Goal: Task Accomplishment & Management: Use online tool/utility

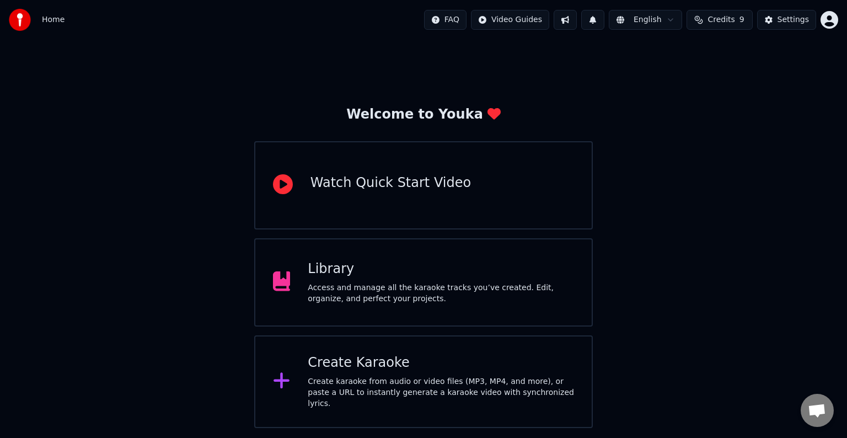
click at [344, 370] on div "Create Karaoke" at bounding box center [441, 363] width 266 height 18
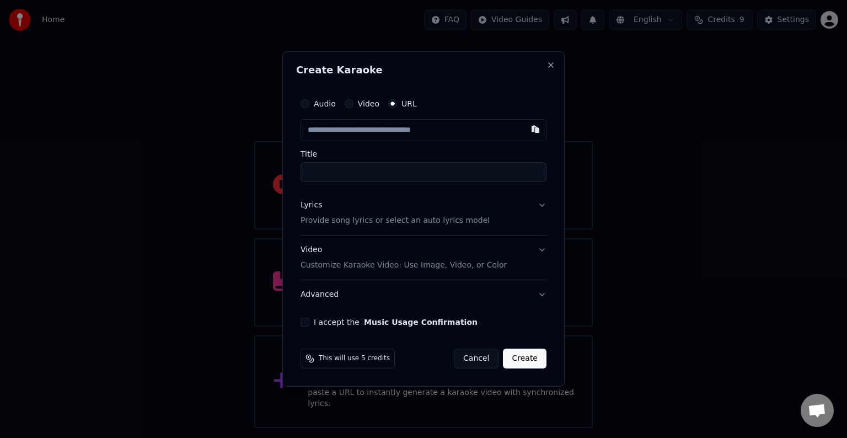
click at [354, 128] on input "text" at bounding box center [424, 130] width 246 height 22
paste input "**********"
type input "**********"
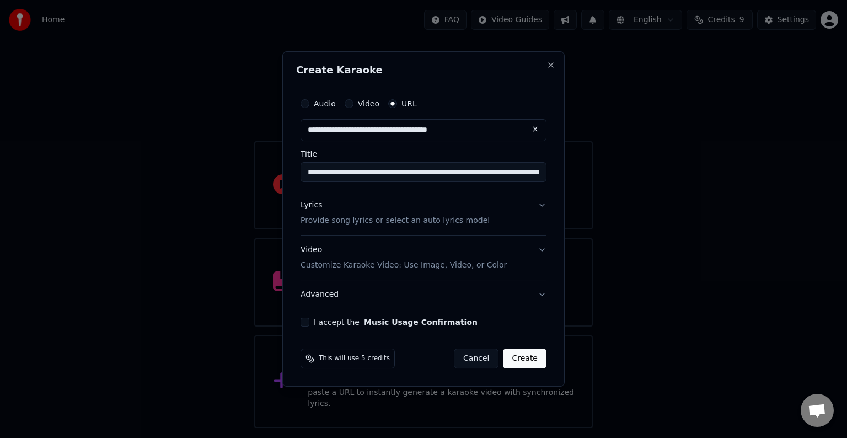
type input "**********"
click at [340, 220] on p "Provide song lyrics or select an auto lyrics model" at bounding box center [395, 220] width 189 height 11
type input "**********"
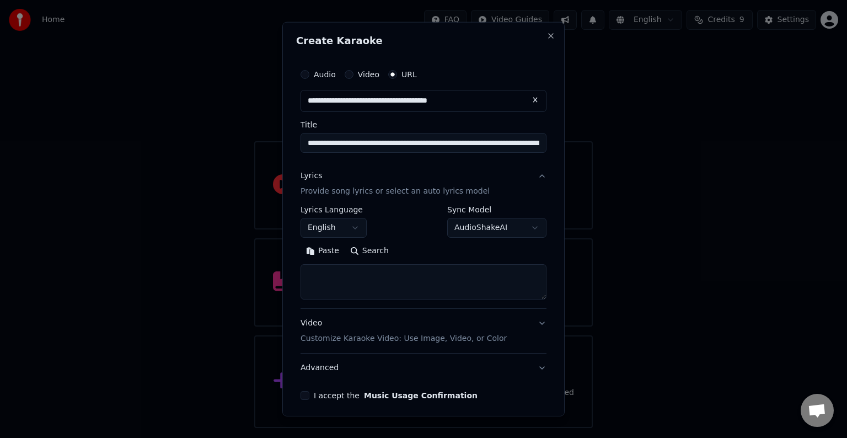
click at [353, 228] on button "English" at bounding box center [334, 228] width 66 height 20
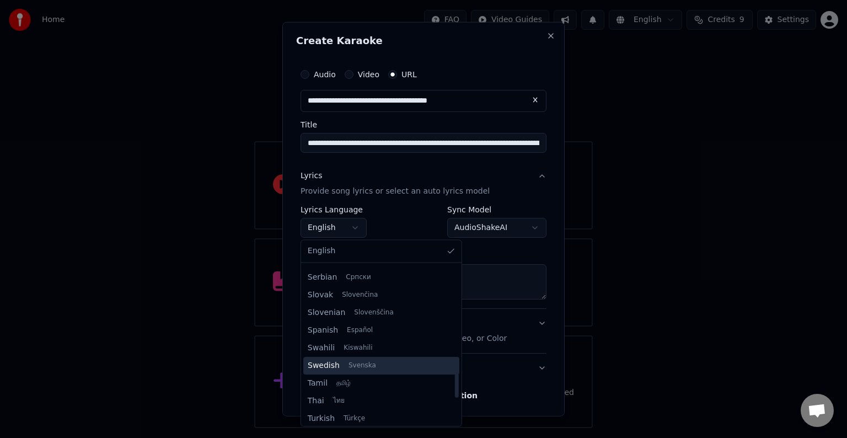
scroll to position [847, 0]
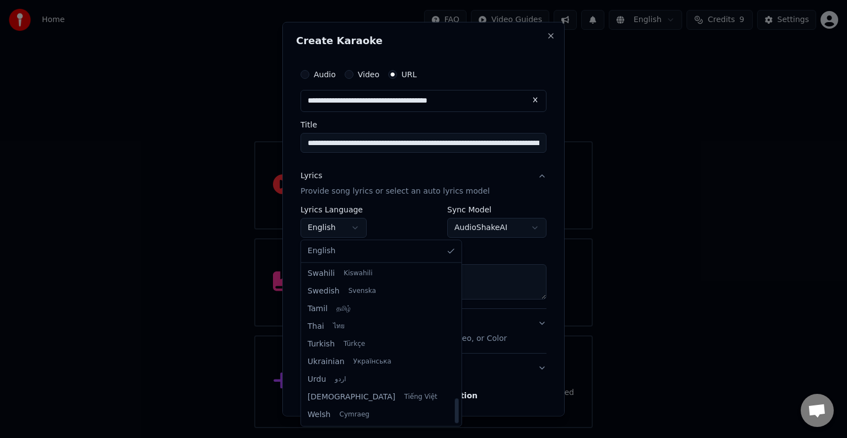
select select "**"
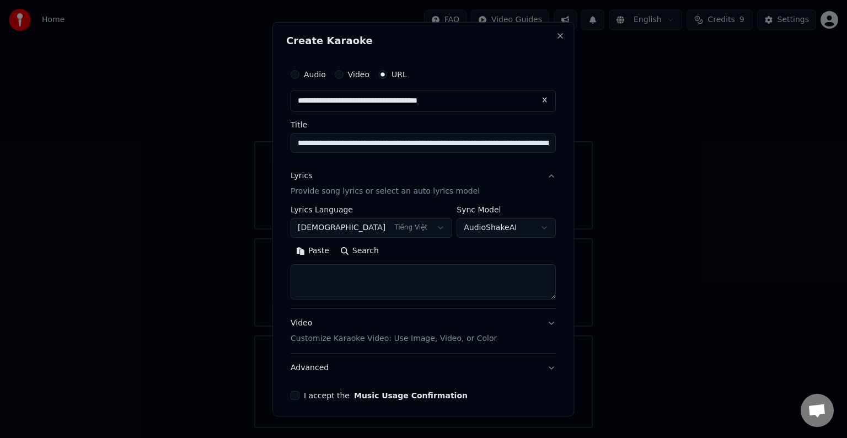
click at [339, 280] on textarea at bounding box center [423, 281] width 265 height 35
paste textarea "**********"
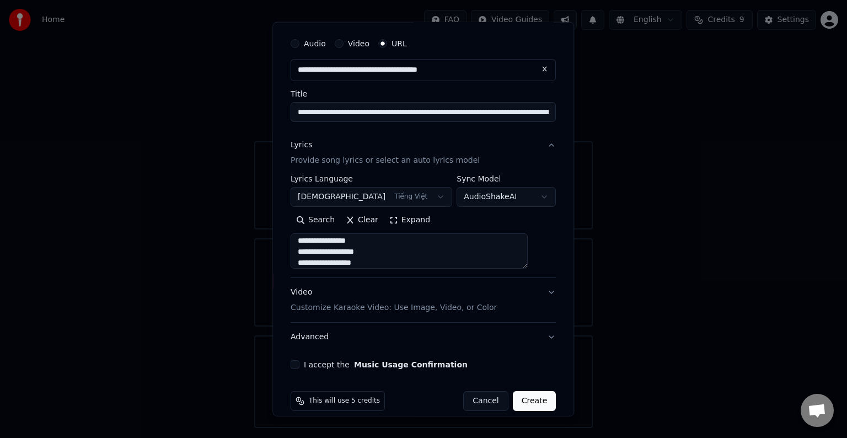
scroll to position [43, 0]
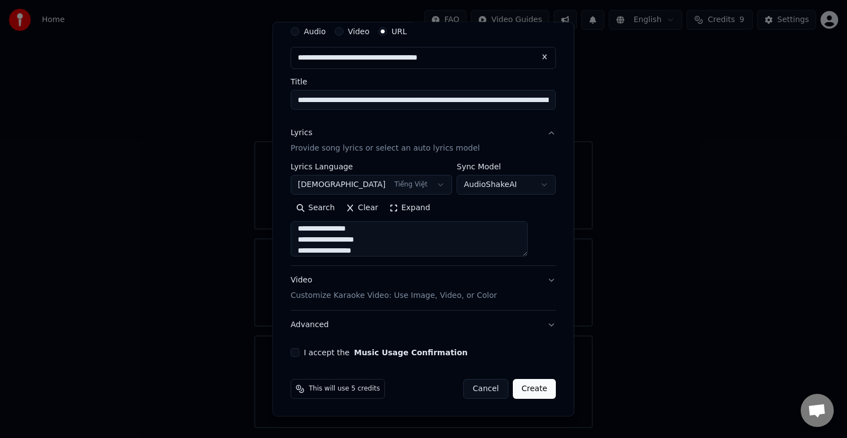
type textarea "**********"
click at [300, 351] on button "I accept the Music Usage Confirmation" at bounding box center [295, 352] width 9 height 9
click at [514, 391] on button "Create" at bounding box center [535, 389] width 44 height 20
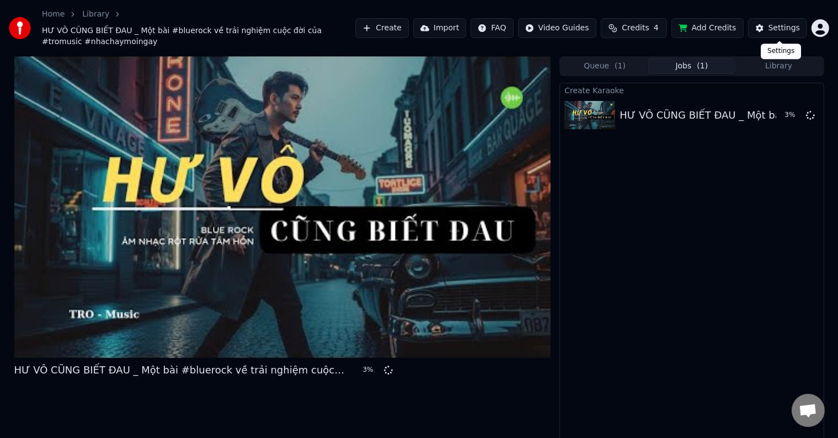
click at [786, 29] on div "Settings" at bounding box center [783, 28] width 31 height 11
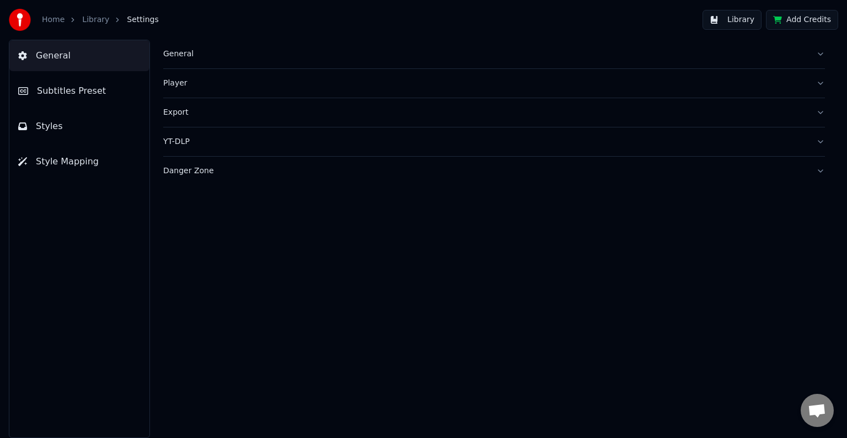
click at [81, 91] on span "Subtitles Preset" at bounding box center [71, 90] width 69 height 13
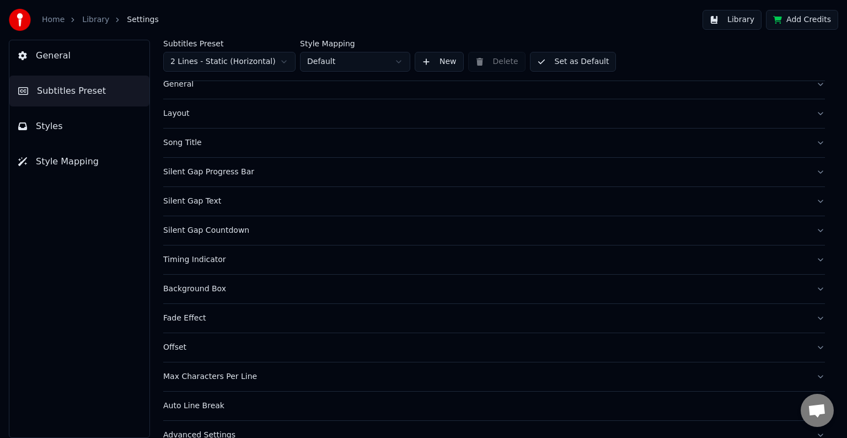
scroll to position [52, 0]
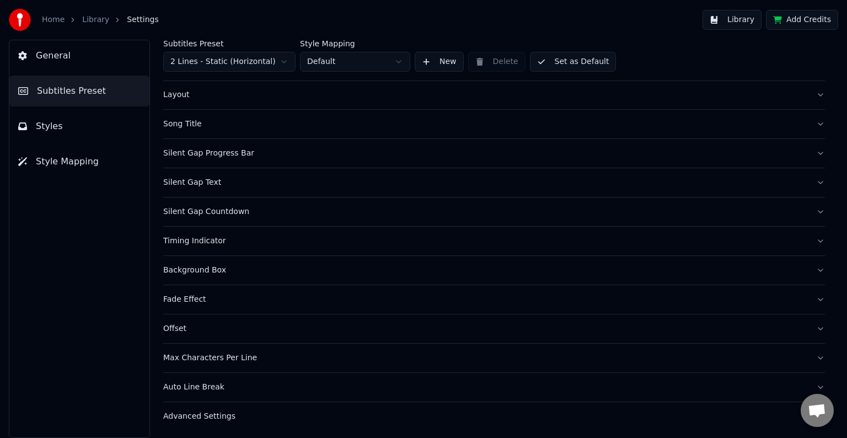
click at [210, 239] on div "Timing Indicator" at bounding box center [485, 241] width 644 height 11
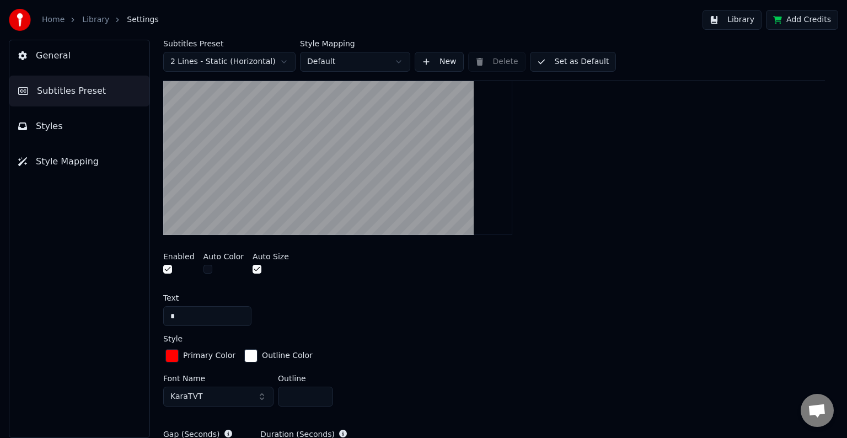
scroll to position [273, 0]
click at [170, 351] on div "button" at bounding box center [171, 354] width 13 height 13
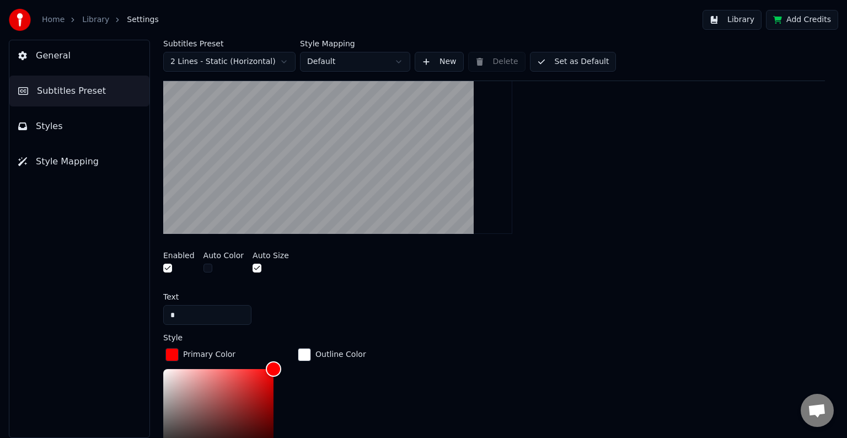
scroll to position [493, 0]
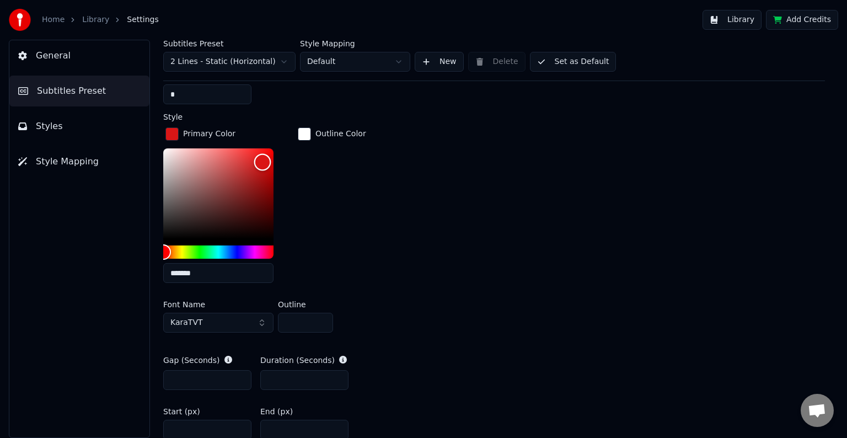
click at [266, 154] on div "Color" at bounding box center [262, 162] width 17 height 17
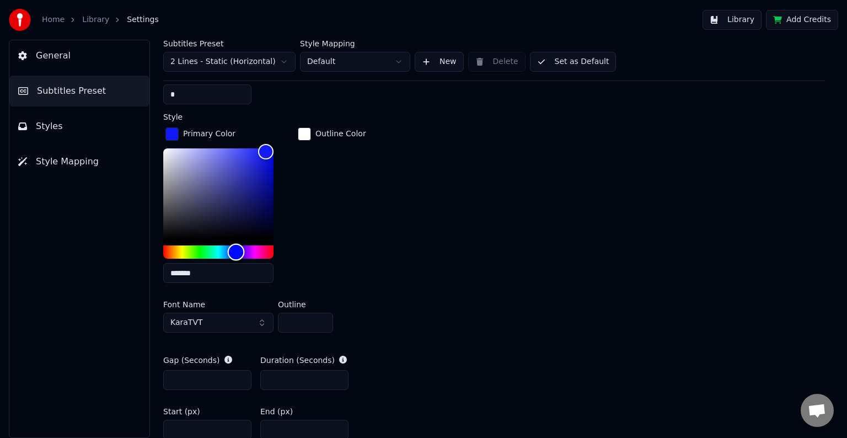
drag, startPoint x: 167, startPoint y: 250, endPoint x: 236, endPoint y: 247, distance: 69.6
click at [236, 247] on div "Hue" at bounding box center [236, 252] width 17 height 17
drag, startPoint x: 266, startPoint y: 150, endPoint x: 327, endPoint y: 129, distance: 64.2
click at [327, 129] on div "Primary Color ******* Outline Color" at bounding box center [494, 208] width 662 height 167
click at [192, 271] on input "*******" at bounding box center [218, 273] width 110 height 20
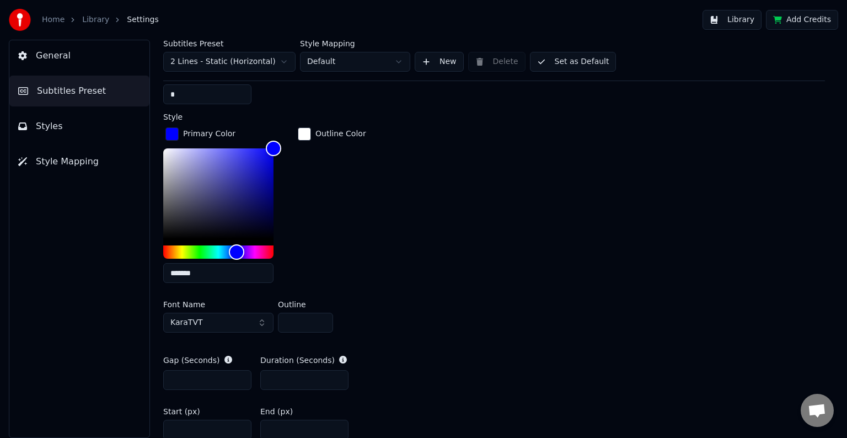
type input "*******"
click at [299, 215] on div "Outline Color" at bounding box center [332, 208] width 73 height 167
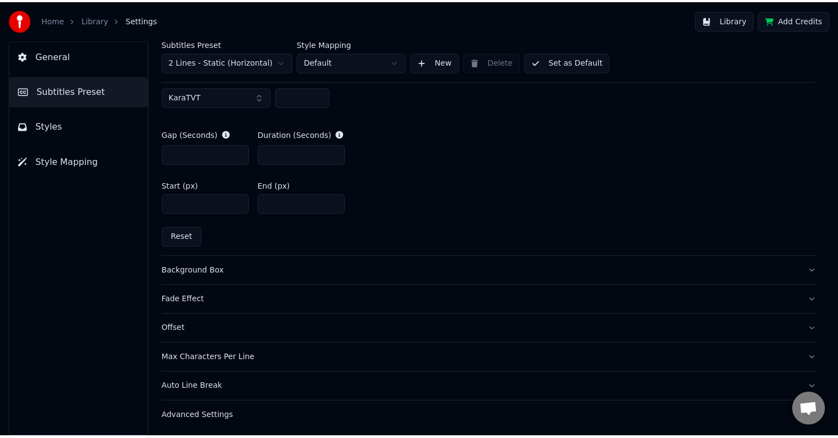
scroll to position [608, 0]
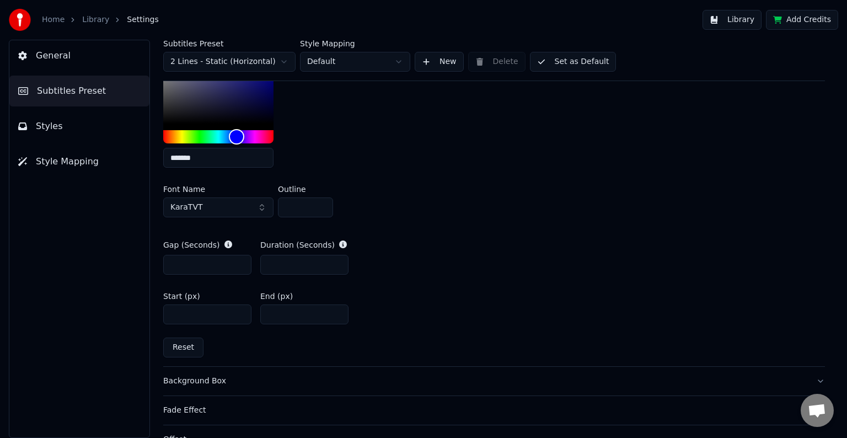
drag, startPoint x: 267, startPoint y: 263, endPoint x: 283, endPoint y: 261, distance: 16.1
click at [283, 261] on input "***" at bounding box center [304, 265] width 88 height 20
type input "*"
drag, startPoint x: 271, startPoint y: 312, endPoint x: 293, endPoint y: 312, distance: 22.1
click at [293, 312] on input "****" at bounding box center [304, 315] width 88 height 20
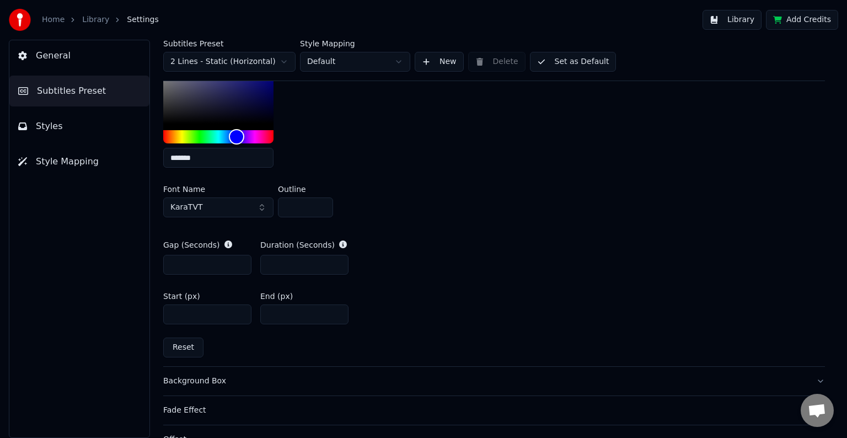
type input "****"
drag, startPoint x: 191, startPoint y: 313, endPoint x: 174, endPoint y: 313, distance: 17.1
click at [174, 313] on input "****" at bounding box center [207, 315] width 88 height 20
type input "****"
click at [666, 146] on div "Primary Color ******* Outline Color" at bounding box center [494, 93] width 662 height 167
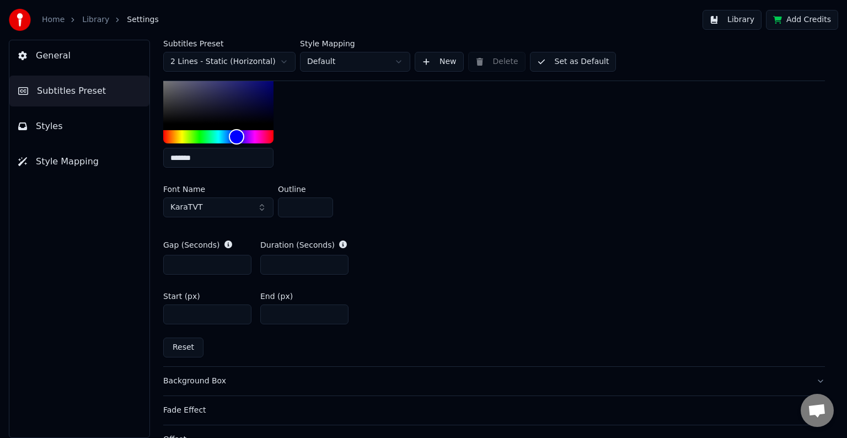
click at [747, 20] on button "Library" at bounding box center [732, 20] width 59 height 20
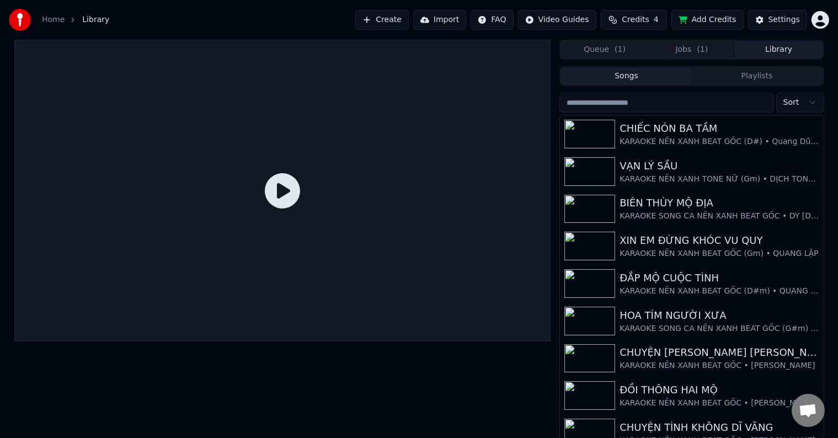
click at [777, 47] on button "Library" at bounding box center [778, 50] width 87 height 16
click at [648, 170] on div "VẠN LÝ SẦU" at bounding box center [714, 165] width 188 height 15
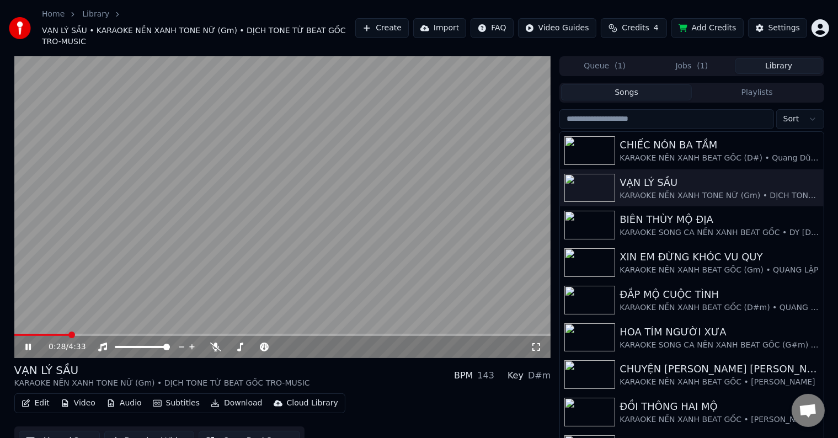
click at [68, 332] on span at bounding box center [71, 335] width 7 height 7
click at [57, 332] on span at bounding box center [60, 335] width 7 height 7
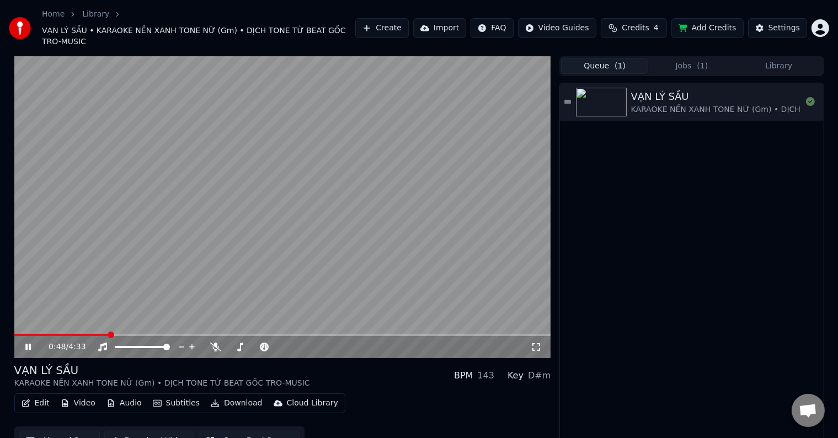
click at [606, 58] on button "Queue ( 1 )" at bounding box center [604, 66] width 87 height 16
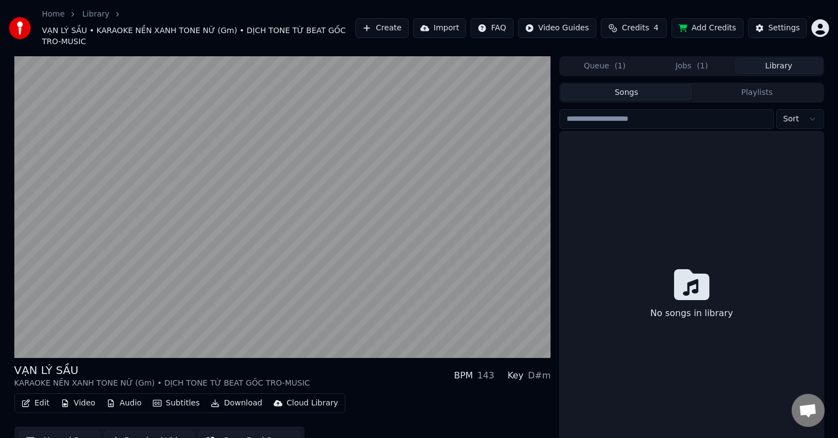
click at [777, 58] on button "Library" at bounding box center [778, 66] width 87 height 16
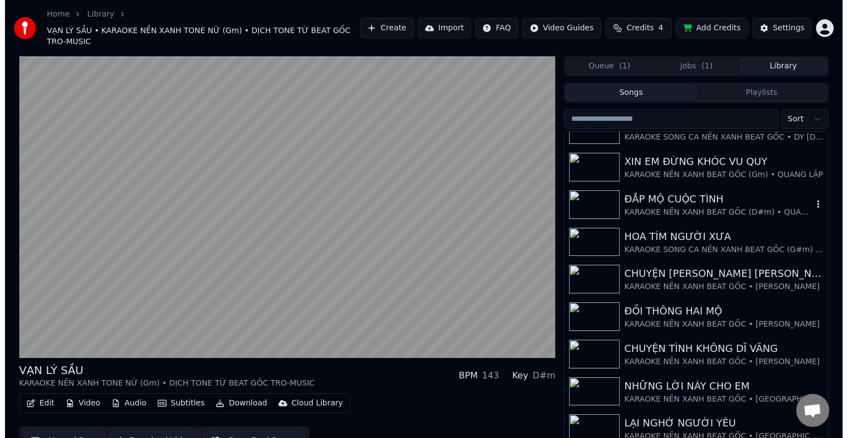
scroll to position [55, 0]
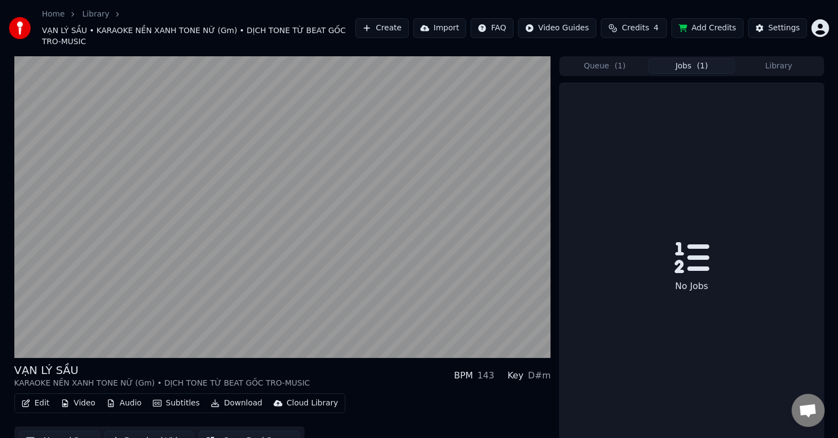
click at [697, 60] on button "Jobs ( 1 )" at bounding box center [691, 66] width 87 height 16
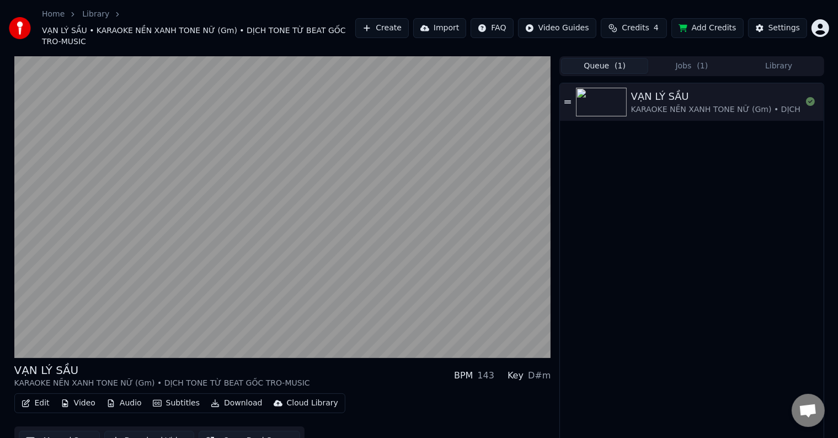
click at [596, 58] on button "Queue ( 1 )" at bounding box center [604, 66] width 87 height 16
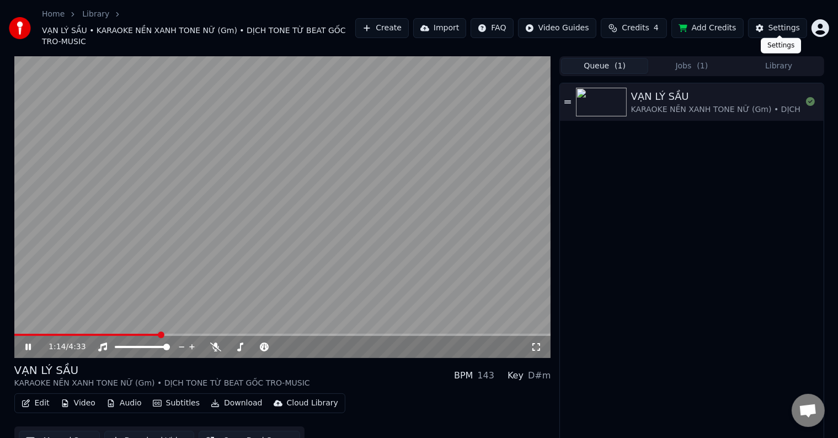
click at [783, 23] on div "Settings" at bounding box center [783, 28] width 31 height 11
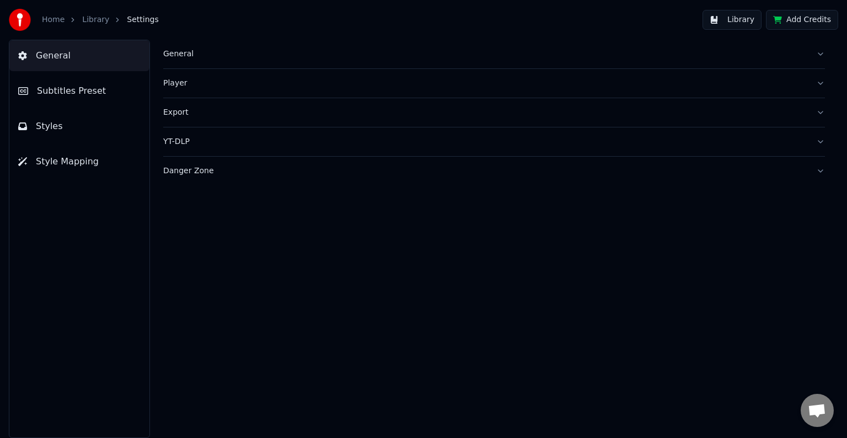
click at [87, 94] on span "Subtitles Preset" at bounding box center [71, 90] width 69 height 13
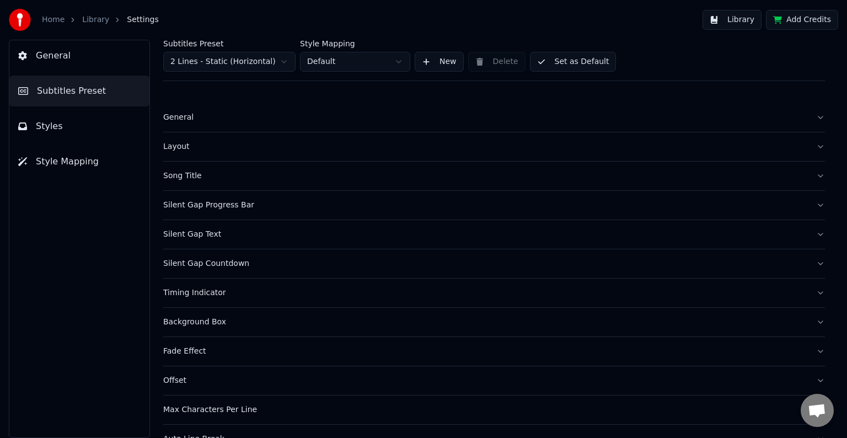
click at [205, 293] on div "Timing Indicator" at bounding box center [485, 292] width 644 height 11
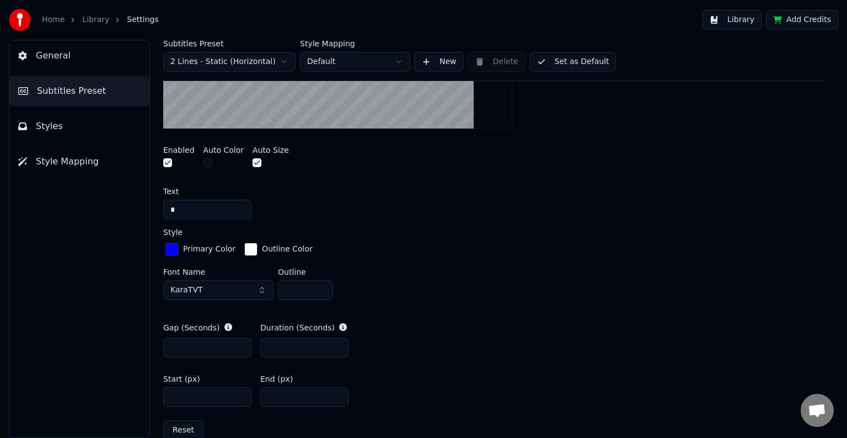
scroll to position [496, 0]
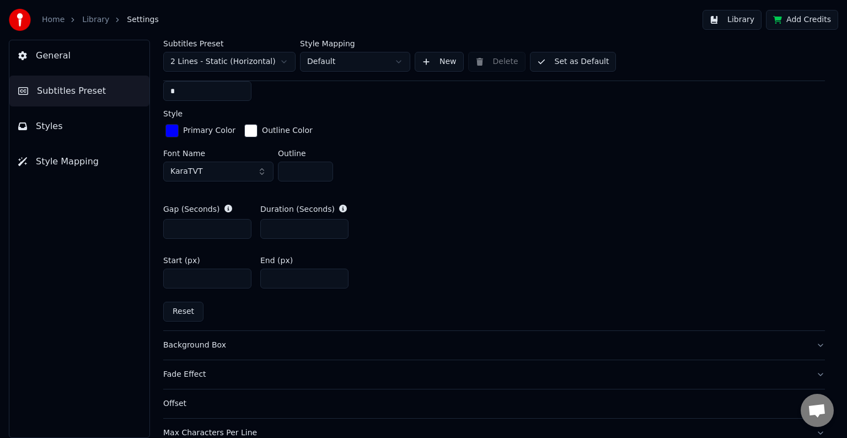
drag, startPoint x: 292, startPoint y: 279, endPoint x: 234, endPoint y: 279, distance: 57.9
click at [234, 279] on div "Start (px) **** End (px) ****" at bounding box center [494, 273] width 662 height 50
drag, startPoint x: 296, startPoint y: 280, endPoint x: 223, endPoint y: 278, distance: 72.3
click at [228, 278] on div "Start (px) **** End (px) **" at bounding box center [494, 273] width 662 height 50
type input "*"
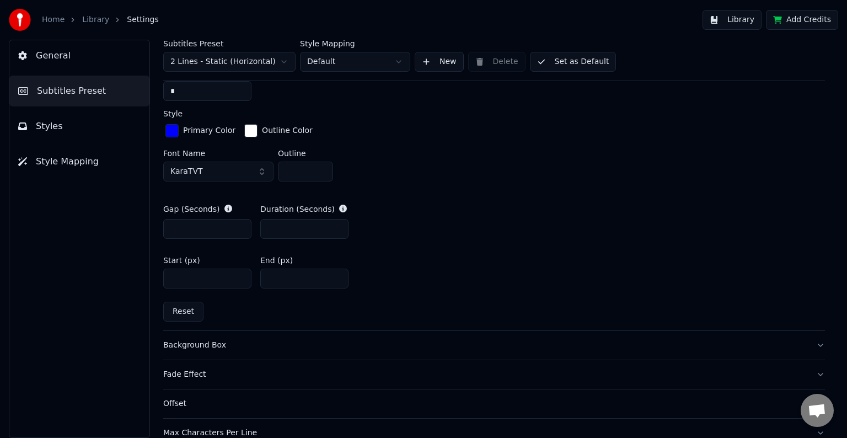
drag, startPoint x: 190, startPoint y: 280, endPoint x: 138, endPoint y: 276, distance: 52.0
click at [139, 276] on div "General Subtitles Preset Styles Style Mapping Subtitles Preset 2 Lines - Static…" at bounding box center [423, 239] width 847 height 398
type input "*"
click at [744, 22] on button "Library" at bounding box center [732, 20] width 59 height 20
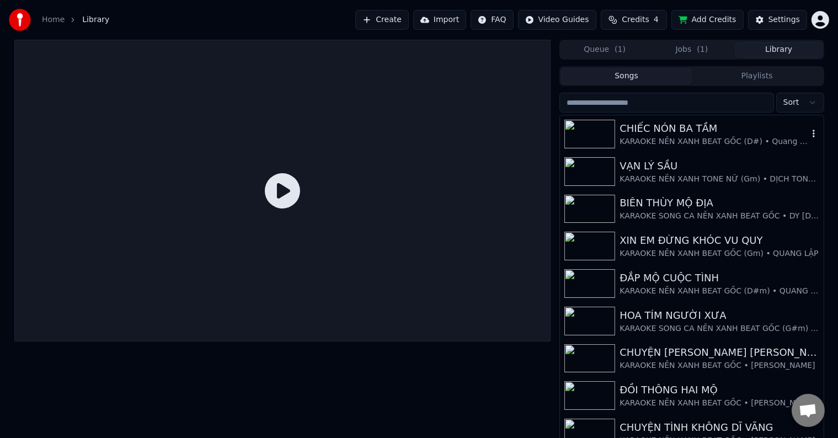
click at [687, 132] on div "CHIẾC NÓN BA TẦM" at bounding box center [714, 128] width 188 height 15
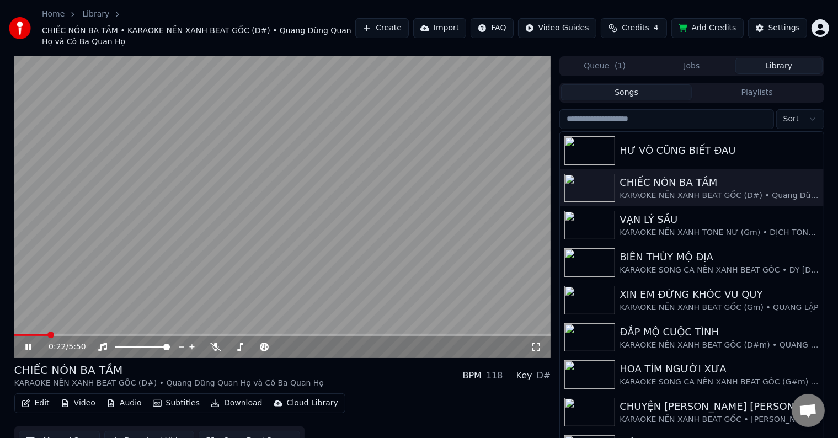
click at [47, 332] on span at bounding box center [50, 335] width 7 height 7
click at [66, 332] on span at bounding box center [69, 335] width 7 height 7
click at [784, 26] on div "Settings" at bounding box center [783, 28] width 31 height 11
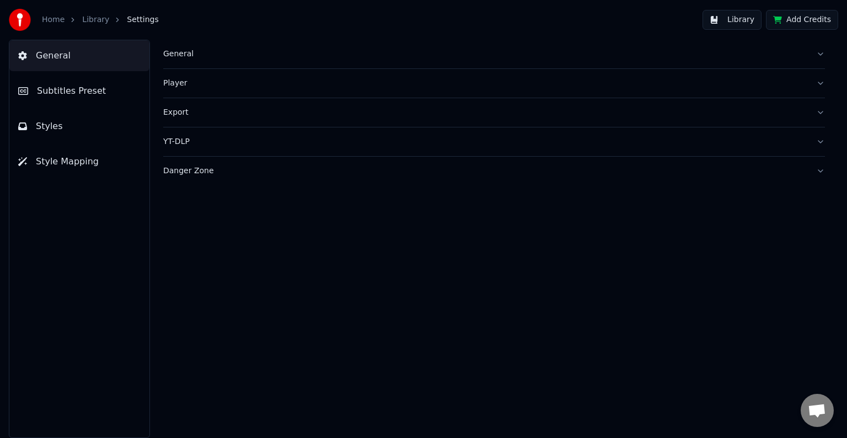
click at [79, 92] on span "Subtitles Preset" at bounding box center [71, 90] width 69 height 13
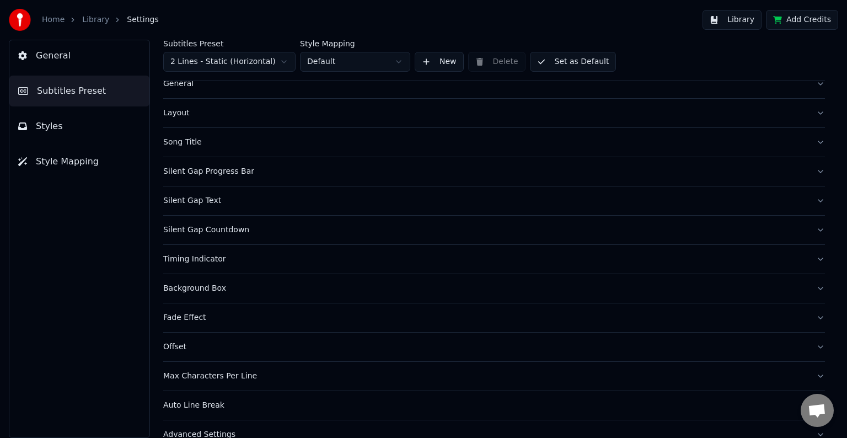
scroll to position [52, 0]
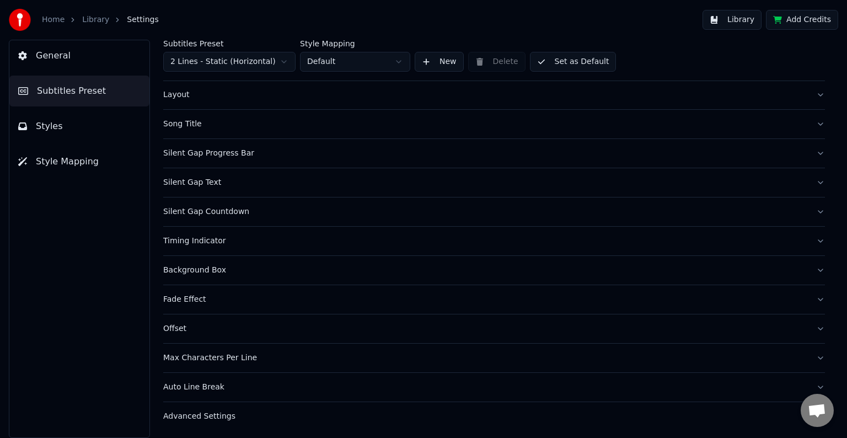
click at [205, 238] on div "Timing Indicator" at bounding box center [485, 241] width 644 height 11
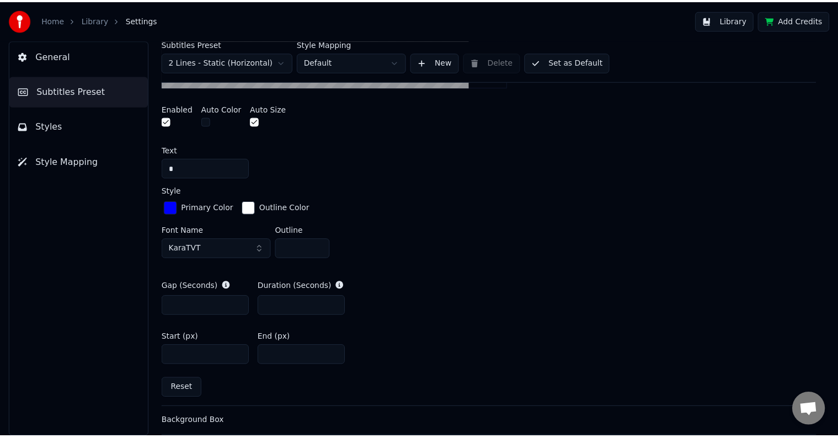
scroll to position [548, 0]
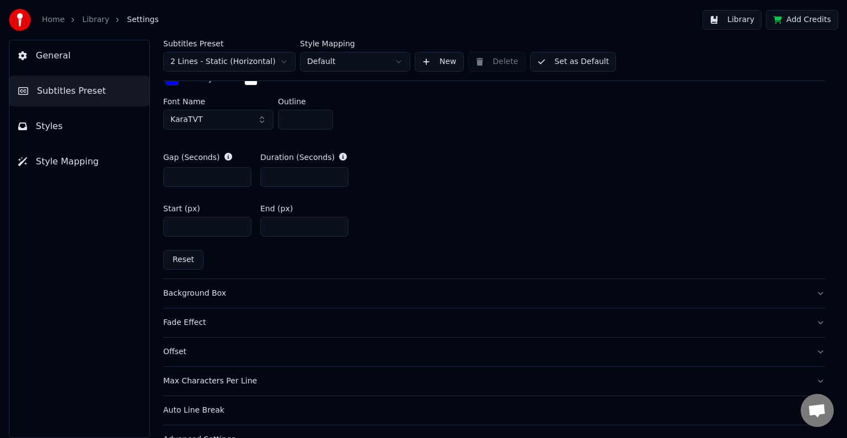
drag, startPoint x: 266, startPoint y: 223, endPoint x: 291, endPoint y: 226, distance: 25.0
click at [291, 226] on input "*" at bounding box center [304, 227] width 88 height 20
type input "*"
click at [281, 224] on input "*" at bounding box center [304, 227] width 88 height 20
drag, startPoint x: 281, startPoint y: 224, endPoint x: 234, endPoint y: 228, distance: 47.6
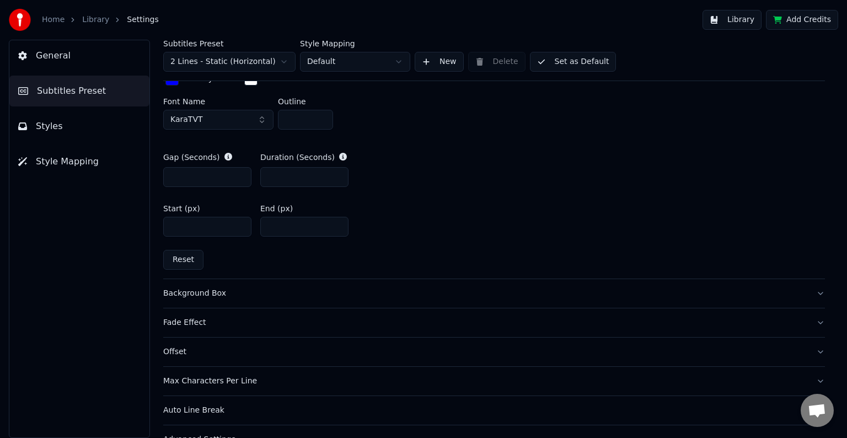
click at [260, 227] on input "*" at bounding box center [304, 227] width 88 height 20
click at [196, 227] on input "*" at bounding box center [207, 227] width 88 height 20
drag, startPoint x: 172, startPoint y: 225, endPoint x: 156, endPoint y: 225, distance: 16.0
click at [156, 225] on div "Subtitles Preset 2 Lines - Static (Horizontal) Style Mapping Default New Delete…" at bounding box center [494, 239] width 706 height 398
click at [175, 225] on input "****" at bounding box center [207, 227] width 88 height 20
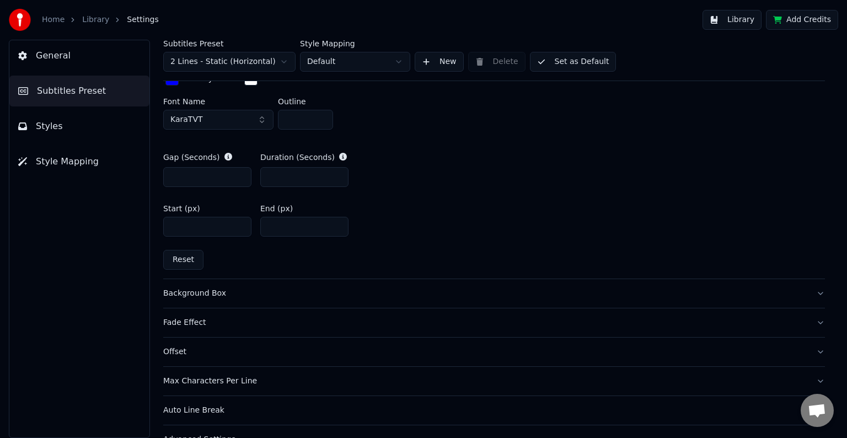
type input "****"
drag, startPoint x: 276, startPoint y: 223, endPoint x: 258, endPoint y: 223, distance: 18.2
click at [258, 223] on div "Start (px) **** End (px) *" at bounding box center [494, 221] width 662 height 50
click at [267, 227] on input "***" at bounding box center [304, 227] width 88 height 20
type input "****"
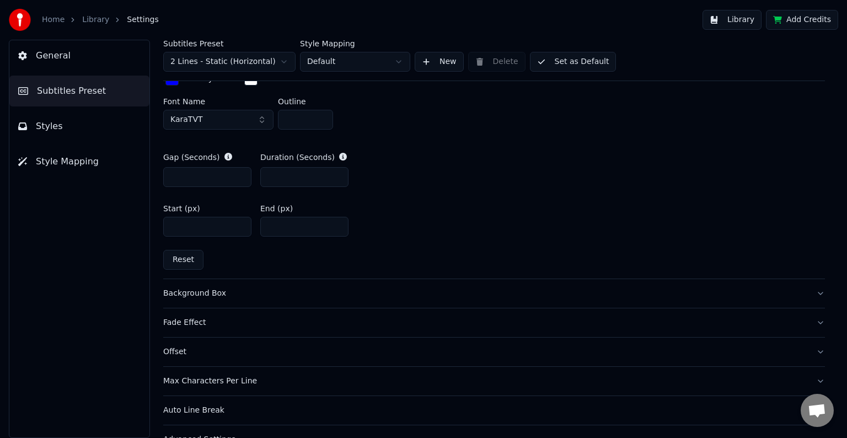
click at [743, 22] on button "Library" at bounding box center [732, 20] width 59 height 20
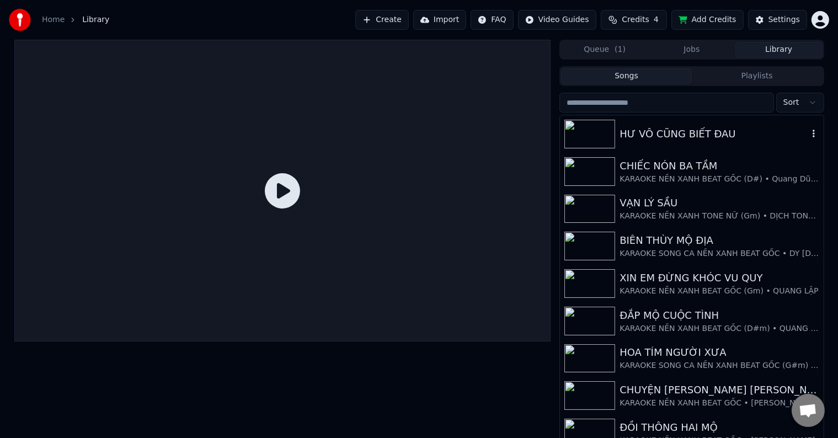
click at [666, 136] on div "HƯ VÔ CŨNG BIẾT ĐAU" at bounding box center [714, 133] width 188 height 15
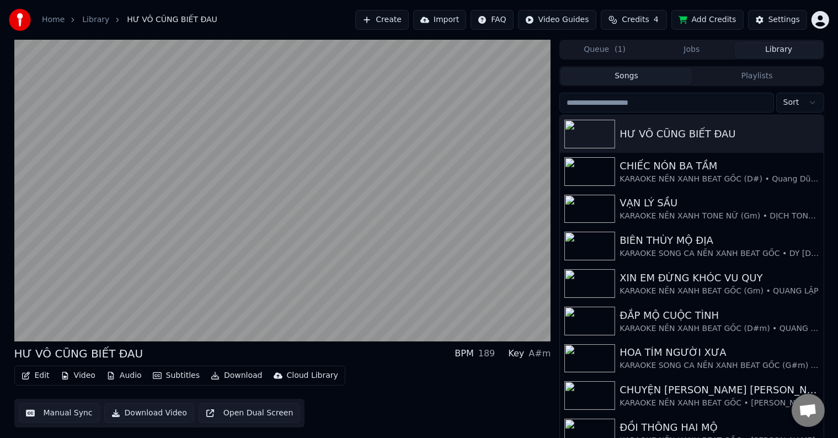
click at [61, 415] on button "Manual Sync" at bounding box center [59, 413] width 81 height 20
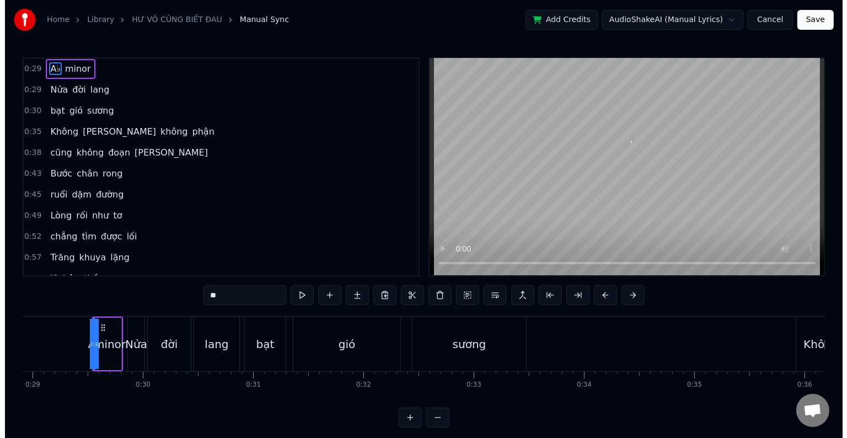
scroll to position [0, 3204]
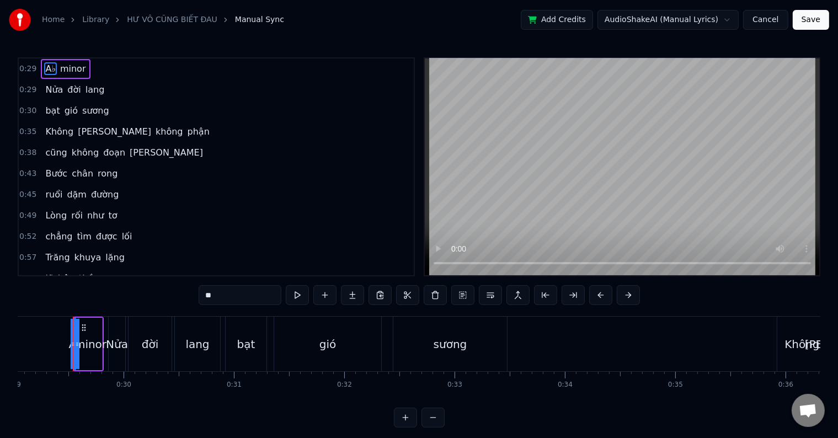
click at [49, 67] on span "A♭" at bounding box center [50, 68] width 13 height 13
click at [23, 71] on span "0:29" at bounding box center [27, 68] width 17 height 11
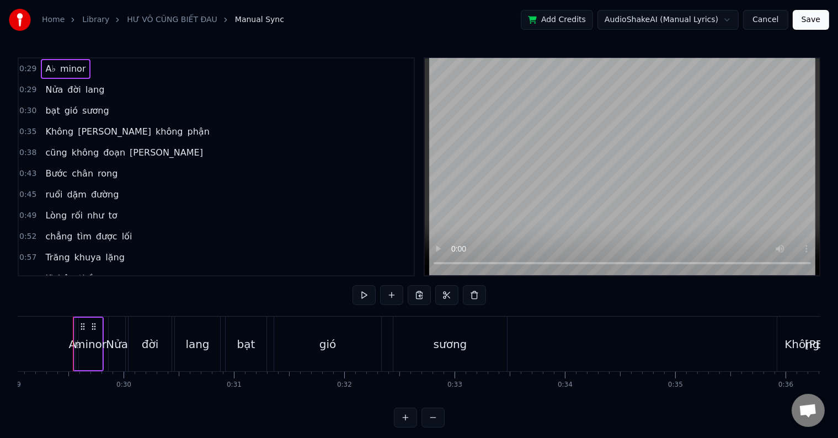
click at [45, 70] on span "A♭" at bounding box center [50, 68] width 13 height 13
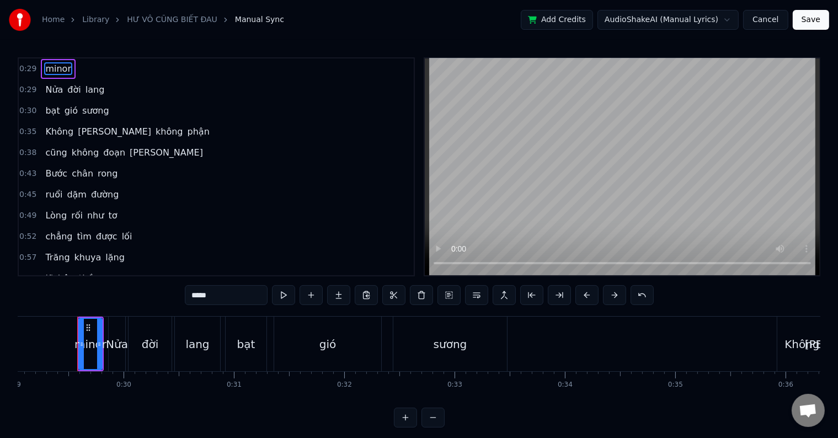
type input "***"
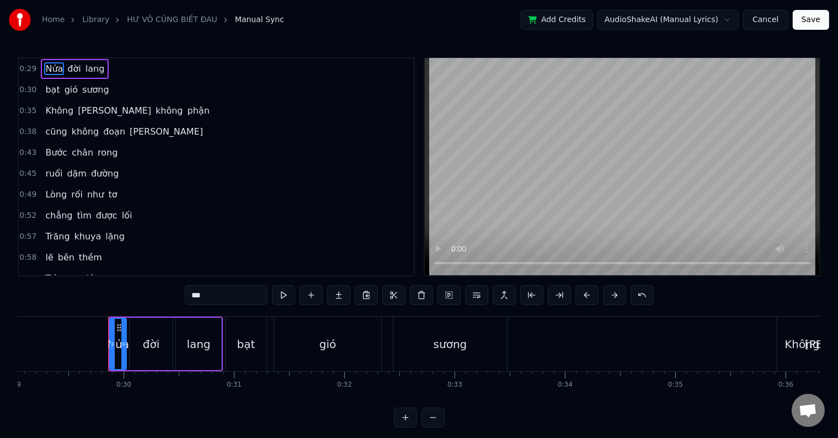
click at [813, 20] on button "Save" at bounding box center [811, 20] width 36 height 20
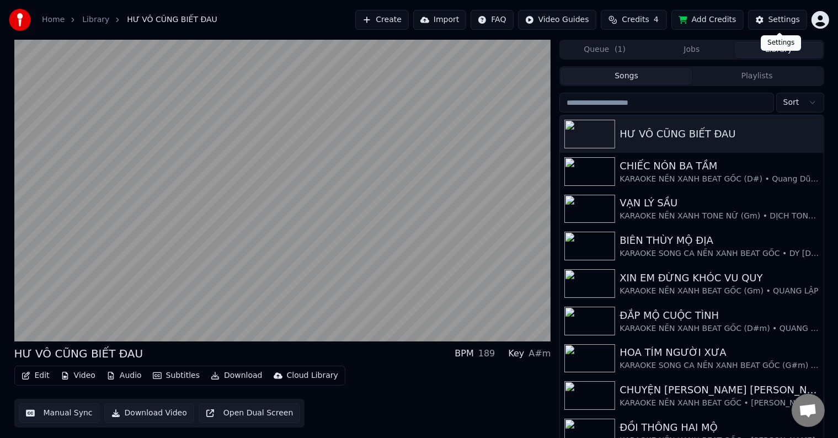
click at [782, 24] on div "Settings" at bounding box center [783, 19] width 31 height 11
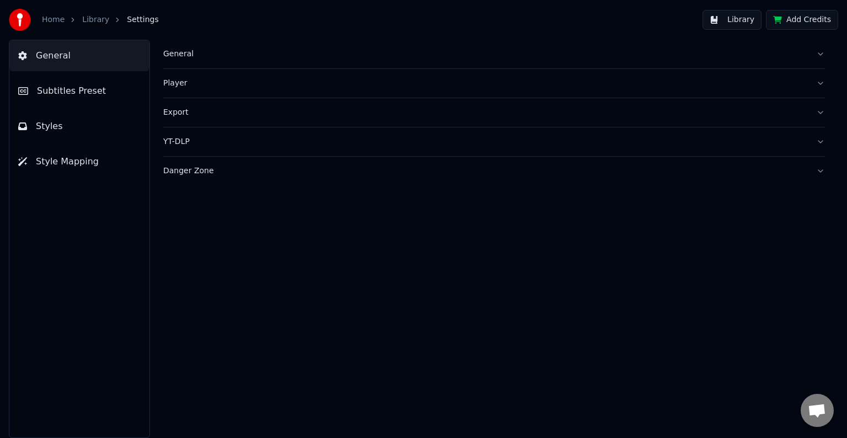
click at [63, 87] on span "Subtitles Preset" at bounding box center [71, 90] width 69 height 13
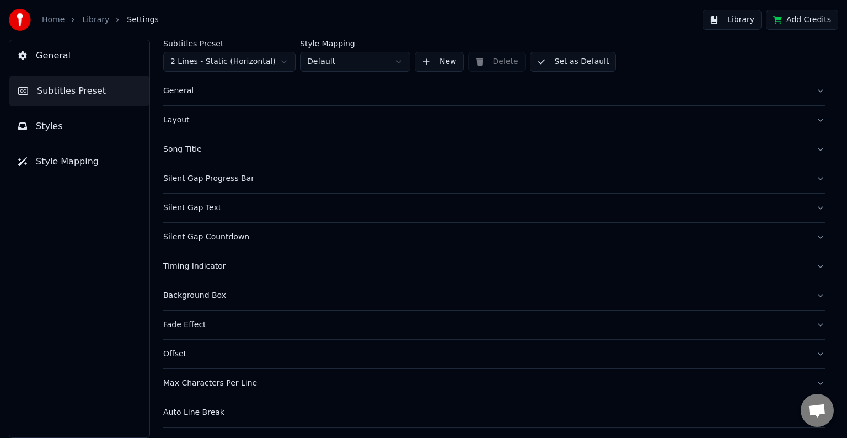
scroll to position [52, 0]
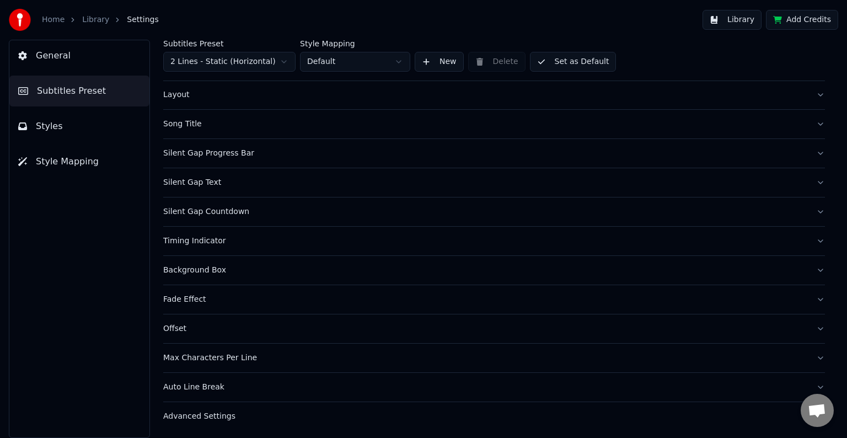
click at [205, 245] on div "Timing Indicator" at bounding box center [485, 241] width 644 height 11
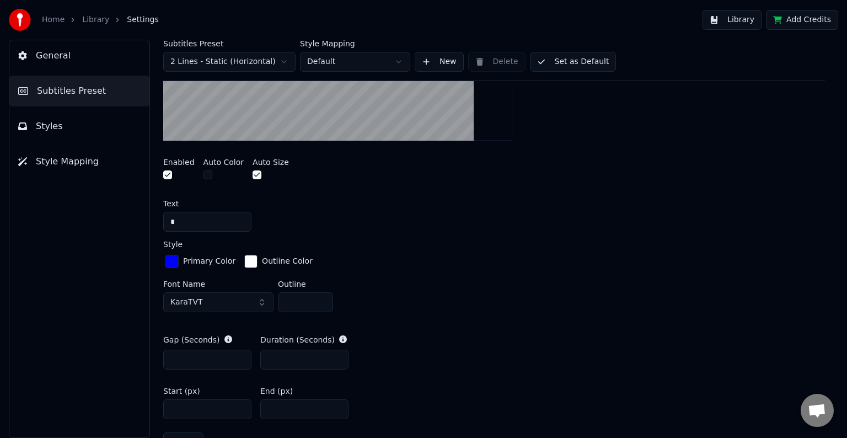
scroll to position [438, 0]
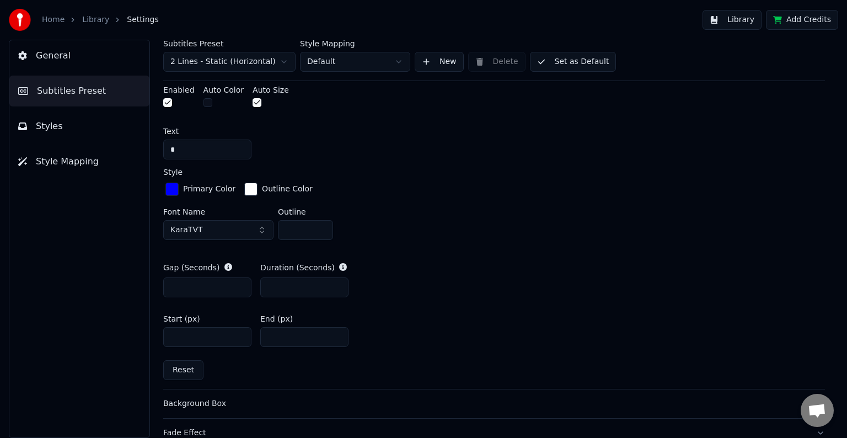
drag, startPoint x: 176, startPoint y: 335, endPoint x: 192, endPoint y: 335, distance: 16.0
click at [192, 335] on input "****" at bounding box center [207, 337] width 88 height 20
type input "****"
click at [748, 22] on button "Library" at bounding box center [732, 20] width 59 height 20
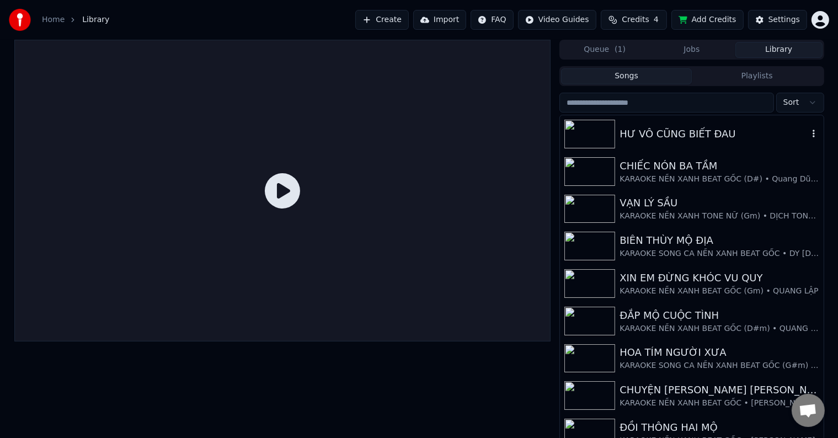
click at [697, 130] on div "HƯ VÔ CŨNG BIẾT ĐAU" at bounding box center [714, 133] width 188 height 15
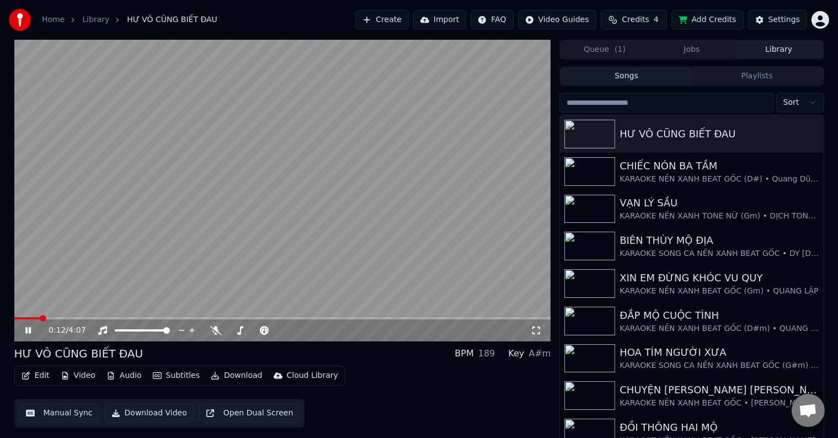
click at [40, 316] on span at bounding box center [43, 318] width 7 height 7
click at [783, 22] on div "Settings" at bounding box center [783, 19] width 31 height 11
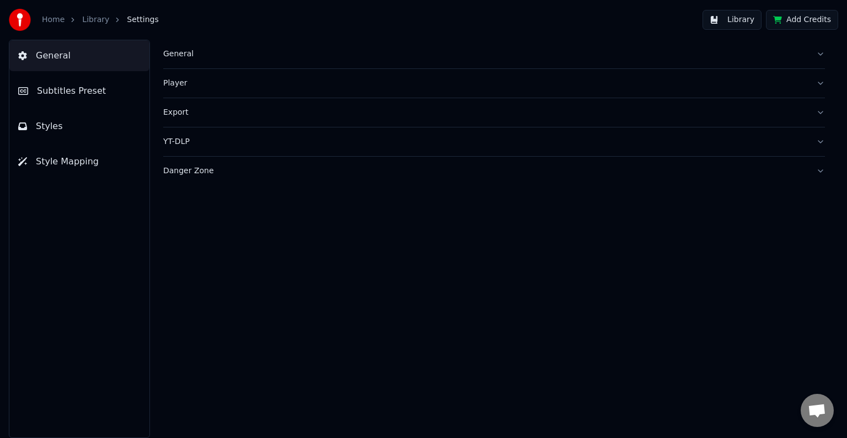
click at [54, 93] on span "Subtitles Preset" at bounding box center [71, 90] width 69 height 13
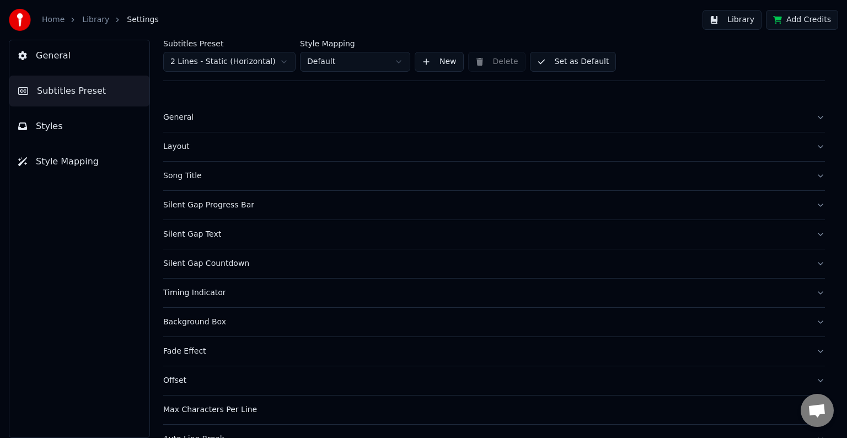
click at [189, 293] on div "Timing Indicator" at bounding box center [485, 292] width 644 height 11
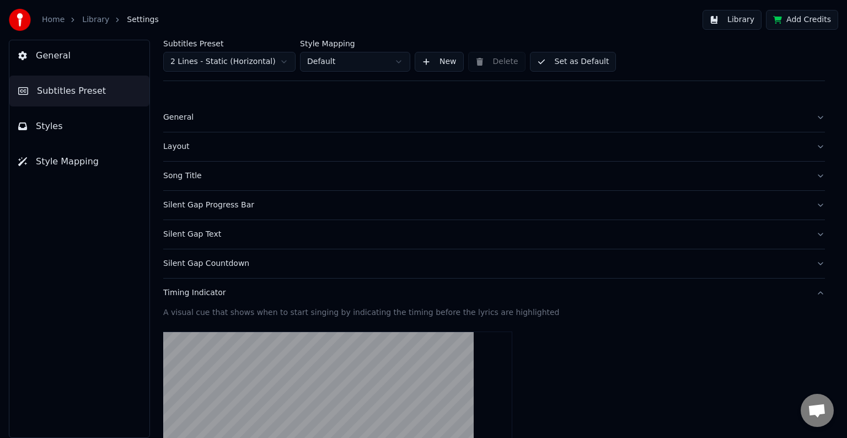
click at [189, 293] on div "Timing Indicator" at bounding box center [485, 292] width 644 height 11
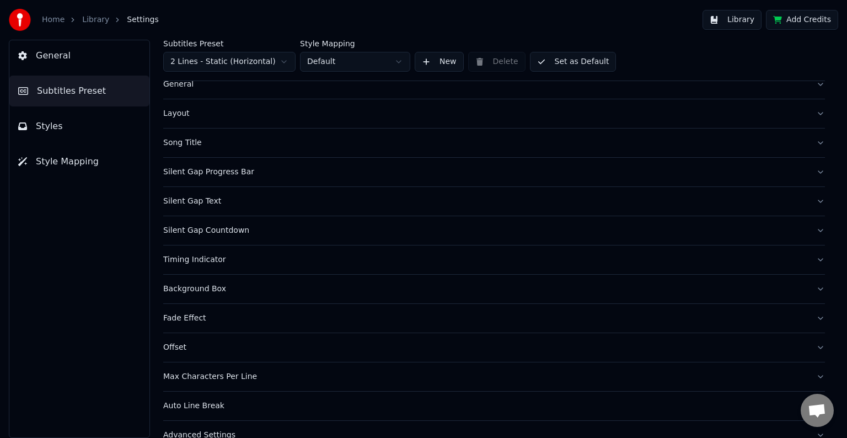
scroll to position [52, 0]
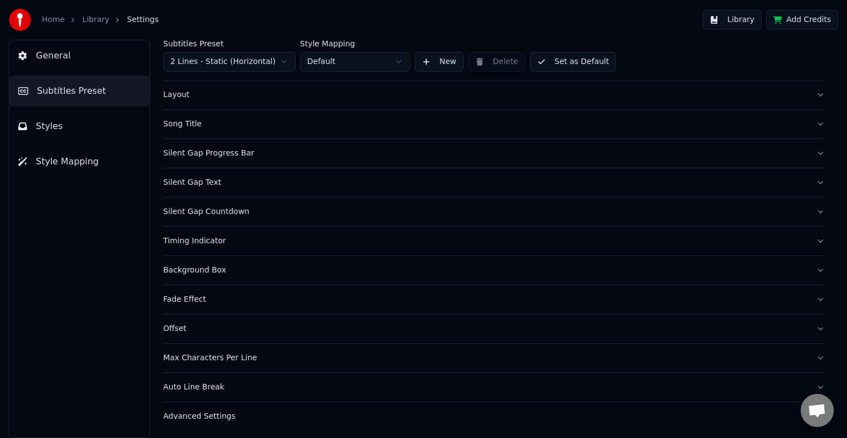
click at [196, 243] on div "Timing Indicator" at bounding box center [485, 241] width 644 height 11
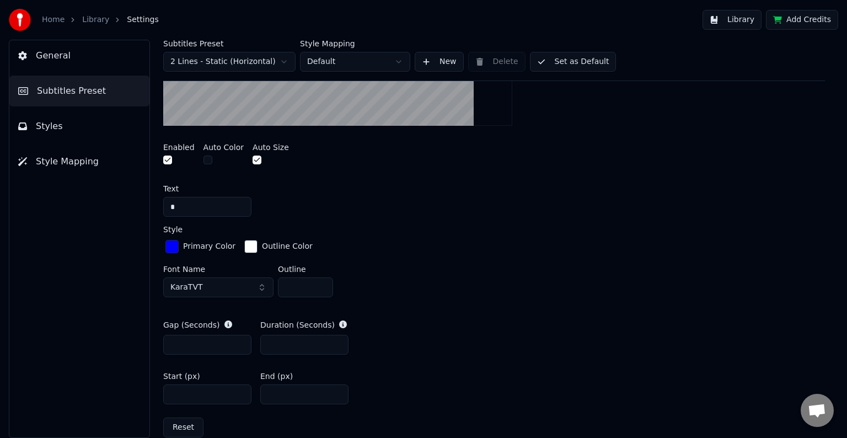
scroll to position [493, 0]
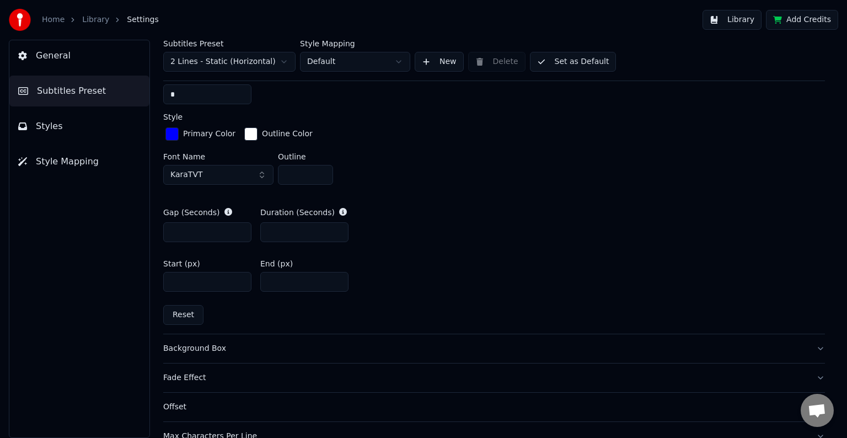
click at [172, 282] on input "***" at bounding box center [207, 282] width 88 height 20
type input "****"
click at [752, 22] on button "Library" at bounding box center [732, 20] width 59 height 20
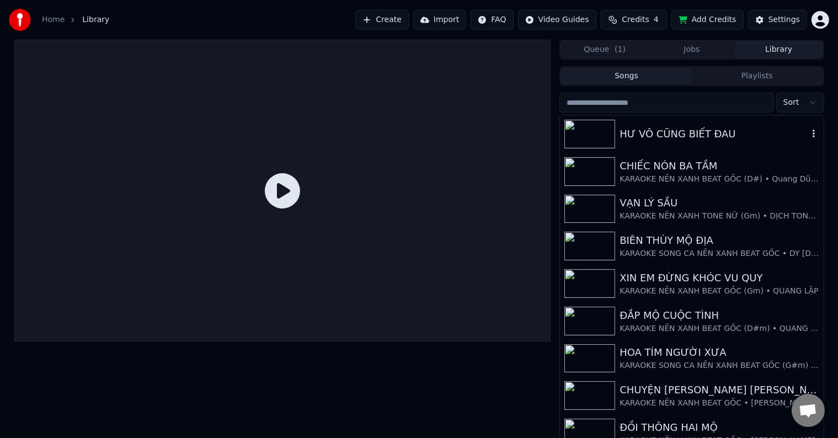
click at [688, 127] on div "HƯ VÔ CŨNG BIẾT ĐAU" at bounding box center [714, 133] width 188 height 15
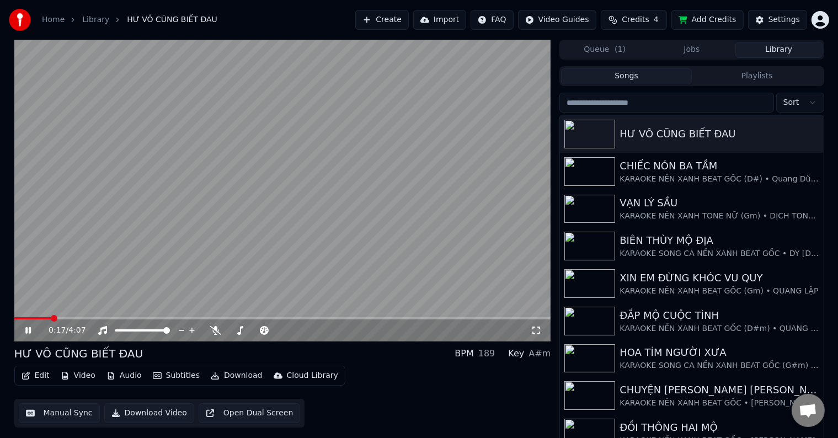
click at [52, 318] on span at bounding box center [54, 318] width 7 height 7
click at [782, 18] on div "Settings" at bounding box center [783, 19] width 31 height 11
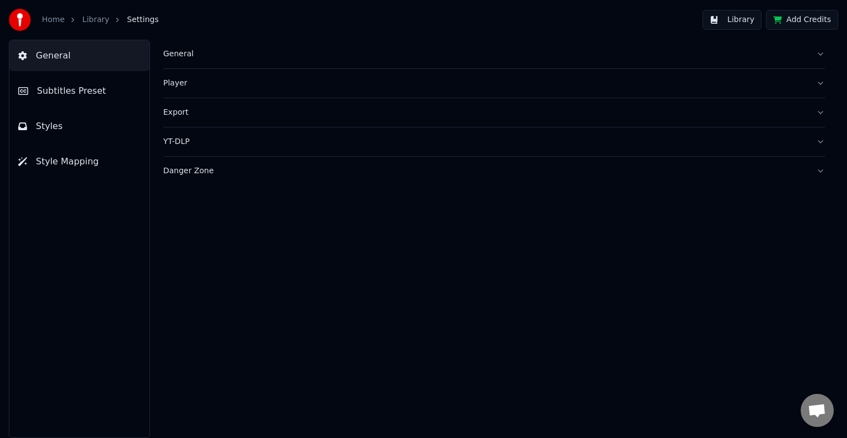
click at [76, 92] on span "Subtitles Preset" at bounding box center [71, 90] width 69 height 13
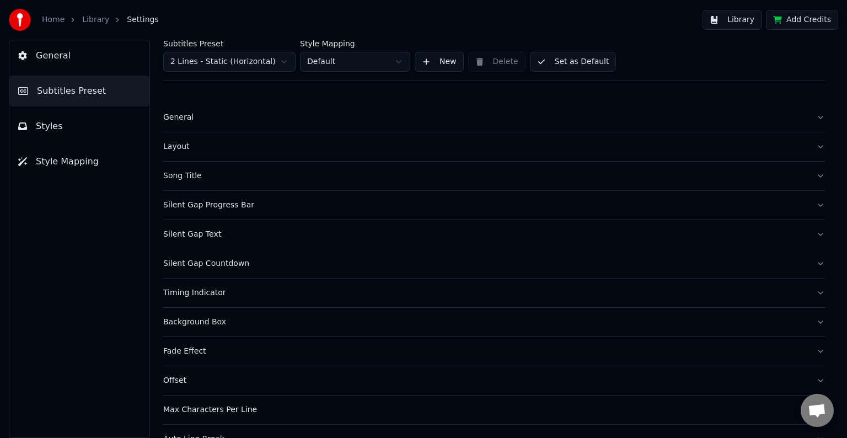
click at [201, 295] on div "Timing Indicator" at bounding box center [485, 292] width 644 height 11
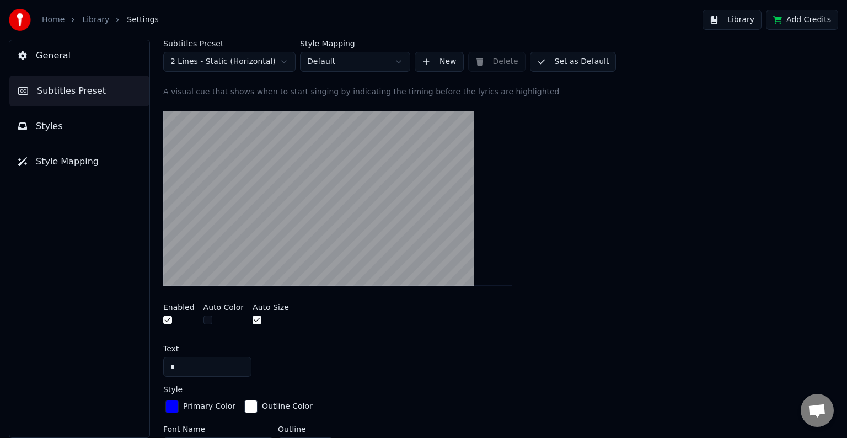
scroll to position [386, 0]
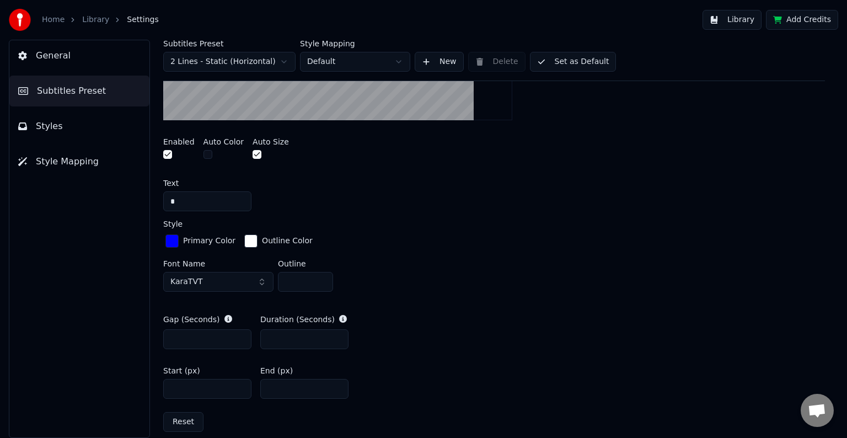
click at [188, 387] on input "****" at bounding box center [207, 389] width 88 height 20
type input "****"
click at [268, 340] on input "*" at bounding box center [304, 339] width 88 height 20
click at [261, 338] on input "*" at bounding box center [304, 339] width 88 height 20
click at [178, 338] on input "*" at bounding box center [207, 339] width 88 height 20
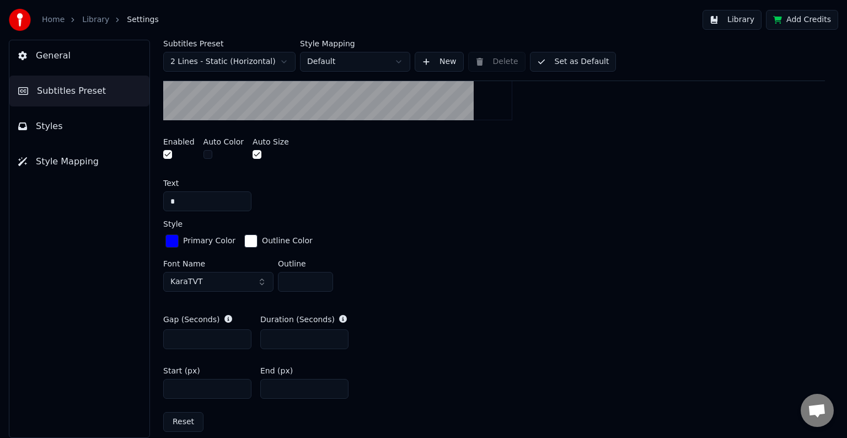
click at [285, 338] on input "*" at bounding box center [304, 339] width 88 height 20
click at [745, 22] on button "Library" at bounding box center [732, 20] width 59 height 20
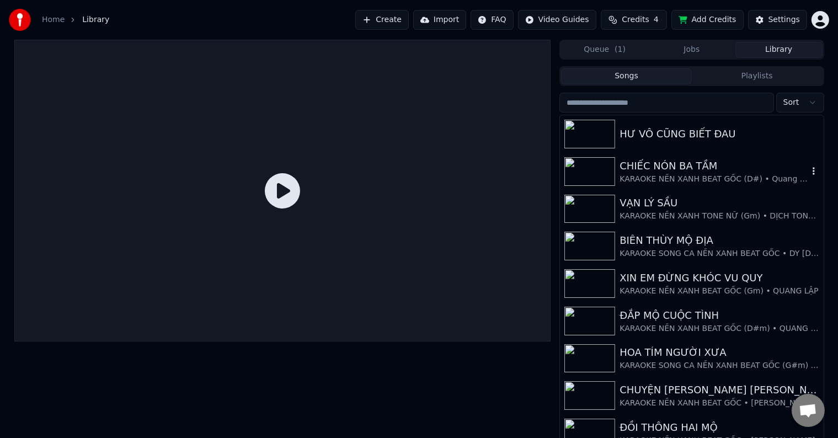
click at [671, 168] on div "CHIẾC NÓN BA TẦM" at bounding box center [714, 165] width 188 height 15
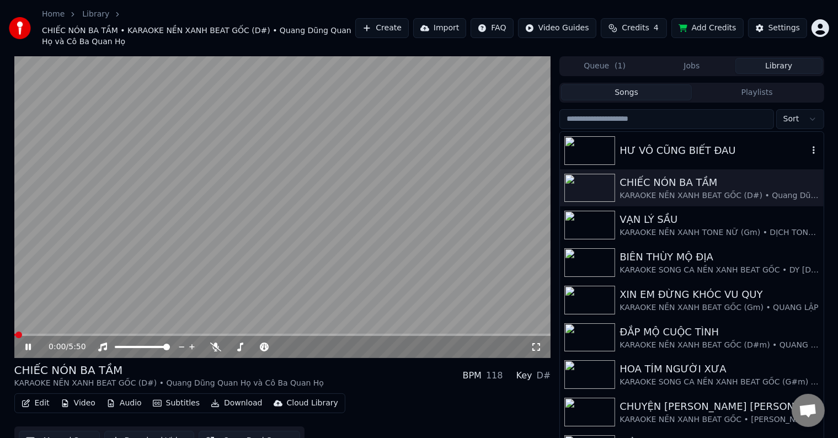
click at [664, 152] on div "HƯ VÔ CŨNG BIẾT ĐAU" at bounding box center [714, 150] width 188 height 15
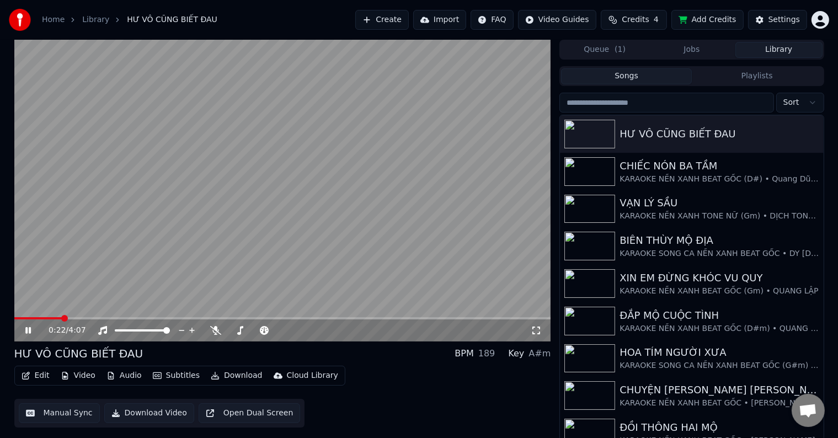
click at [62, 317] on span at bounding box center [64, 318] width 7 height 7
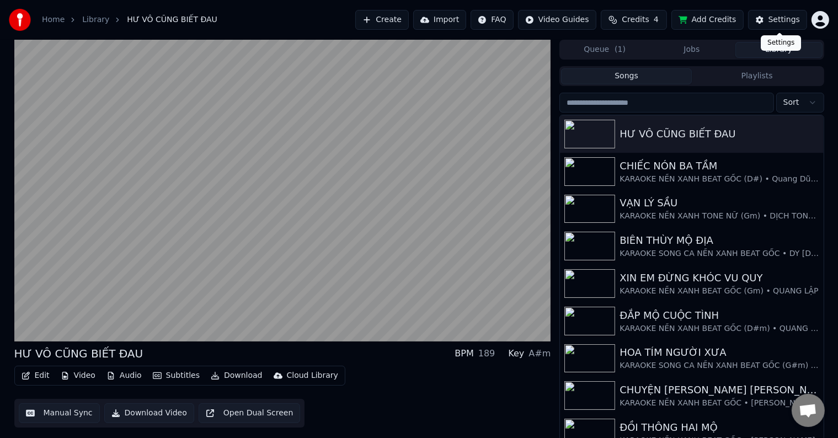
click at [784, 22] on div "Settings" at bounding box center [783, 19] width 31 height 11
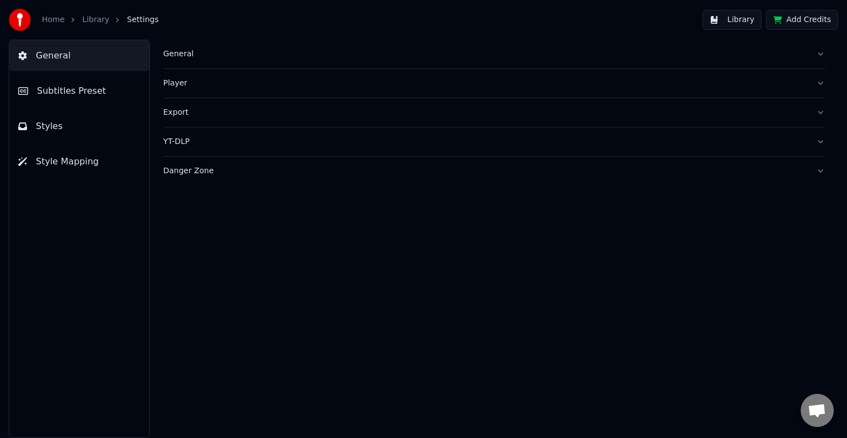
click at [63, 93] on span "Subtitles Preset" at bounding box center [71, 90] width 69 height 13
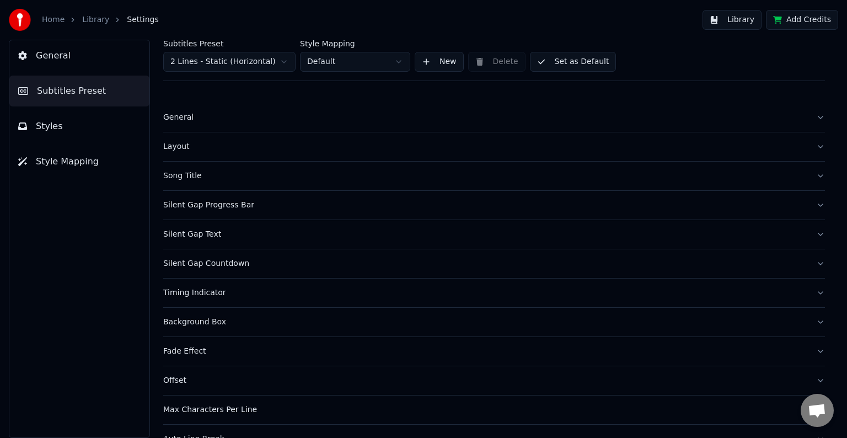
click at [198, 292] on div "Timing Indicator" at bounding box center [485, 292] width 644 height 11
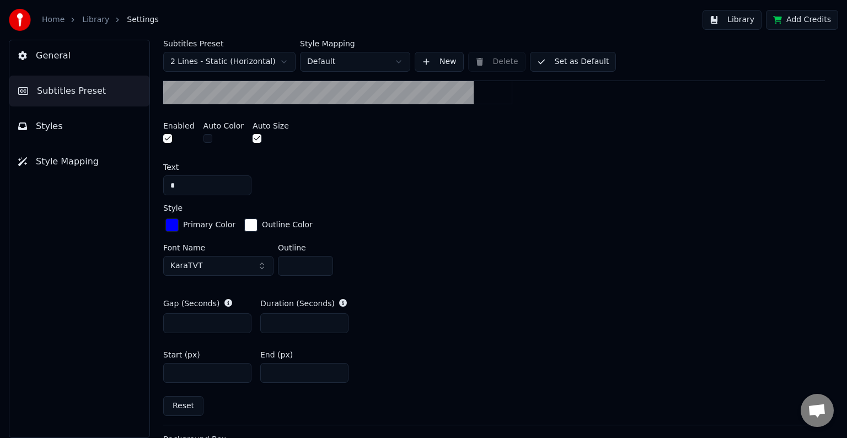
scroll to position [496, 0]
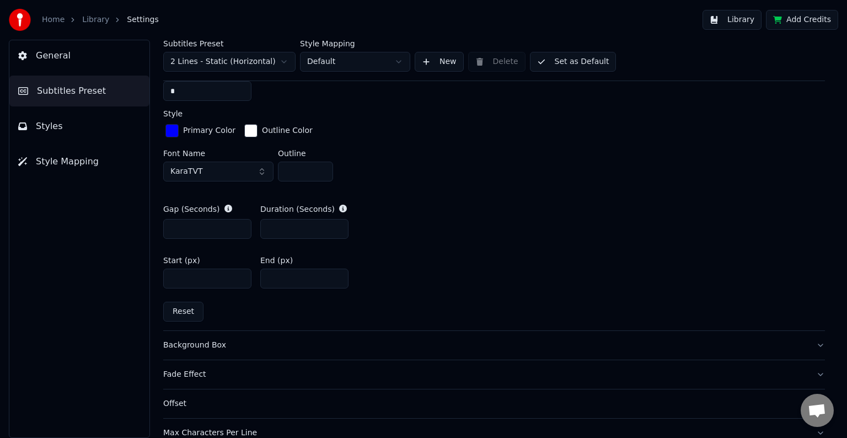
click at [171, 280] on input "***" at bounding box center [207, 279] width 88 height 20
type input "****"
click at [739, 20] on button "Library" at bounding box center [732, 20] width 59 height 20
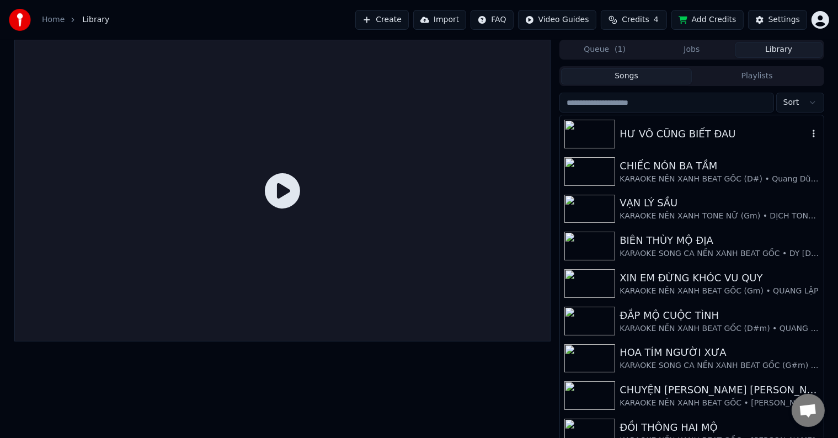
click at [696, 132] on div "HƯ VÔ CŨNG BIẾT ĐAU" at bounding box center [714, 133] width 188 height 15
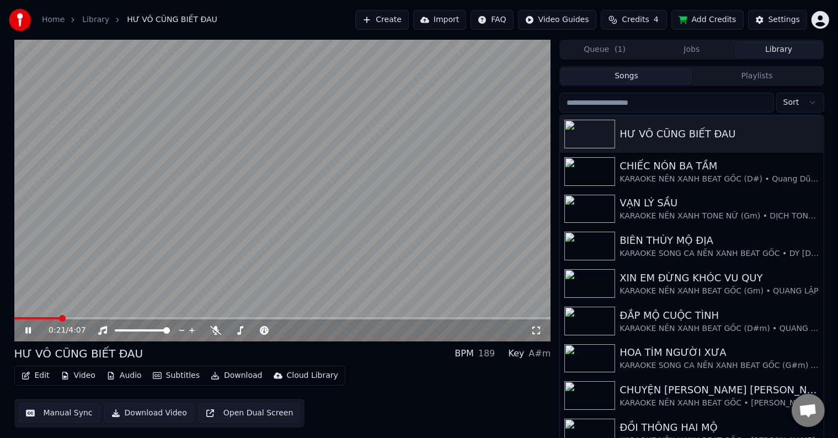
click at [59, 318] on span at bounding box center [62, 318] width 7 height 7
click at [781, 23] on div "Settings" at bounding box center [783, 19] width 31 height 11
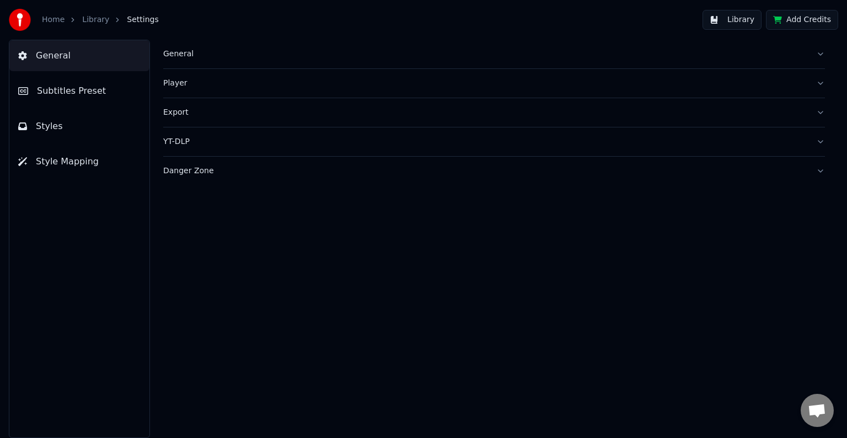
click at [75, 90] on span "Subtitles Preset" at bounding box center [71, 90] width 69 height 13
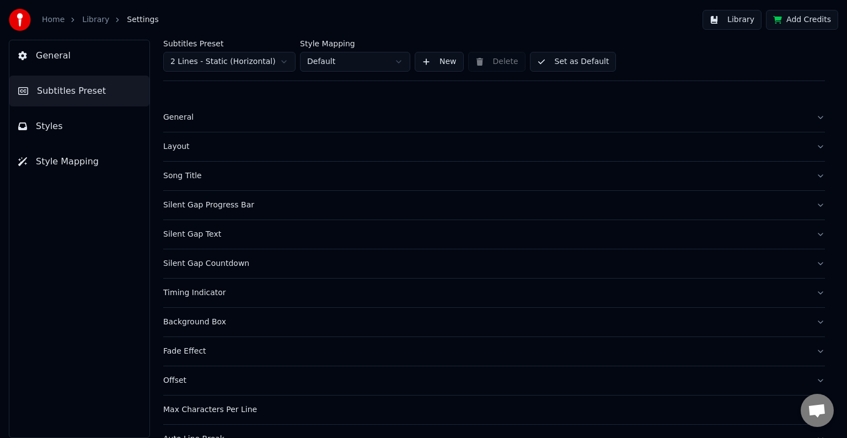
click at [188, 293] on div "Timing Indicator" at bounding box center [485, 292] width 644 height 11
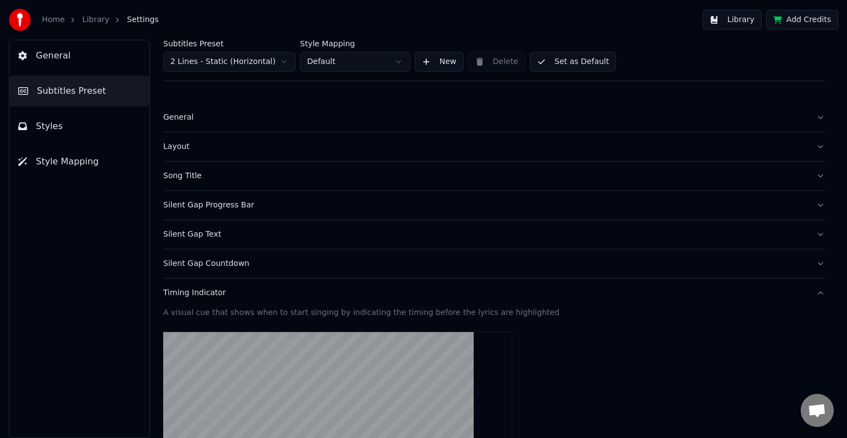
click at [188, 293] on div "Timing Indicator" at bounding box center [485, 292] width 644 height 11
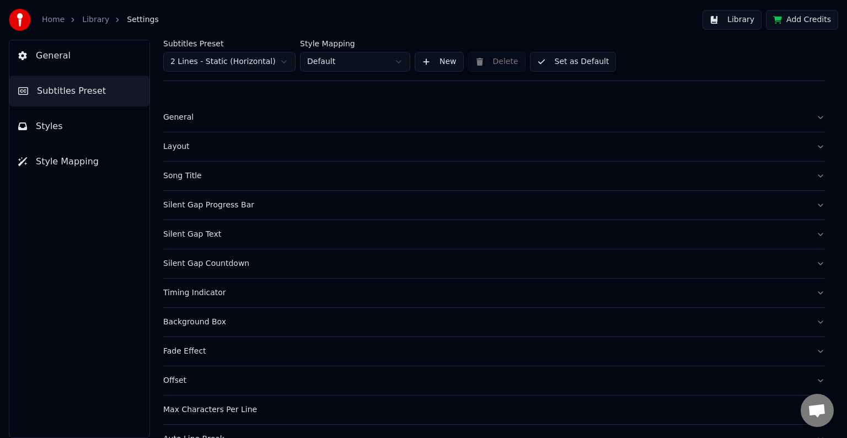
click at [188, 293] on div "Timing Indicator" at bounding box center [485, 292] width 644 height 11
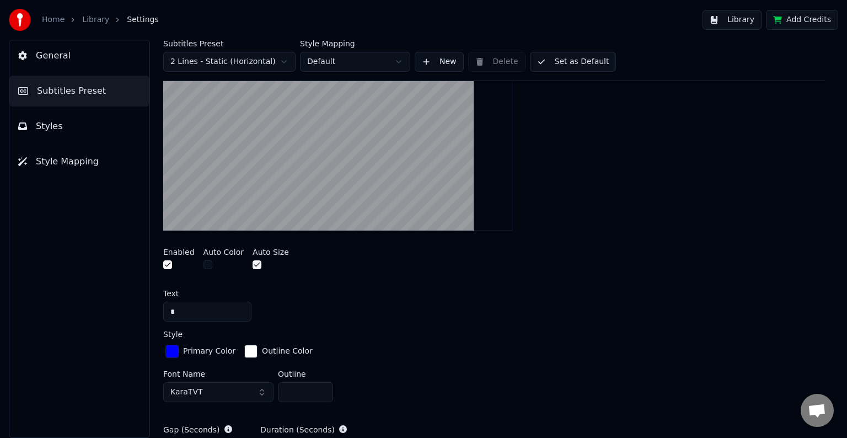
scroll to position [552, 0]
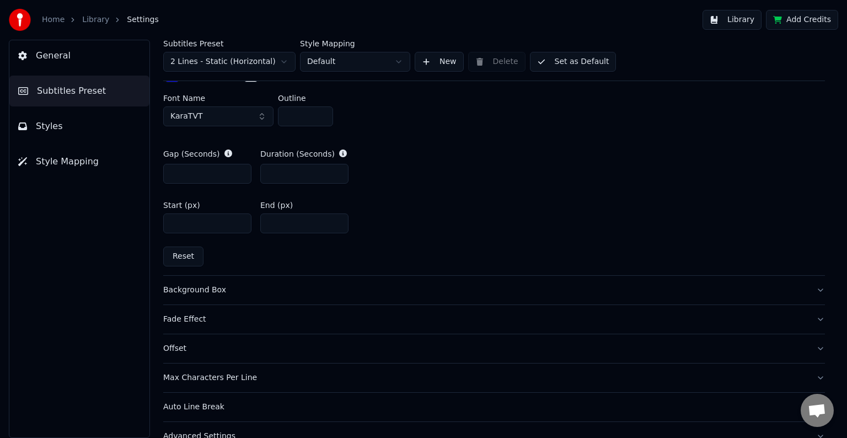
drag, startPoint x: 199, startPoint y: 221, endPoint x: 195, endPoint y: 243, distance: 22.3
click at [174, 223] on input "****" at bounding box center [207, 223] width 88 height 20
type input "*****"
click at [741, 20] on button "Library" at bounding box center [732, 20] width 59 height 20
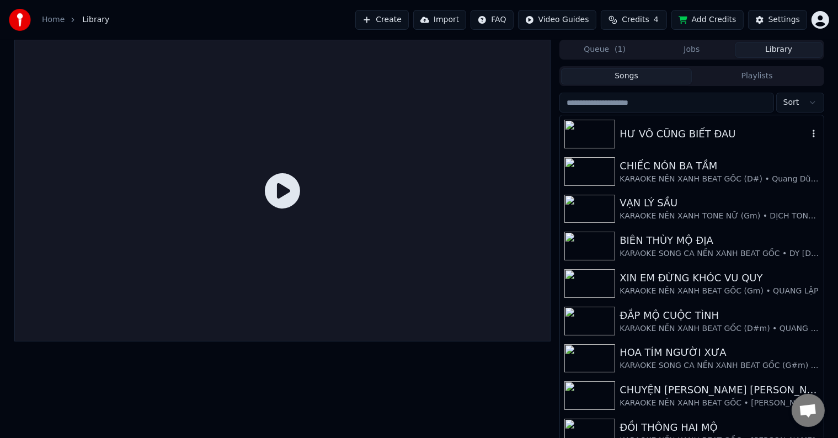
click at [683, 135] on div "HƯ VÔ CŨNG BIẾT ĐAU" at bounding box center [714, 133] width 188 height 15
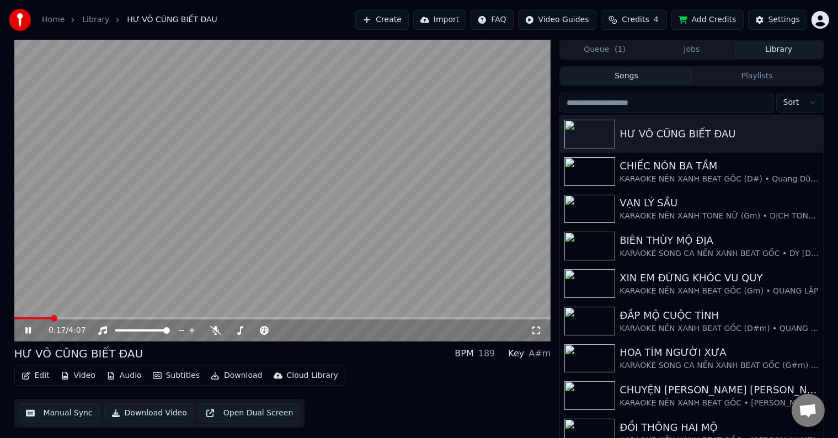
click at [51, 318] on span at bounding box center [54, 318] width 7 height 7
click at [78, 318] on span at bounding box center [79, 318] width 7 height 7
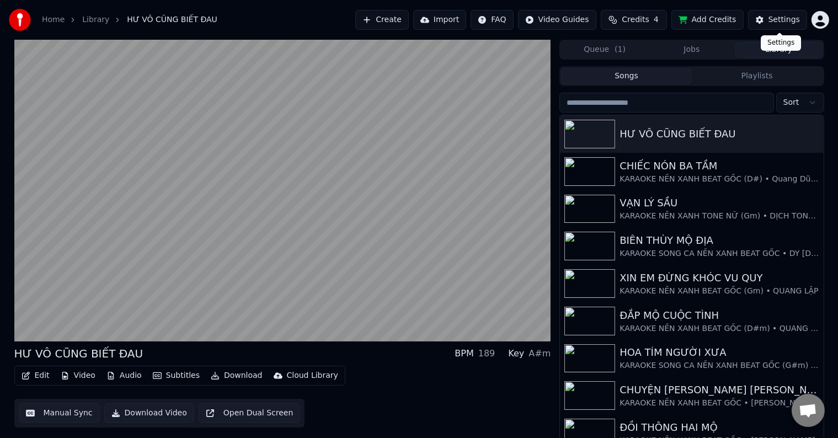
click at [789, 19] on div "Settings" at bounding box center [783, 19] width 31 height 11
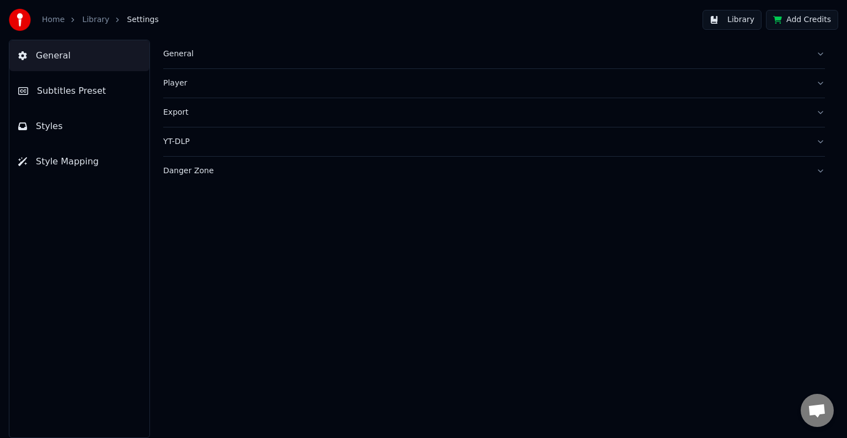
click at [79, 90] on span "Subtitles Preset" at bounding box center [71, 90] width 69 height 13
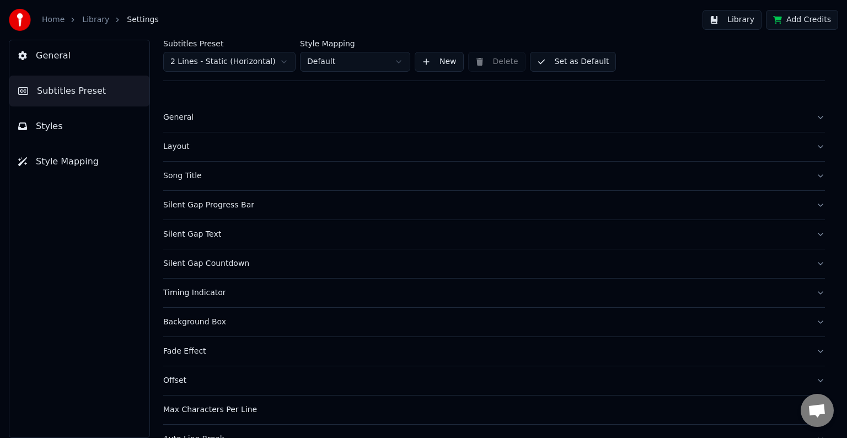
click at [202, 292] on div "Timing Indicator" at bounding box center [485, 292] width 644 height 11
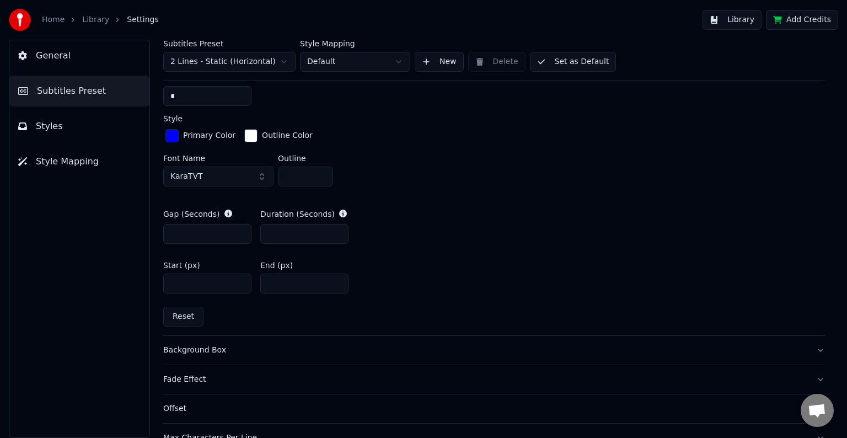
scroll to position [571, 0]
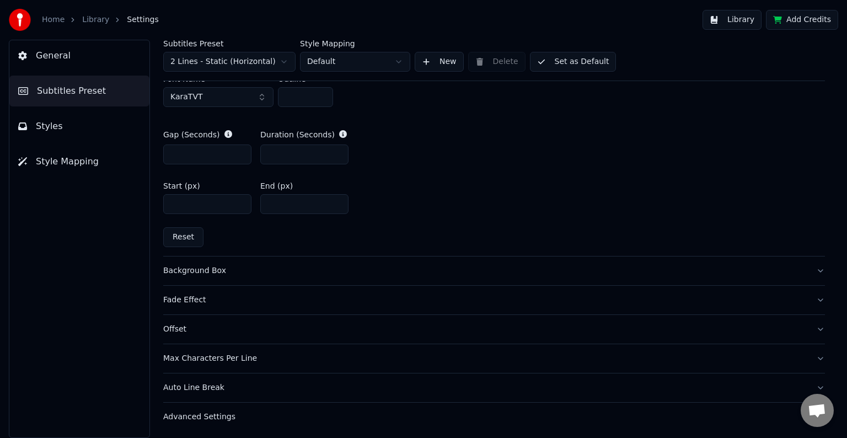
click at [181, 203] on input "*****" at bounding box center [207, 204] width 88 height 20
type input "****"
click at [748, 18] on button "Library" at bounding box center [732, 20] width 59 height 20
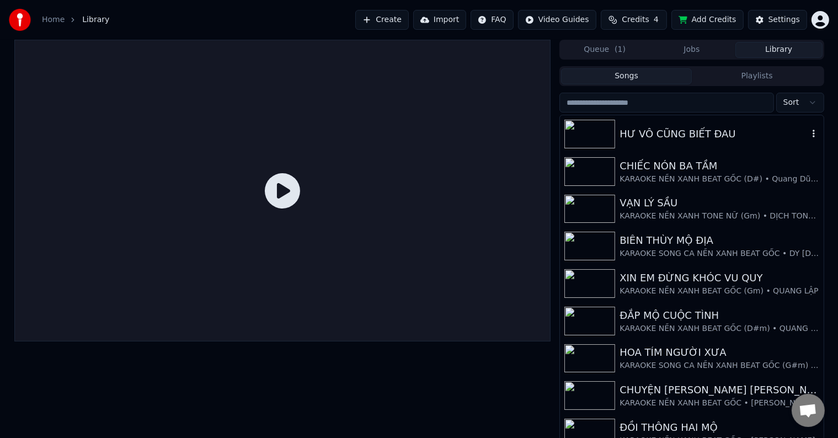
click at [674, 130] on div "HƯ VÔ CŨNG BIẾT ĐAU" at bounding box center [714, 133] width 188 height 15
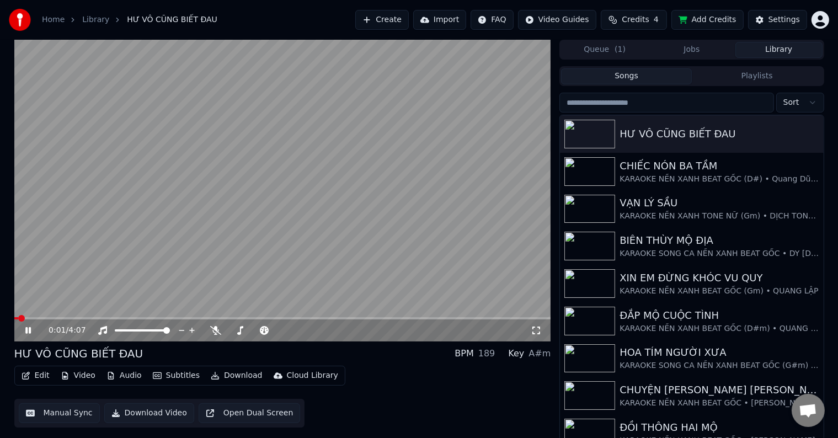
click at [71, 296] on video at bounding box center [282, 191] width 537 height 302
click at [54, 315] on span at bounding box center [52, 318] width 7 height 7
click at [28, 330] on icon at bounding box center [28, 331] width 7 height 8
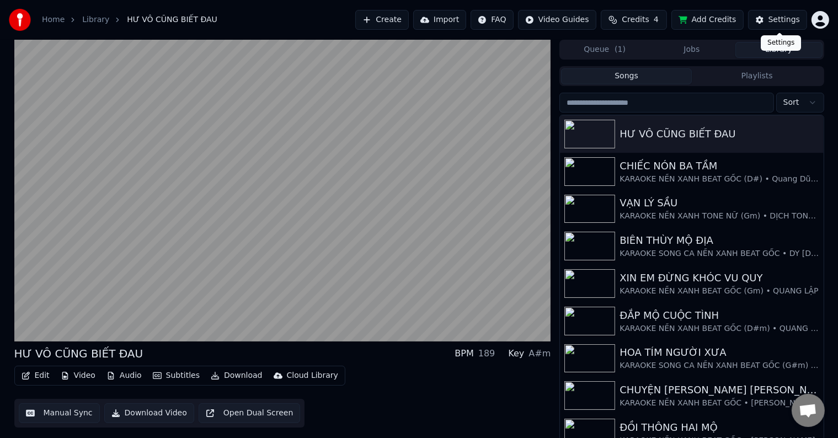
click at [779, 22] on div "Settings" at bounding box center [783, 19] width 31 height 11
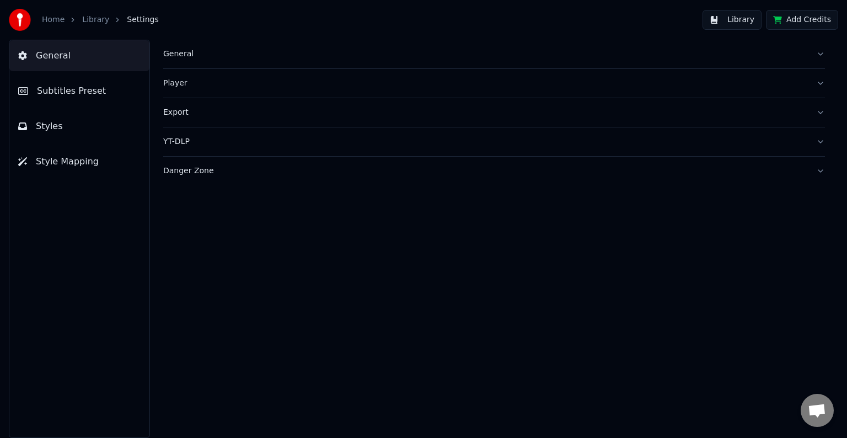
click at [83, 93] on span "Subtitles Preset" at bounding box center [71, 90] width 69 height 13
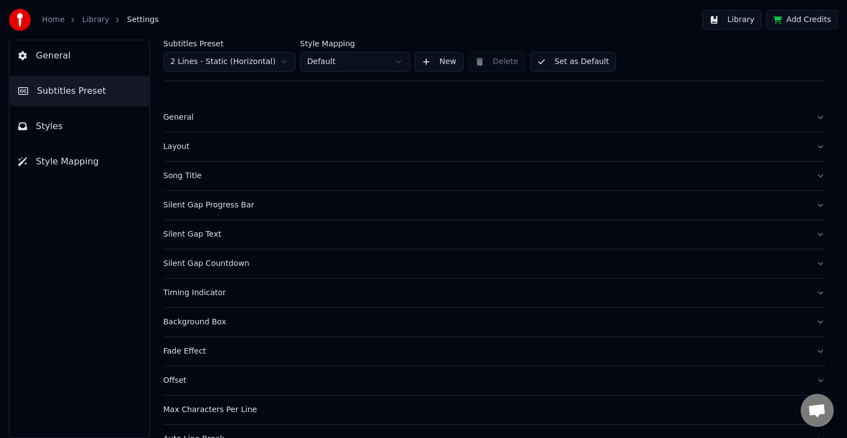
click at [191, 297] on div "Timing Indicator" at bounding box center [485, 292] width 644 height 11
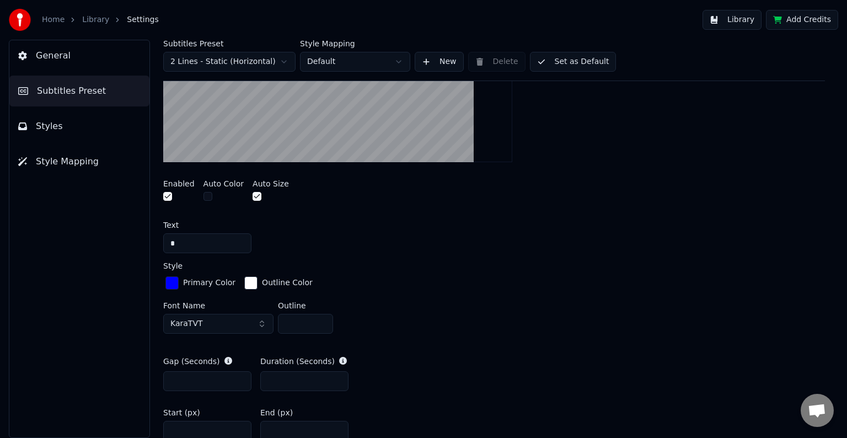
scroll to position [386, 0]
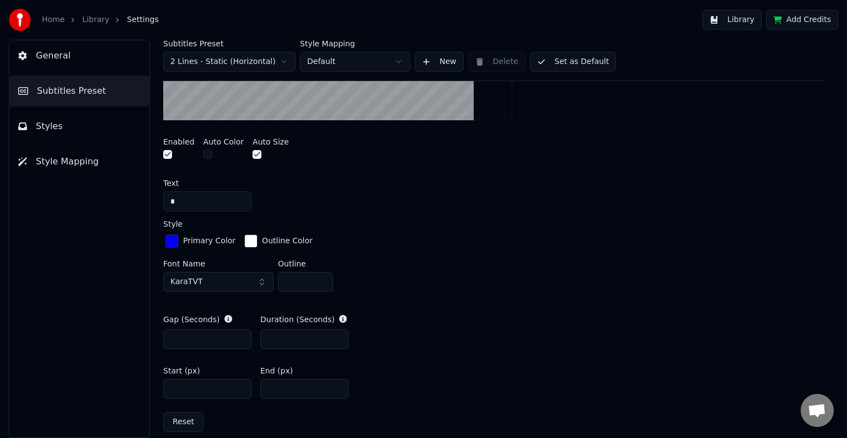
click at [178, 391] on input "****" at bounding box center [207, 389] width 88 height 20
type input "****"
click at [276, 339] on input "*" at bounding box center [304, 339] width 88 height 20
click at [277, 340] on input "*" at bounding box center [304, 339] width 88 height 20
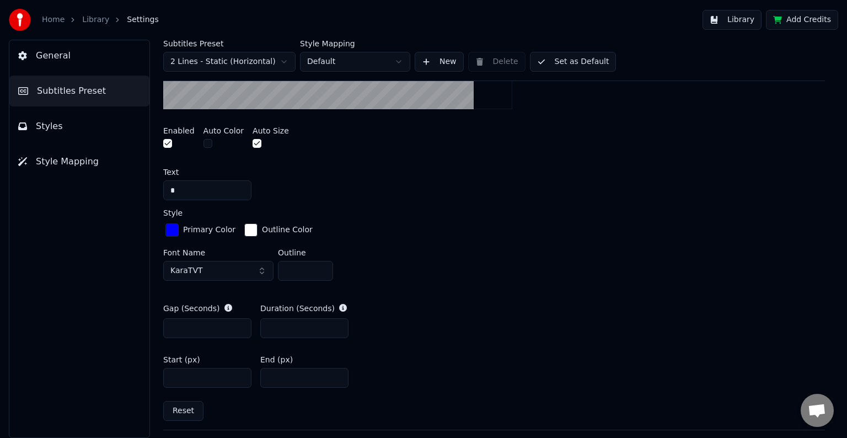
scroll to position [441, 0]
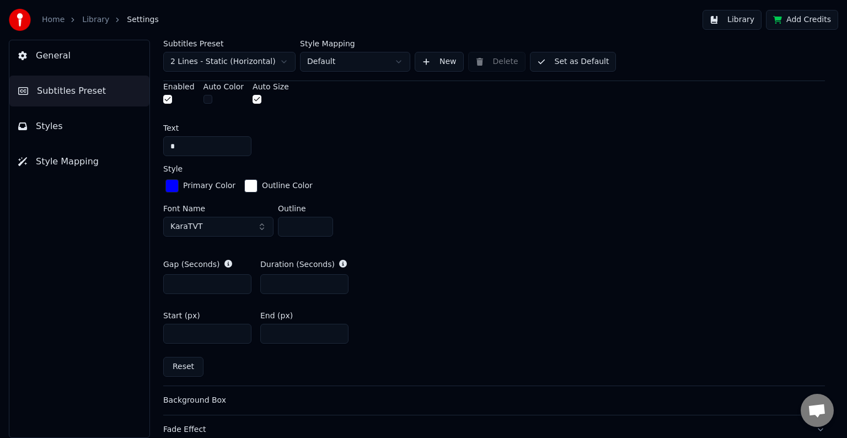
type input "***"
click at [745, 18] on button "Library" at bounding box center [732, 20] width 59 height 20
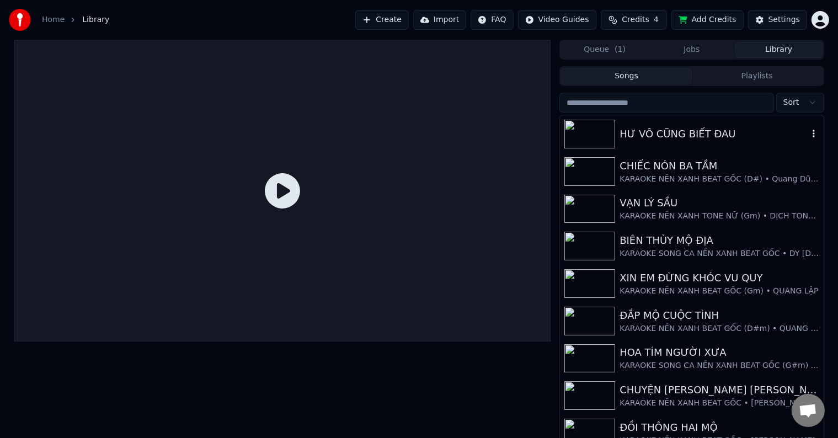
click at [693, 137] on div "HƯ VÔ CŨNG BIẾT ĐAU" at bounding box center [714, 133] width 188 height 15
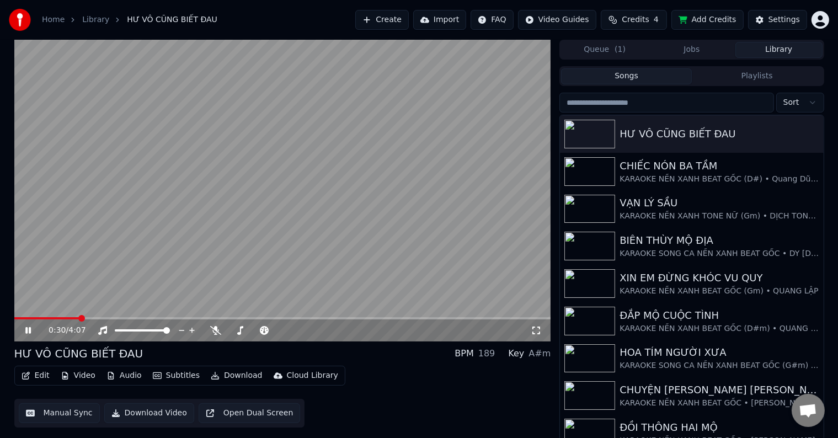
click at [79, 316] on span at bounding box center [81, 318] width 7 height 7
click at [68, 318] on span at bounding box center [71, 318] width 7 height 7
click at [784, 21] on div "Settings" at bounding box center [783, 19] width 31 height 11
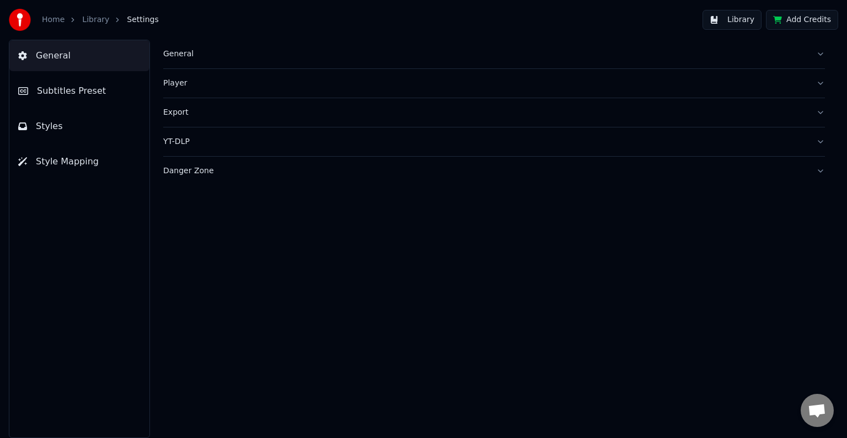
click at [69, 92] on span "Subtitles Preset" at bounding box center [71, 90] width 69 height 13
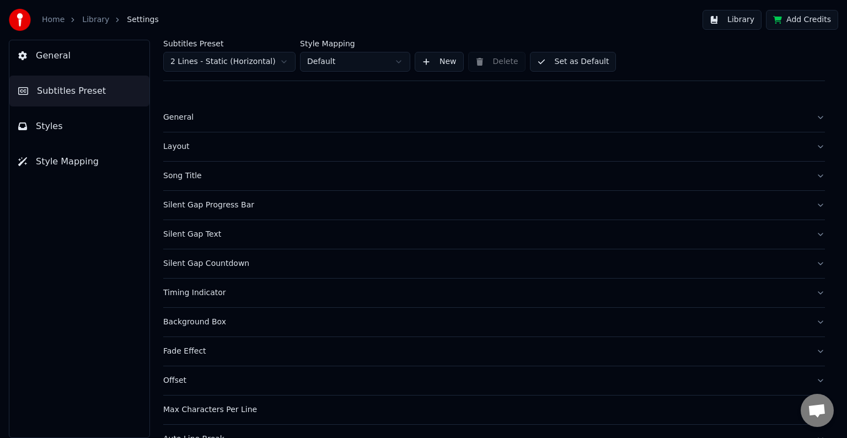
click at [182, 293] on div "Timing Indicator" at bounding box center [485, 292] width 644 height 11
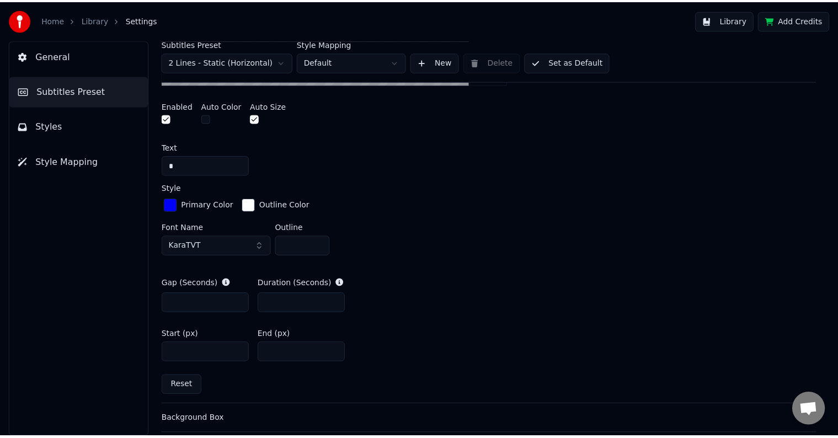
scroll to position [441, 0]
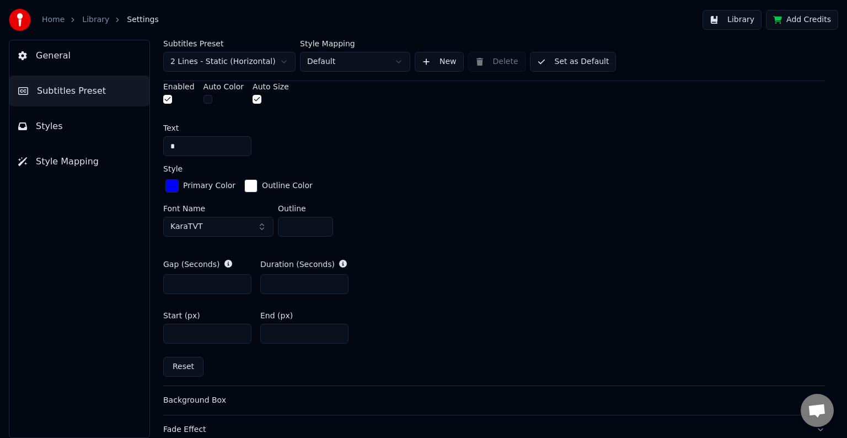
click at [185, 365] on button "Reset" at bounding box center [183, 367] width 40 height 20
type input "*"
type input "****"
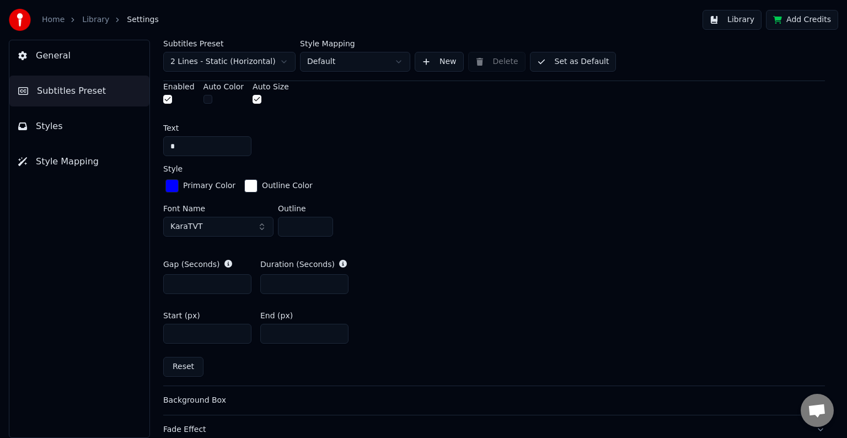
type input "***"
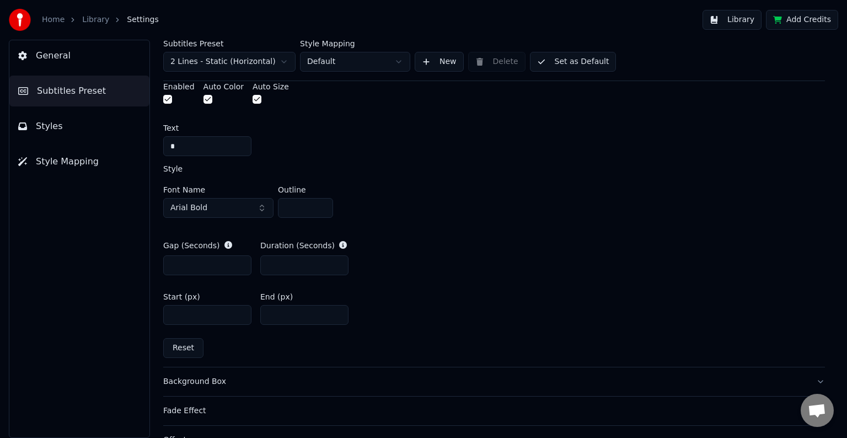
click at [747, 19] on button "Library" at bounding box center [732, 20] width 59 height 20
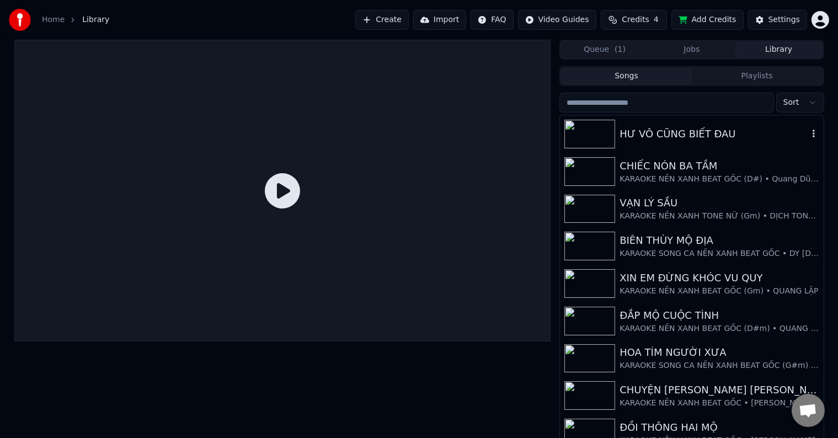
drag, startPoint x: 664, startPoint y: 127, endPoint x: 659, endPoint y: 133, distance: 7.8
click at [665, 126] on div "HƯ VÔ CŨNG BIẾT ĐAU" at bounding box center [714, 133] width 188 height 15
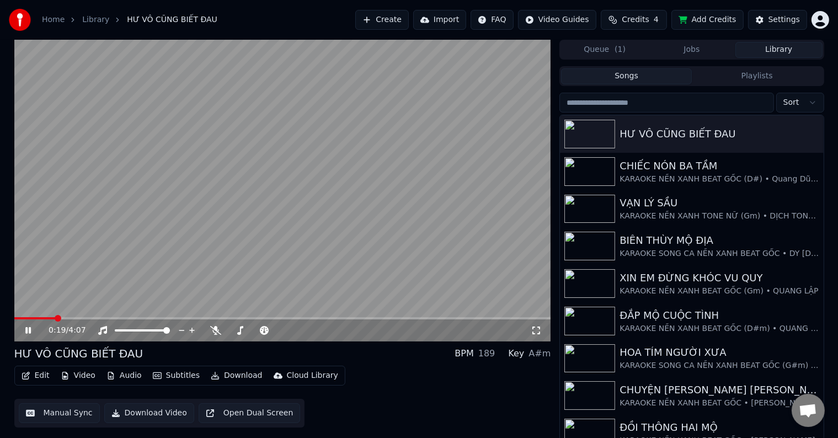
click at [57, 315] on span at bounding box center [58, 318] width 7 height 7
click at [77, 316] on span at bounding box center [79, 318] width 7 height 7
click at [74, 318] on div "0:31 / 4:07" at bounding box center [282, 329] width 537 height 24
click at [74, 318] on span at bounding box center [77, 318] width 7 height 7
click at [49, 318] on span at bounding box center [52, 318] width 7 height 7
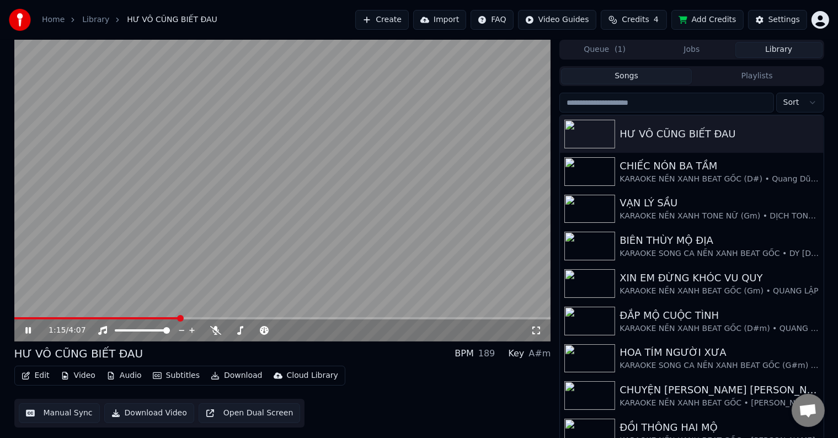
click at [138, 317] on video at bounding box center [282, 191] width 537 height 302
click at [143, 320] on span at bounding box center [146, 318] width 7 height 7
click at [26, 331] on icon at bounding box center [28, 331] width 7 height 8
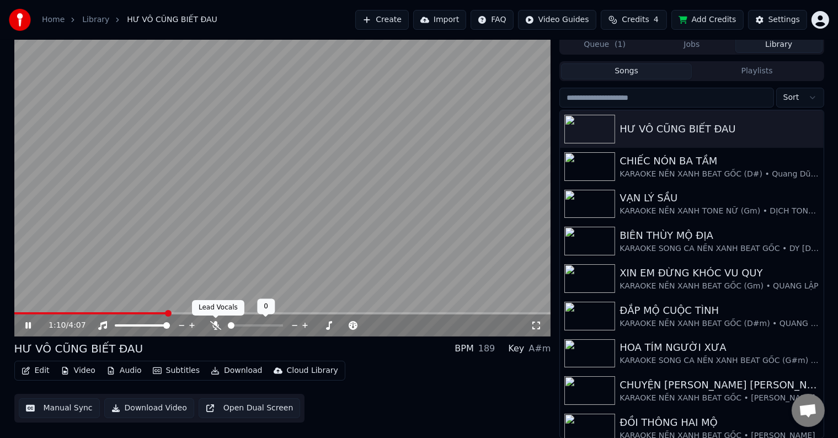
click at [215, 324] on icon at bounding box center [215, 325] width 11 height 9
click at [111, 312] on span at bounding box center [114, 313] width 7 height 7
click at [71, 408] on button "Manual Sync" at bounding box center [59, 408] width 81 height 20
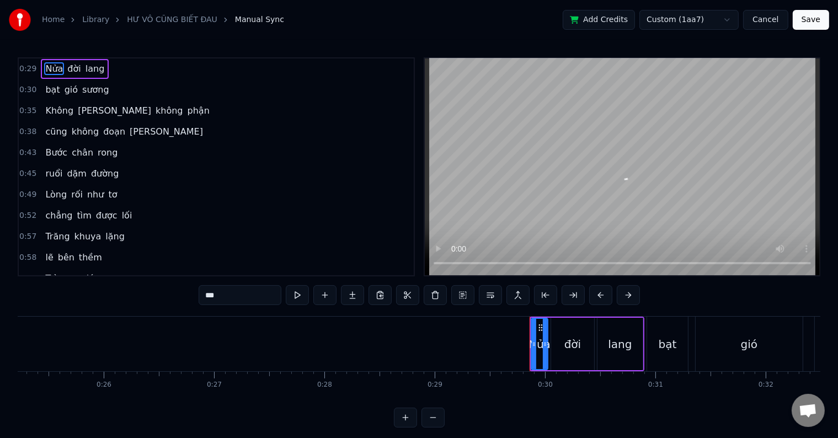
scroll to position [0, 3239]
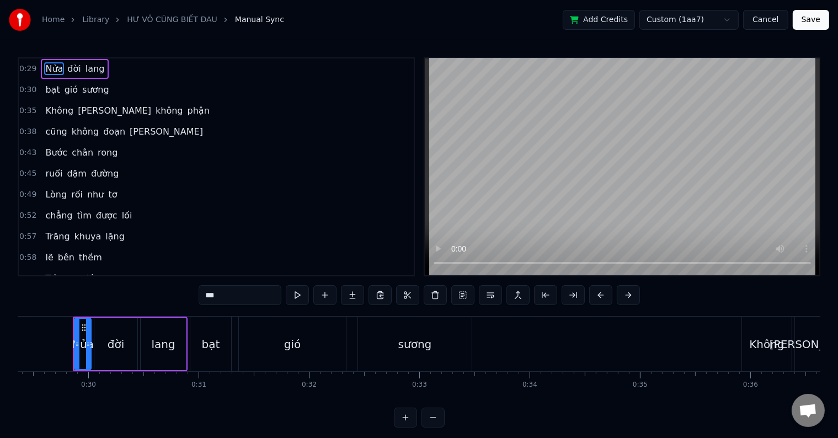
click at [49, 274] on span "Trà" at bounding box center [51, 278] width 15 height 13
type input "***"
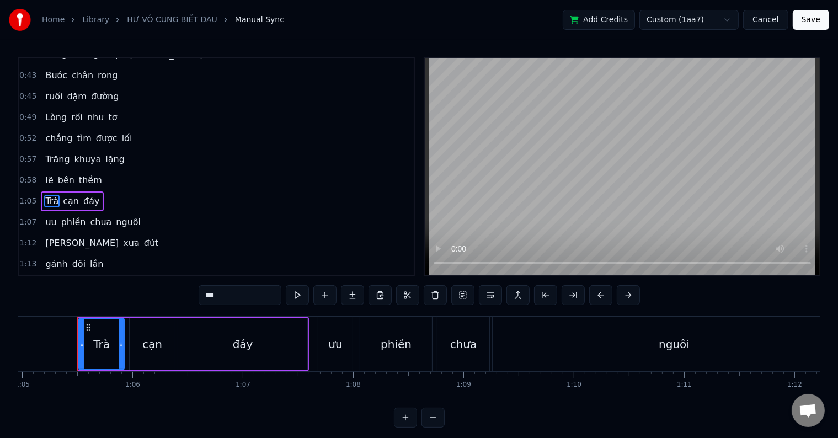
scroll to position [0, 7172]
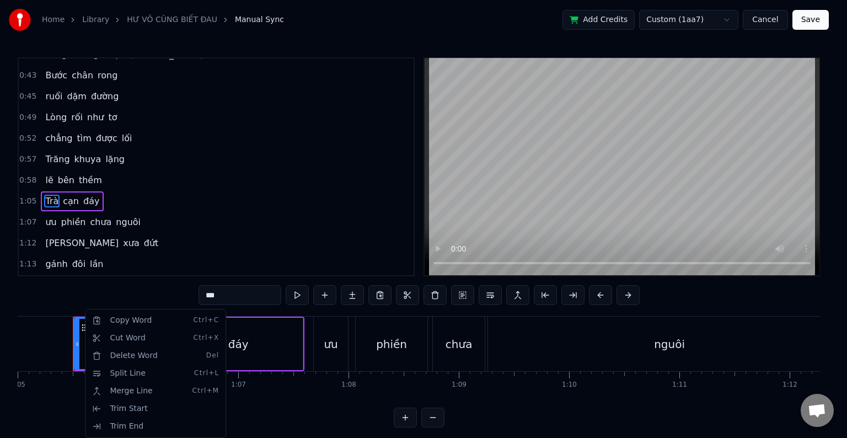
click at [325, 298] on html "Home Library HƯ [PERSON_NAME] BIẾT ĐAU Manual Sync Add Credits Custom (1aa7) Ca…" at bounding box center [423, 222] width 847 height 445
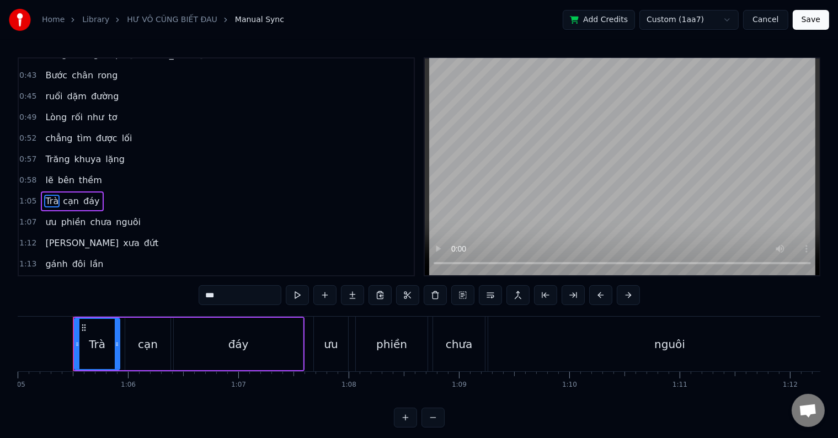
click at [325, 298] on button at bounding box center [324, 295] width 23 height 20
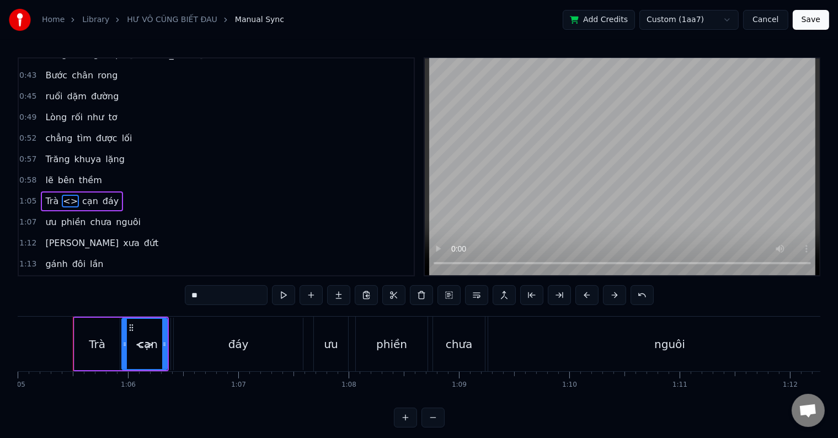
scroll to position [104, 0]
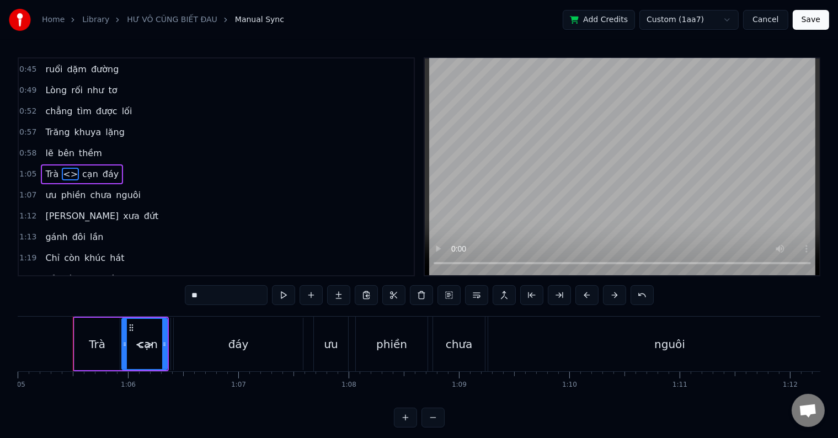
click at [102, 348] on div "Trà" at bounding box center [97, 344] width 17 height 17
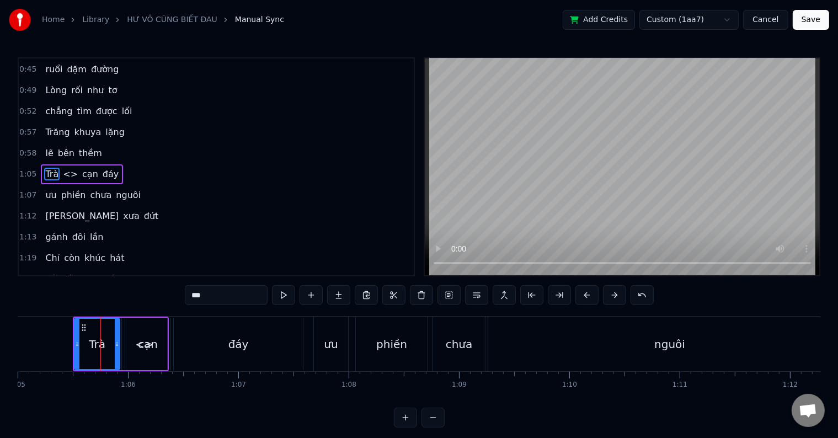
click at [103, 344] on div "Trà" at bounding box center [97, 344] width 17 height 17
drag, startPoint x: 106, startPoint y: 346, endPoint x: 93, endPoint y: 348, distance: 13.3
click at [93, 348] on div "Trà" at bounding box center [97, 344] width 44 height 50
drag, startPoint x: 210, startPoint y: 296, endPoint x: 185, endPoint y: 296, distance: 24.8
click at [186, 296] on input "***" at bounding box center [226, 295] width 83 height 20
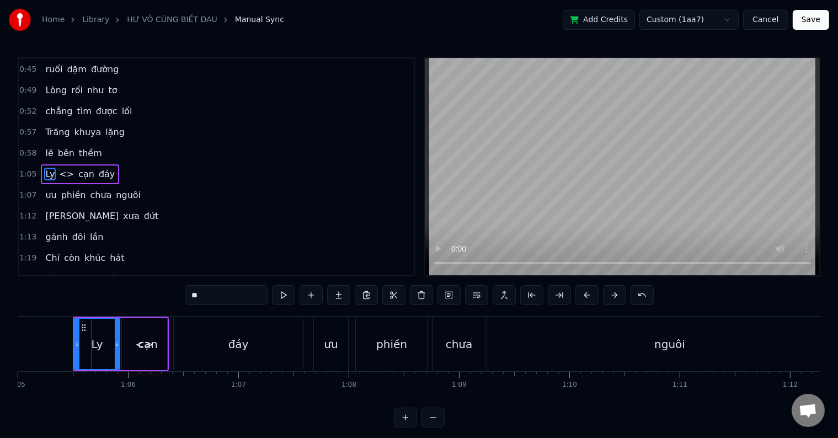
click at [59, 168] on span "<>" at bounding box center [66, 174] width 17 height 13
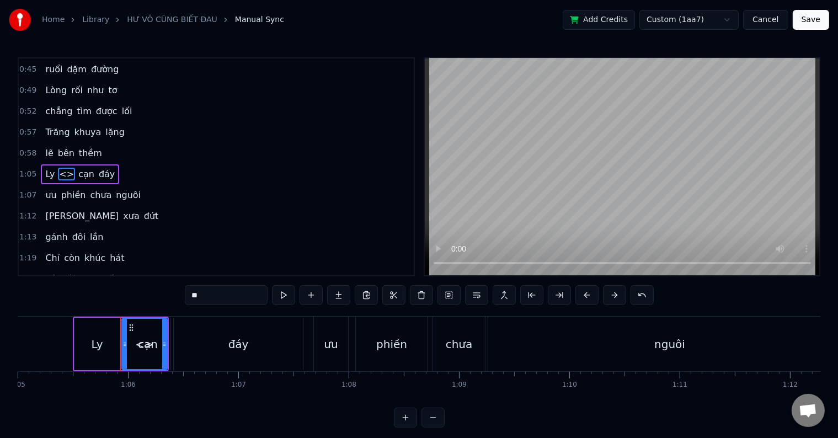
drag, startPoint x: 189, startPoint y: 298, endPoint x: 217, endPoint y: 298, distance: 27.6
click at [217, 298] on input "**" at bounding box center [226, 295] width 83 height 20
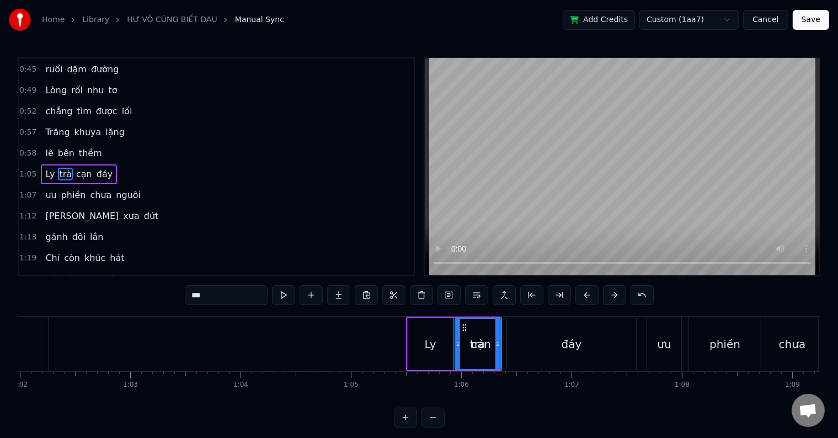
scroll to position [0, 6884]
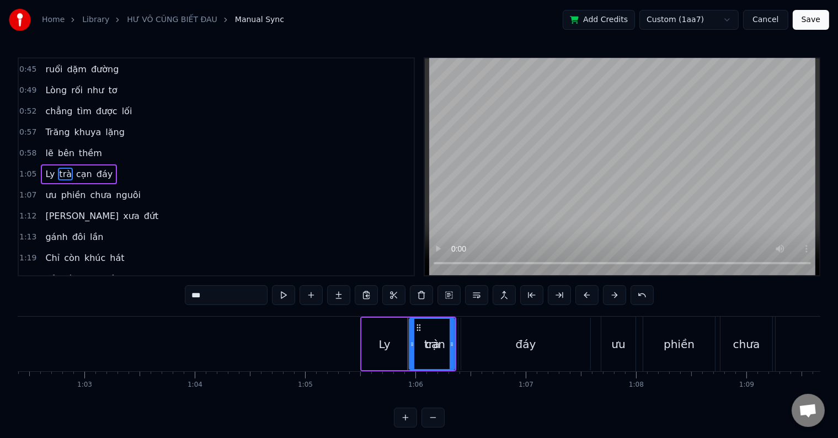
click at [386, 340] on div "Ly" at bounding box center [385, 344] width 12 height 17
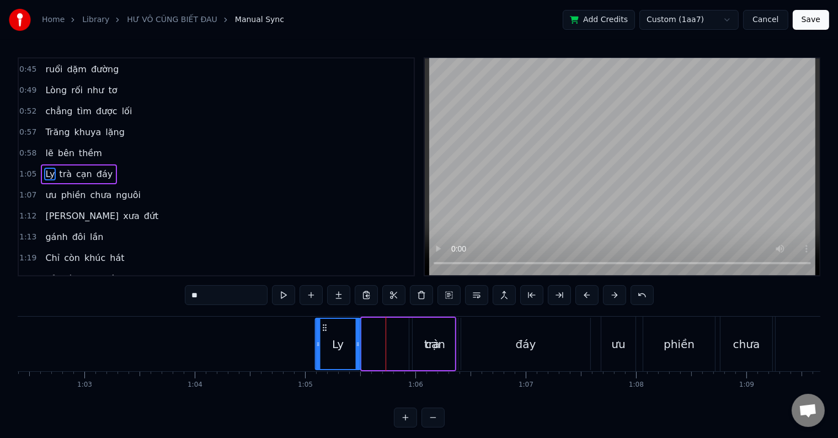
drag, startPoint x: 370, startPoint y: 330, endPoint x: 323, endPoint y: 330, distance: 46.9
click at [323, 330] on icon at bounding box center [324, 327] width 9 height 9
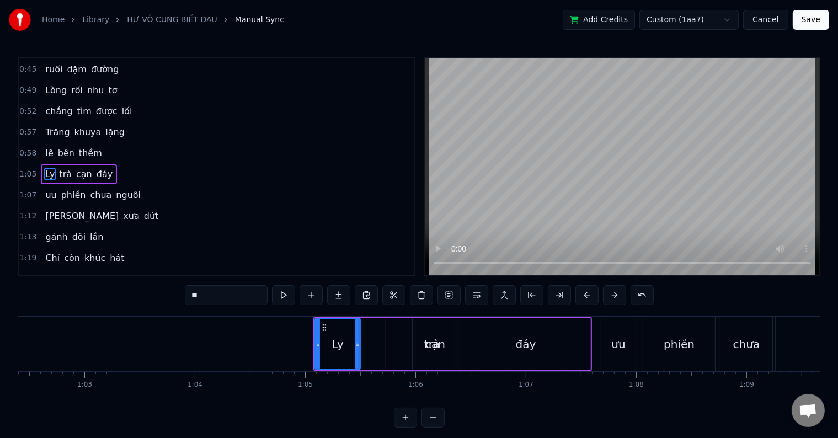
click at [60, 170] on span "trà" at bounding box center [65, 174] width 15 height 13
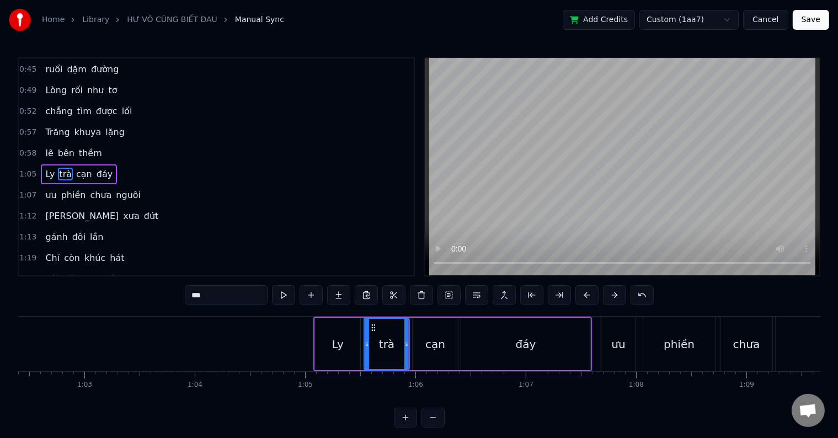
drag, startPoint x: 418, startPoint y: 329, endPoint x: 373, endPoint y: 331, distance: 45.3
click at [373, 331] on icon at bounding box center [373, 327] width 9 height 9
click at [324, 337] on div "Ly" at bounding box center [337, 344] width 45 height 52
type input "**"
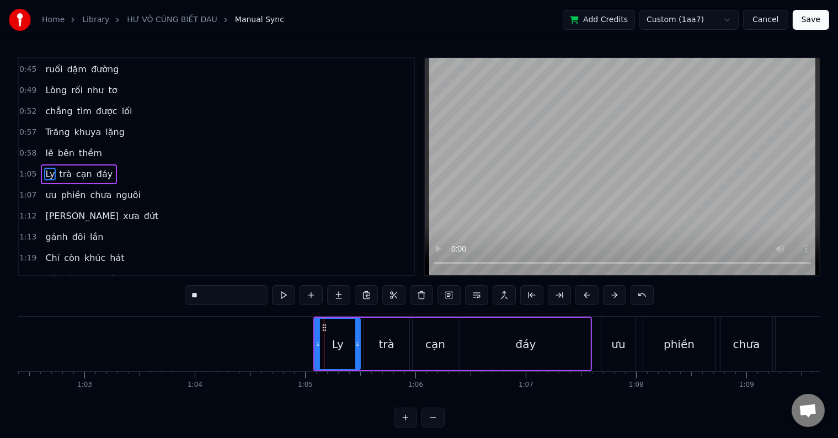
click at [819, 20] on button "Save" at bounding box center [811, 20] width 36 height 20
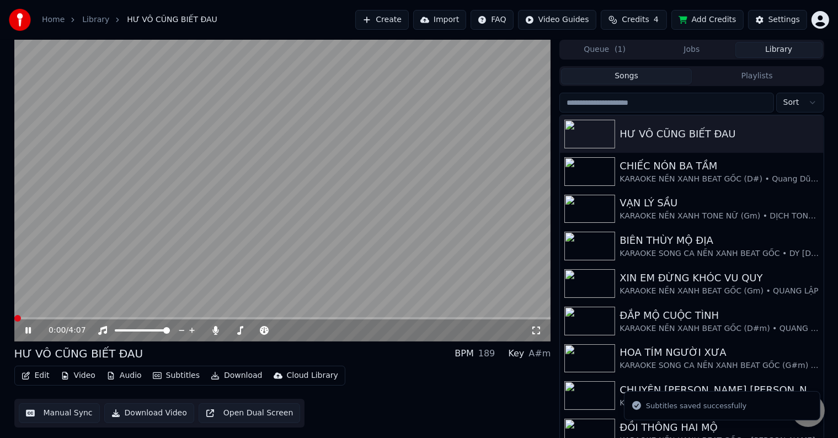
click at [58, 415] on button "Manual Sync" at bounding box center [59, 413] width 81 height 20
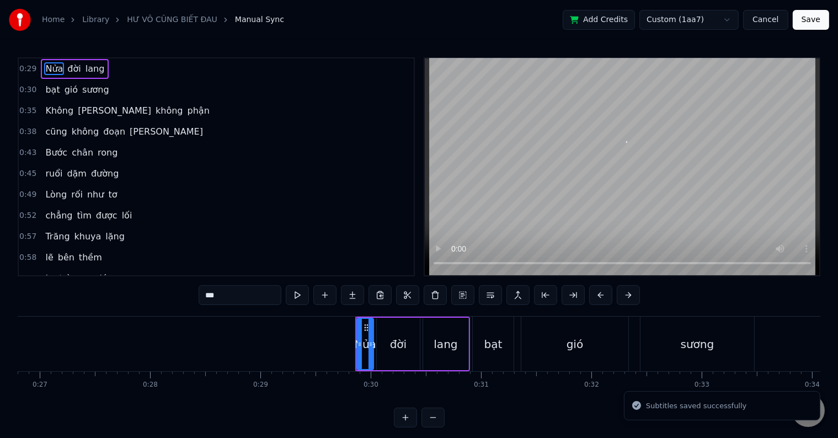
scroll to position [0, 3239]
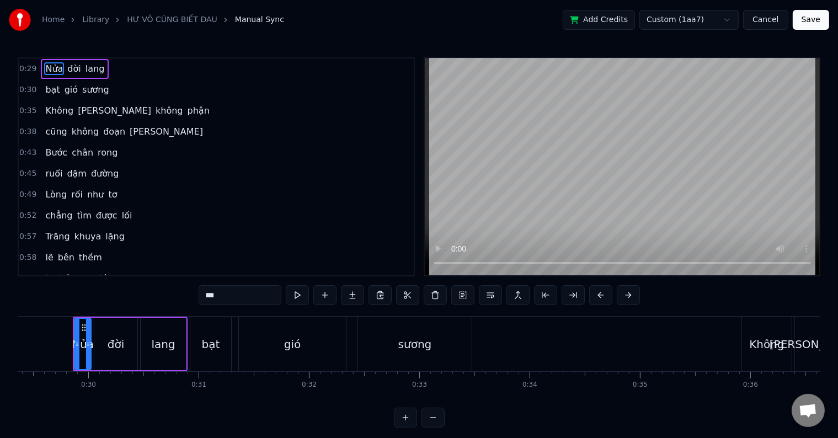
click at [46, 274] on span "Ly" at bounding box center [50, 278] width 12 height 13
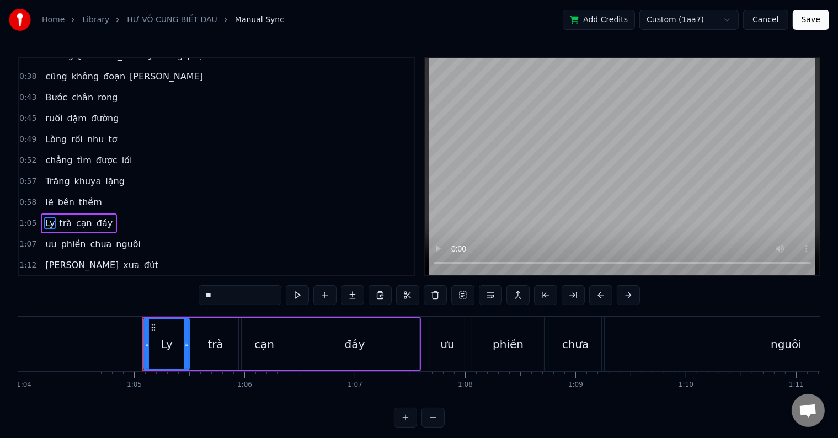
scroll to position [0, 7125]
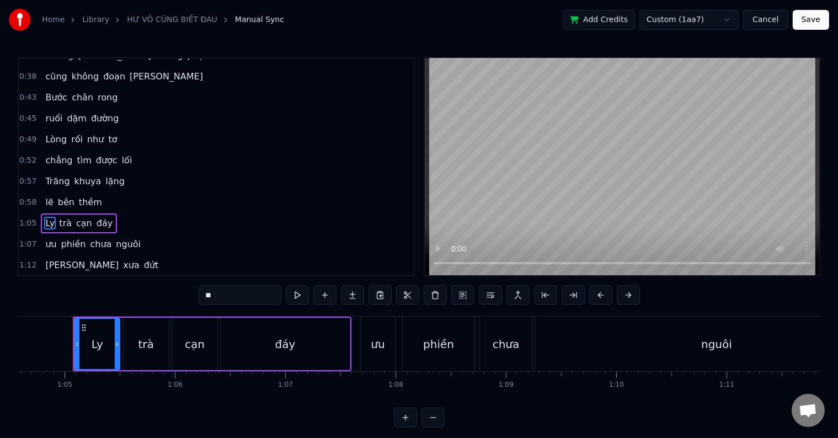
click at [84, 196] on span "thềm" at bounding box center [90, 202] width 25 height 13
type input "****"
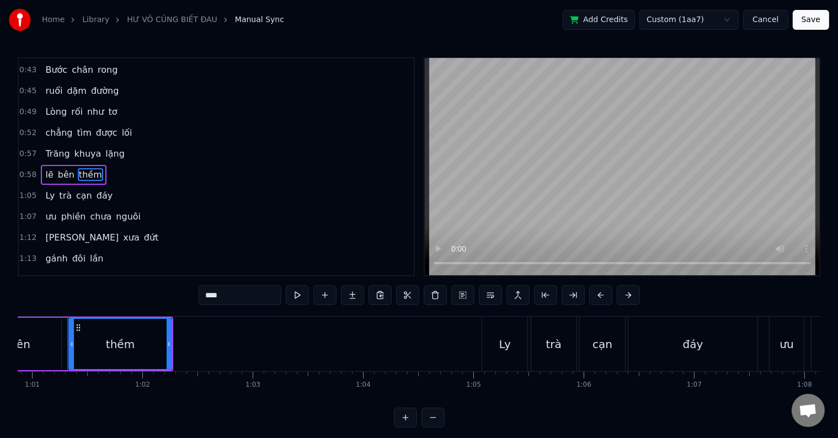
scroll to position [0, 6710]
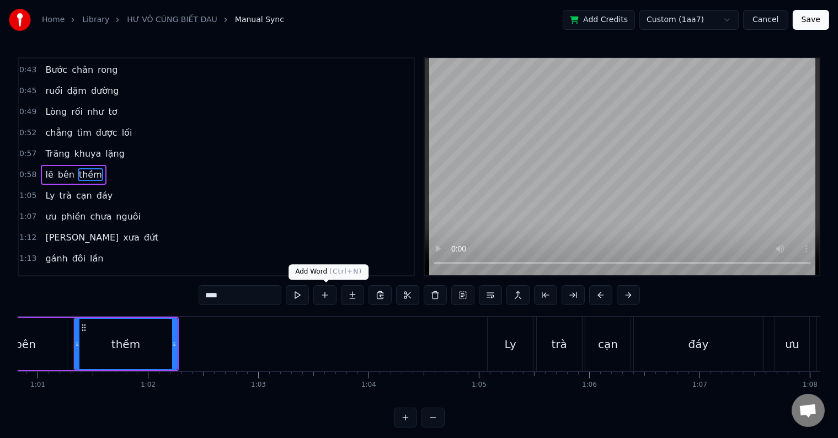
click at [327, 296] on button at bounding box center [324, 295] width 23 height 20
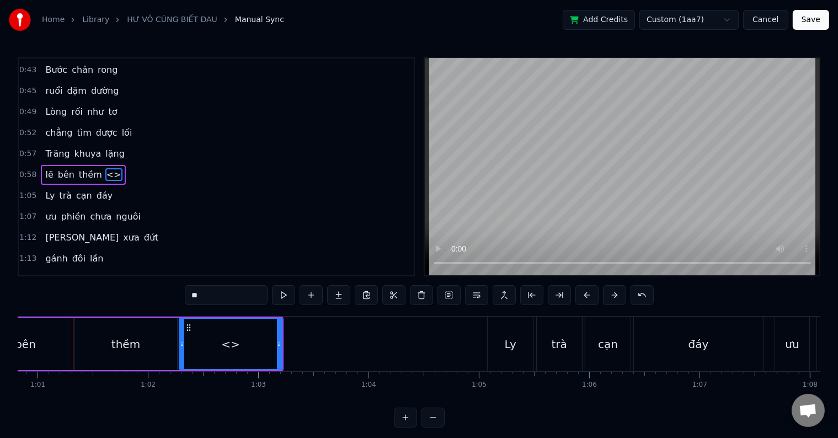
scroll to position [84, 0]
click at [188, 328] on icon at bounding box center [188, 327] width 9 height 9
click at [476, 298] on button at bounding box center [476, 295] width 23 height 20
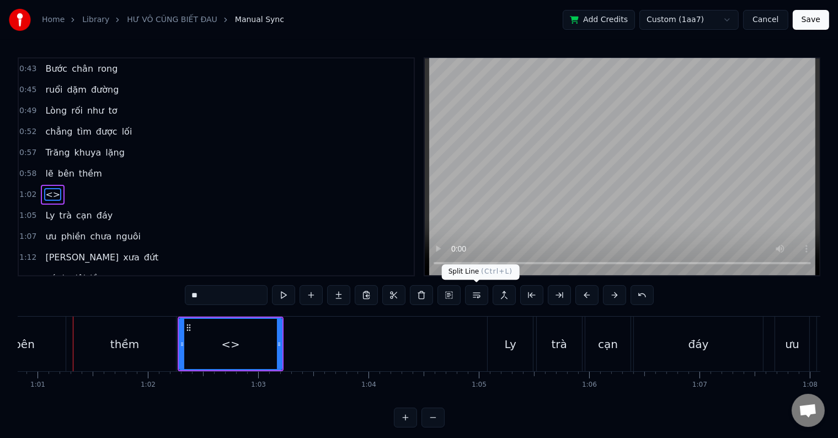
scroll to position [104, 0]
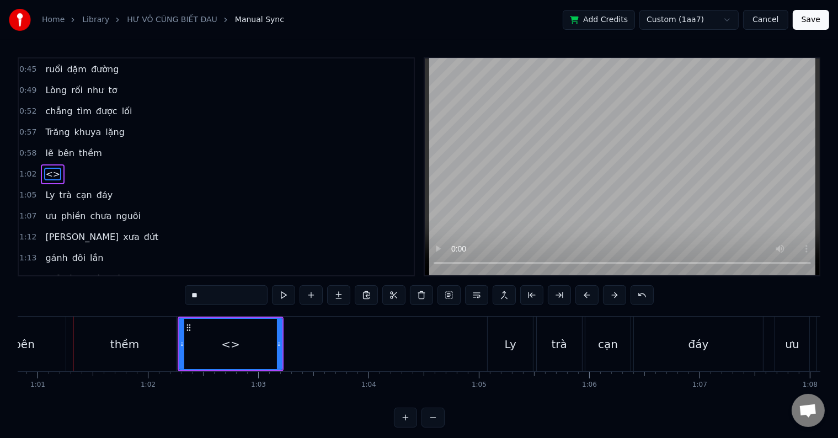
click at [504, 345] on div "Ly" at bounding box center [510, 344] width 45 height 55
type input "**"
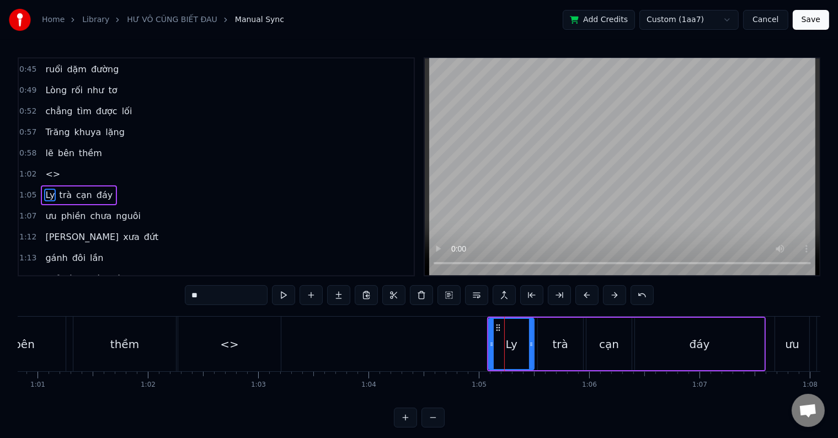
scroll to position [125, 0]
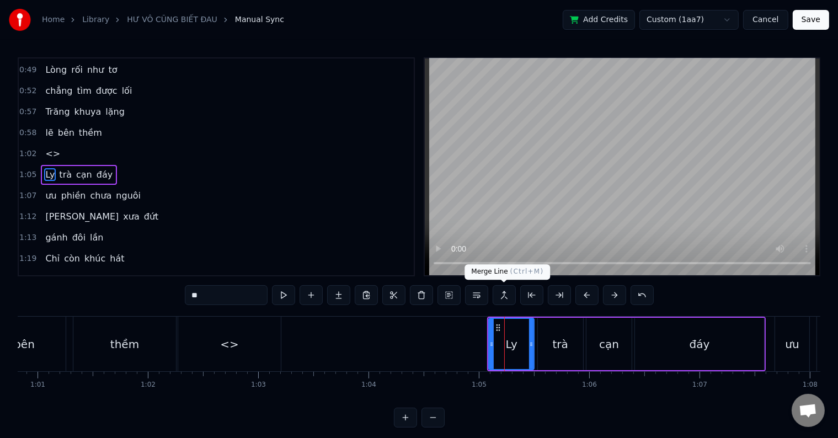
click at [503, 296] on button at bounding box center [504, 295] width 23 height 20
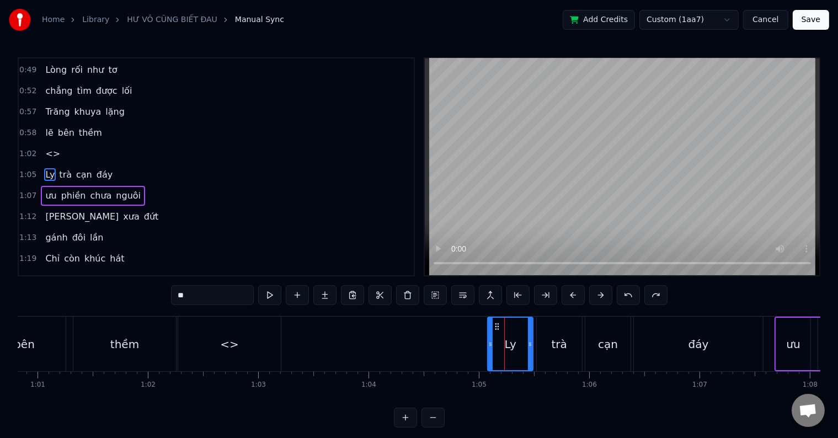
click at [51, 150] on span "<>" at bounding box center [52, 153] width 17 height 13
type input "**"
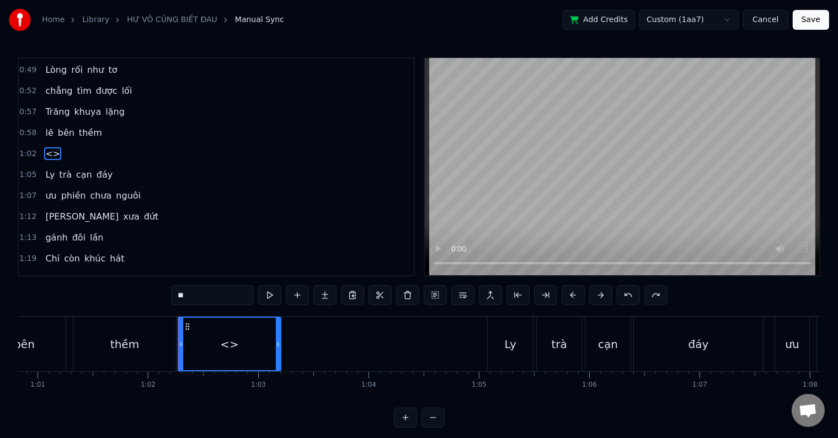
scroll to position [104, 0]
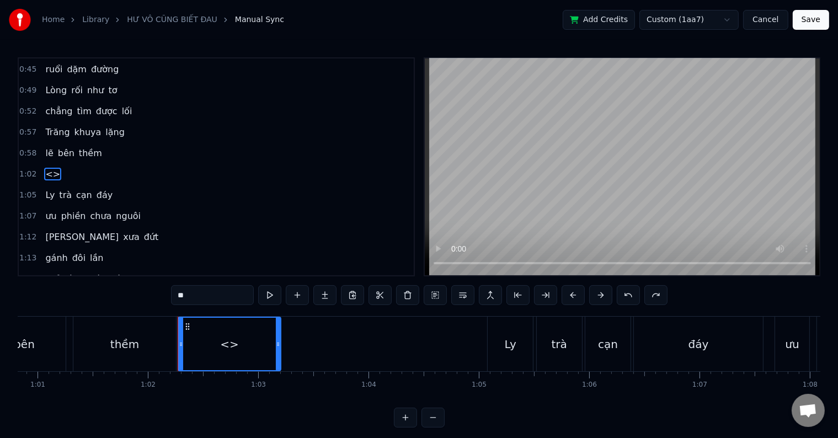
click at [489, 296] on button at bounding box center [490, 295] width 23 height 20
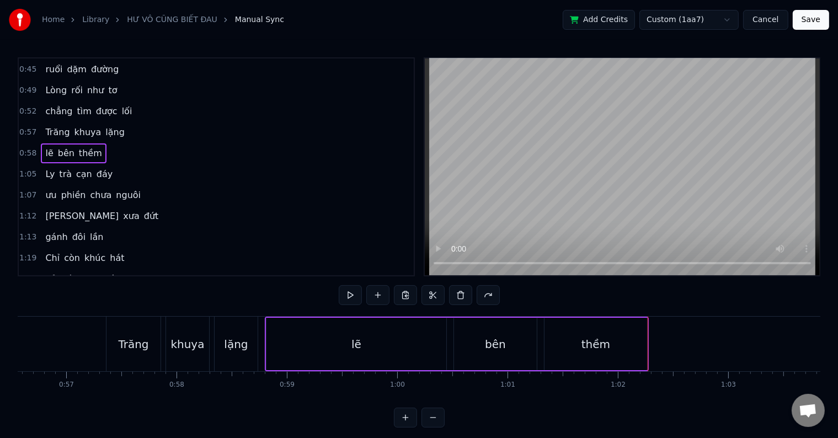
scroll to position [0, 6087]
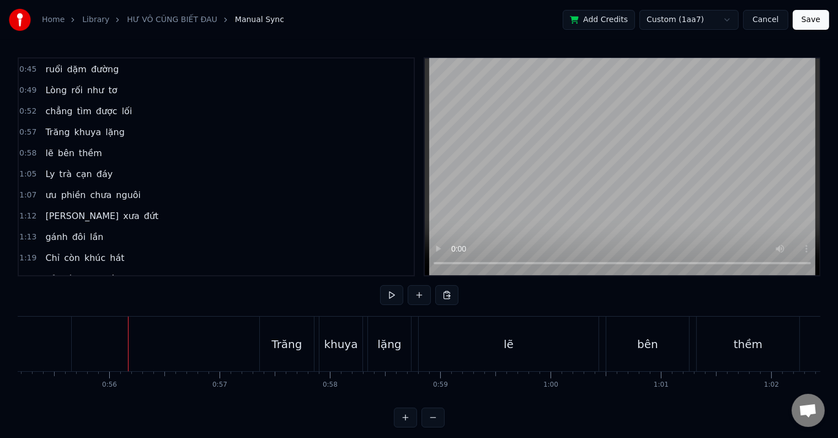
click at [128, 344] on div at bounding box center [128, 344] width 1 height 55
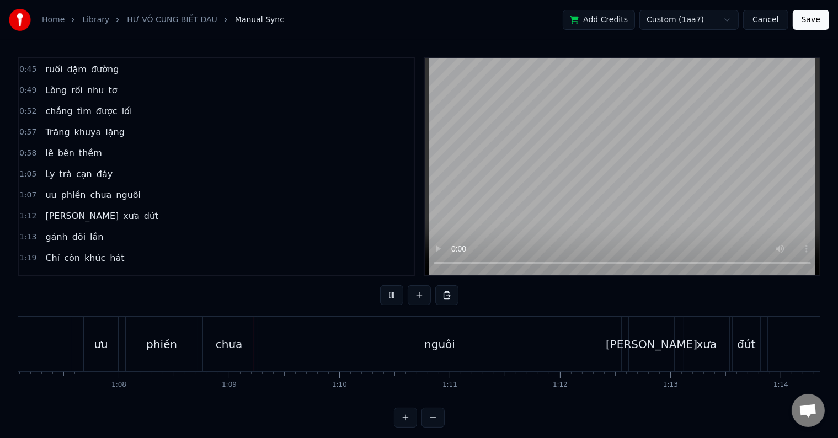
scroll to position [0, 7511]
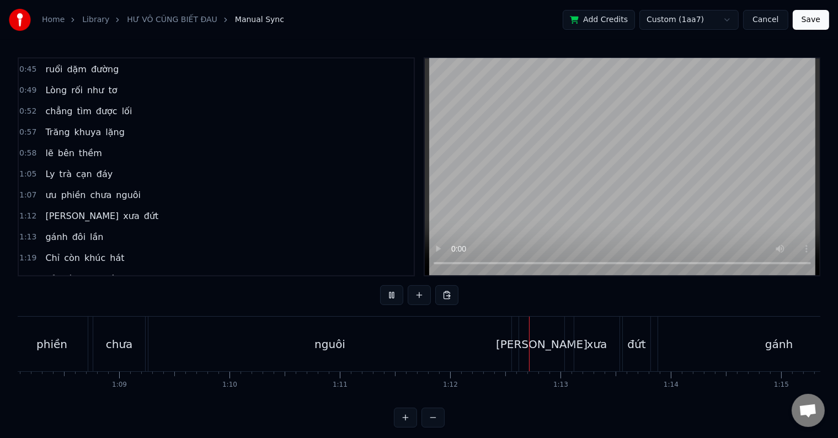
click at [46, 172] on span "Ly" at bounding box center [50, 174] width 12 height 13
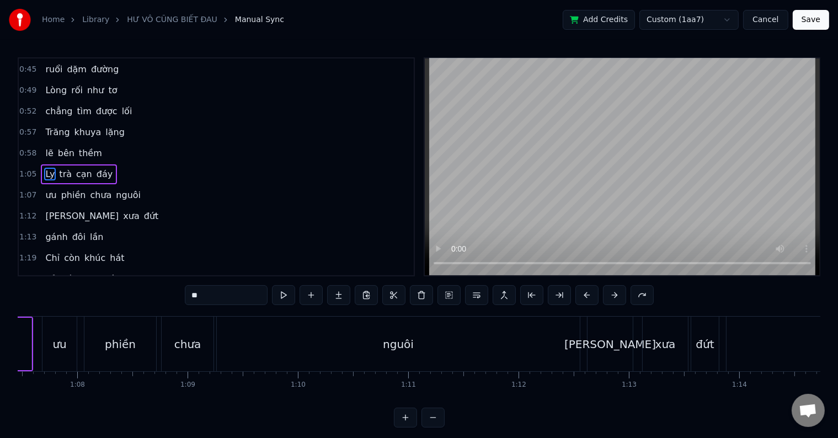
click at [46, 172] on span "Ly" at bounding box center [50, 174] width 12 height 13
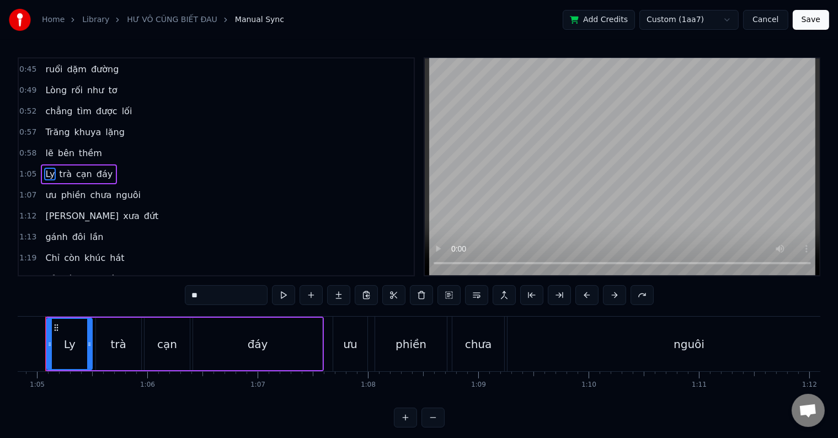
scroll to position [0, 7125]
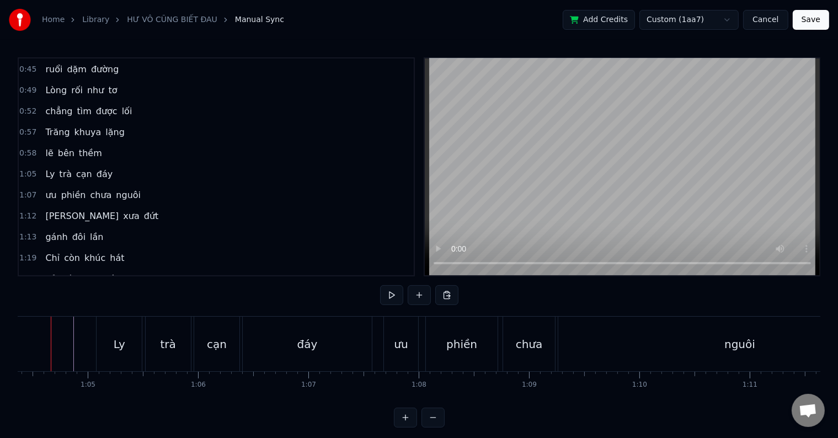
scroll to position [0, 7079]
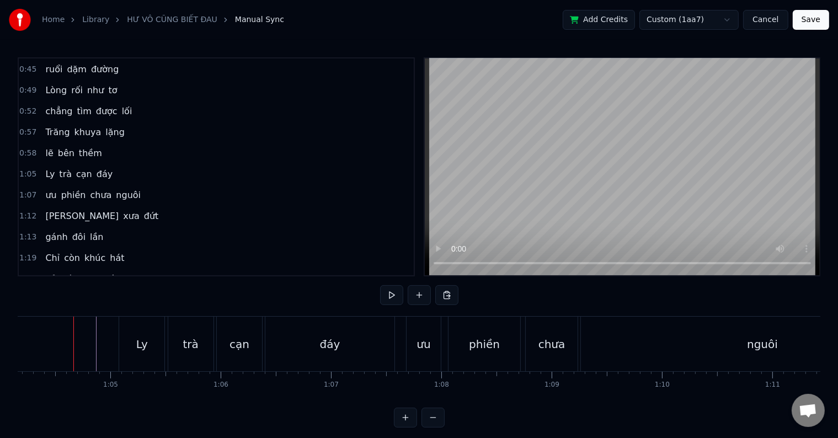
click at [141, 345] on div "Ly" at bounding box center [142, 344] width 12 height 17
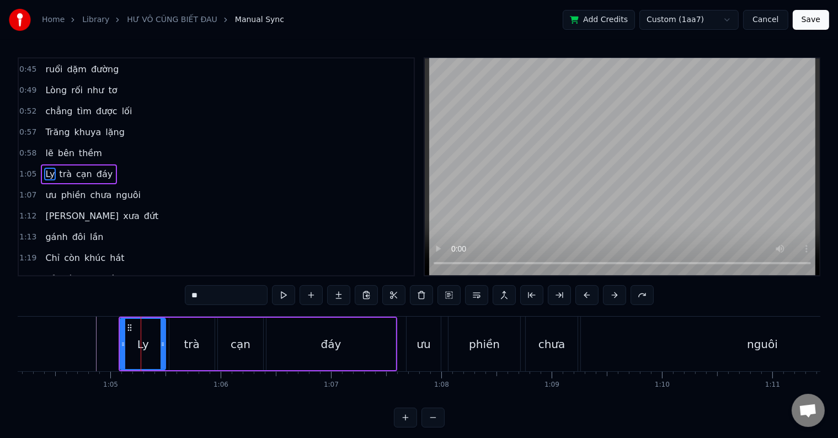
click at [127, 343] on div "Ly" at bounding box center [143, 344] width 44 height 50
click at [191, 344] on div "trà" at bounding box center [191, 344] width 15 height 17
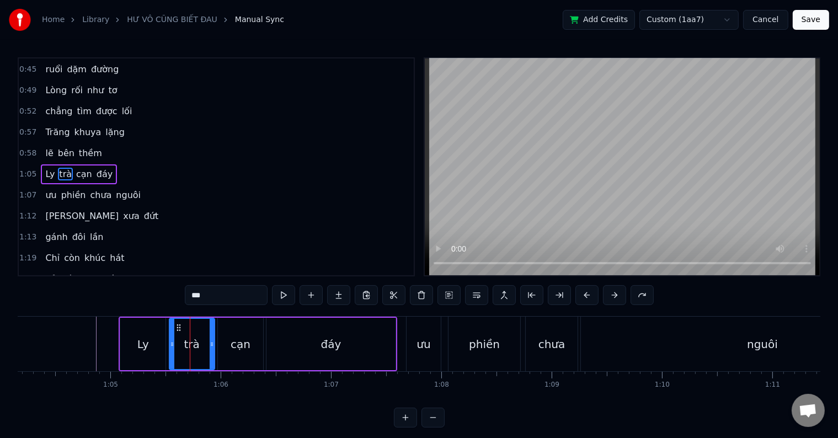
click at [138, 346] on div "Ly" at bounding box center [143, 344] width 12 height 17
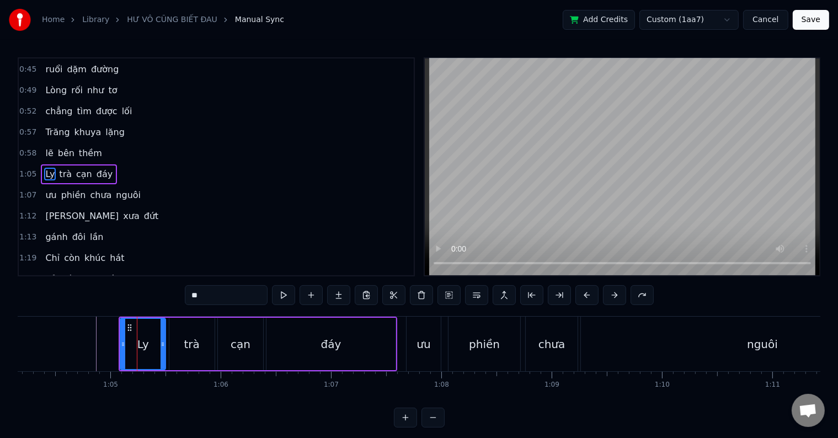
click at [186, 346] on div "trà" at bounding box center [191, 344] width 15 height 17
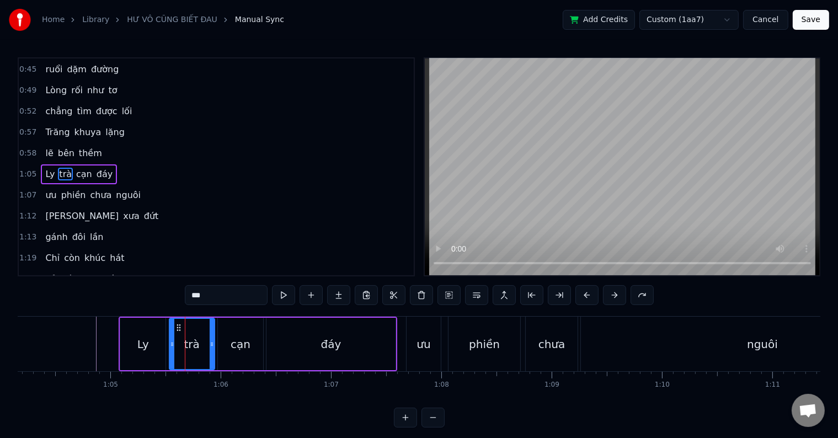
click at [236, 344] on div "cạn" at bounding box center [241, 344] width 20 height 17
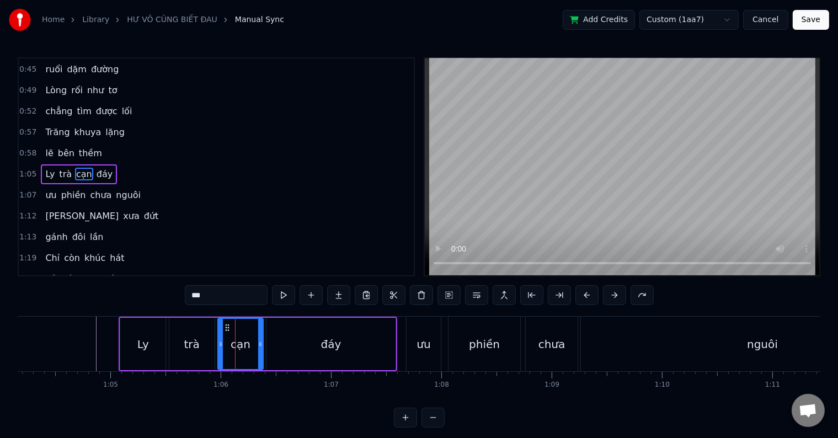
click at [189, 346] on div "trà" at bounding box center [191, 344] width 15 height 17
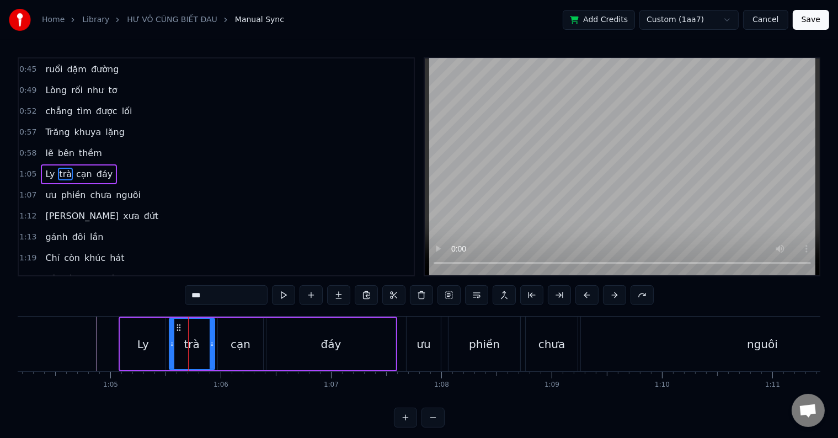
click at [148, 346] on div "Ly" at bounding box center [142, 344] width 45 height 52
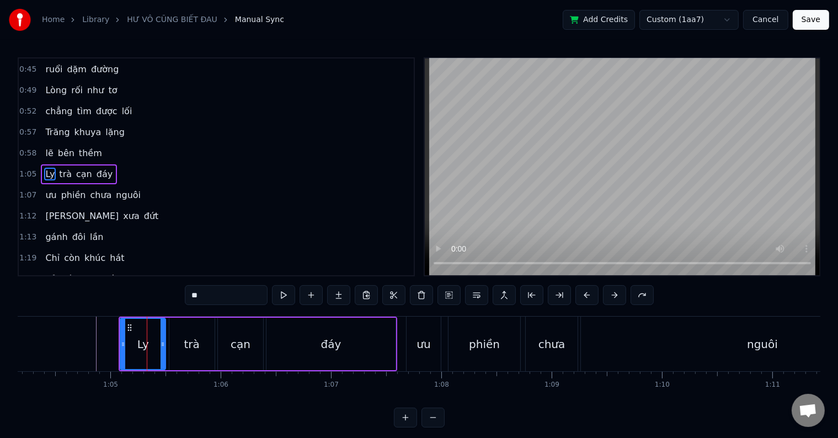
click at [177, 349] on div "trà" at bounding box center [191, 344] width 45 height 52
type input "***"
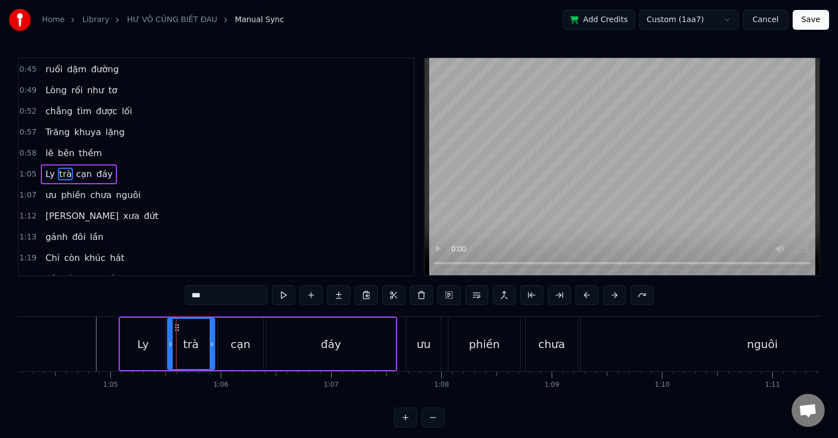
click at [169, 351] on div at bounding box center [170, 344] width 4 height 50
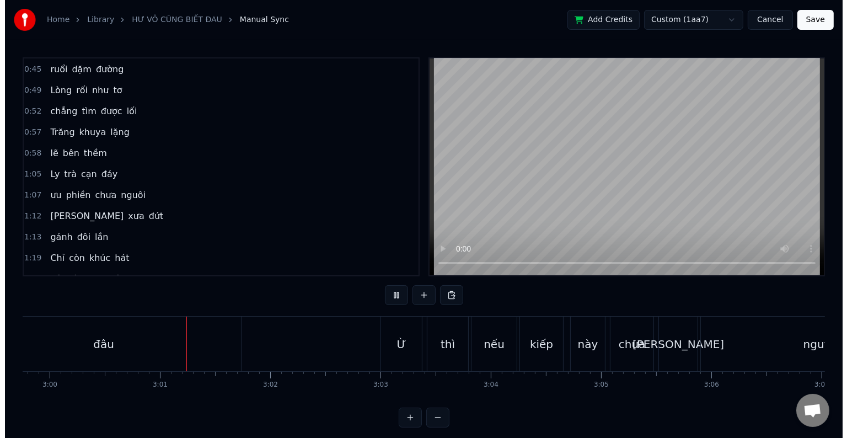
scroll to position [0, 19881]
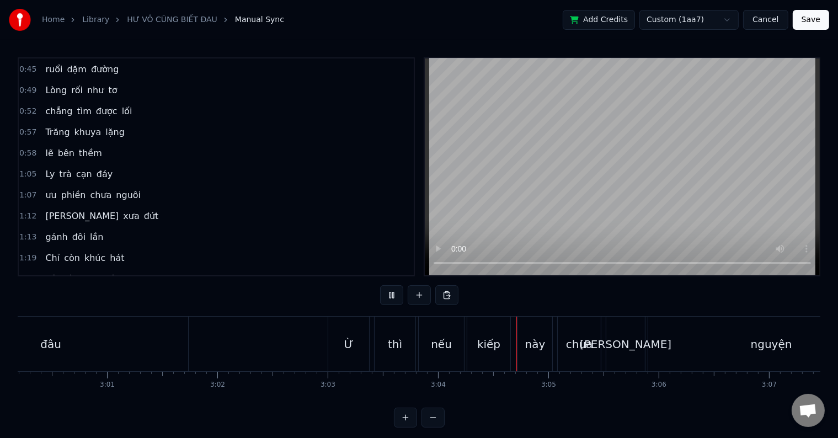
click at [814, 20] on button "Save" at bounding box center [811, 20] width 36 height 20
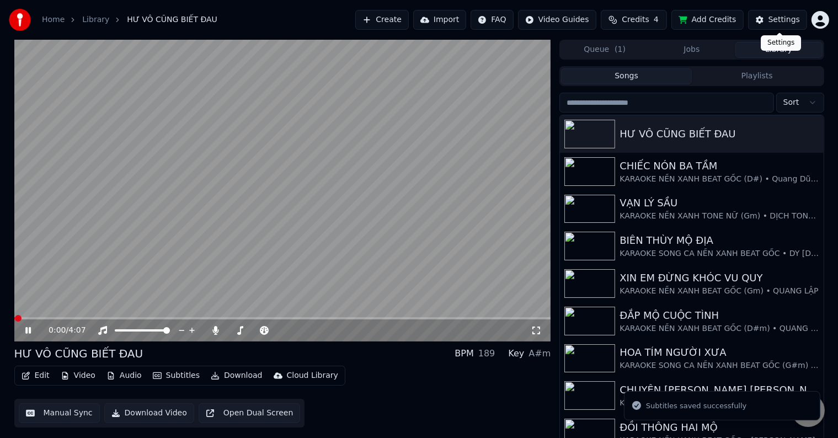
click at [789, 22] on div "Settings" at bounding box center [783, 19] width 31 height 11
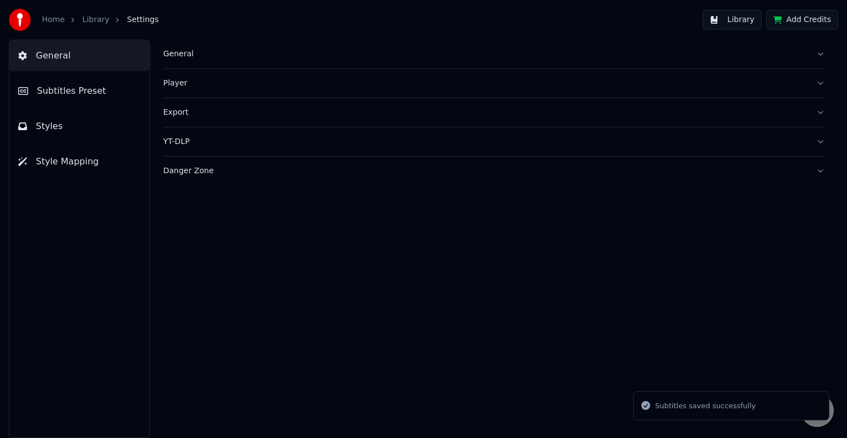
click at [55, 93] on span "Subtitles Preset" at bounding box center [71, 90] width 69 height 13
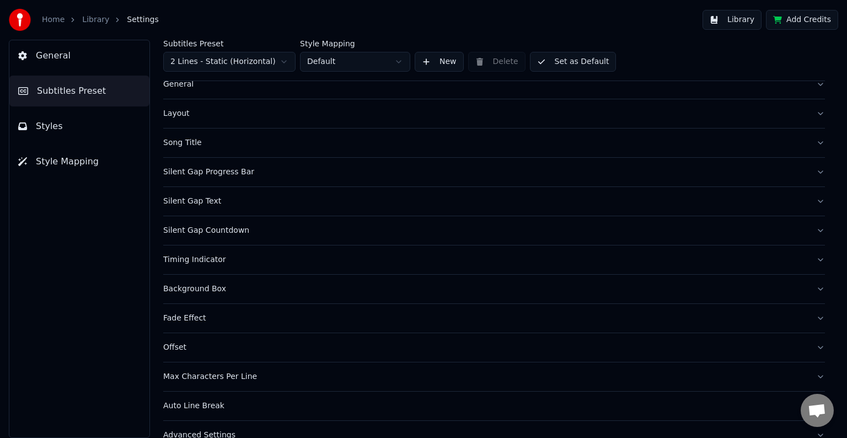
scroll to position [52, 0]
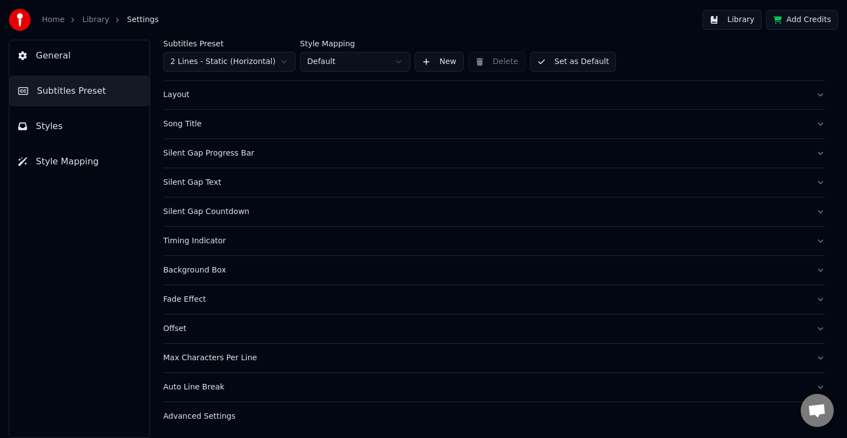
click at [204, 241] on div "Timing Indicator" at bounding box center [485, 241] width 644 height 11
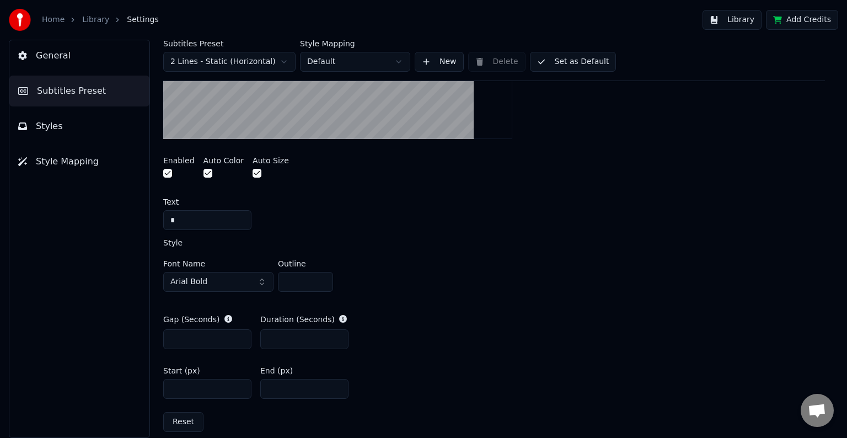
scroll to position [438, 0]
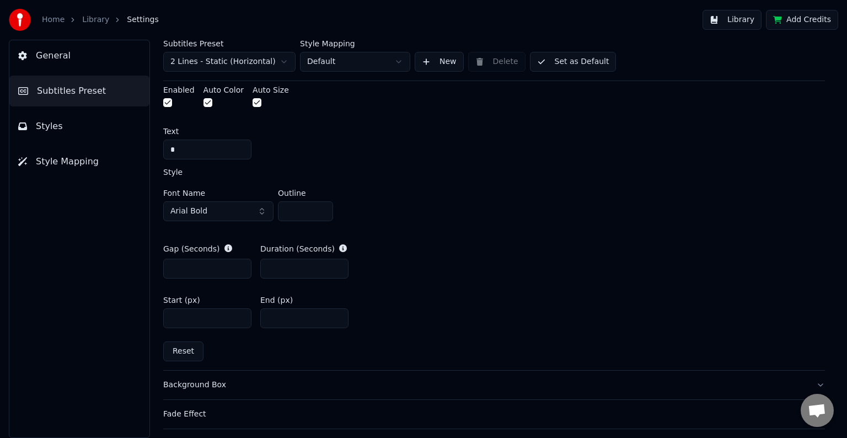
click at [204, 104] on button "button" at bounding box center [208, 102] width 9 height 9
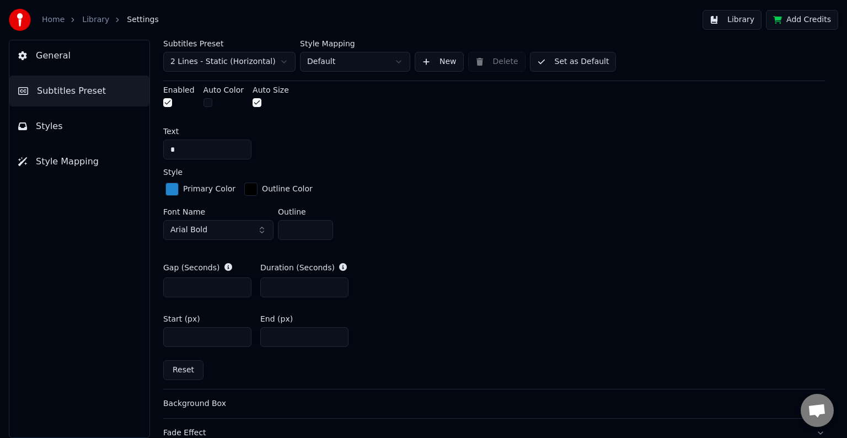
click at [174, 185] on div "button" at bounding box center [171, 189] width 13 height 13
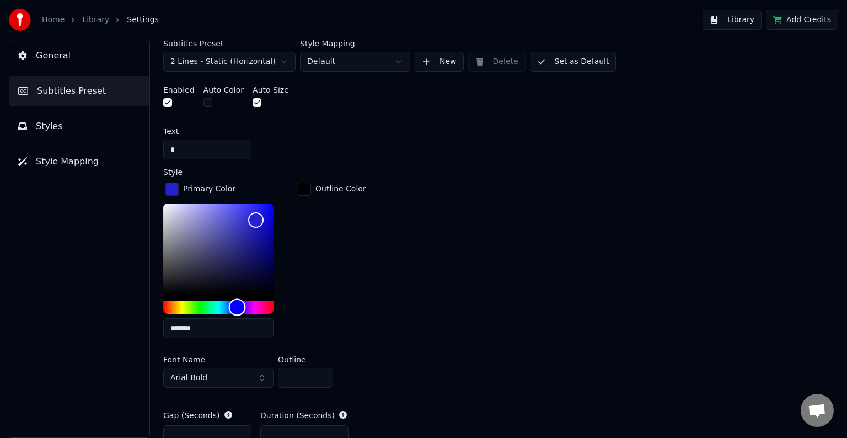
drag, startPoint x: 226, startPoint y: 304, endPoint x: 237, endPoint y: 306, distance: 11.7
click at [237, 306] on div "Hue" at bounding box center [237, 307] width 17 height 17
drag, startPoint x: 268, startPoint y: 212, endPoint x: 340, endPoint y: 169, distance: 84.1
click at [340, 169] on div "Style Primary Color ******* Outline Color Font Name Arial Bold Outline *" at bounding box center [494, 280] width 662 height 224
drag, startPoint x: 275, startPoint y: 202, endPoint x: 310, endPoint y: 152, distance: 61.8
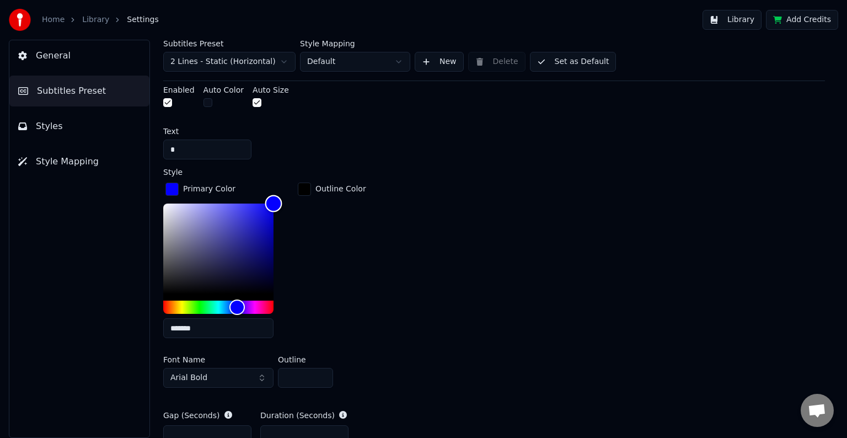
click at [309, 152] on div "A visual cue that shows when to start singing by indicating the timing before t…" at bounding box center [494, 203] width 662 height 668
click at [182, 331] on input "*******" at bounding box center [218, 328] width 110 height 20
type input "*******"
click at [304, 188] on div "button" at bounding box center [304, 189] width 13 height 13
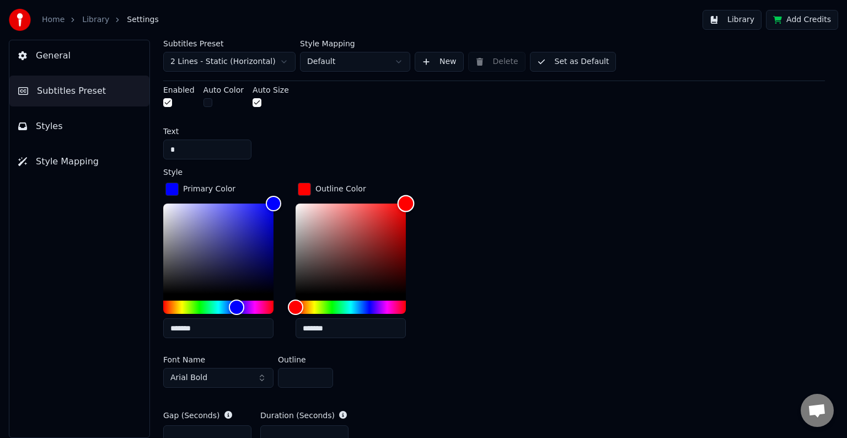
drag, startPoint x: 298, startPoint y: 292, endPoint x: 473, endPoint y: 177, distance: 209.9
click at [485, 162] on div "A visual cue that shows when to start singing by indicating the timing before t…" at bounding box center [494, 203] width 662 height 668
type input "*******"
drag, startPoint x: 401, startPoint y: 199, endPoint x: 143, endPoint y: 101, distance: 275.5
click at [143, 101] on div "Subtitles Preset 2 Lines - Static (Horizontal) Style Mapping Default New Delete…" at bounding box center [494, 239] width 706 height 398
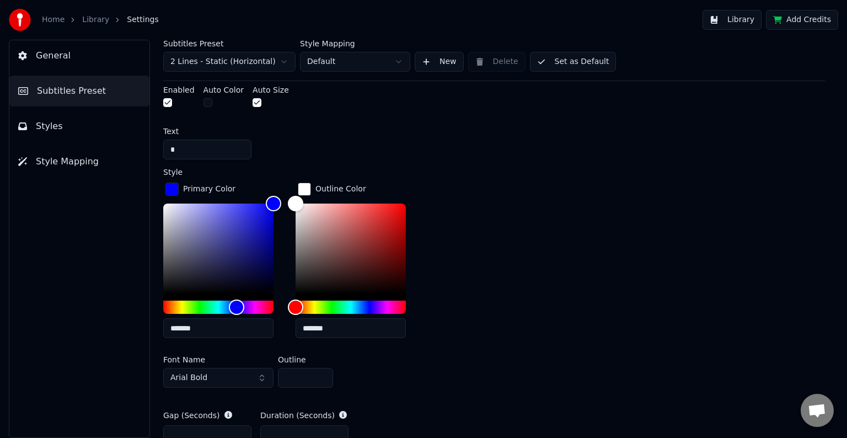
click at [188, 146] on input "*" at bounding box center [207, 150] width 88 height 20
drag, startPoint x: 188, startPoint y: 148, endPoint x: 157, endPoint y: 148, distance: 30.3
click at [157, 148] on div "Subtitles Preset 2 Lines - Static (Horizontal) Style Mapping Default New Delete…" at bounding box center [494, 239] width 706 height 398
type input "*"
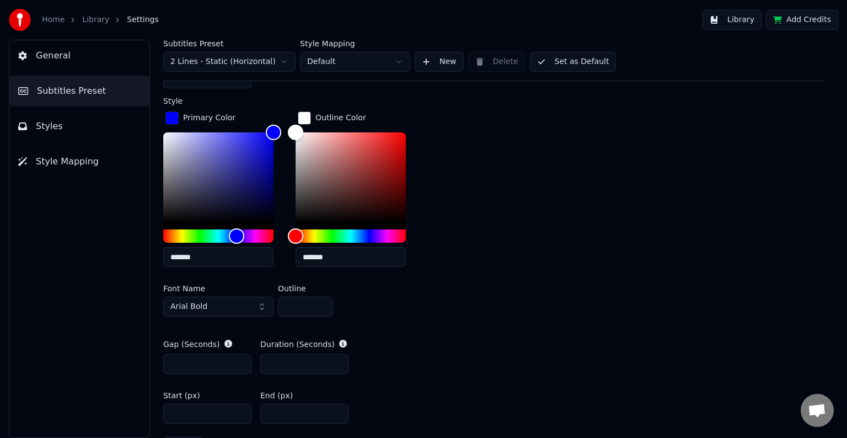
scroll to position [548, 0]
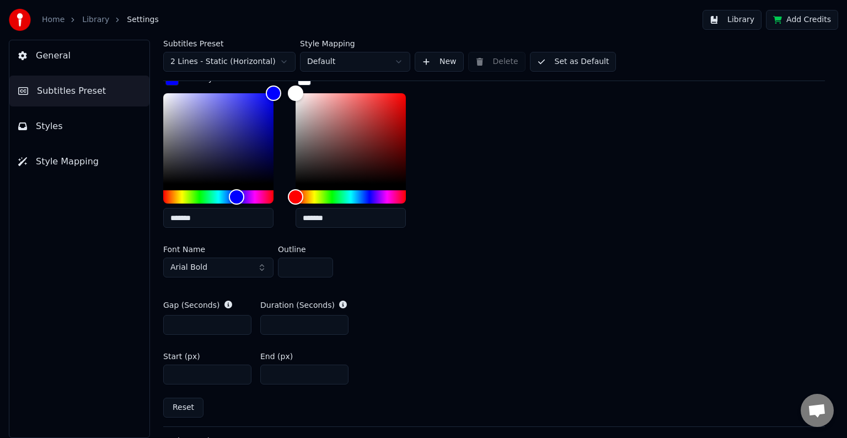
type input "*"
click at [192, 265] on span "Arial Bold" at bounding box center [188, 267] width 37 height 11
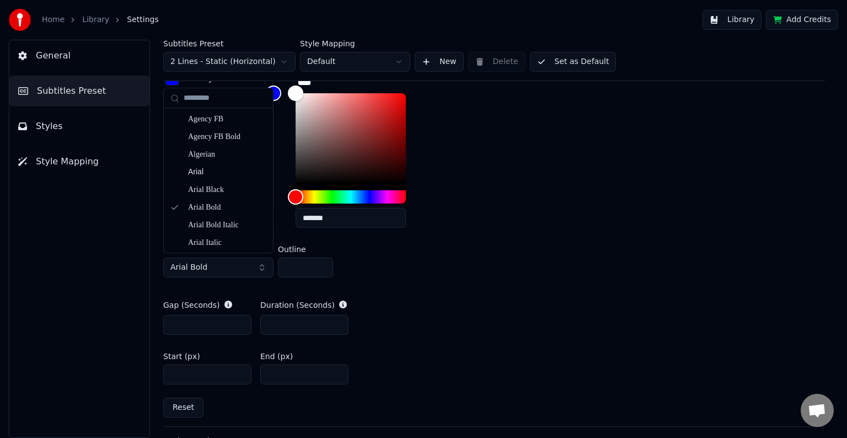
click at [260, 265] on button "Arial Bold" at bounding box center [218, 268] width 110 height 20
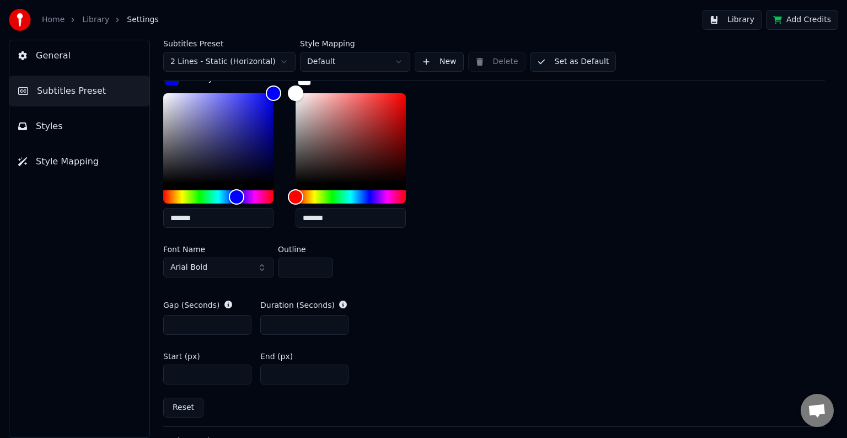
click at [242, 267] on button "Arial Bold" at bounding box center [218, 268] width 110 height 20
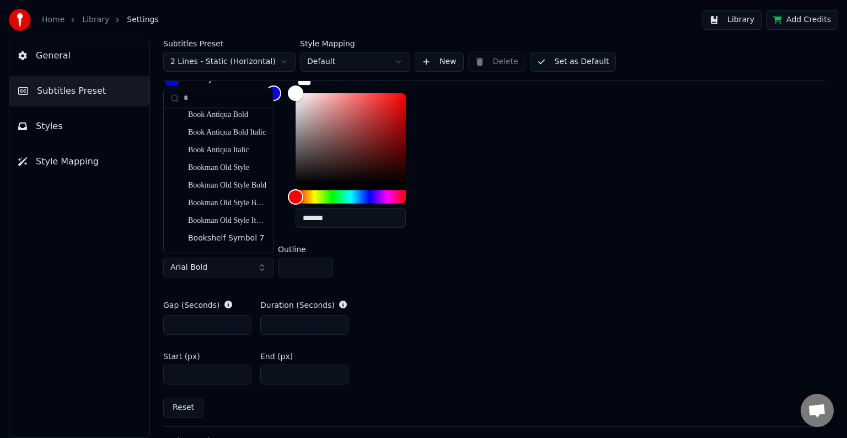
scroll to position [165, 0]
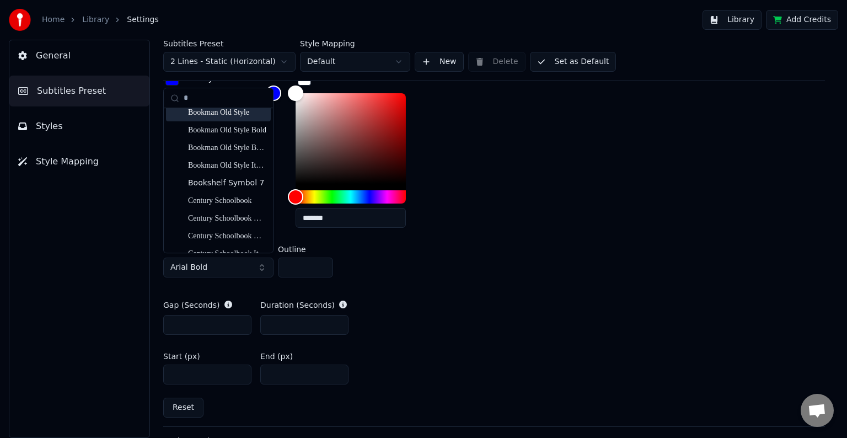
click at [217, 97] on input "*" at bounding box center [225, 98] width 83 height 22
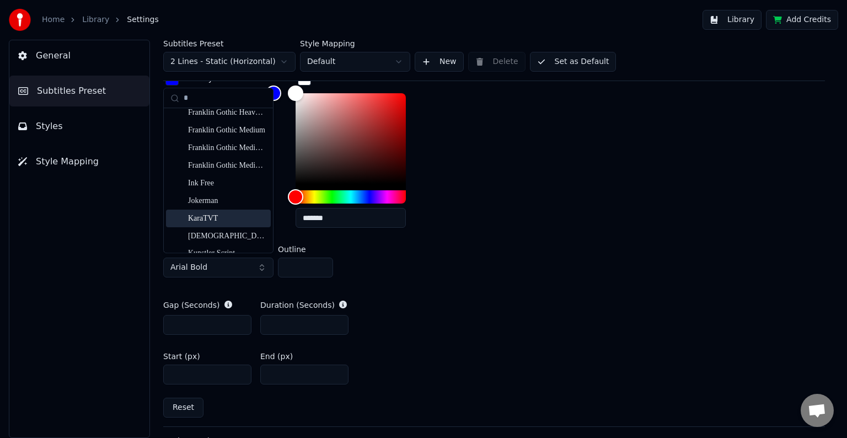
scroll to position [496, 0]
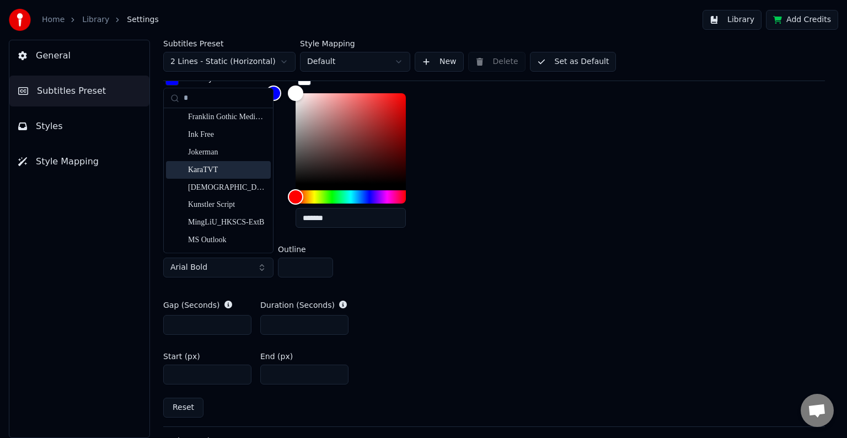
type input "*"
click at [214, 173] on div "KaraTVT" at bounding box center [227, 169] width 78 height 11
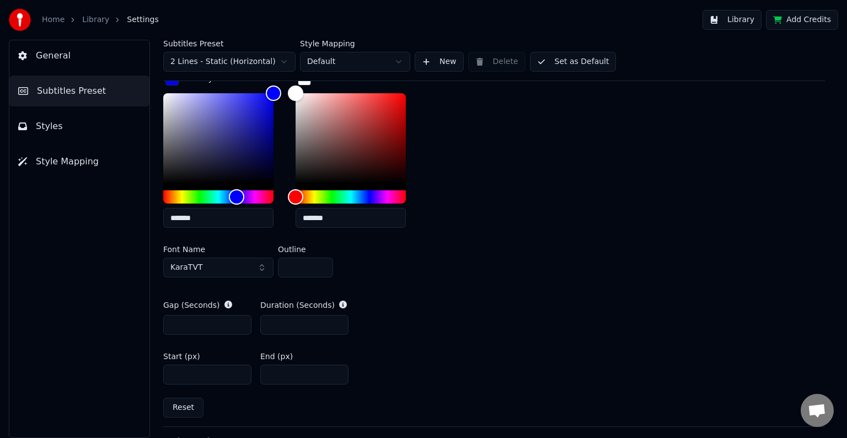
click at [740, 18] on button "Library" at bounding box center [732, 20] width 59 height 20
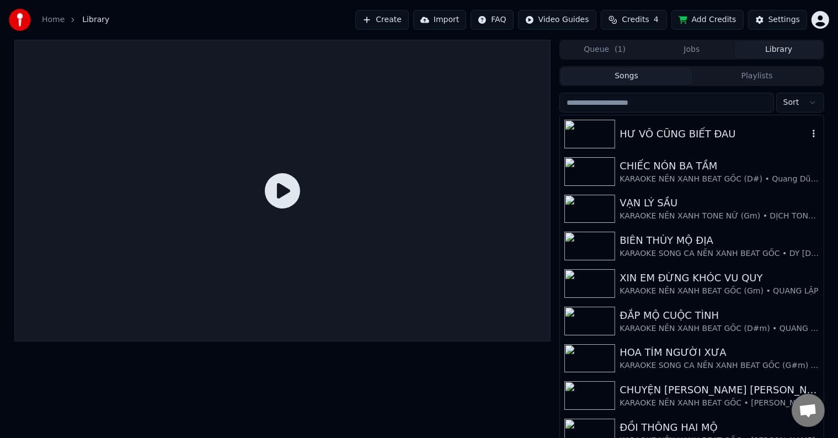
click at [690, 135] on div "HƯ VÔ CŨNG BIẾT ĐAU" at bounding box center [714, 133] width 188 height 15
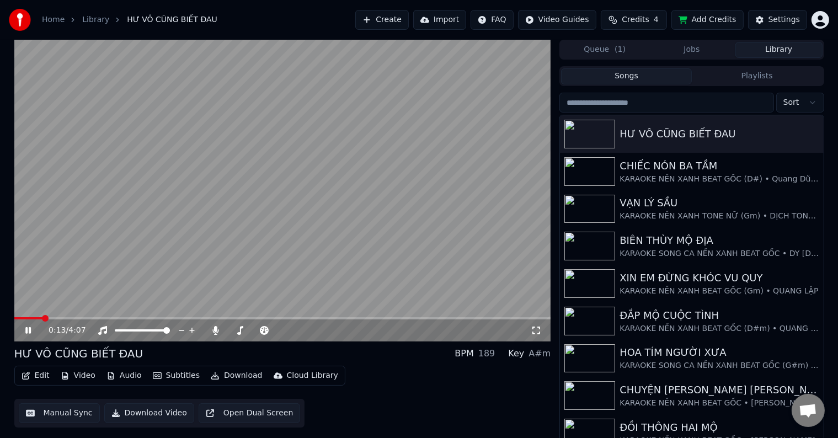
click at [42, 318] on span at bounding box center [45, 318] width 7 height 7
click at [788, 19] on div "Settings" at bounding box center [783, 19] width 31 height 11
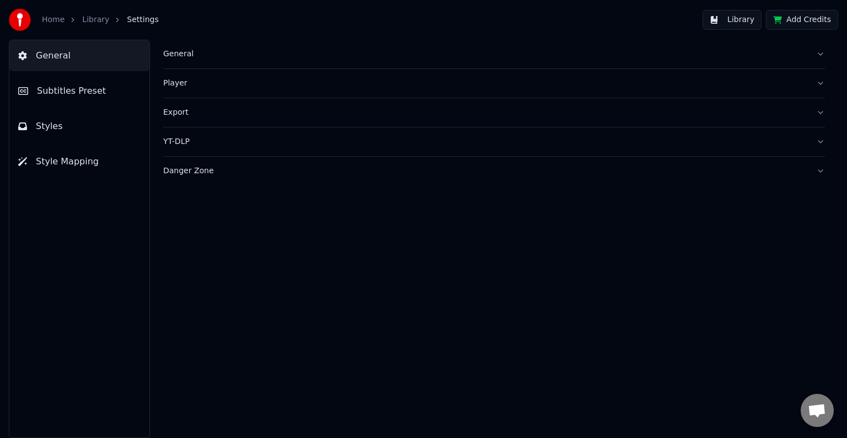
click at [67, 94] on span "Subtitles Preset" at bounding box center [71, 90] width 69 height 13
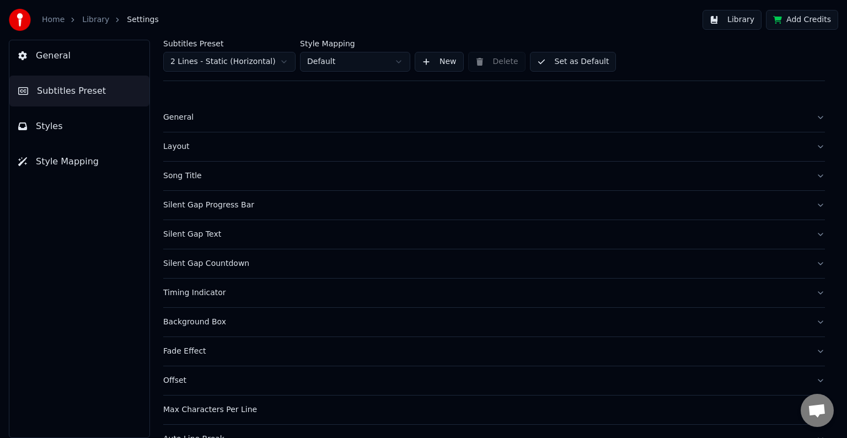
click at [190, 291] on div "Timing Indicator" at bounding box center [485, 292] width 644 height 11
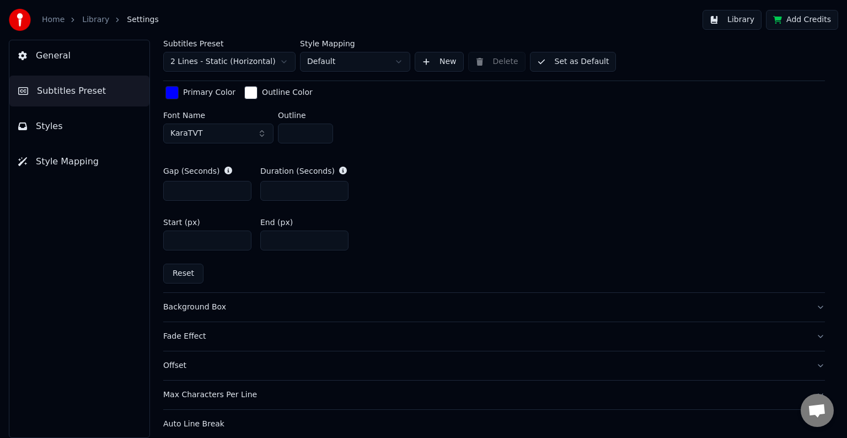
scroll to position [516, 0]
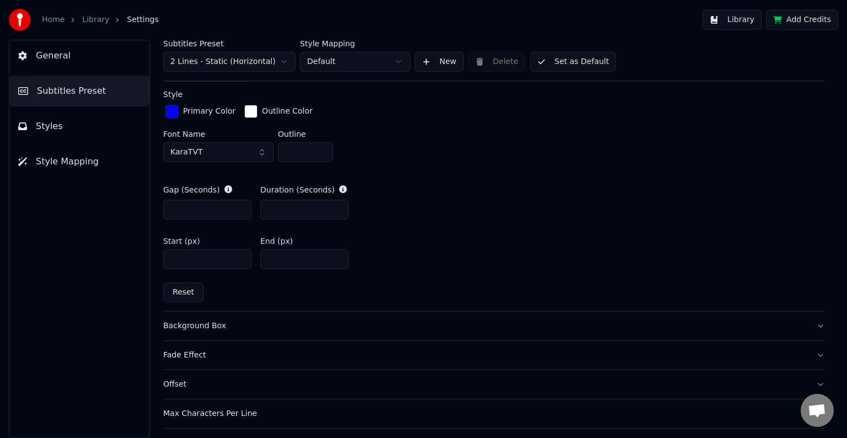
click at [196, 259] on input "****" at bounding box center [207, 259] width 88 height 20
drag, startPoint x: 178, startPoint y: 260, endPoint x: 146, endPoint y: 258, distance: 32.0
click at [146, 258] on div "Subtitles Preset 2 Lines - Static (Horizontal) Style Mapping Default New Delete…" at bounding box center [494, 239] width 706 height 398
click at [168, 259] on input "***" at bounding box center [207, 259] width 88 height 20
type input "****"
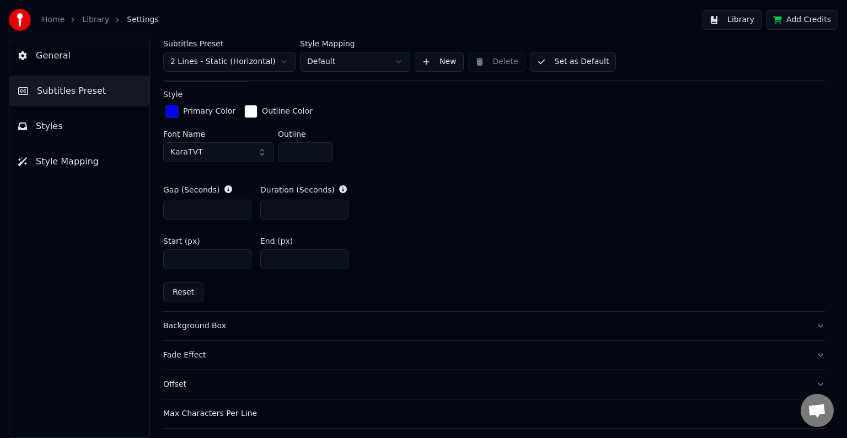
click at [271, 260] on input "***" at bounding box center [304, 259] width 88 height 20
type input "***"
click at [747, 22] on button "Library" at bounding box center [732, 20] width 59 height 20
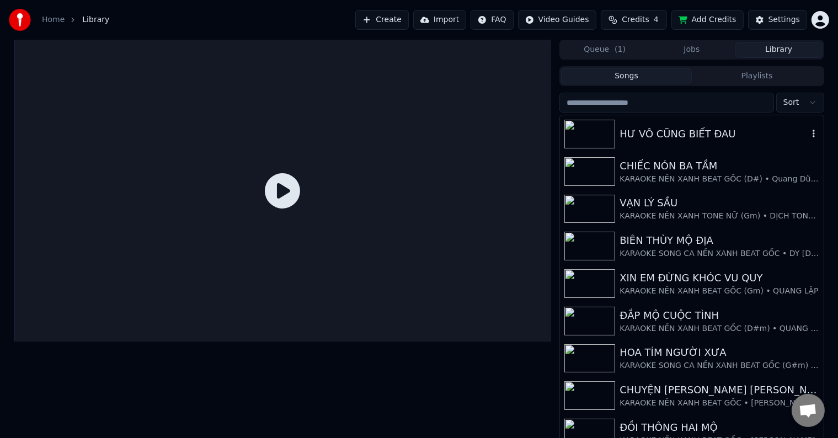
click at [696, 134] on div "HƯ VÔ CŨNG BIẾT ĐAU" at bounding box center [714, 133] width 188 height 15
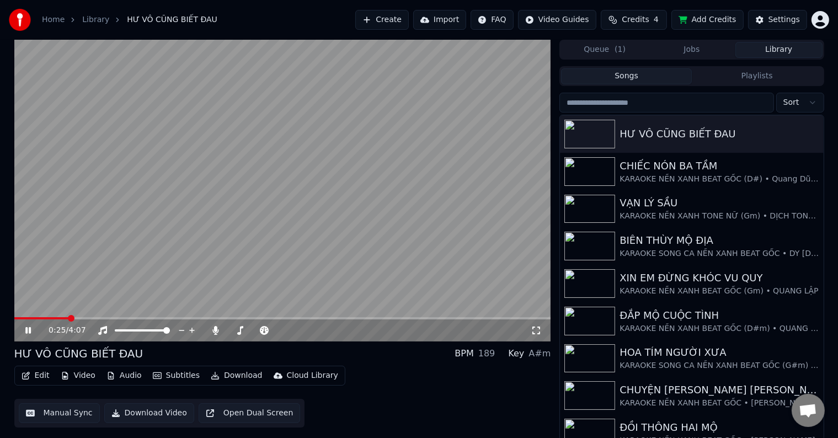
click at [68, 318] on span at bounding box center [71, 318] width 7 height 7
click at [781, 22] on div "Settings" at bounding box center [783, 19] width 31 height 11
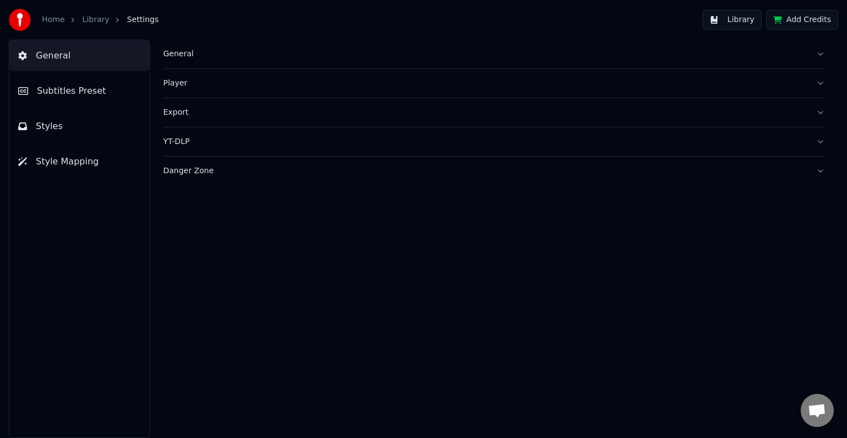
click at [62, 93] on span "Subtitles Preset" at bounding box center [71, 90] width 69 height 13
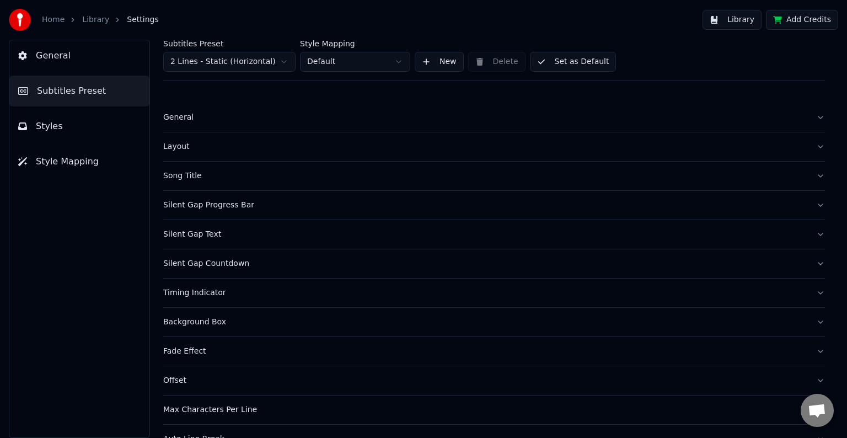
click at [213, 296] on div "Timing Indicator" at bounding box center [485, 292] width 644 height 11
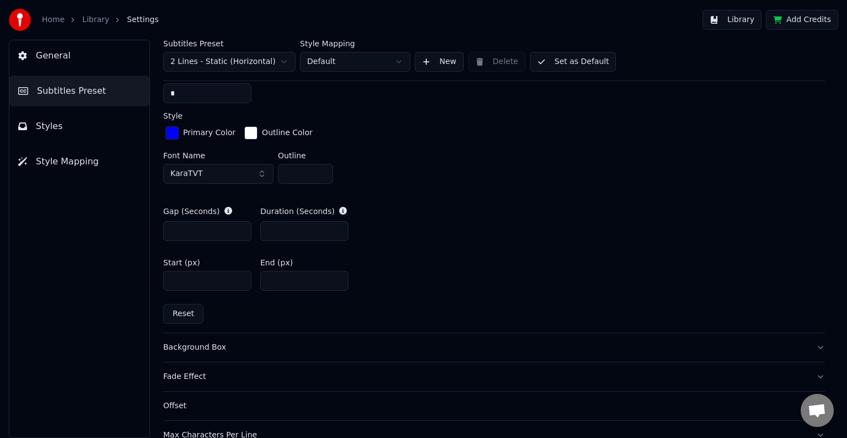
scroll to position [571, 0]
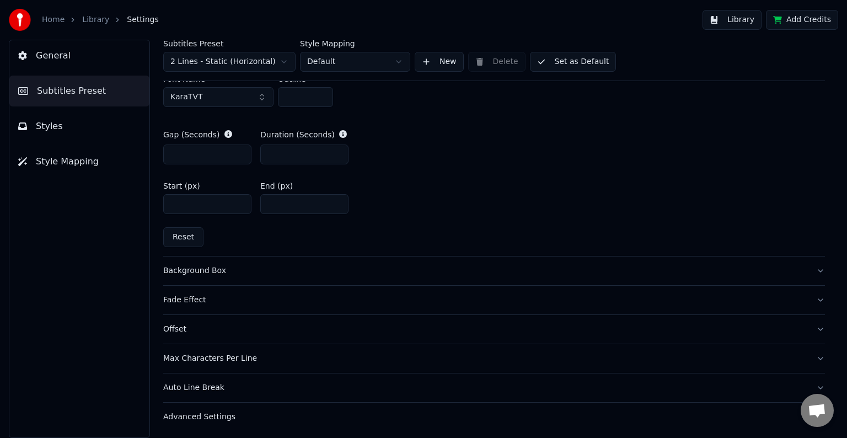
drag, startPoint x: 272, startPoint y: 205, endPoint x: 293, endPoint y: 205, distance: 21.0
click at [293, 205] on input "***" at bounding box center [304, 204] width 88 height 20
drag, startPoint x: 273, startPoint y: 203, endPoint x: 295, endPoint y: 203, distance: 21.5
click at [295, 203] on input "***" at bounding box center [304, 204] width 88 height 20
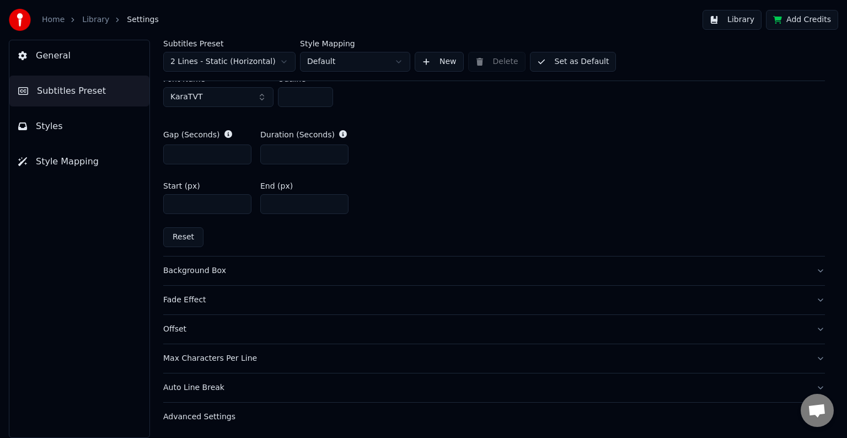
click at [272, 203] on input "***" at bounding box center [304, 204] width 88 height 20
drag, startPoint x: 272, startPoint y: 203, endPoint x: 311, endPoint y: 203, distance: 39.2
click at [311, 203] on input "***" at bounding box center [304, 204] width 88 height 20
type input "****"
click at [748, 23] on button "Library" at bounding box center [732, 20] width 59 height 20
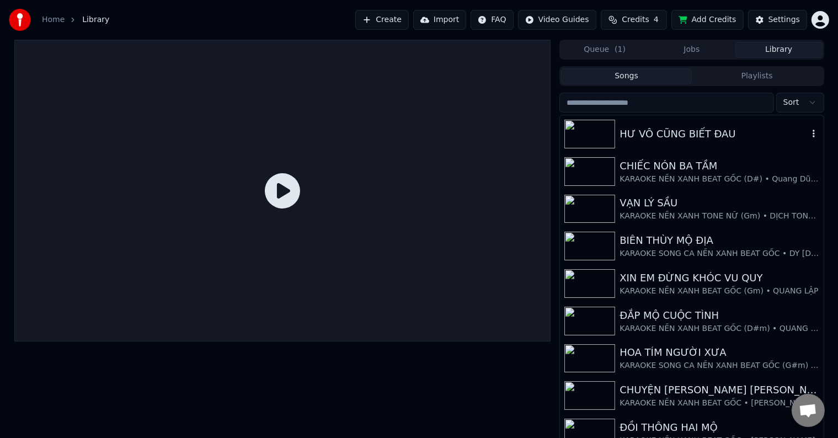
click at [681, 135] on div "HƯ VÔ CŨNG BIẾT ĐAU" at bounding box center [714, 133] width 188 height 15
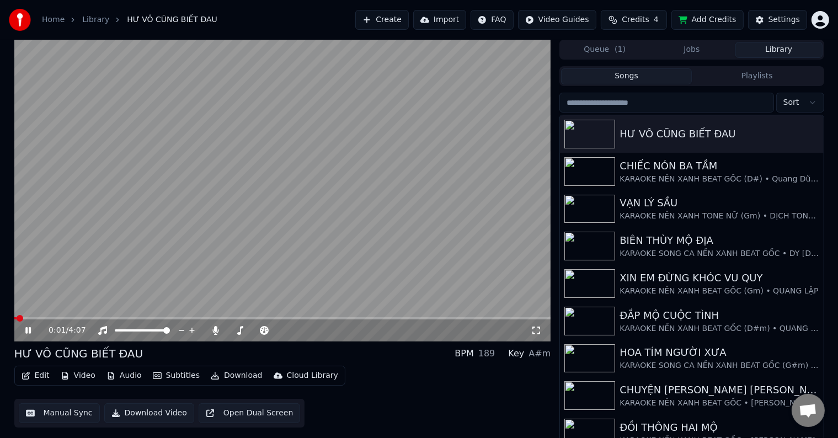
click at [44, 317] on span at bounding box center [282, 318] width 537 height 2
click at [771, 24] on button "Settings" at bounding box center [777, 20] width 59 height 20
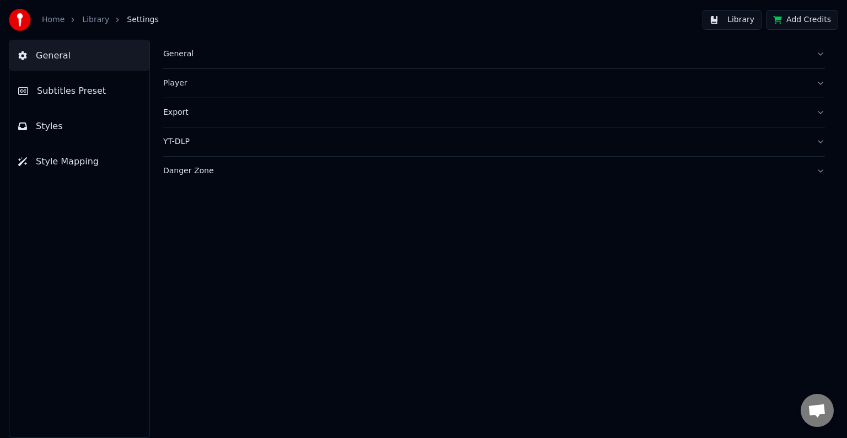
click at [73, 94] on span "Subtitles Preset" at bounding box center [71, 90] width 69 height 13
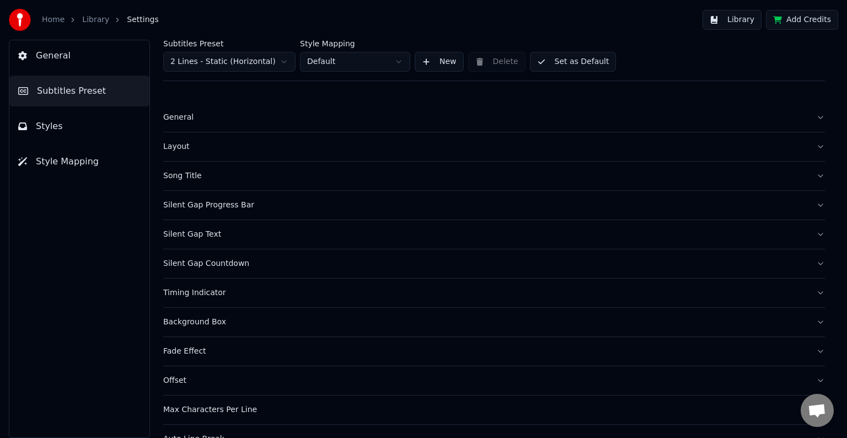
click at [200, 294] on div "Timing Indicator" at bounding box center [485, 292] width 644 height 11
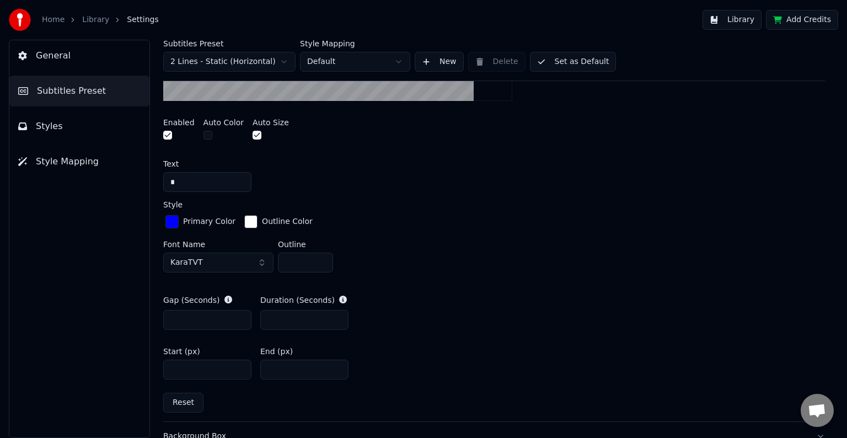
scroll to position [295, 0]
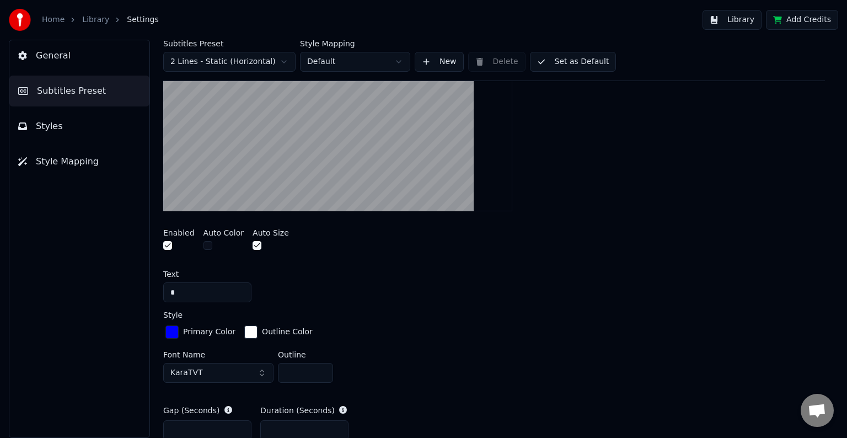
click at [253, 247] on button "button" at bounding box center [257, 245] width 9 height 9
click at [739, 22] on button "Library" at bounding box center [732, 20] width 59 height 20
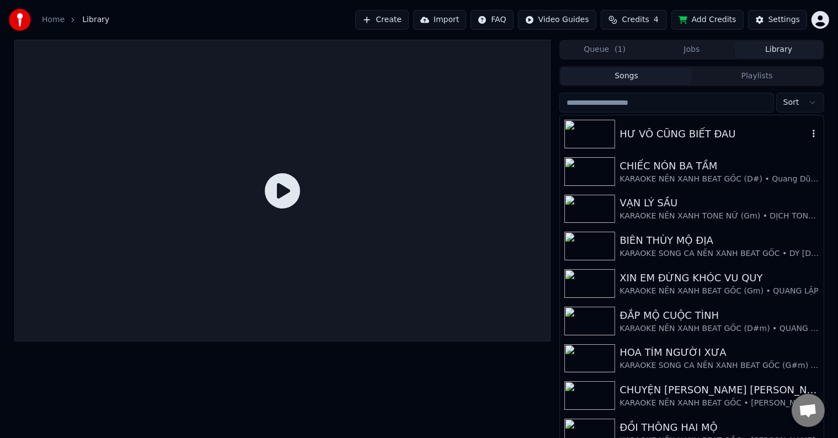
click at [674, 128] on div "HƯ VÔ CŨNG BIẾT ĐAU" at bounding box center [714, 133] width 188 height 15
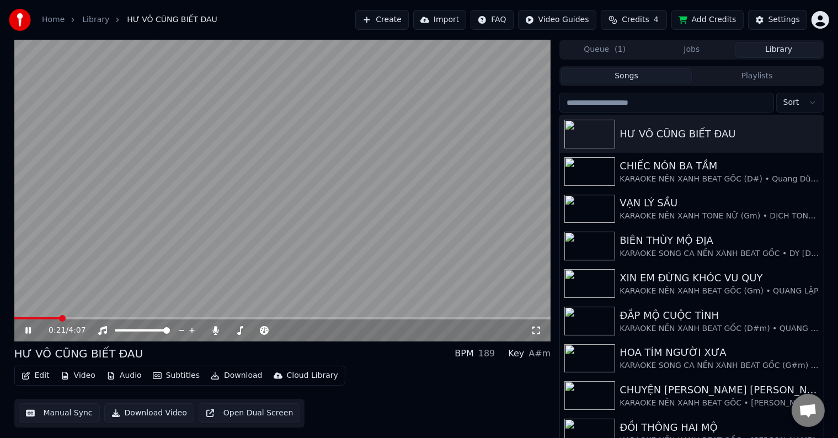
click at [60, 315] on span at bounding box center [62, 318] width 7 height 7
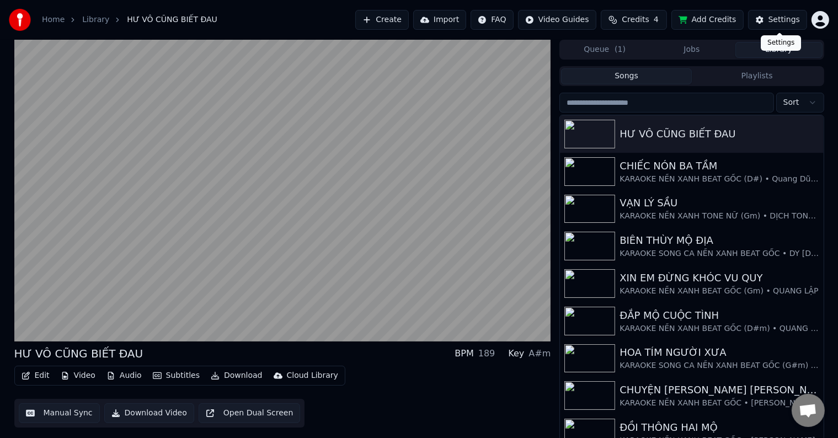
click at [780, 21] on div "Settings" at bounding box center [783, 19] width 31 height 11
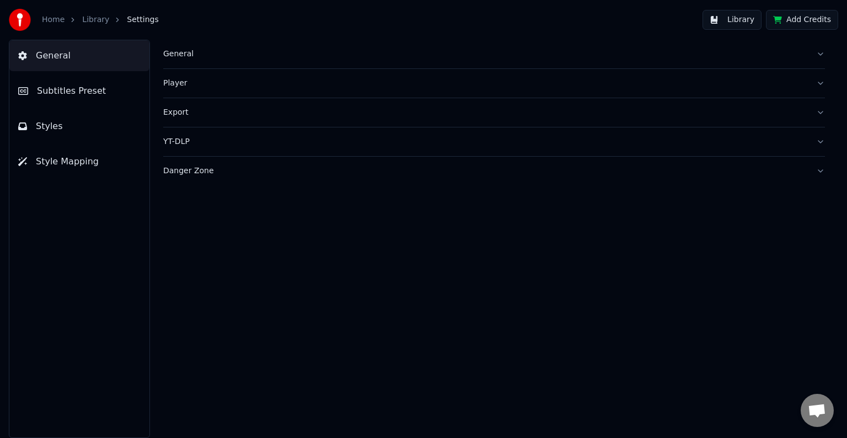
click at [77, 96] on span "Subtitles Preset" at bounding box center [71, 90] width 69 height 13
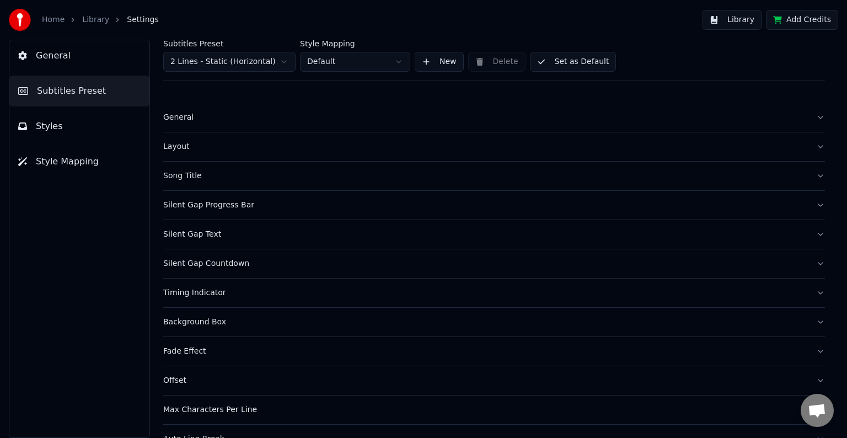
click at [207, 291] on div "Timing Indicator" at bounding box center [485, 292] width 644 height 11
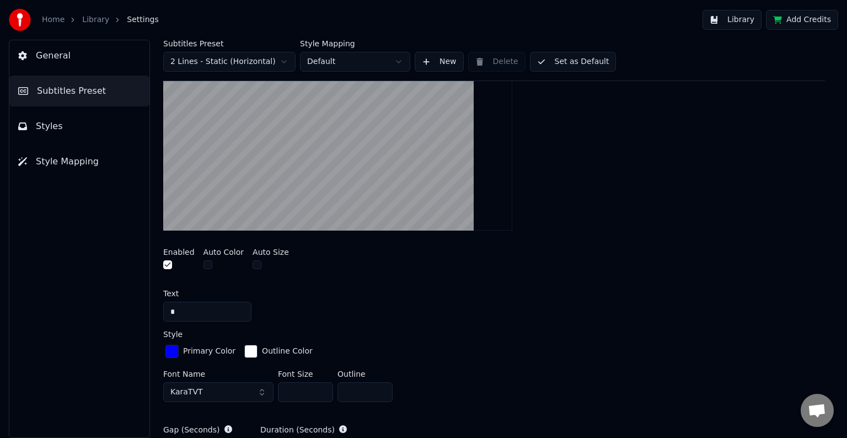
scroll to position [331, 0]
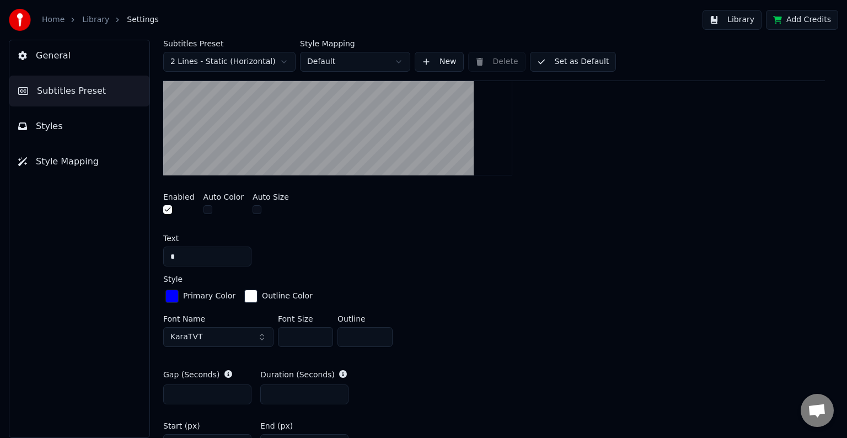
click at [234, 221] on div "Enabled Auto Color Auto Size" at bounding box center [494, 204] width 662 height 41
click at [253, 210] on button "button" at bounding box center [257, 209] width 9 height 9
click at [316, 219] on div "Enabled Auto Color Auto Size" at bounding box center [494, 204] width 662 height 41
click at [309, 199] on div "Enabled Auto Color Auto Size" at bounding box center [494, 204] width 662 height 41
click at [273, 195] on label "Auto Size" at bounding box center [271, 197] width 36 height 8
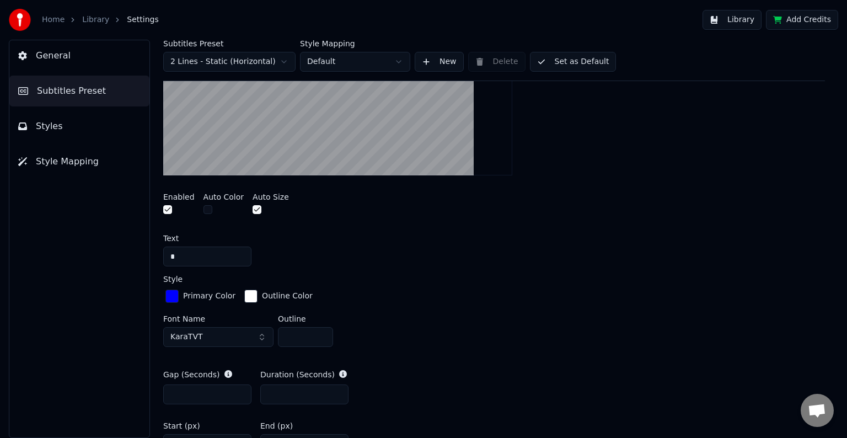
click at [215, 193] on label "Auto Color" at bounding box center [224, 197] width 41 height 8
click at [178, 195] on label "Enabled" at bounding box center [178, 197] width 31 height 8
click at [179, 235] on div "Text" at bounding box center [494, 238] width 662 height 8
drag, startPoint x: 201, startPoint y: 237, endPoint x: 219, endPoint y: 237, distance: 18.2
click at [205, 237] on div "Text" at bounding box center [494, 238] width 662 height 8
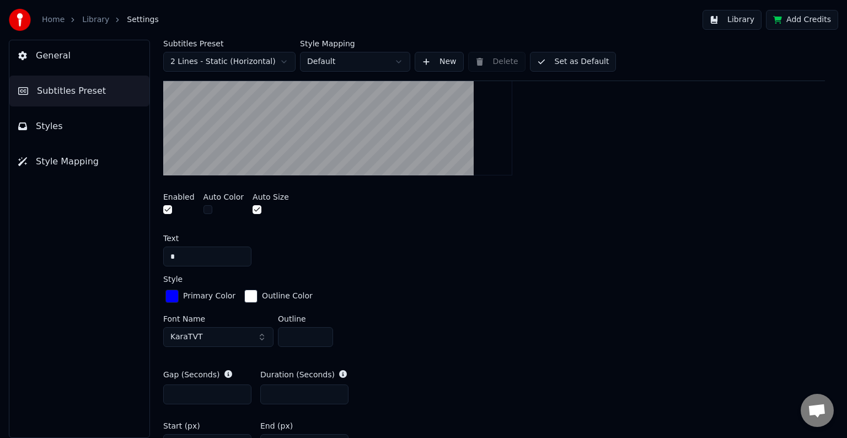
drag, startPoint x: 222, startPoint y: 237, endPoint x: 256, endPoint y: 238, distance: 34.2
click at [231, 237] on div "Text" at bounding box center [494, 238] width 662 height 8
click at [271, 239] on div "Text" at bounding box center [494, 238] width 662 height 8
drag, startPoint x: 284, startPoint y: 241, endPoint x: 293, endPoint y: 248, distance: 12.2
click at [291, 243] on div "Text *" at bounding box center [494, 250] width 662 height 32
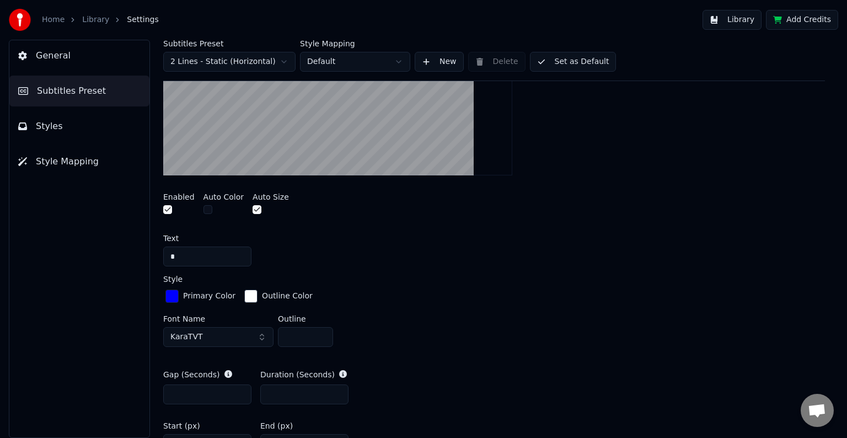
click at [293, 263] on div "*" at bounding box center [494, 257] width 662 height 20
click at [293, 264] on div "*" at bounding box center [494, 257] width 662 height 20
drag, startPoint x: 242, startPoint y: 275, endPoint x: 228, endPoint y: 275, distance: 14.4
click at [242, 275] on div "Style" at bounding box center [494, 279] width 662 height 8
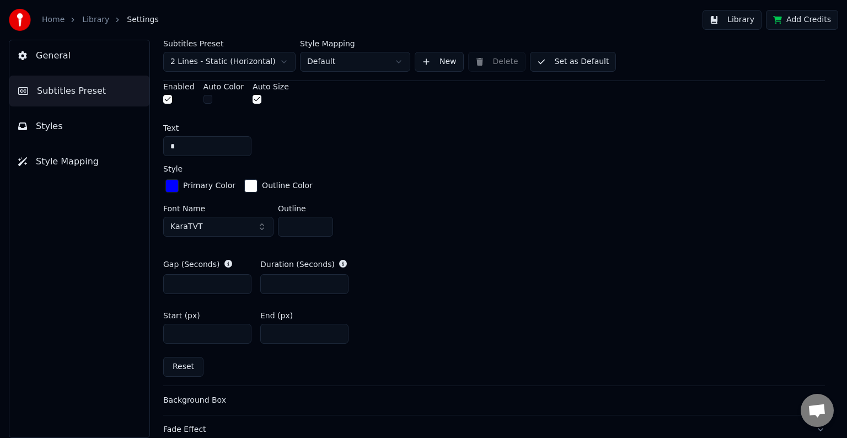
click at [172, 250] on div "Gap (Seconds) * Duration (Seconds) *" at bounding box center [494, 276] width 662 height 53
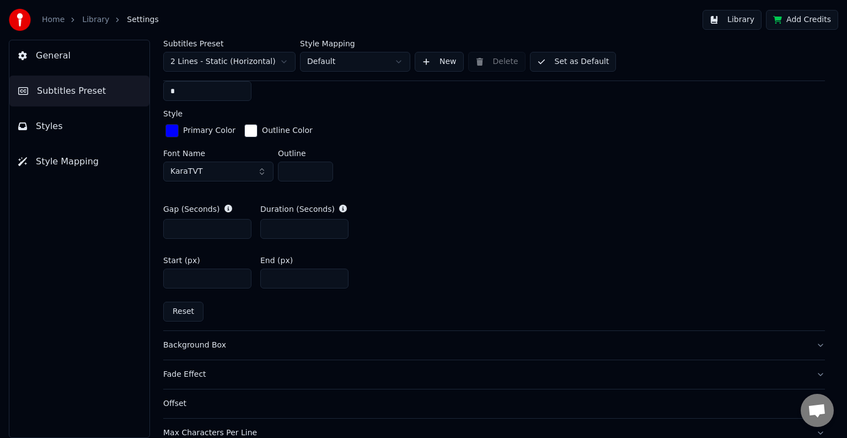
scroll to position [552, 0]
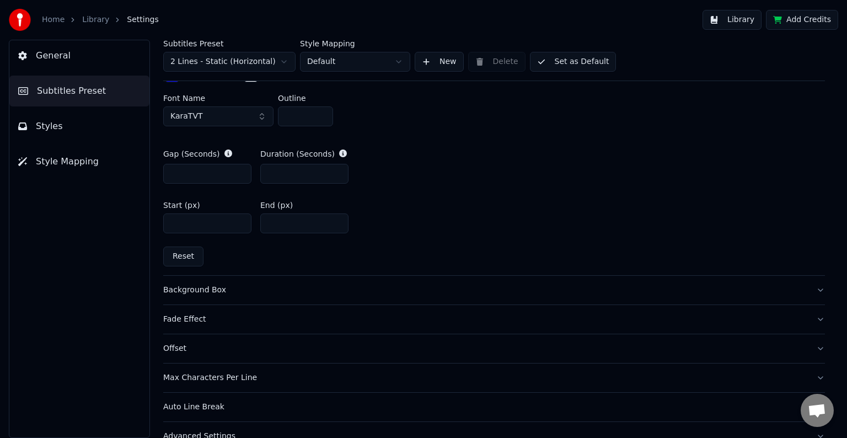
drag, startPoint x: 183, startPoint y: 223, endPoint x: 175, endPoint y: 223, distance: 8.3
click at [175, 223] on input "****" at bounding box center [207, 223] width 88 height 20
type input "****"
click at [746, 23] on button "Library" at bounding box center [732, 20] width 59 height 20
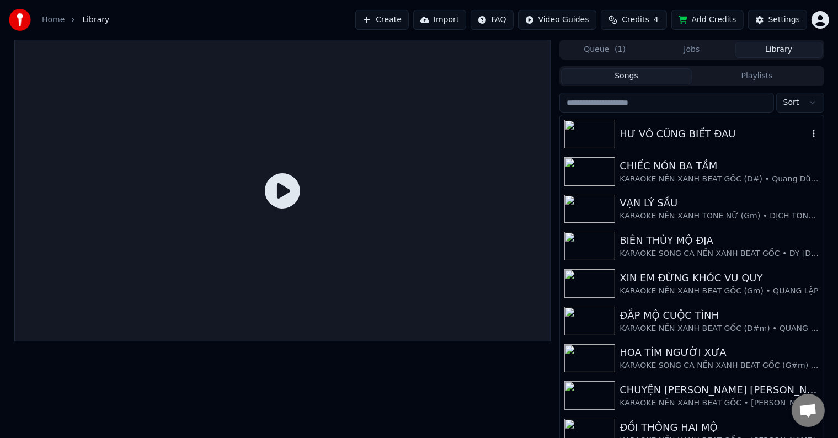
click at [725, 132] on div "HƯ VÔ CŨNG BIẾT ĐAU" at bounding box center [714, 133] width 188 height 15
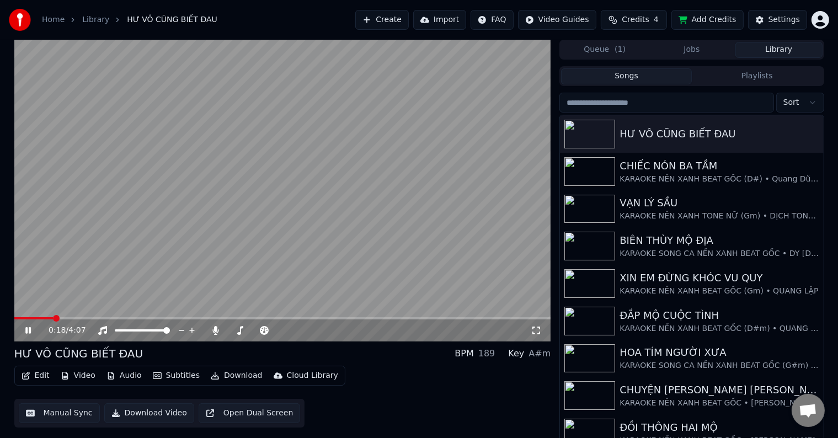
click at [55, 318] on span at bounding box center [56, 318] width 7 height 7
click at [780, 22] on div "Settings" at bounding box center [783, 19] width 31 height 11
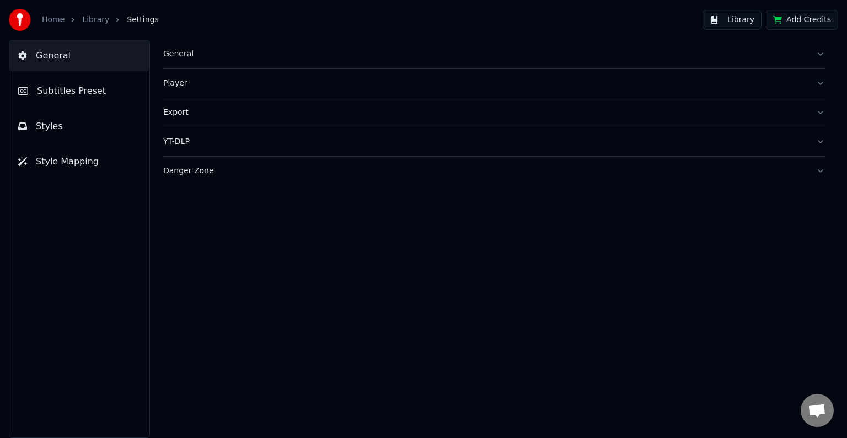
click at [76, 88] on span "Subtitles Preset" at bounding box center [71, 90] width 69 height 13
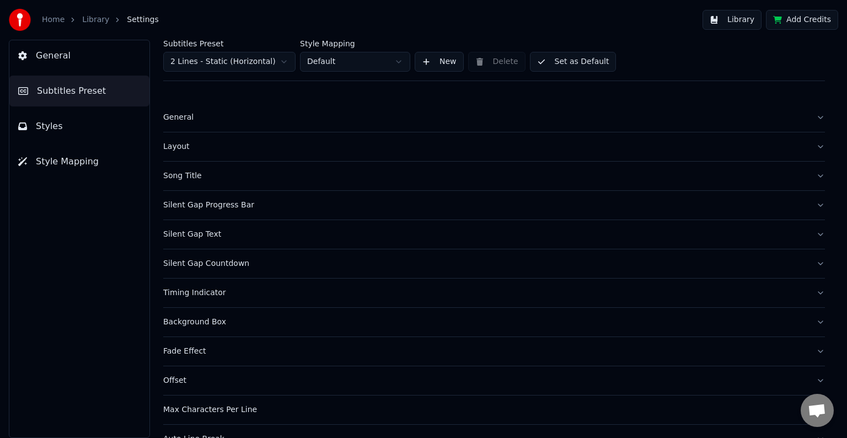
click at [189, 294] on div "Timing Indicator" at bounding box center [485, 292] width 644 height 11
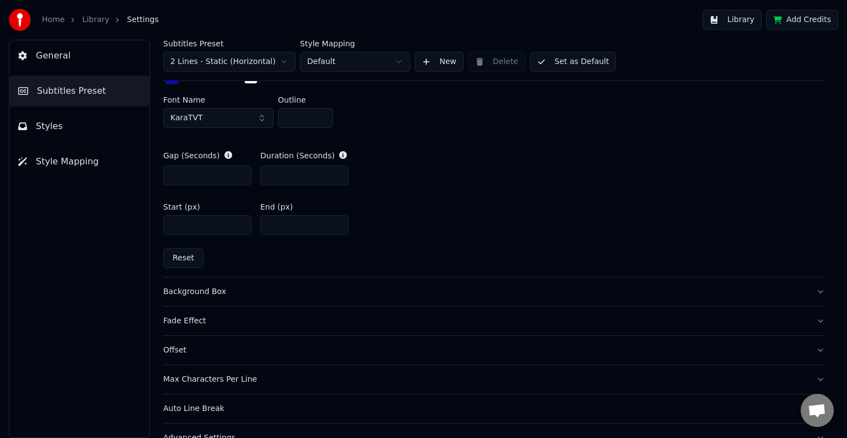
scroll to position [552, 0]
click at [185, 257] on button "Reset" at bounding box center [183, 257] width 40 height 20
type input "*"
type input "****"
type input "***"
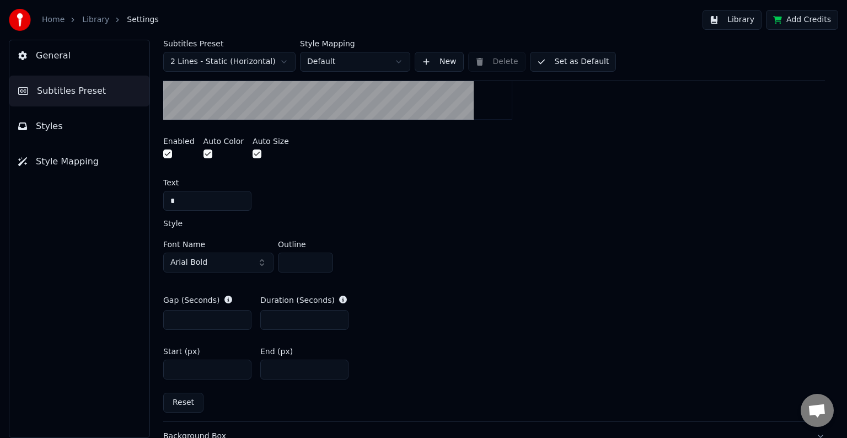
scroll to position [386, 0]
click at [204, 157] on button "button" at bounding box center [208, 154] width 9 height 9
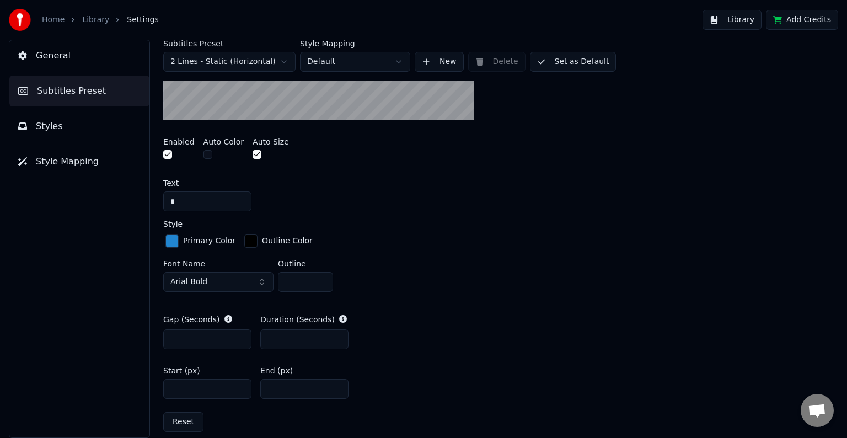
click at [173, 244] on div "button" at bounding box center [171, 240] width 13 height 13
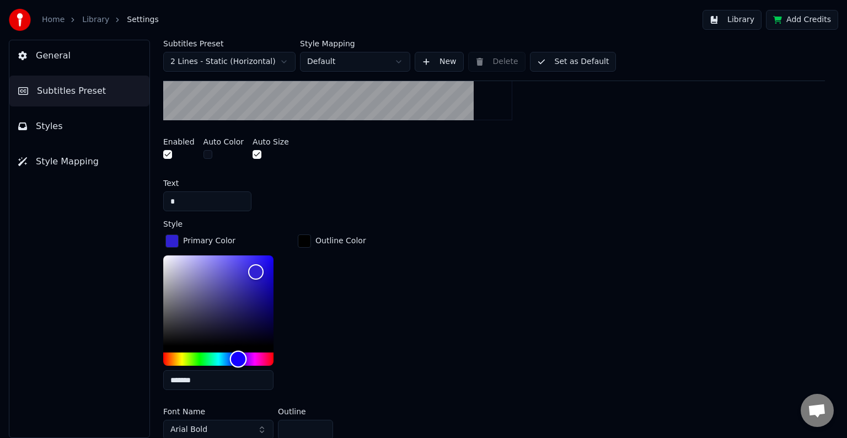
drag, startPoint x: 223, startPoint y: 360, endPoint x: 238, endPoint y: 360, distance: 15.5
click at [238, 360] on div "Hue" at bounding box center [238, 359] width 17 height 17
drag, startPoint x: 259, startPoint y: 269, endPoint x: 346, endPoint y: 234, distance: 93.6
click at [344, 235] on div "Primary Color ******* Outline Color" at bounding box center [494, 315] width 662 height 167
click at [188, 378] on input "*******" at bounding box center [218, 380] width 110 height 20
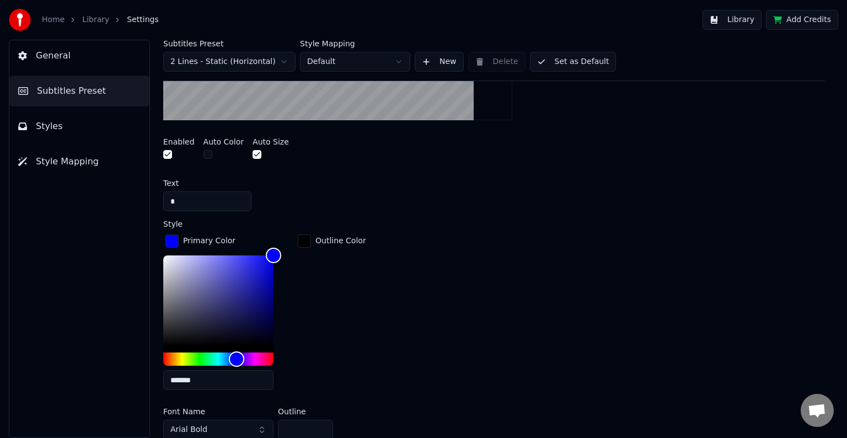
type input "*******"
click at [306, 238] on div "button" at bounding box center [304, 240] width 13 height 13
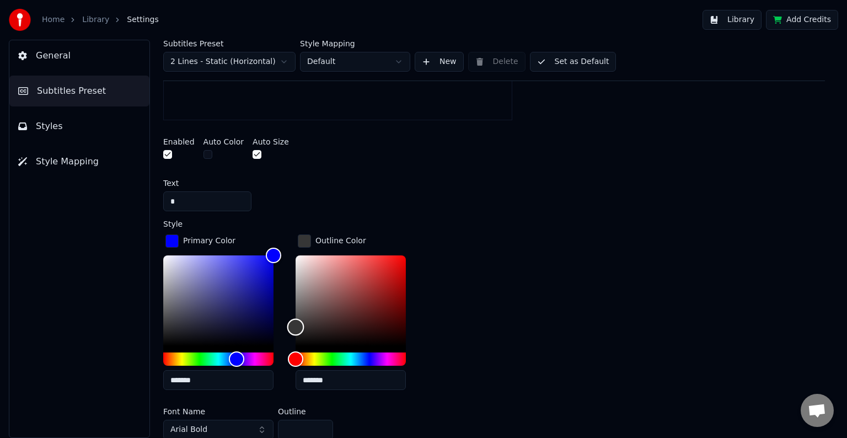
type input "*******"
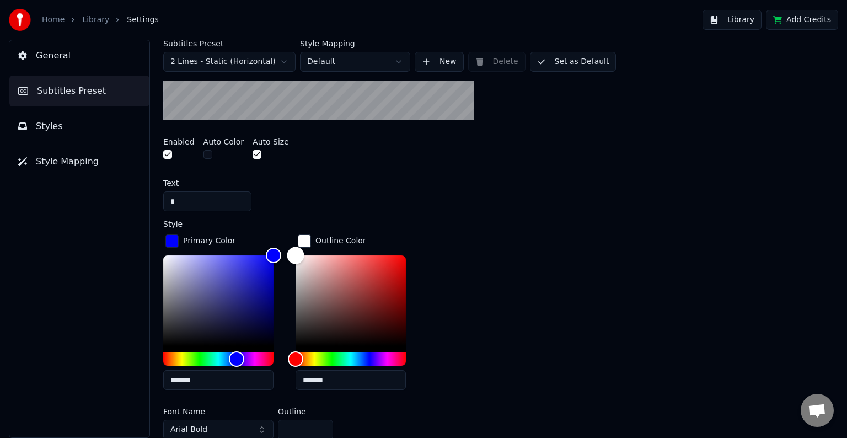
drag, startPoint x: 296, startPoint y: 341, endPoint x: 269, endPoint y: 190, distance: 154.1
click at [269, 190] on div "A visual cue that shows when to start singing by indicating the timing before t…" at bounding box center [494, 255] width 662 height 668
click at [744, 20] on button "Library" at bounding box center [732, 20] width 59 height 20
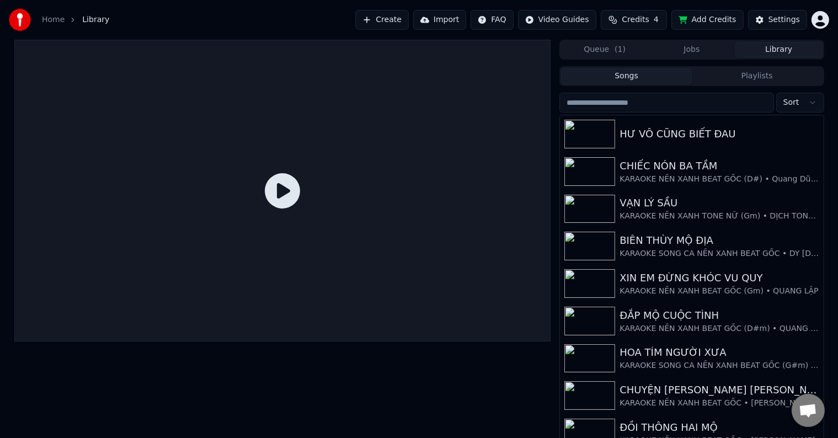
click at [777, 51] on button "Library" at bounding box center [778, 50] width 87 height 16
click at [719, 137] on div "HƯ VÔ CŨNG BIẾT ĐAU" at bounding box center [714, 133] width 188 height 15
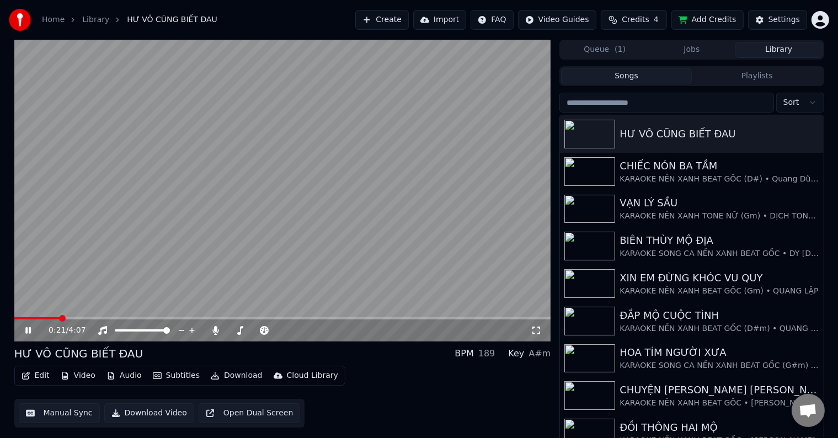
click at [59, 315] on span at bounding box center [62, 318] width 7 height 7
click at [40, 375] on button "Edit" at bounding box center [35, 375] width 37 height 15
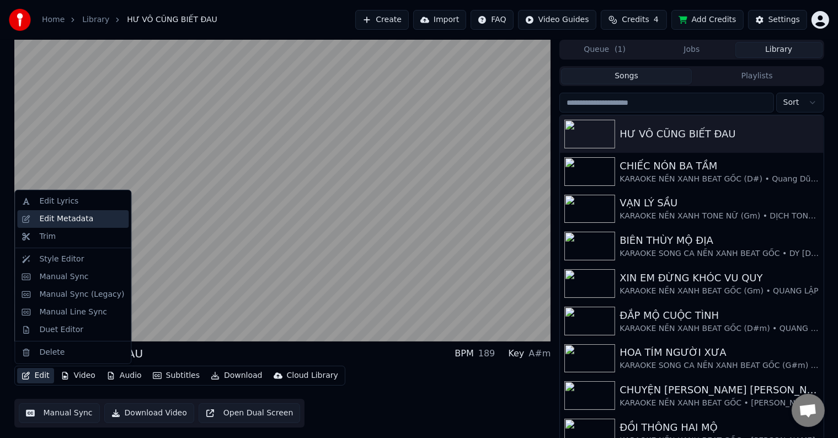
click at [68, 223] on div "Edit Metadata" at bounding box center [66, 218] width 54 height 11
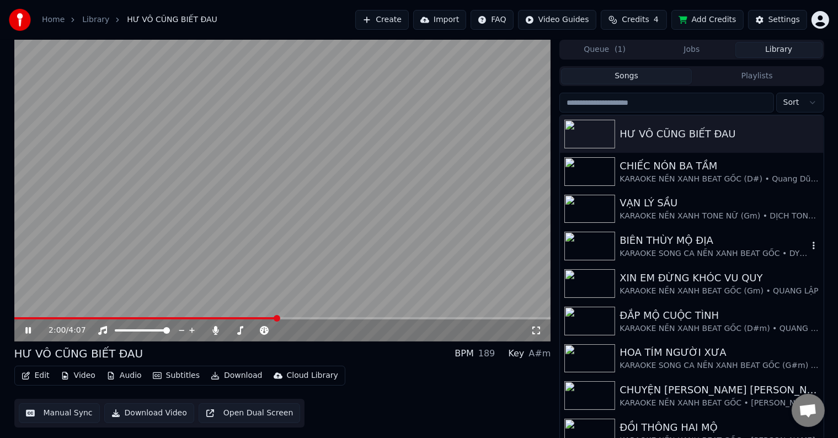
click at [644, 252] on div "KARAOKE SONG CA NỀN XANH BEAT GỐC • DY [DEMOGRAPHIC_DATA]" at bounding box center [714, 253] width 188 height 11
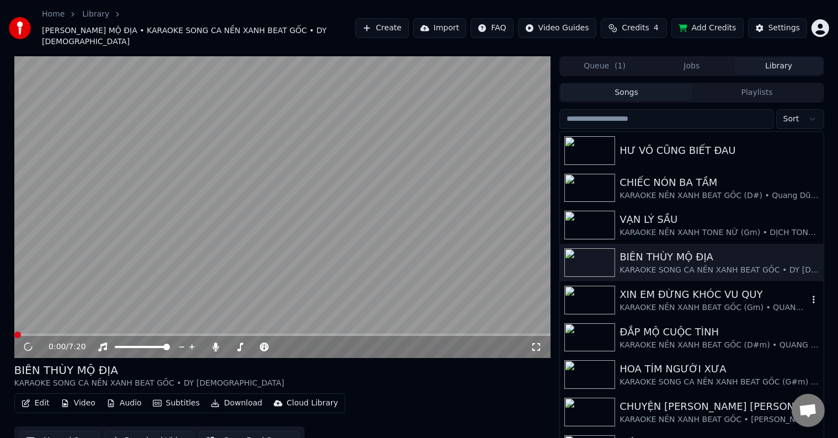
click at [644, 287] on div "XIN EM ĐỪNG KHÓC VU QUY" at bounding box center [714, 294] width 188 height 15
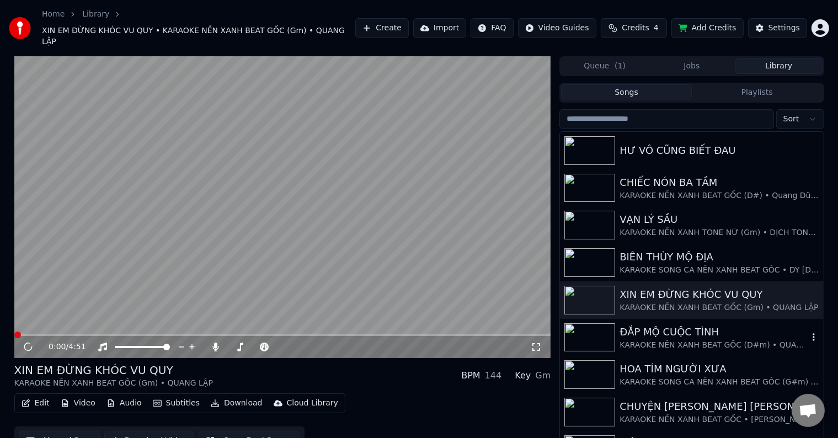
click at [644, 324] on div "ĐẮP MỘ CUỘC TÌNH" at bounding box center [714, 331] width 188 height 15
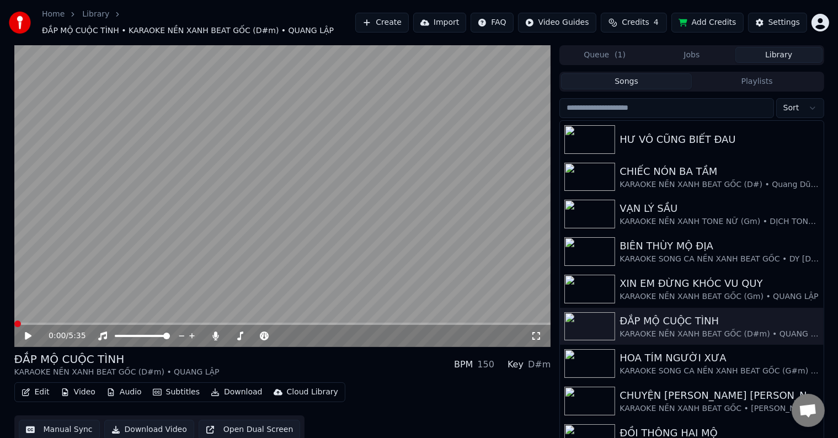
click at [26, 335] on icon at bounding box center [28, 336] width 7 height 8
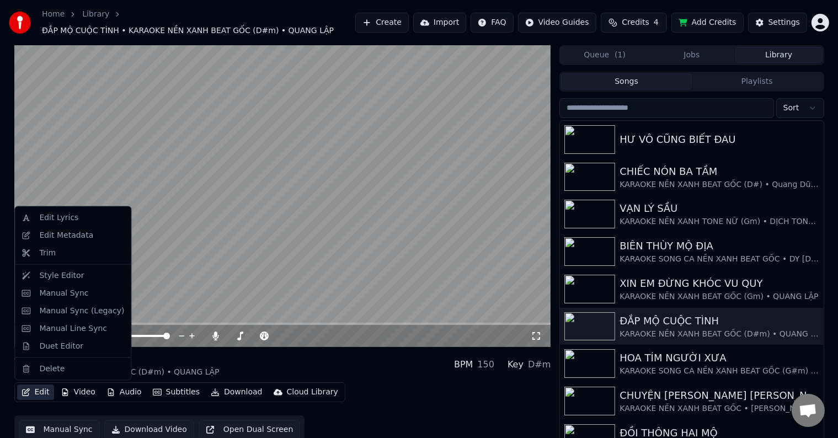
click at [40, 393] on button "Edit" at bounding box center [35, 392] width 37 height 15
click at [60, 239] on div "Edit Metadata" at bounding box center [66, 235] width 54 height 11
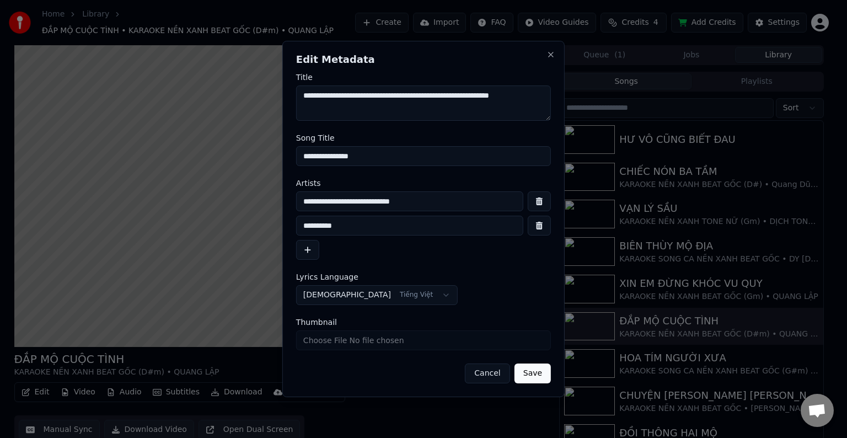
drag, startPoint x: 448, startPoint y: 205, endPoint x: 288, endPoint y: 216, distance: 160.9
click at [288, 216] on div "**********" at bounding box center [423, 219] width 282 height 356
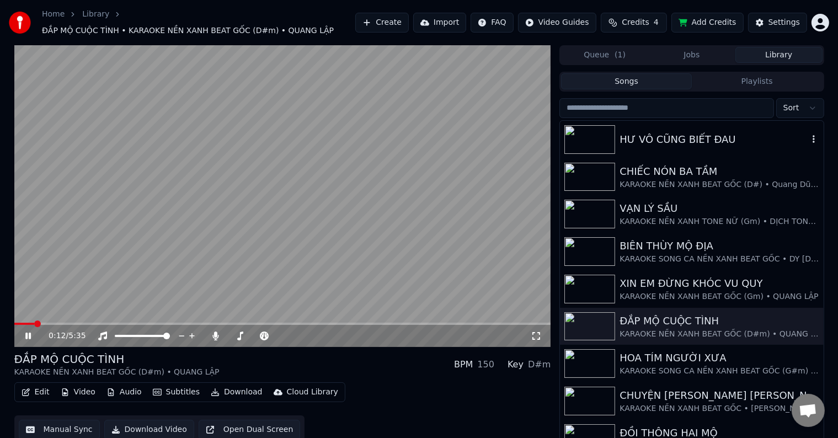
click at [669, 142] on div "HƯ VÔ CŨNG BIẾT ĐAU" at bounding box center [714, 139] width 188 height 15
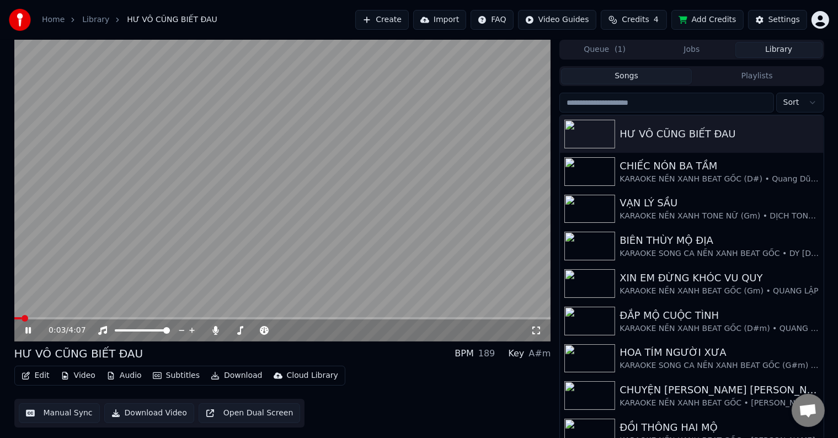
click at [41, 373] on button "Edit" at bounding box center [35, 375] width 37 height 15
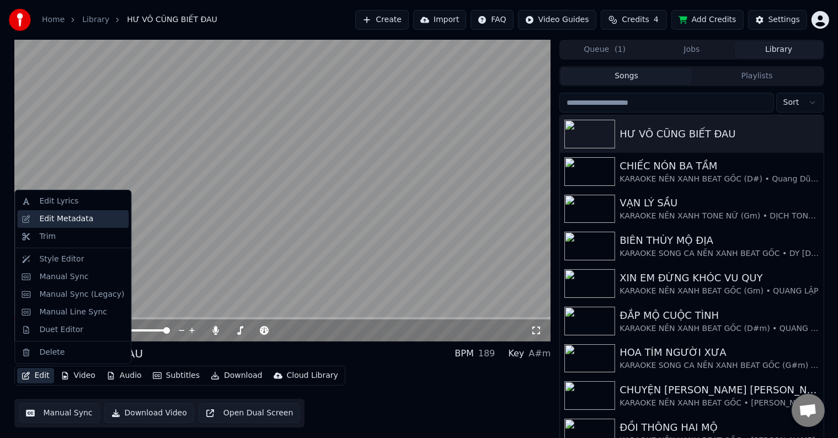
click at [83, 223] on div "Edit Metadata" at bounding box center [66, 218] width 54 height 11
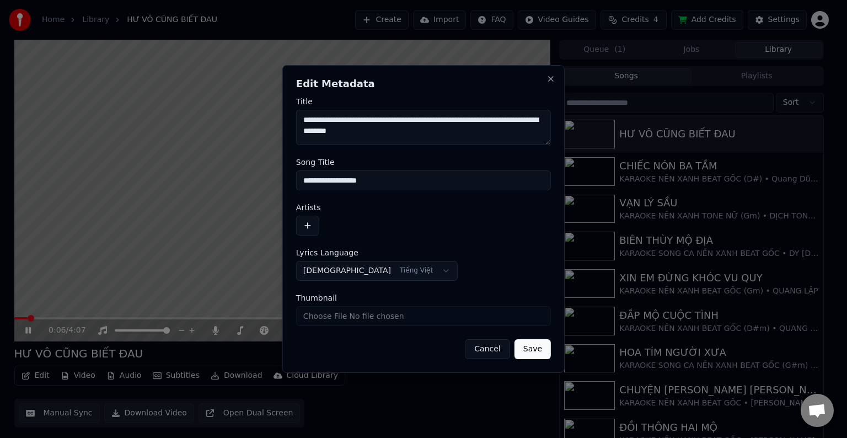
click at [408, 181] on input "**********" at bounding box center [423, 180] width 255 height 20
drag, startPoint x: 447, startPoint y: 183, endPoint x: 433, endPoint y: 183, distance: 13.8
click at [433, 183] on input "**********" at bounding box center [423, 180] width 255 height 20
click at [311, 230] on button "button" at bounding box center [307, 226] width 23 height 20
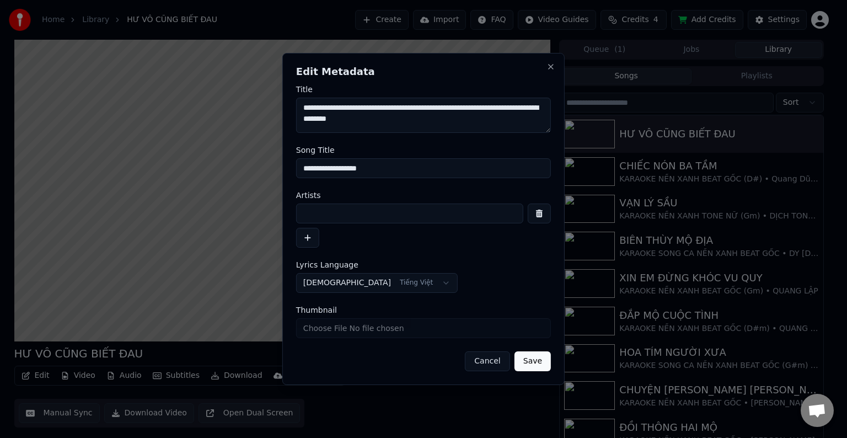
click at [340, 176] on input "**********" at bounding box center [423, 168] width 255 height 20
click at [347, 213] on input at bounding box center [409, 214] width 227 height 20
paste input "**********"
type input "**********"
click at [308, 238] on button "button" at bounding box center [307, 238] width 23 height 20
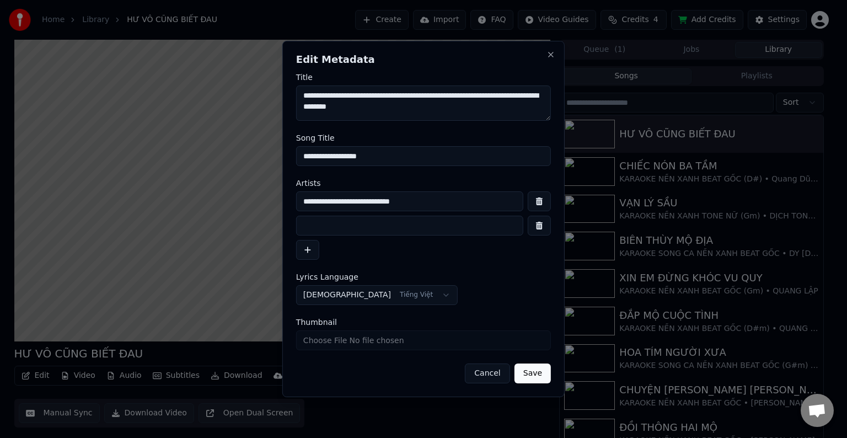
click at [349, 226] on input at bounding box center [409, 226] width 227 height 20
type input "*********"
click at [425, 204] on input "**********" at bounding box center [409, 201] width 227 height 20
type input "**********"
click at [527, 378] on button "Save" at bounding box center [533, 374] width 36 height 20
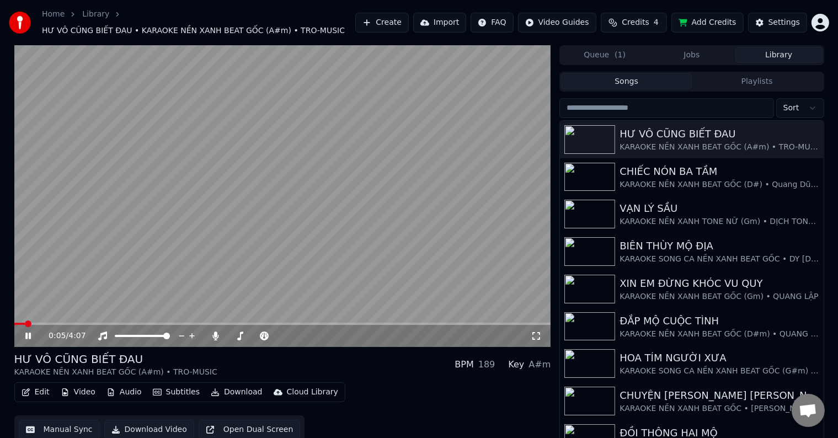
click at [25, 321] on span at bounding box center [28, 324] width 7 height 7
click at [785, 28] on button "Settings" at bounding box center [777, 23] width 59 height 20
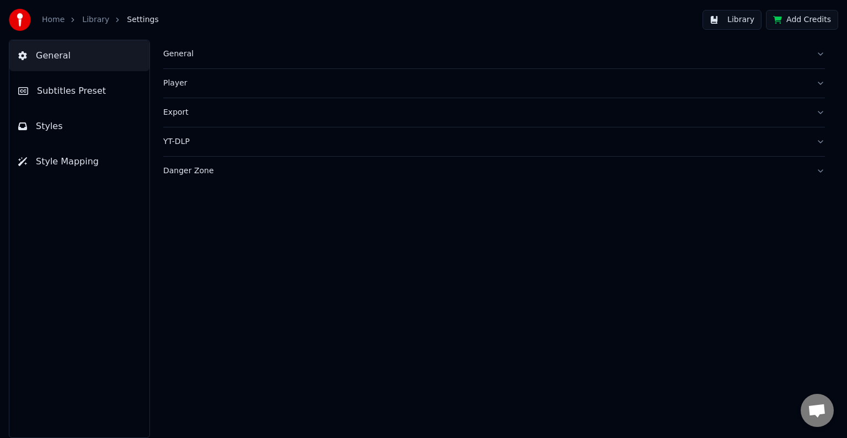
click at [65, 94] on span "Subtitles Preset" at bounding box center [71, 90] width 69 height 13
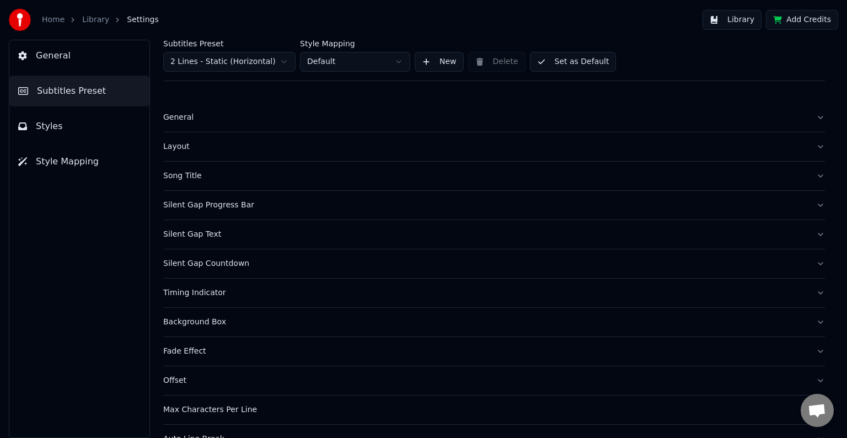
click at [177, 180] on div "Song Title" at bounding box center [485, 175] width 644 height 11
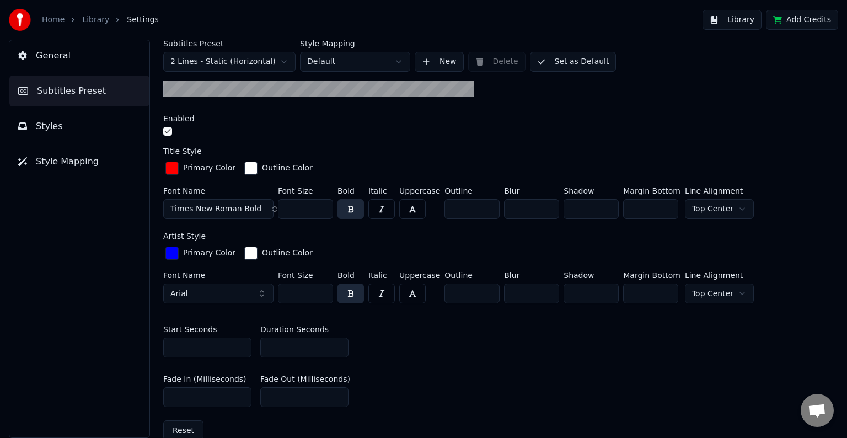
scroll to position [331, 0]
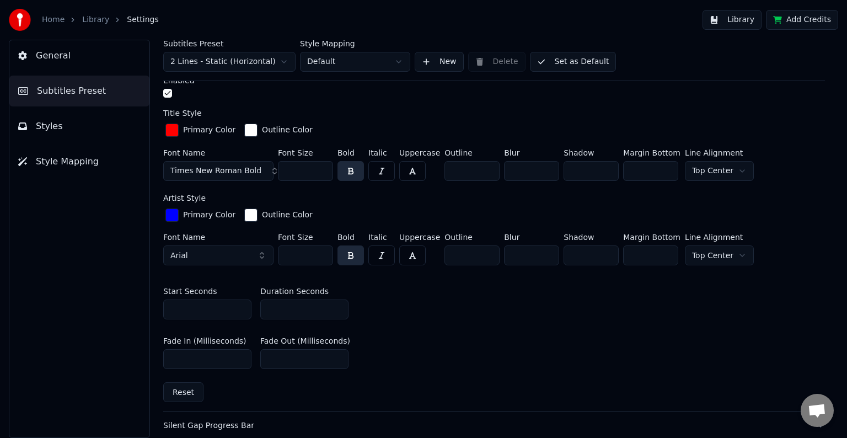
click at [172, 215] on div "button" at bounding box center [171, 215] width 13 height 13
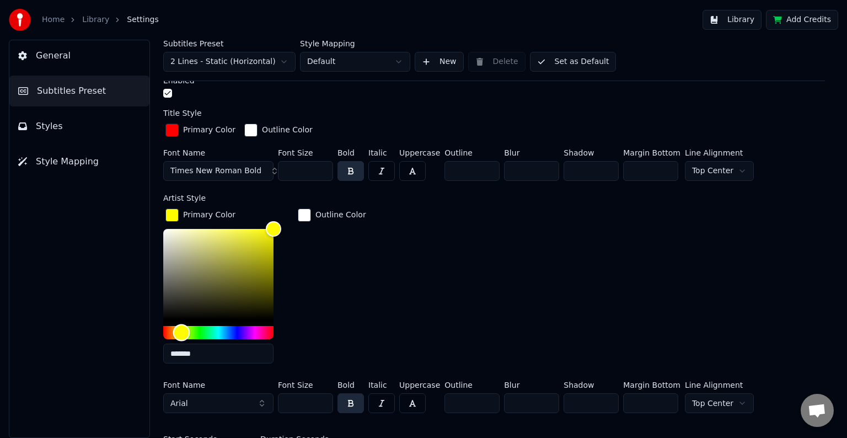
type input "*******"
drag, startPoint x: 232, startPoint y: 330, endPoint x: 181, endPoint y: 330, distance: 50.8
click at [181, 330] on div "Hue" at bounding box center [181, 332] width 17 height 17
click at [306, 214] on div "button" at bounding box center [304, 215] width 13 height 13
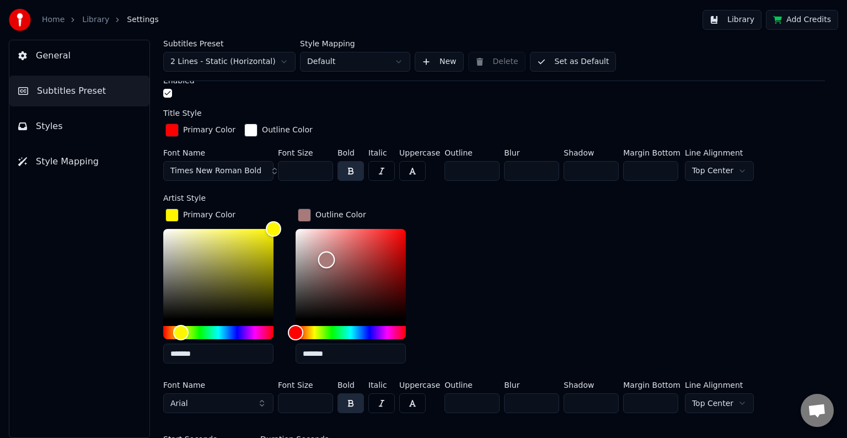
type input "*******"
drag, startPoint x: 293, startPoint y: 226, endPoint x: 482, endPoint y: 357, distance: 229.9
click at [482, 357] on div "Primary Color ******* Outline Color *******" at bounding box center [494, 289] width 662 height 167
click at [744, 19] on button "Library" at bounding box center [732, 20] width 59 height 20
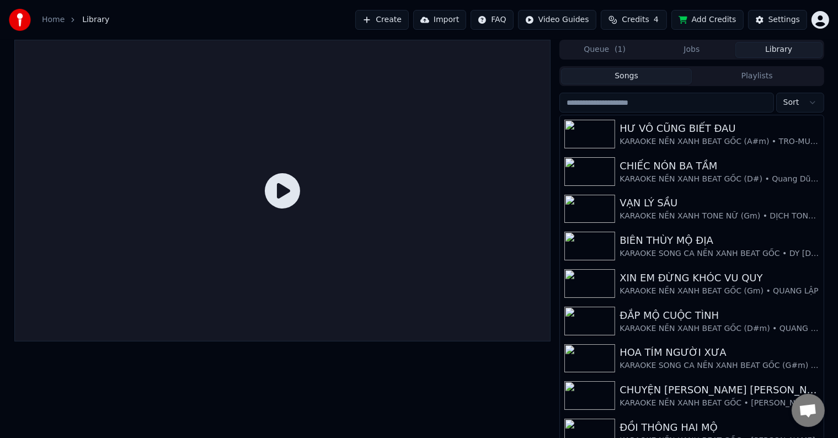
click at [284, 188] on icon at bounding box center [282, 190] width 35 height 35
click at [691, 130] on div "HƯ VÔ CŨNG BIẾT ĐAU" at bounding box center [714, 128] width 188 height 15
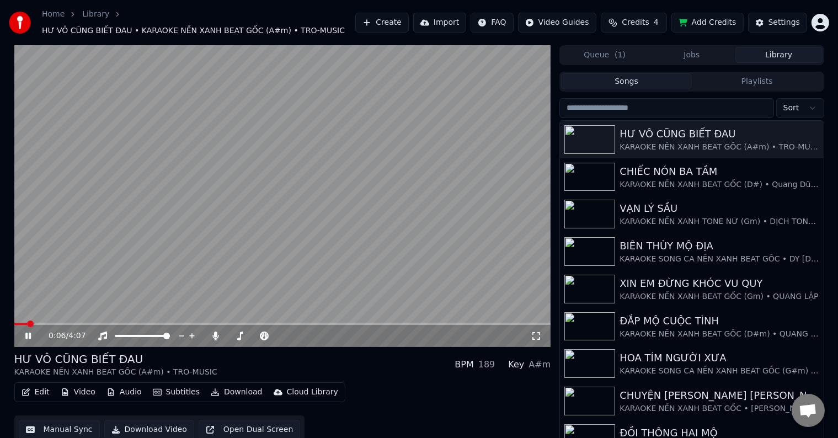
click at [27, 324] on span at bounding box center [30, 324] width 7 height 7
click at [682, 141] on div "HƯ VÔ CŨNG BIẾT ĐAU" at bounding box center [714, 133] width 188 height 15
click at [786, 20] on div "Settings" at bounding box center [783, 22] width 31 height 11
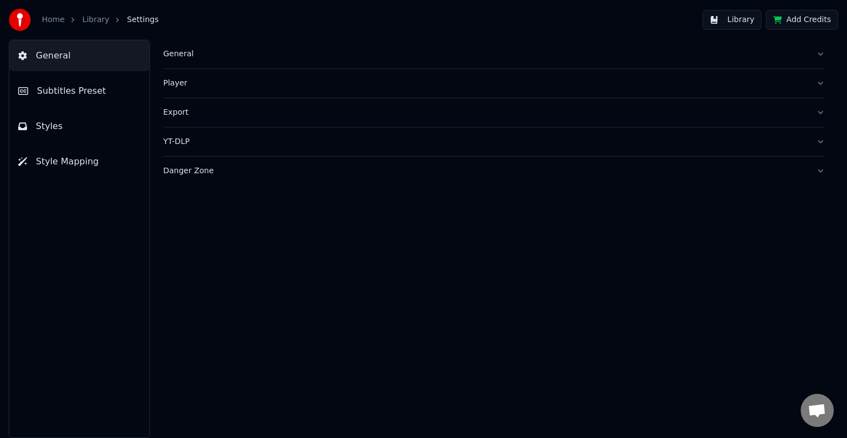
click at [75, 94] on span "Subtitles Preset" at bounding box center [71, 90] width 69 height 13
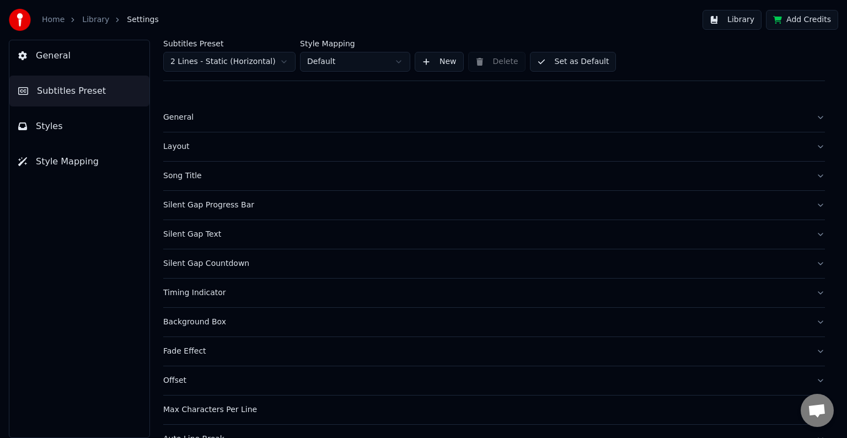
click at [172, 176] on div "Song Title" at bounding box center [485, 175] width 644 height 11
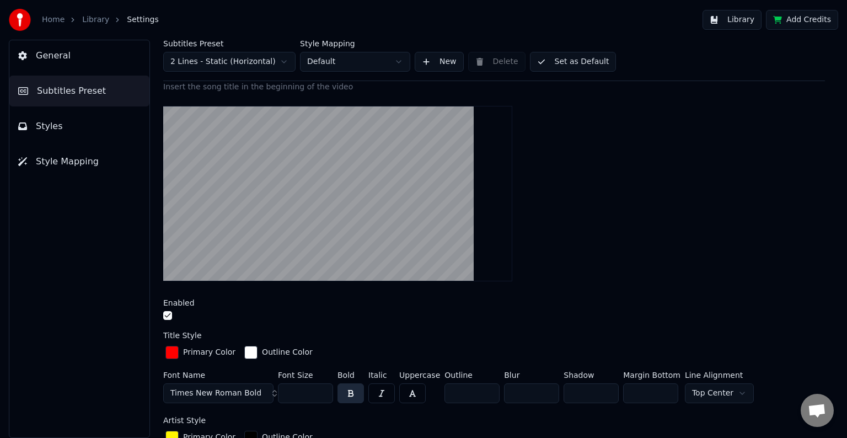
scroll to position [165, 0]
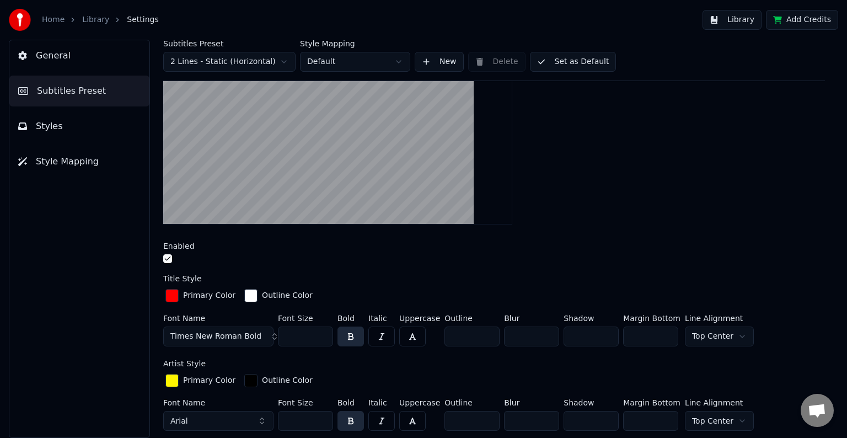
click at [173, 297] on div "button" at bounding box center [171, 295] width 13 height 13
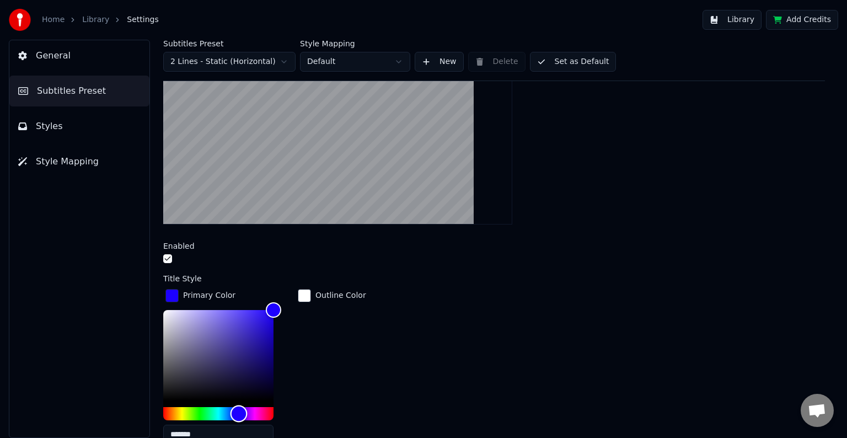
drag, startPoint x: 168, startPoint y: 410, endPoint x: 239, endPoint y: 408, distance: 70.7
click at [239, 408] on div "Hue" at bounding box center [239, 413] width 17 height 17
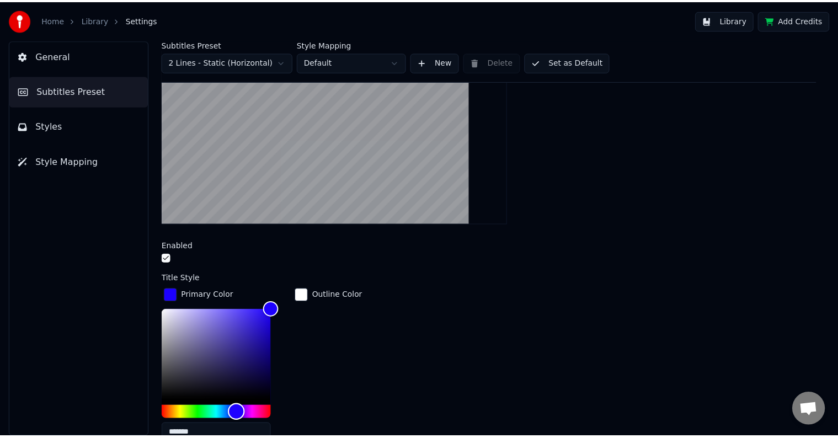
scroll to position [331, 0]
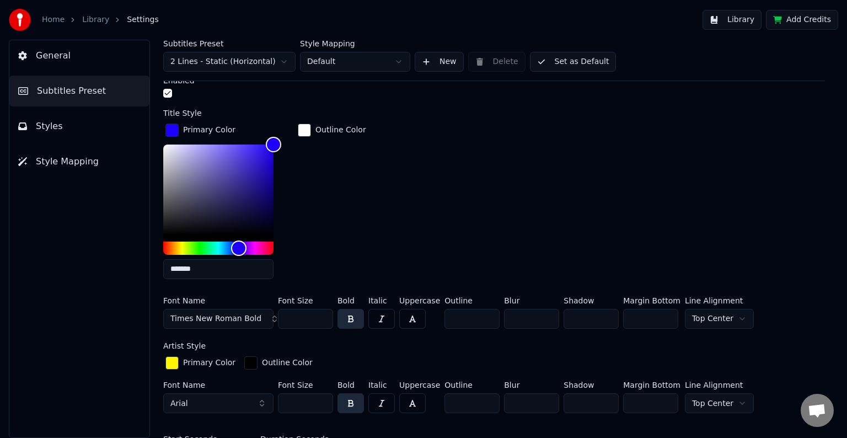
click at [190, 263] on input "*******" at bounding box center [218, 269] width 110 height 20
type input "*******"
click at [76, 276] on div "General Subtitles Preset Styles Style Mapping" at bounding box center [79, 239] width 141 height 398
click at [750, 20] on button "Library" at bounding box center [732, 20] width 59 height 20
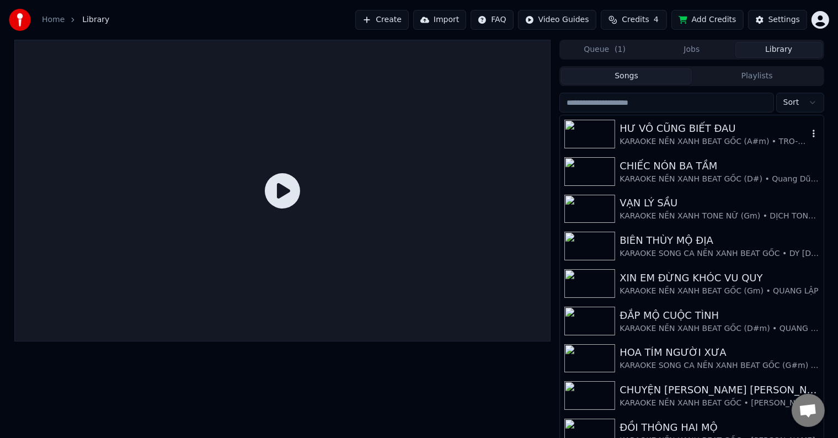
click at [661, 131] on div "HƯ VÔ CŨNG BIẾT ĐAU" at bounding box center [714, 128] width 188 height 15
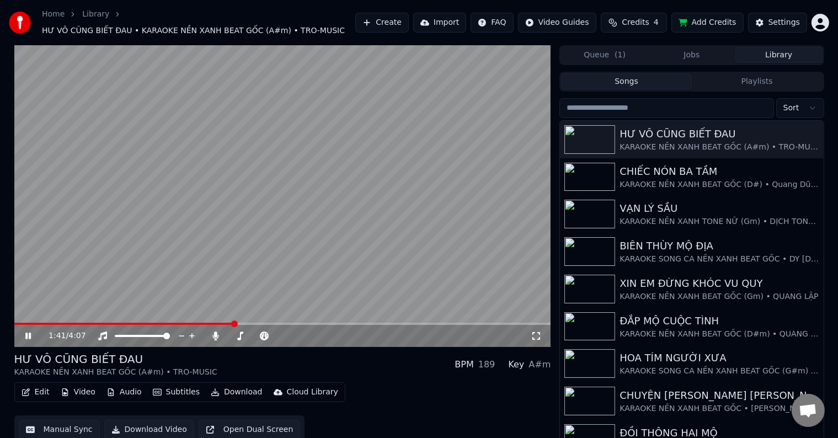
click at [162, 430] on button "Download Video" at bounding box center [149, 430] width 90 height 20
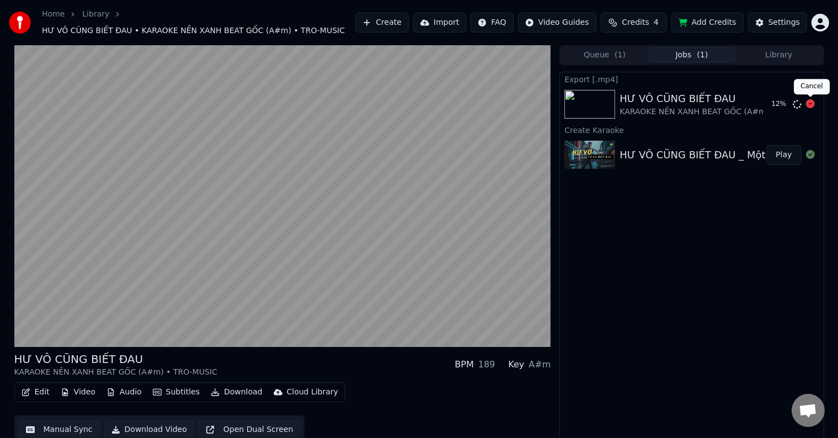
click at [810, 104] on icon at bounding box center [810, 103] width 9 height 9
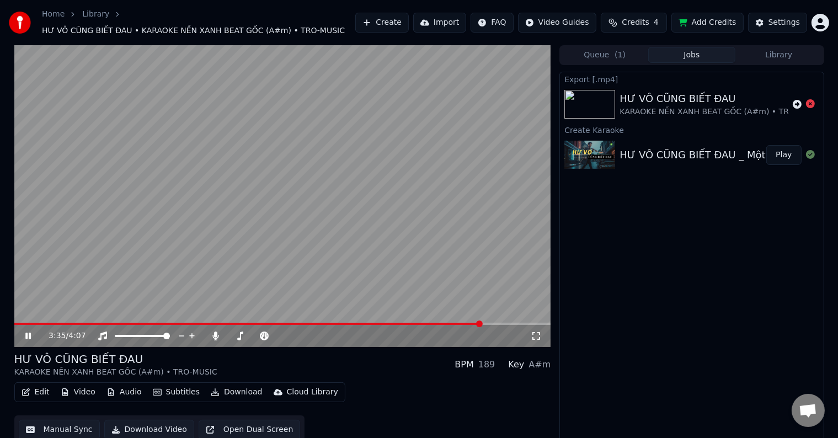
click at [61, 430] on button "Manual Sync" at bounding box center [59, 430] width 81 height 20
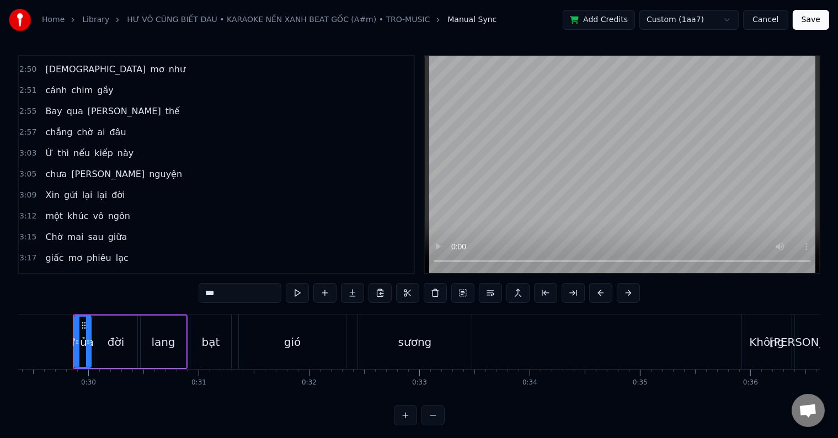
scroll to position [17, 0]
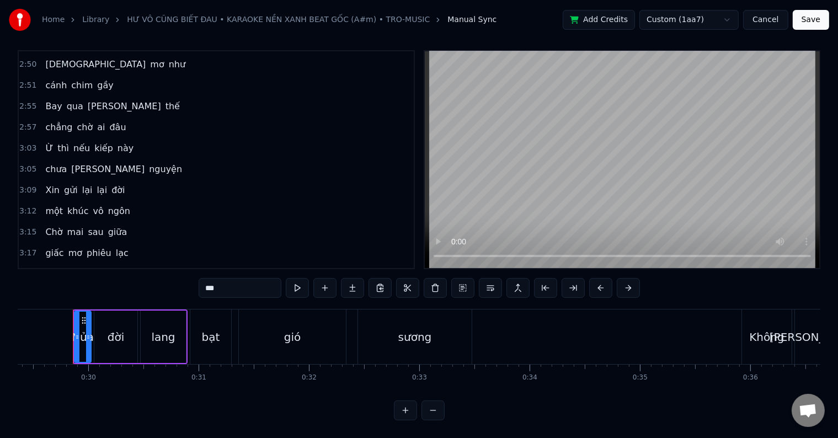
click at [94, 268] on span "khúc" at bounding box center [105, 274] width 23 height 13
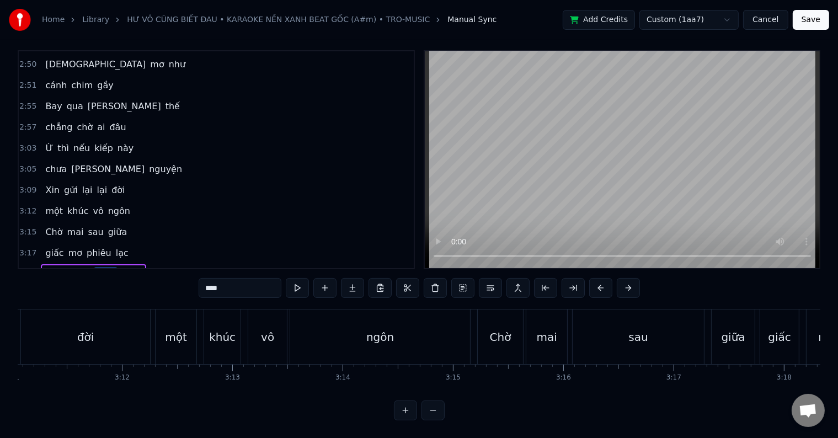
scroll to position [0, 22139]
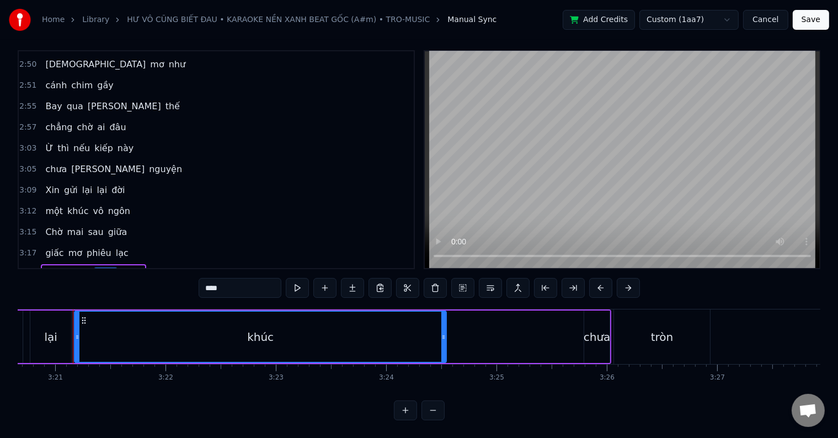
click at [596, 329] on div "chưa" at bounding box center [597, 337] width 27 height 17
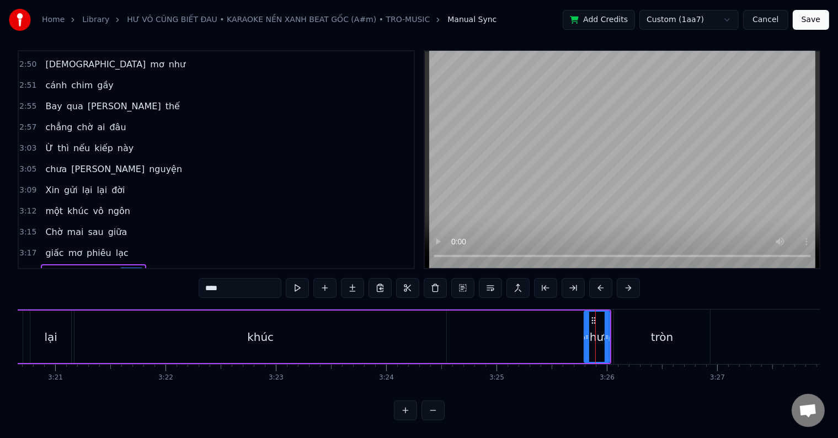
click at [300, 332] on div "khúc" at bounding box center [260, 337] width 372 height 52
type input "****"
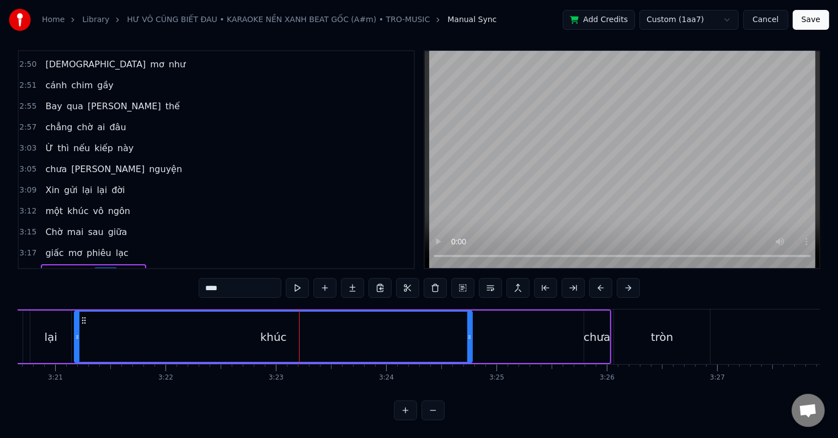
drag, startPoint x: 444, startPoint y: 329, endPoint x: 469, endPoint y: 329, distance: 25.9
click at [469, 333] on icon at bounding box center [469, 337] width 4 height 9
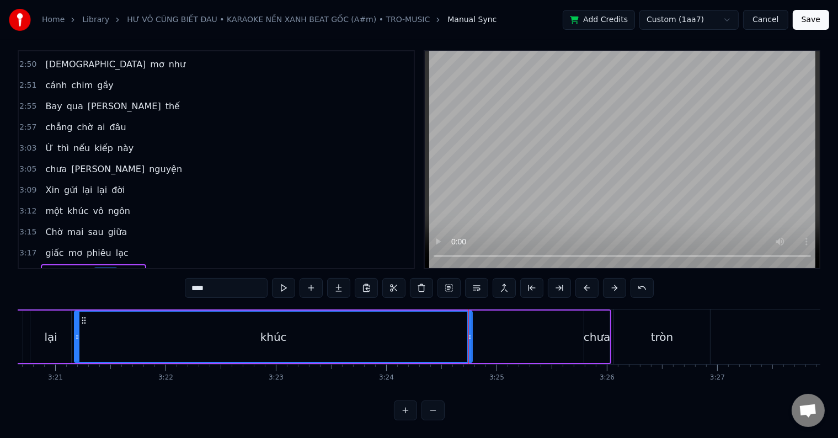
drag, startPoint x: 472, startPoint y: 329, endPoint x: 481, endPoint y: 329, distance: 8.8
click at [481, 329] on div "[PERSON_NAME] [PERSON_NAME] chưa" at bounding box center [272, 336] width 677 height 55
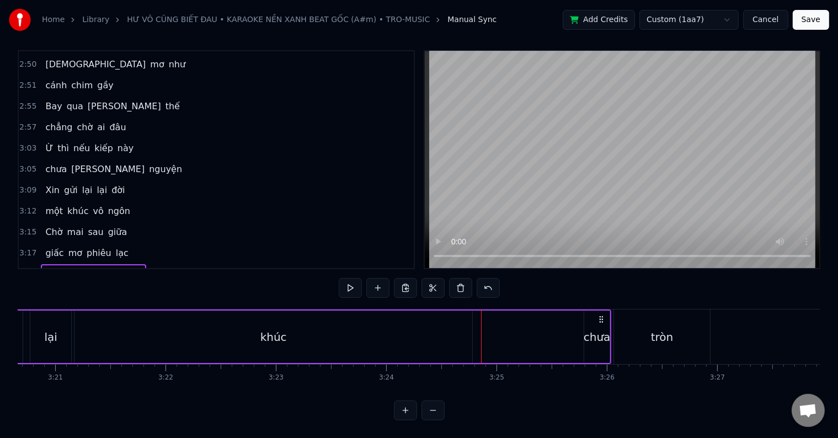
click at [131, 313] on div "khúc" at bounding box center [273, 337] width 398 height 52
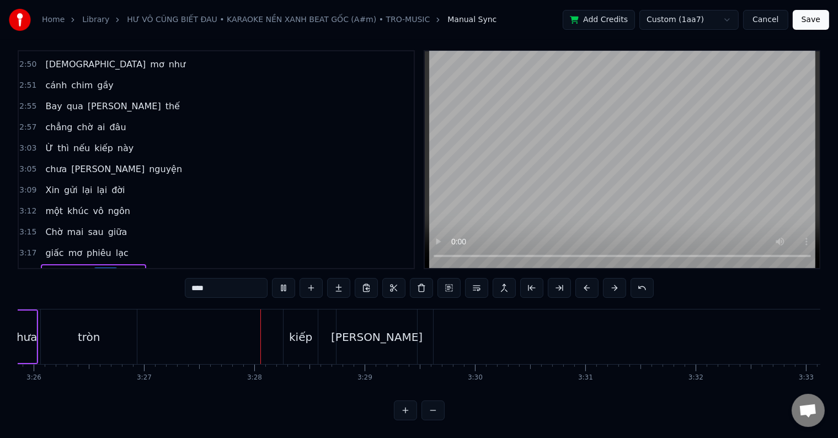
scroll to position [0, 22844]
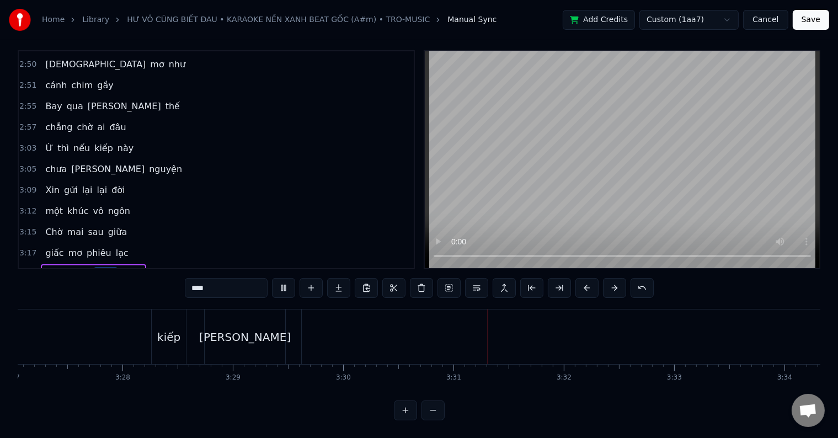
click at [94, 268] on span "khúc" at bounding box center [105, 274] width 23 height 13
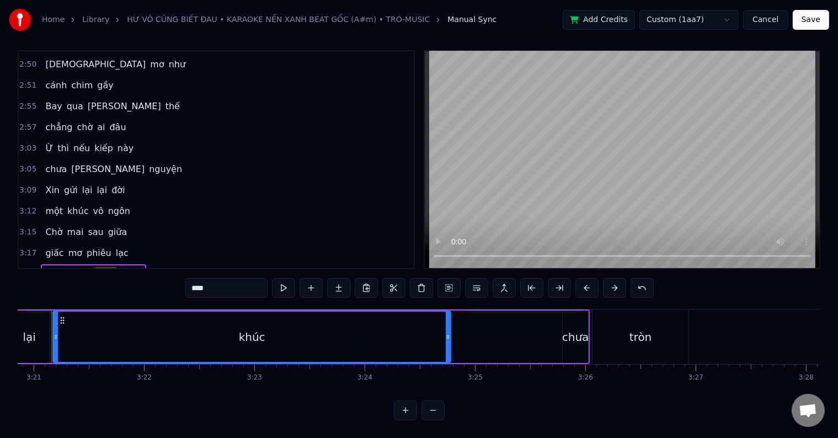
scroll to position [0, 22139]
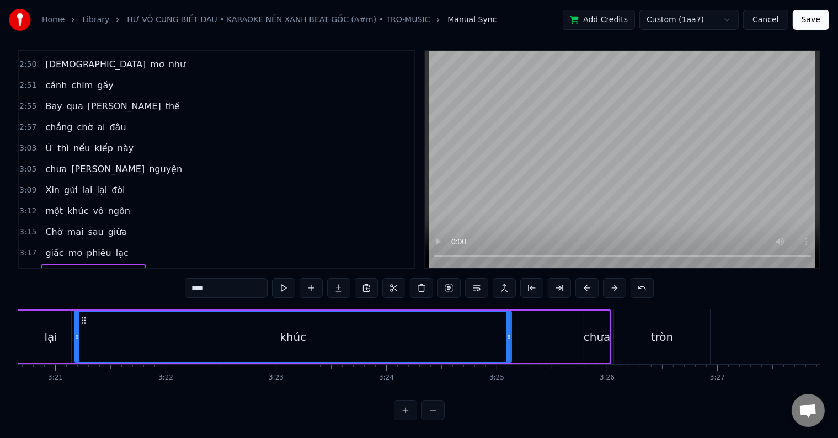
drag, startPoint x: 470, startPoint y: 335, endPoint x: 510, endPoint y: 333, distance: 39.8
click at [510, 333] on div at bounding box center [508, 337] width 4 height 50
drag, startPoint x: 510, startPoint y: 330, endPoint x: 578, endPoint y: 324, distance: 68.1
click at [578, 333] on icon at bounding box center [577, 337] width 4 height 9
click at [628, 338] on div "tròn" at bounding box center [662, 336] width 96 height 55
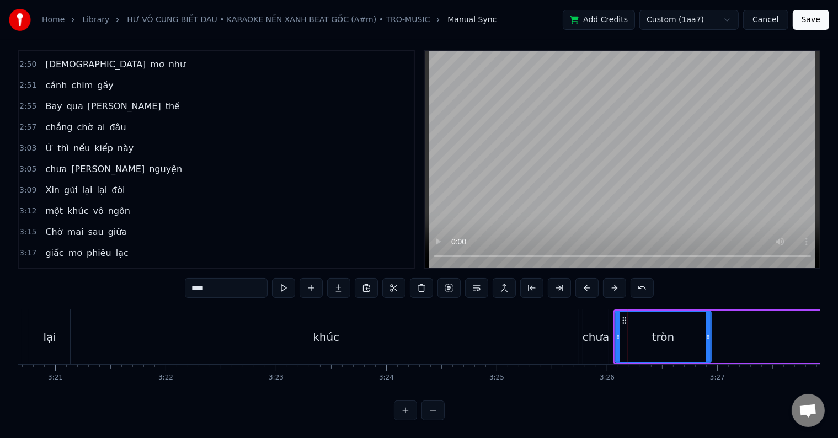
click at [619, 337] on div at bounding box center [618, 337] width 4 height 50
click at [605, 337] on div "chưa" at bounding box center [595, 336] width 25 height 55
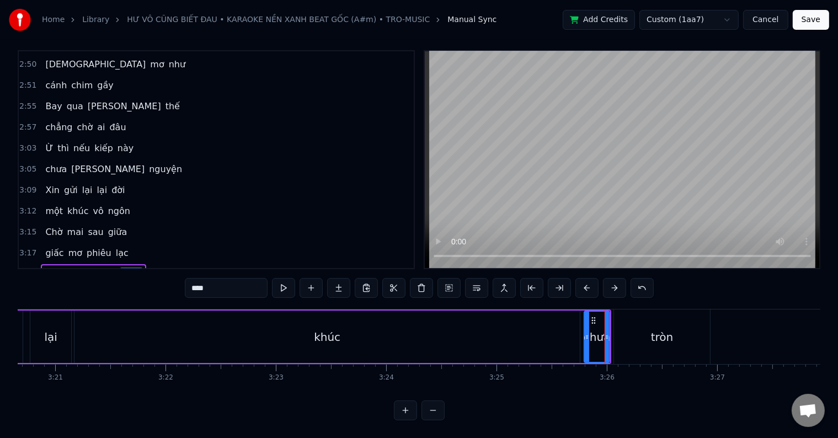
click at [624, 334] on div "tròn" at bounding box center [662, 336] width 96 height 55
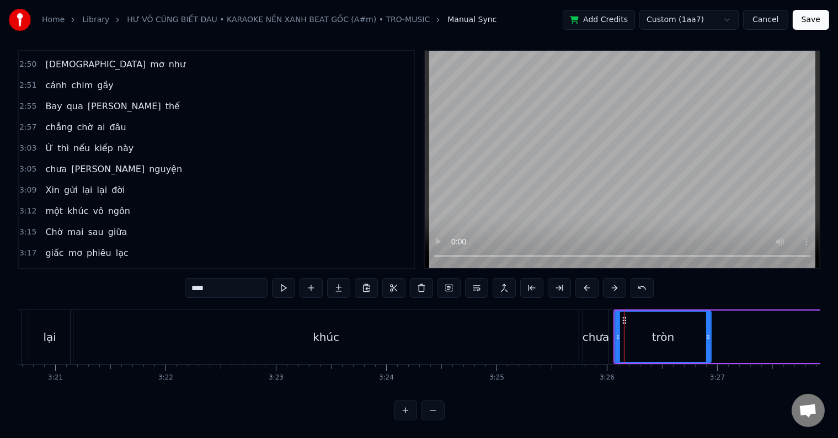
click at [597, 336] on div "chưa" at bounding box center [595, 336] width 25 height 55
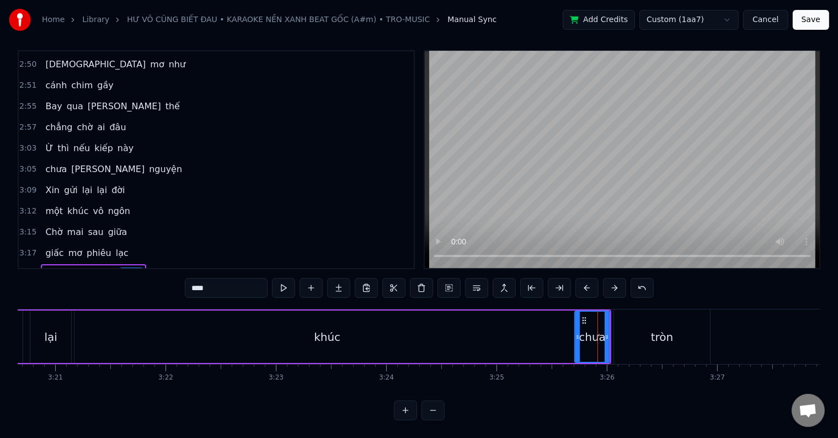
drag, startPoint x: 586, startPoint y: 336, endPoint x: 576, endPoint y: 336, distance: 9.4
click at [576, 336] on div at bounding box center [577, 337] width 4 height 50
drag, startPoint x: 607, startPoint y: 331, endPoint x: 596, endPoint y: 333, distance: 11.3
click at [596, 333] on div at bounding box center [596, 337] width 4 height 50
click at [635, 332] on div "tròn" at bounding box center [662, 336] width 96 height 55
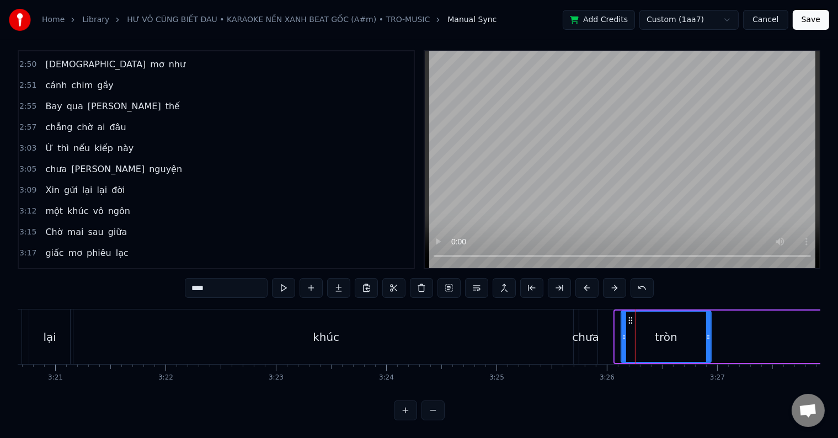
drag, startPoint x: 618, startPoint y: 329, endPoint x: 624, endPoint y: 327, distance: 6.3
click at [624, 333] on icon at bounding box center [624, 337] width 4 height 9
click at [634, 326] on div "tròn" at bounding box center [666, 337] width 89 height 50
click at [591, 329] on div "chưa" at bounding box center [585, 337] width 27 height 17
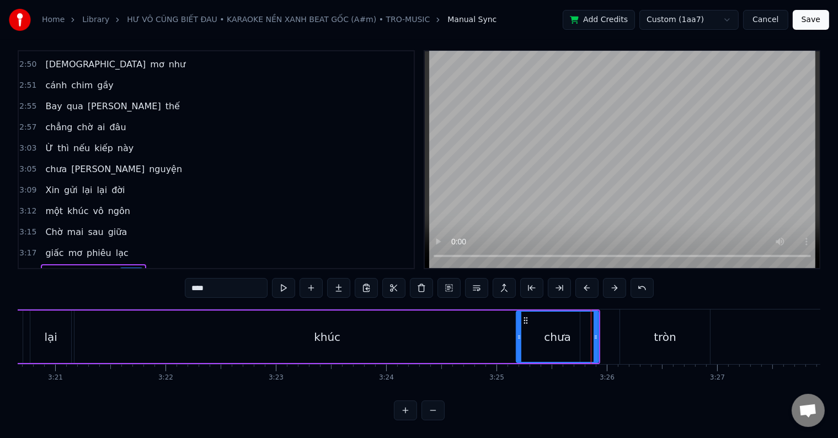
drag, startPoint x: 578, startPoint y: 322, endPoint x: 519, endPoint y: 324, distance: 58.5
click at [519, 333] on icon at bounding box center [519, 337] width 4 height 9
click at [213, 330] on div "khúc" at bounding box center [326, 337] width 505 height 52
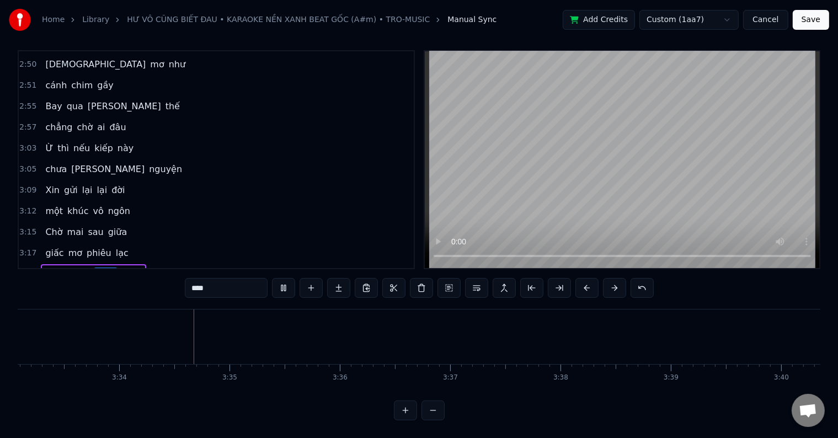
scroll to position [0, 23554]
click at [99, 268] on span "khúc" at bounding box center [105, 274] width 23 height 13
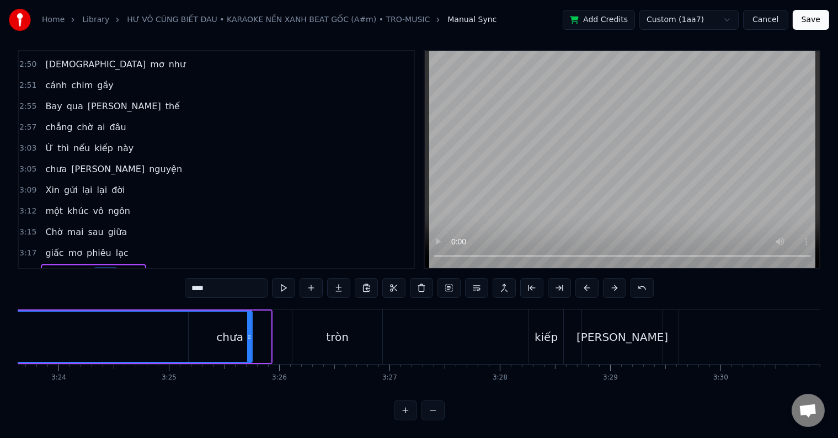
scroll to position [0, 22139]
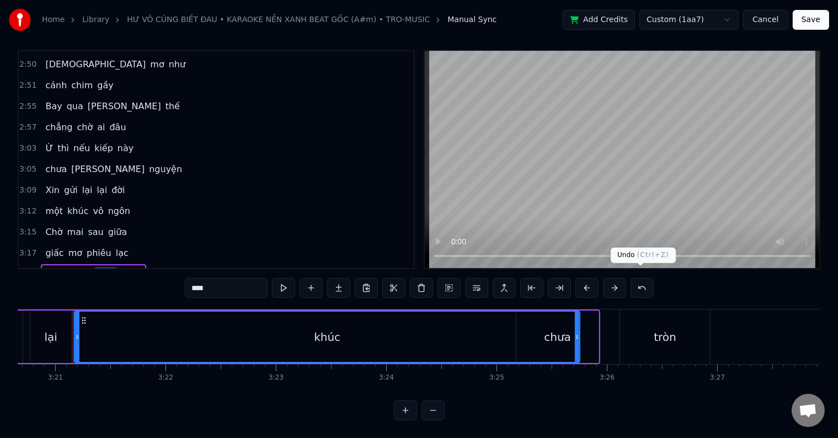
click at [638, 278] on button at bounding box center [642, 288] width 23 height 20
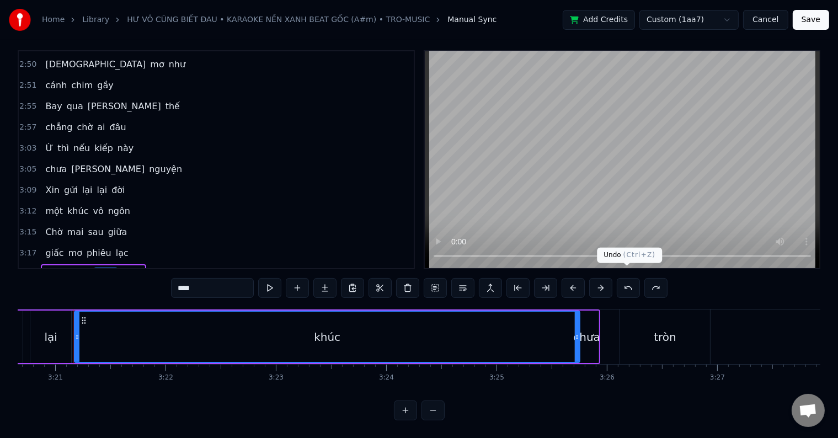
click at [628, 279] on button at bounding box center [628, 288] width 23 height 20
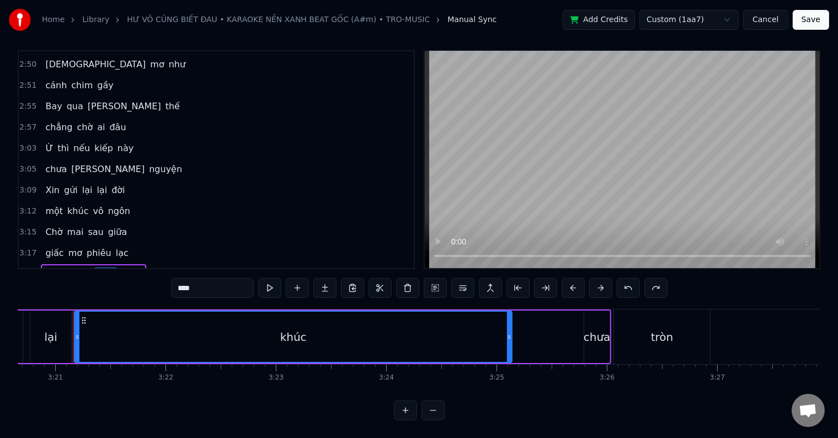
click at [628, 279] on button at bounding box center [628, 288] width 23 height 20
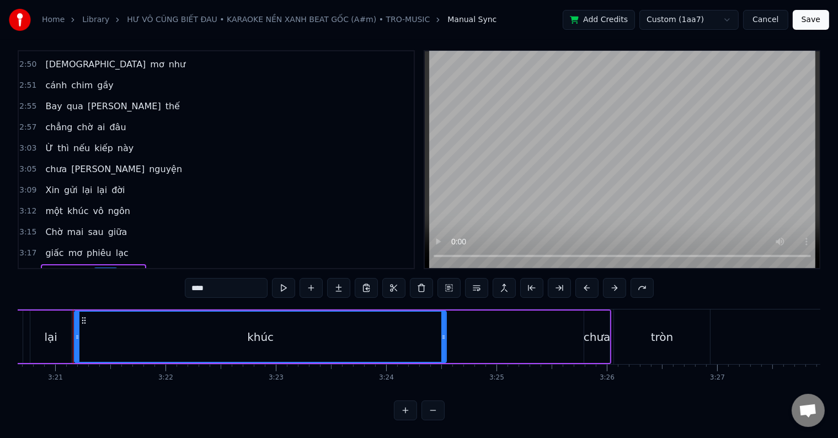
click at [628, 279] on div "****" at bounding box center [419, 288] width 469 height 20
click at [98, 331] on div "khúc" at bounding box center [260, 337] width 371 height 50
click at [591, 329] on div "chưa" at bounding box center [597, 337] width 27 height 17
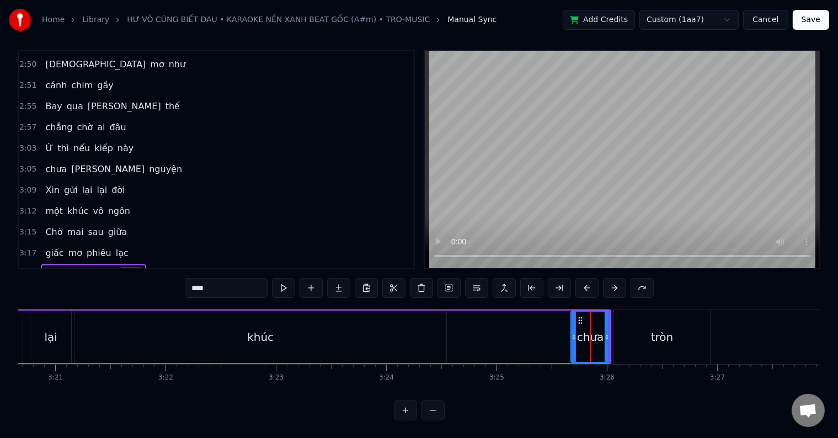
drag, startPoint x: 585, startPoint y: 325, endPoint x: 572, endPoint y: 325, distance: 13.2
click at [572, 333] on icon at bounding box center [574, 337] width 4 height 9
click at [406, 317] on div "khúc" at bounding box center [260, 337] width 372 height 52
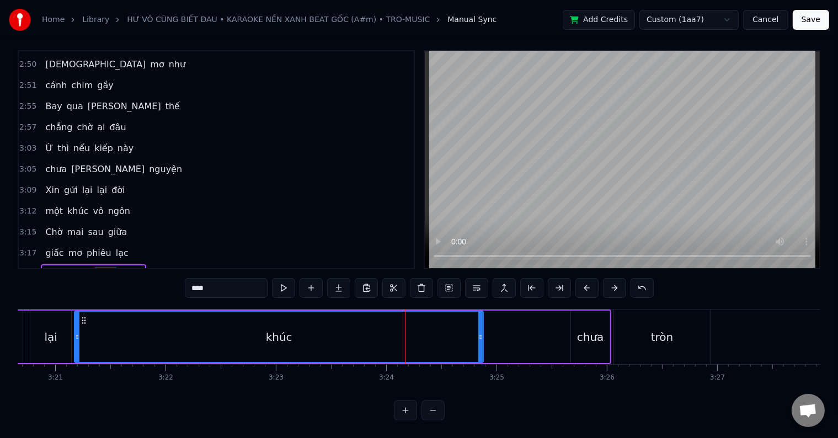
drag, startPoint x: 442, startPoint y: 326, endPoint x: 479, endPoint y: 326, distance: 37.0
click at [479, 333] on icon at bounding box center [480, 337] width 4 height 9
drag, startPoint x: 481, startPoint y: 328, endPoint x: 516, endPoint y: 327, distance: 34.8
click at [516, 333] on icon at bounding box center [515, 337] width 4 height 9
drag, startPoint x: 516, startPoint y: 327, endPoint x: 556, endPoint y: 327, distance: 39.2
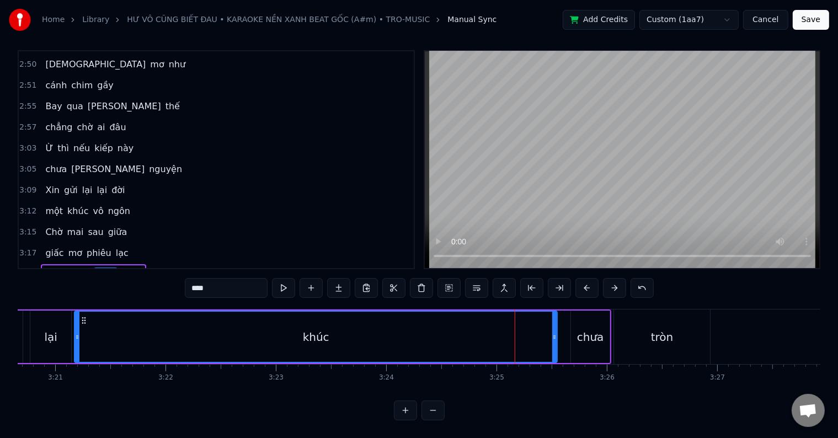
click at [556, 333] on icon at bounding box center [554, 337] width 4 height 9
drag, startPoint x: 556, startPoint y: 324, endPoint x: 541, endPoint y: 324, distance: 14.9
click at [541, 333] on icon at bounding box center [539, 337] width 4 height 9
drag, startPoint x: 538, startPoint y: 322, endPoint x: 532, endPoint y: 321, distance: 6.6
click at [532, 321] on div at bounding box center [533, 337] width 4 height 50
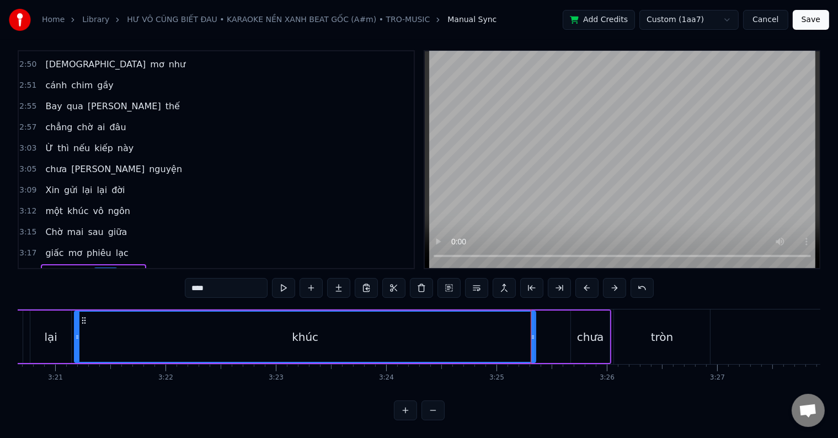
click at [598, 329] on div "chưa" at bounding box center [590, 337] width 27 height 17
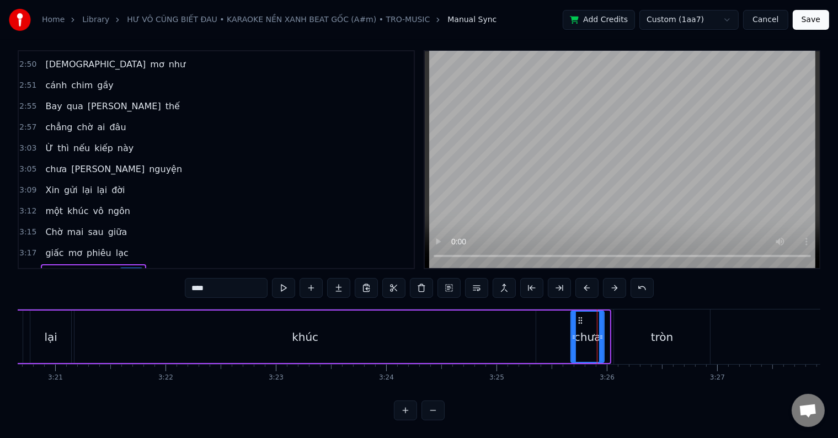
drag, startPoint x: 607, startPoint y: 329, endPoint x: 601, endPoint y: 328, distance: 5.8
click at [601, 333] on icon at bounding box center [601, 337] width 4 height 9
drag, startPoint x: 571, startPoint y: 326, endPoint x: 562, endPoint y: 324, distance: 9.5
click at [562, 333] on icon at bounding box center [564, 337] width 4 height 9
click at [666, 329] on div "tròn" at bounding box center [662, 337] width 23 height 17
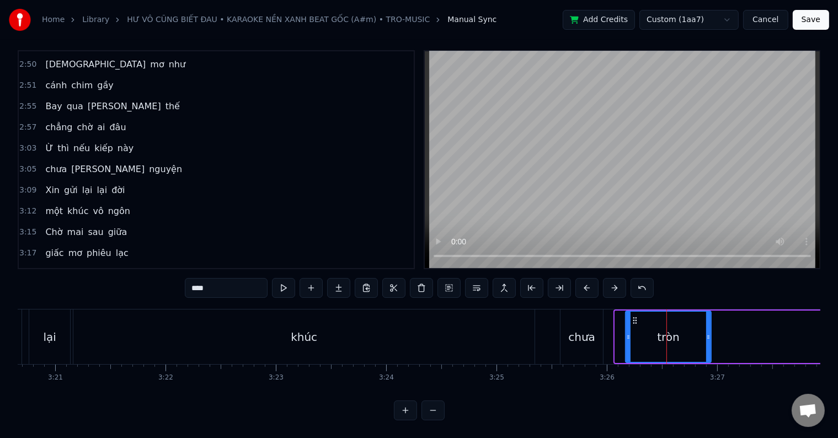
drag, startPoint x: 616, startPoint y: 327, endPoint x: 626, endPoint y: 327, distance: 10.5
click at [626, 333] on icon at bounding box center [628, 337] width 4 height 9
click at [589, 329] on div "chưa" at bounding box center [581, 337] width 27 height 17
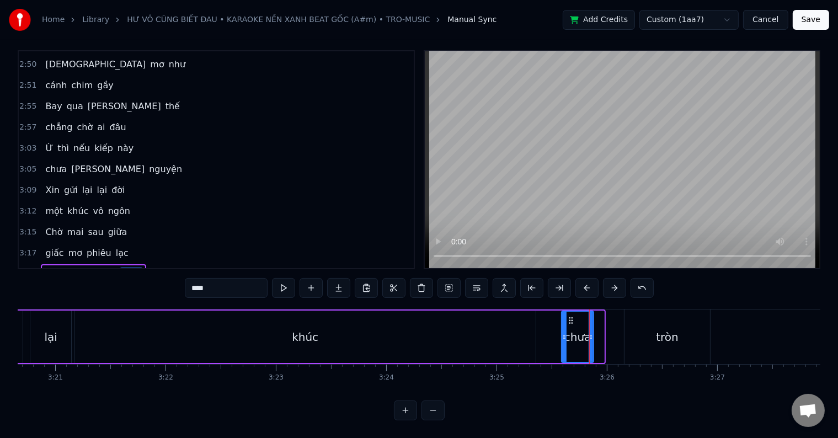
drag, startPoint x: 600, startPoint y: 329, endPoint x: 590, endPoint y: 328, distance: 10.5
click at [590, 333] on icon at bounding box center [591, 337] width 4 height 9
drag, startPoint x: 564, startPoint y: 324, endPoint x: 531, endPoint y: 324, distance: 33.1
click at [531, 333] on icon at bounding box center [531, 337] width 4 height 9
drag, startPoint x: 591, startPoint y: 327, endPoint x: 570, endPoint y: 327, distance: 20.4
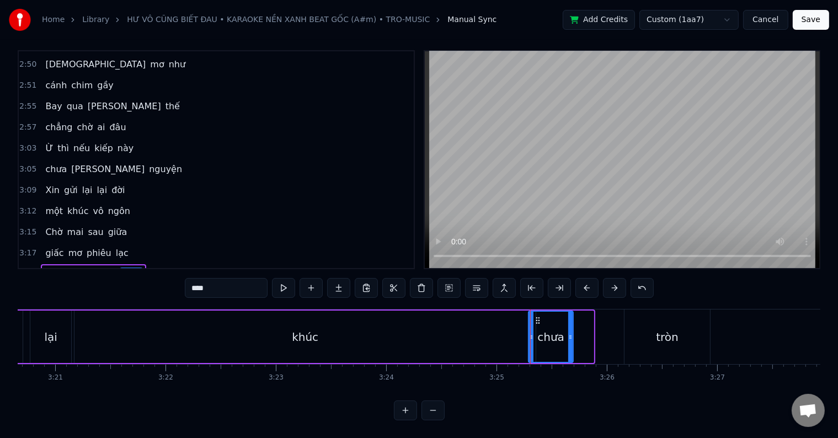
click at [570, 333] on icon at bounding box center [570, 337] width 4 height 9
click at [152, 322] on div "khúc" at bounding box center [304, 337] width 461 height 52
click at [292, 329] on div "khúc" at bounding box center [305, 337] width 26 height 17
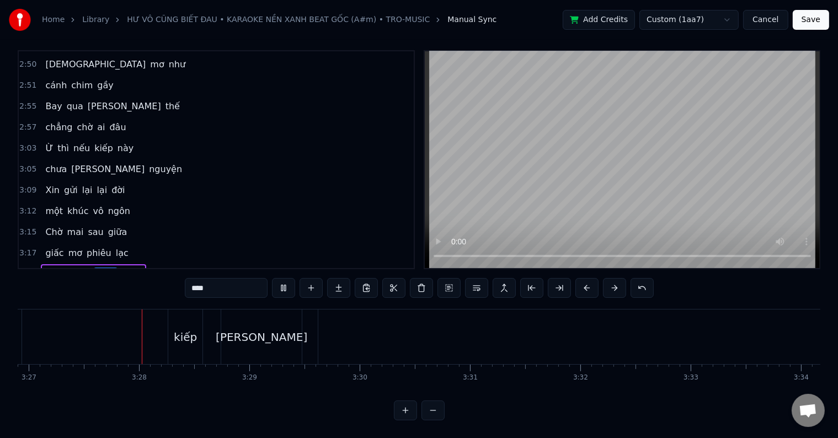
scroll to position [0, 22840]
click at [97, 268] on span "khúc" at bounding box center [105, 274] width 23 height 13
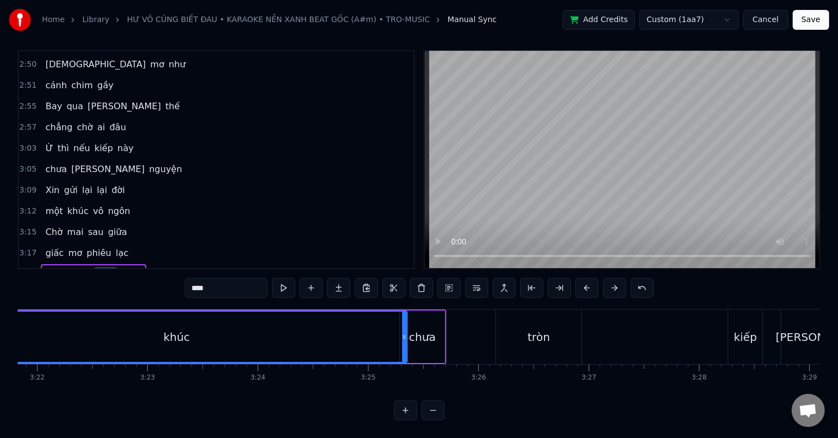
scroll to position [0, 22139]
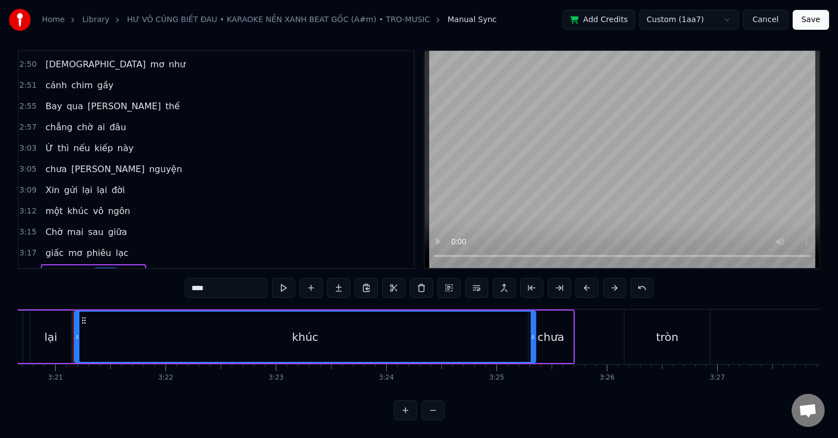
click at [553, 329] on div "chưa" at bounding box center [550, 337] width 27 height 17
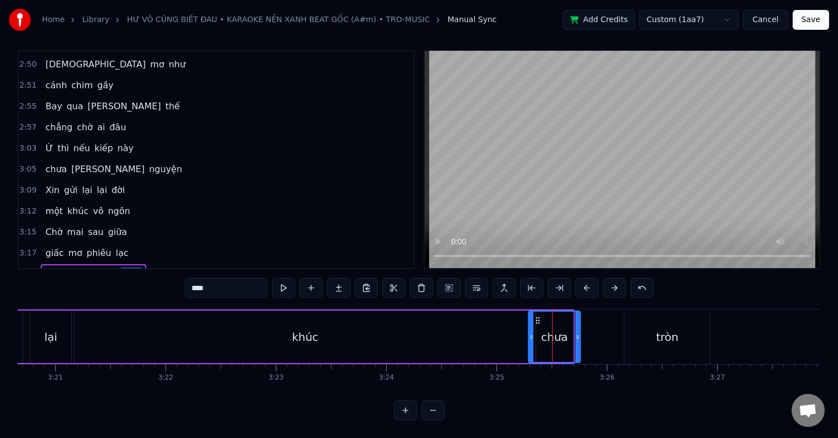
drag, startPoint x: 570, startPoint y: 328, endPoint x: 577, endPoint y: 328, distance: 7.2
click at [577, 338] on circle at bounding box center [577, 338] width 1 height 1
click at [581, 333] on icon at bounding box center [581, 337] width 4 height 9
click at [584, 333] on icon at bounding box center [583, 337] width 4 height 9
drag, startPoint x: 584, startPoint y: 327, endPoint x: 591, endPoint y: 325, distance: 7.8
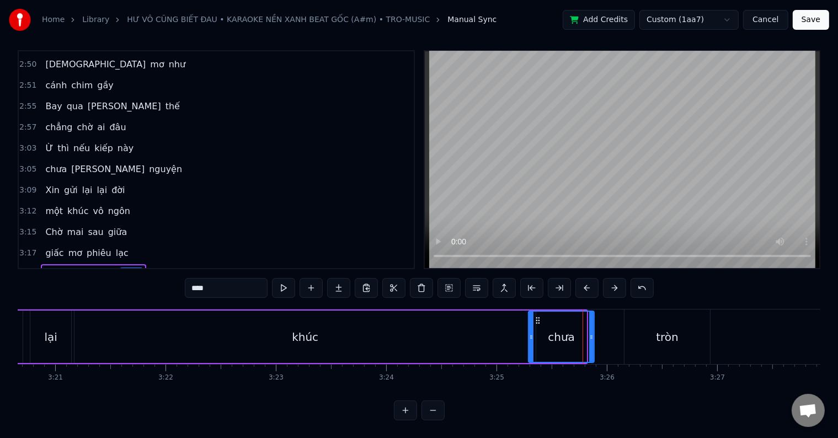
click at [591, 333] on icon at bounding box center [591, 337] width 4 height 9
click at [589, 333] on icon at bounding box center [588, 337] width 4 height 9
click at [585, 333] on icon at bounding box center [585, 337] width 4 height 9
click at [675, 329] on div "tròn" at bounding box center [667, 337] width 23 height 17
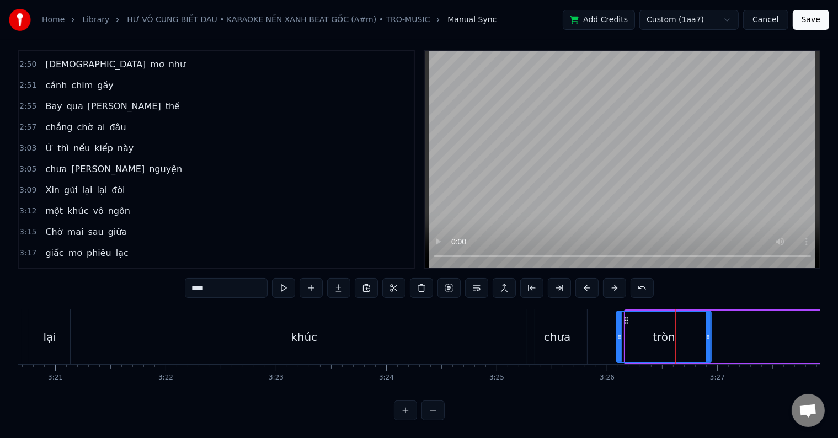
drag, startPoint x: 627, startPoint y: 327, endPoint x: 618, endPoint y: 327, distance: 8.8
click at [618, 333] on icon at bounding box center [619, 337] width 4 height 9
drag, startPoint x: 621, startPoint y: 329, endPoint x: 628, endPoint y: 328, distance: 7.8
click at [628, 333] on icon at bounding box center [627, 337] width 4 height 9
drag, startPoint x: 708, startPoint y: 330, endPoint x: 749, endPoint y: 330, distance: 40.3
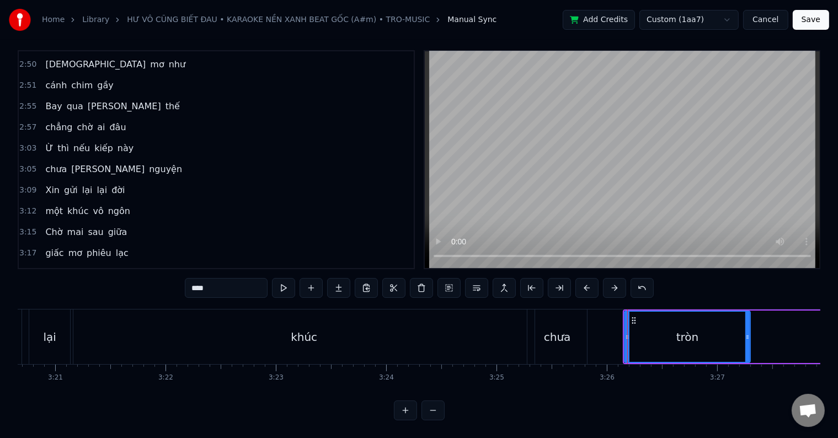
click at [749, 333] on icon at bounding box center [747, 337] width 4 height 9
drag, startPoint x: 750, startPoint y: 329, endPoint x: 773, endPoint y: 329, distance: 22.6
click at [773, 333] on icon at bounding box center [771, 337] width 4 height 9
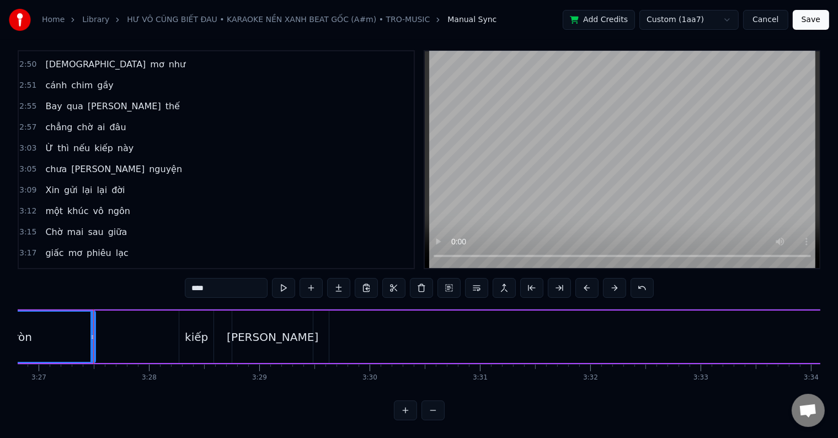
scroll to position [0, 22838]
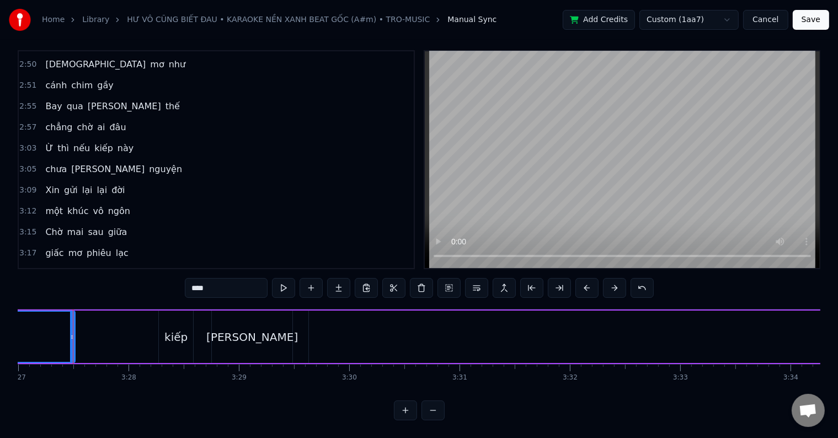
click at [53, 321] on div "tròn" at bounding box center [0, 337] width 148 height 50
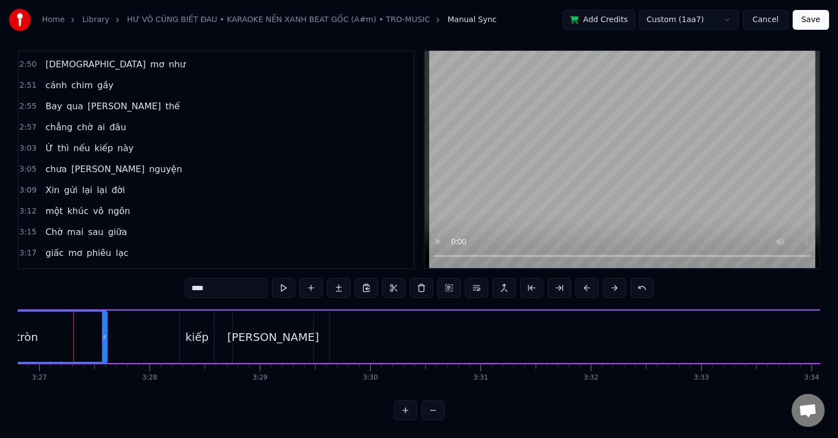
drag, startPoint x: 93, startPoint y: 329, endPoint x: 106, endPoint y: 329, distance: 13.2
click at [106, 333] on icon at bounding box center [104, 337] width 4 height 9
drag, startPoint x: 106, startPoint y: 329, endPoint x: 95, endPoint y: 329, distance: 11.6
click at [95, 333] on icon at bounding box center [95, 337] width 4 height 9
click at [192, 329] on div "kiếp" at bounding box center [196, 337] width 23 height 17
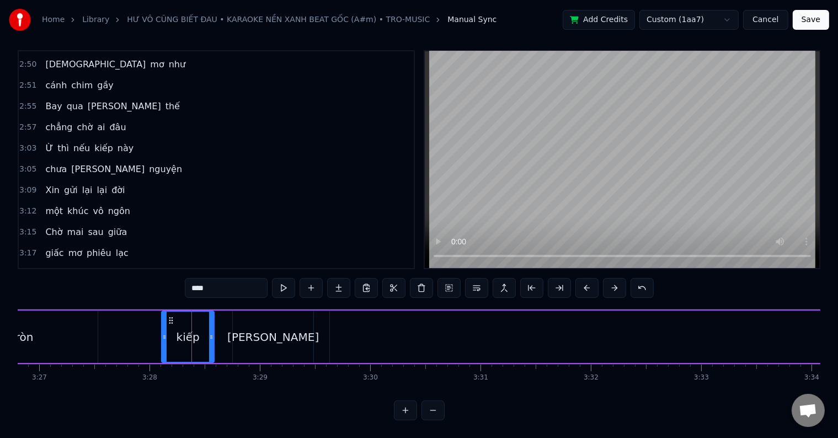
drag, startPoint x: 181, startPoint y: 329, endPoint x: 163, endPoint y: 329, distance: 18.2
click at [163, 333] on icon at bounding box center [164, 337] width 4 height 9
click at [74, 334] on div "tròn" at bounding box center [21, 337] width 151 height 52
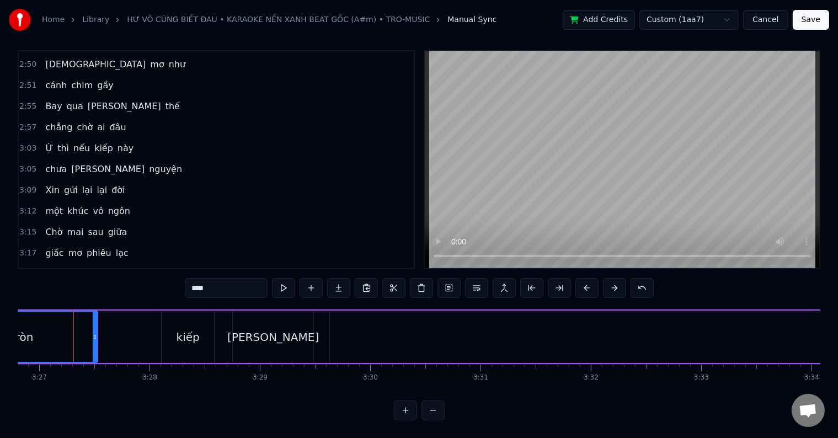
click at [46, 268] on span "Ta" at bounding box center [50, 274] width 12 height 13
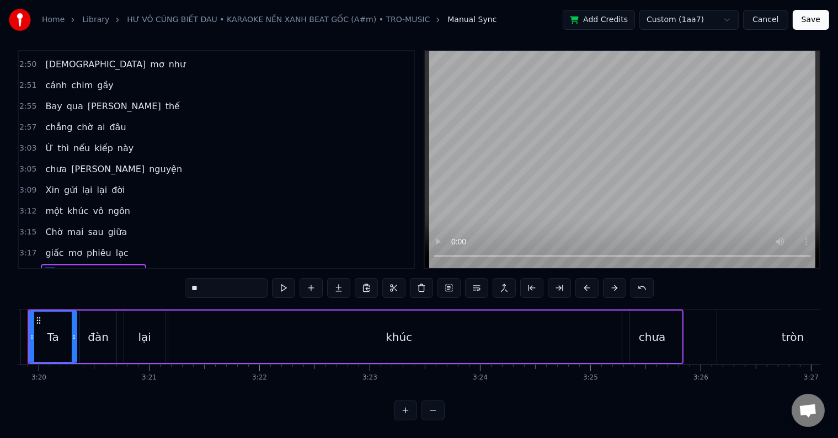
scroll to position [0, 22000]
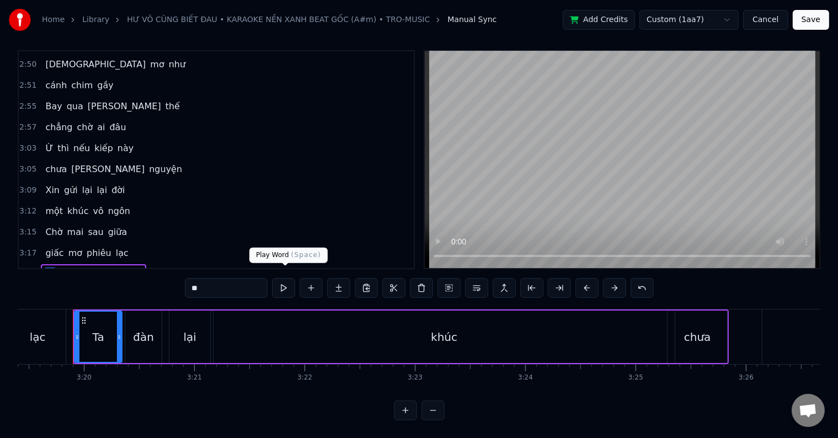
click at [284, 282] on button at bounding box center [283, 288] width 23 height 20
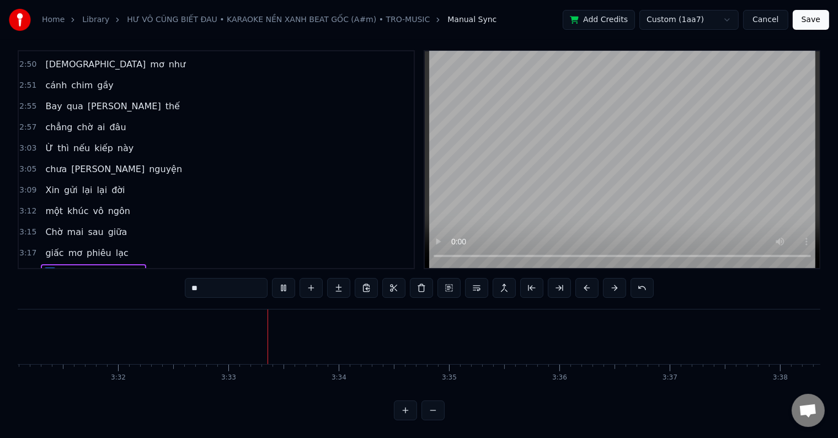
scroll to position [0, 23423]
click at [168, 289] on span "sinh" at bounding box center [178, 295] width 20 height 13
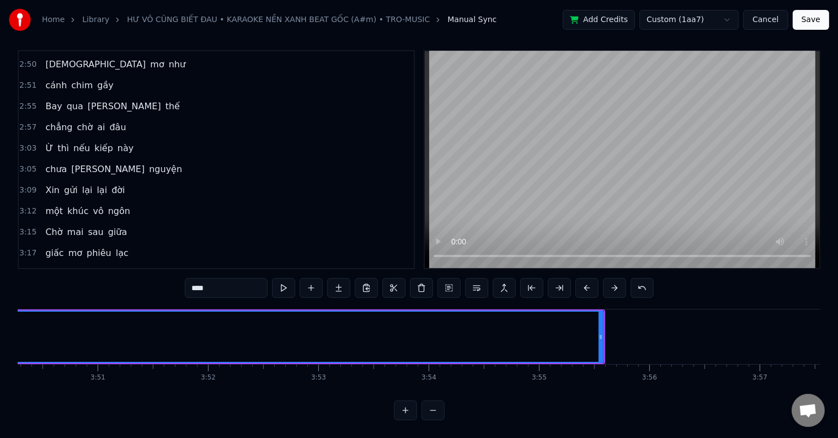
scroll to position [0, 25544]
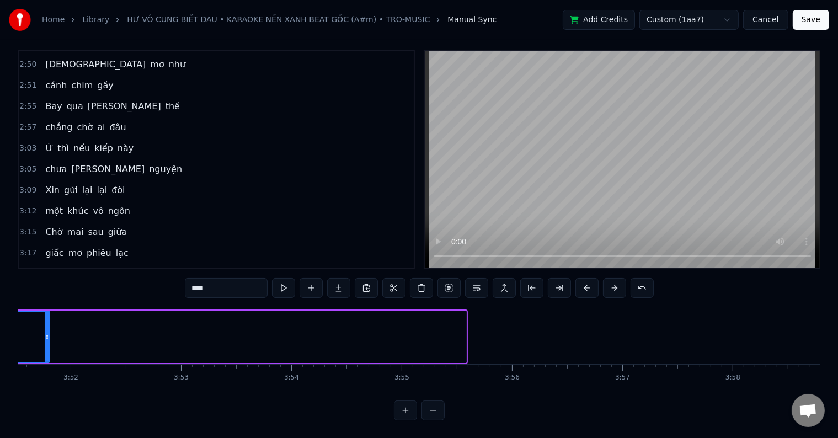
drag, startPoint x: 463, startPoint y: 330, endPoint x: 47, endPoint y: 292, distance: 418.3
click at [47, 292] on div "0:29 Nửa đời lang 0:30 bạt gió [PERSON_NAME] 0:35 [PERSON_NAME] [PERSON_NAME] 0…" at bounding box center [419, 235] width 803 height 370
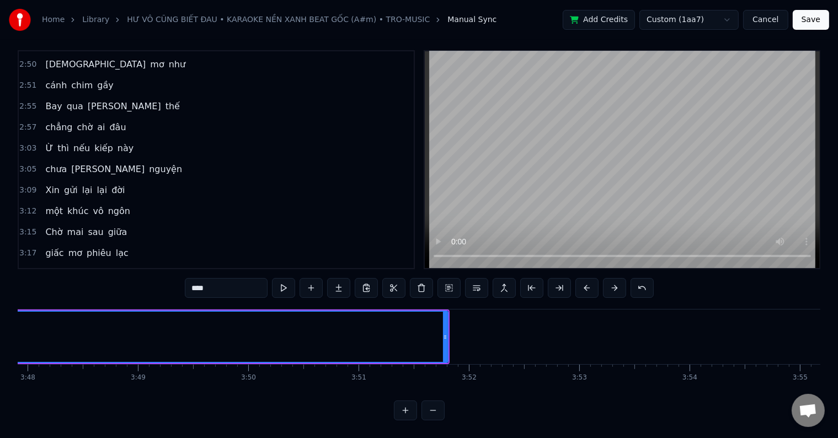
scroll to position [0, 25206]
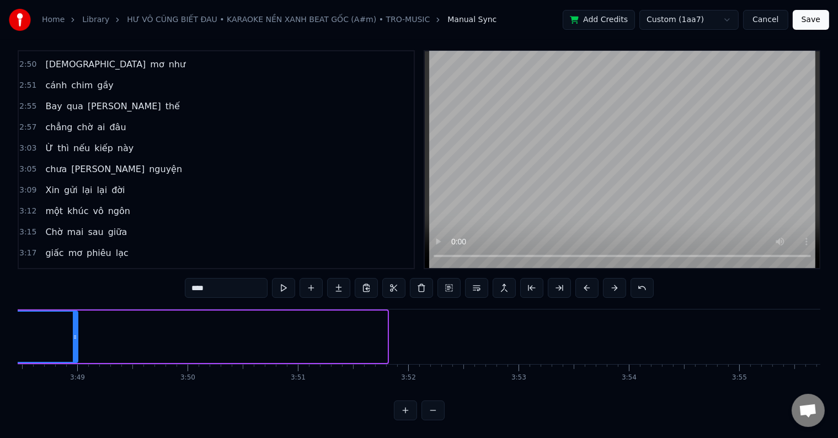
drag, startPoint x: 382, startPoint y: 329, endPoint x: 72, endPoint y: 306, distance: 310.3
click at [73, 312] on div at bounding box center [75, 337] width 4 height 50
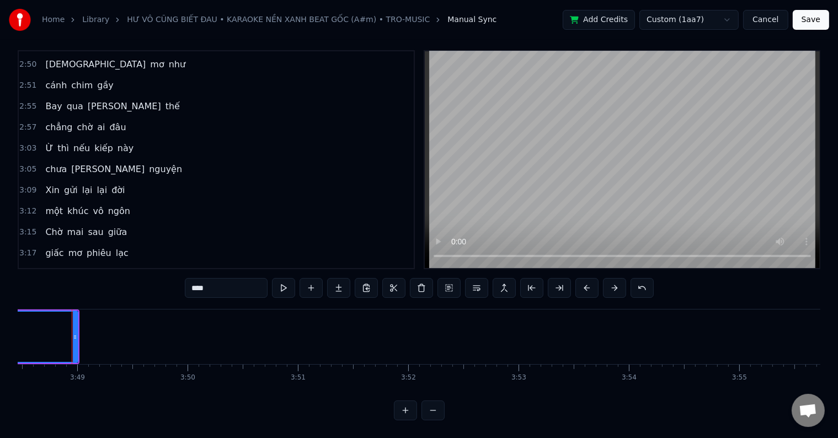
scroll to position [0, 25205]
drag, startPoint x: 759, startPoint y: 392, endPoint x: 748, endPoint y: 391, distance: 10.6
click at [748, 391] on div "0:29 Nửa đời lang 0:30 bạt gió [PERSON_NAME] 0:35 [PERSON_NAME] [PERSON_NAME] 0…" at bounding box center [419, 235] width 803 height 370
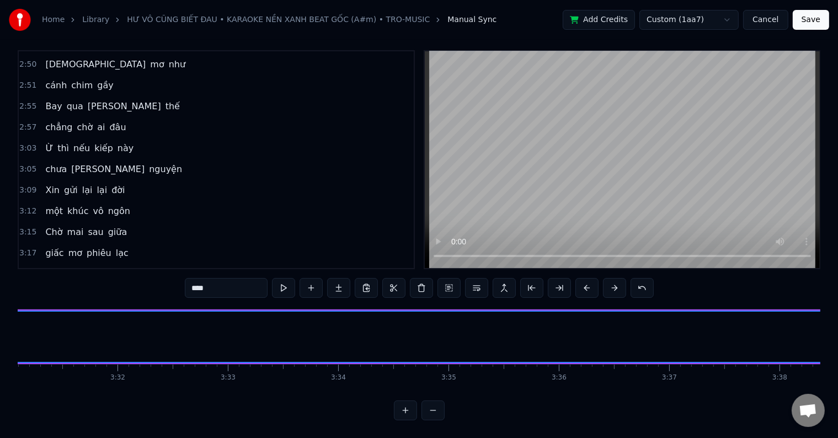
scroll to position [0, 22309]
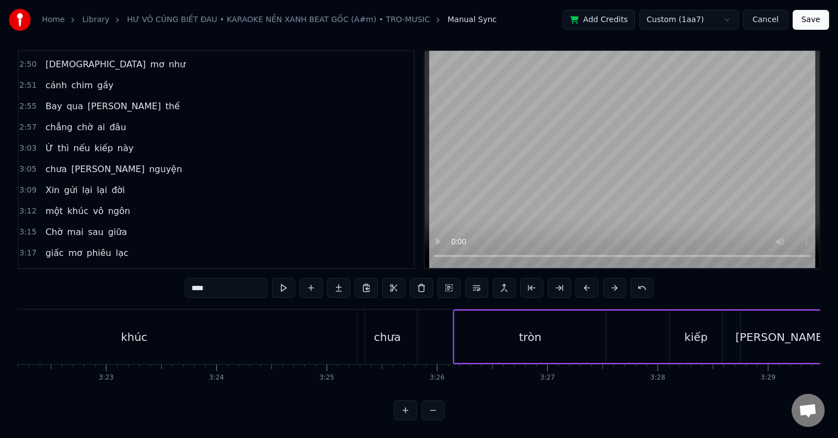
click at [787, 329] on div "[PERSON_NAME]" at bounding box center [781, 337] width 92 height 17
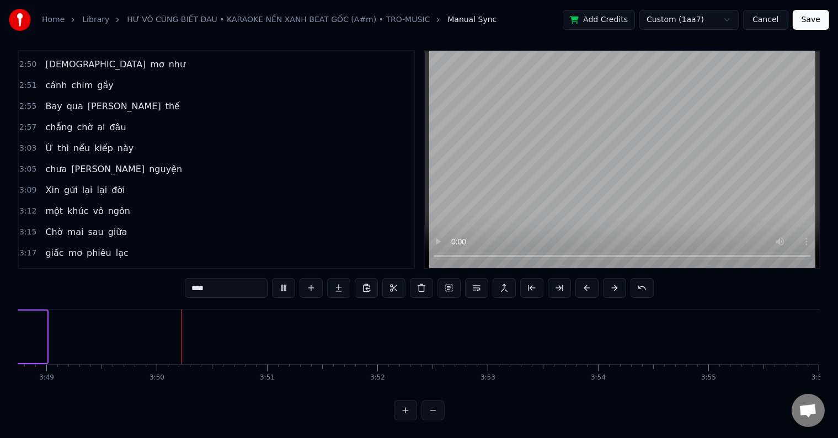
scroll to position [0, 25270]
click at [168, 289] on span "sinh" at bounding box center [178, 295] width 20 height 13
type input "****"
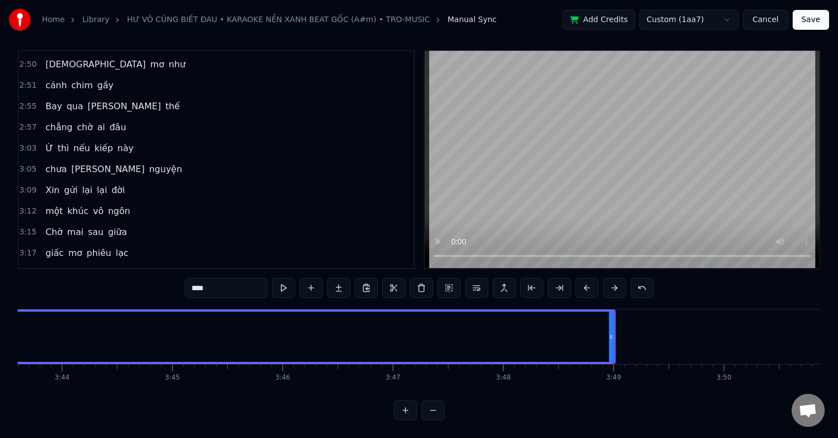
scroll to position [0, 24762]
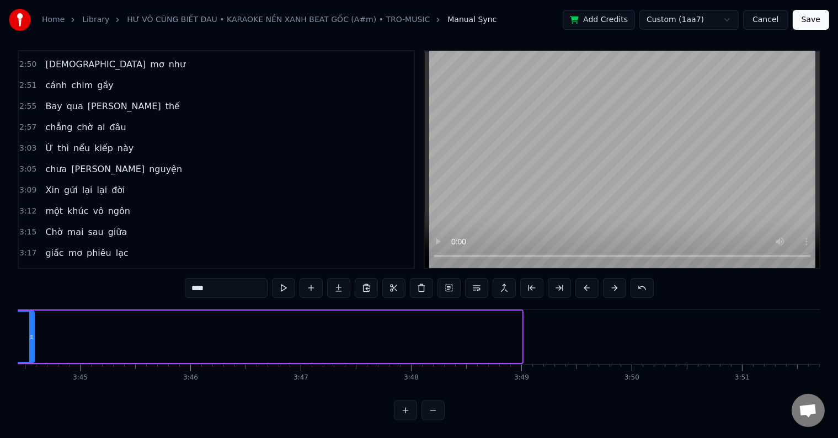
drag, startPoint x: 519, startPoint y: 329, endPoint x: 31, endPoint y: 316, distance: 487.8
click at [31, 316] on div at bounding box center [31, 337] width 4 height 50
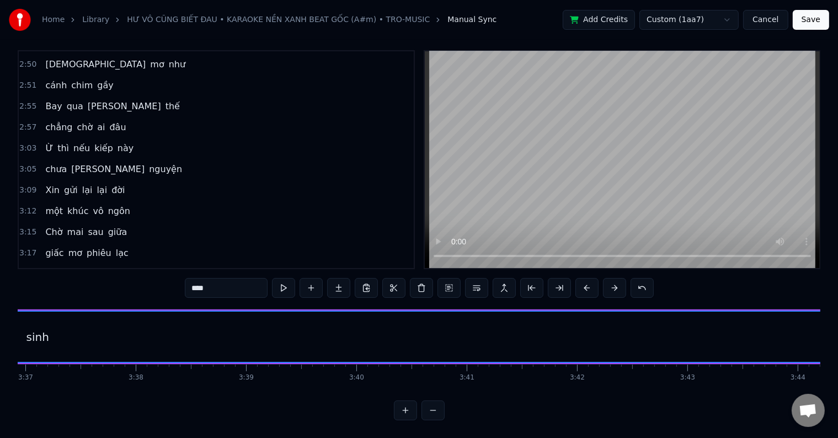
scroll to position [0, 24011]
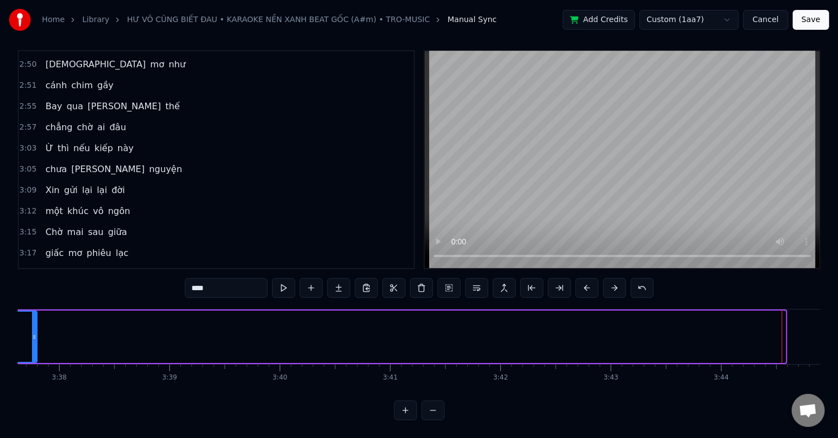
drag, startPoint x: 781, startPoint y: 328, endPoint x: 32, endPoint y: 328, distance: 748.6
click at [32, 333] on icon at bounding box center [34, 337] width 4 height 9
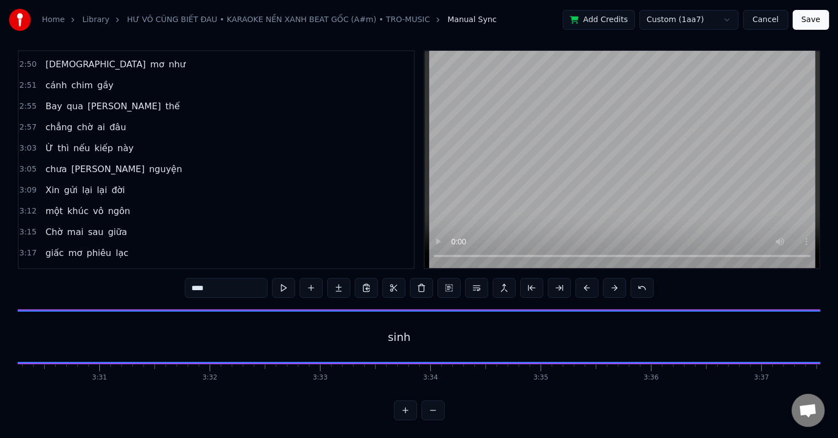
scroll to position [0, 23106]
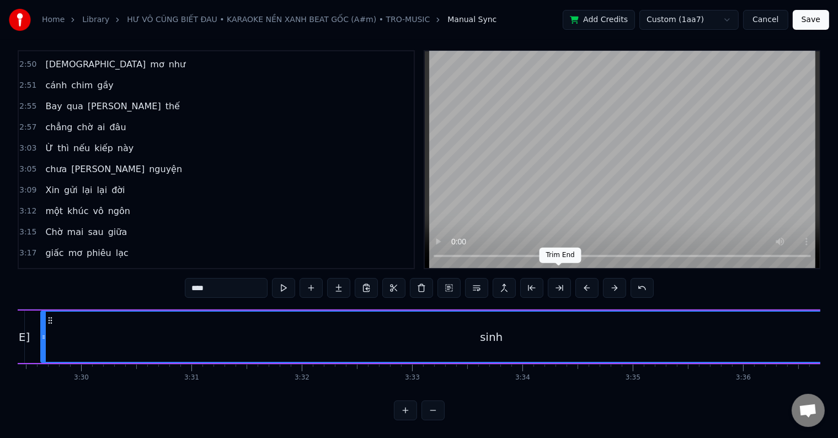
click at [558, 280] on button at bounding box center [559, 288] width 23 height 20
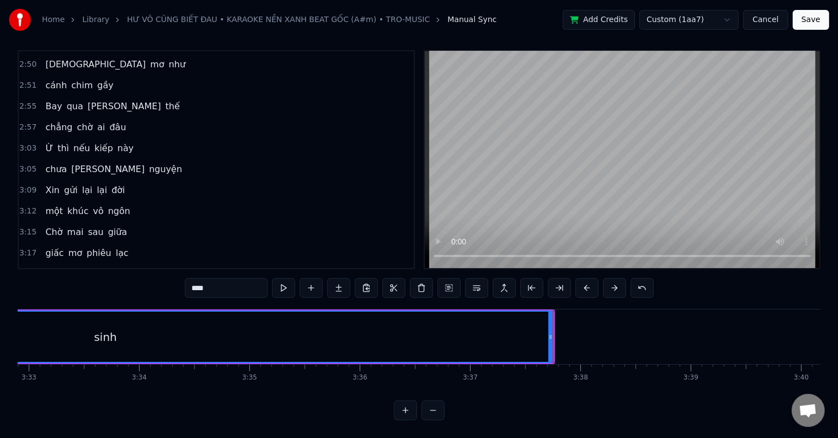
scroll to position [0, 23505]
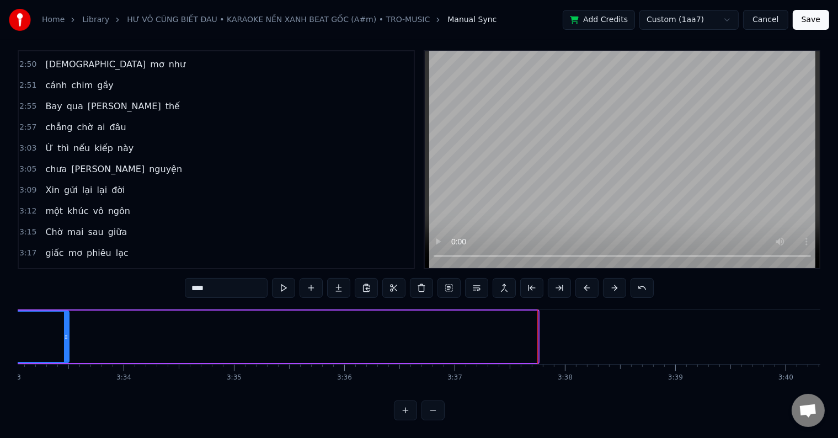
drag, startPoint x: 535, startPoint y: 327, endPoint x: 66, endPoint y: 315, distance: 469.1
click at [66, 315] on div at bounding box center [66, 337] width 4 height 50
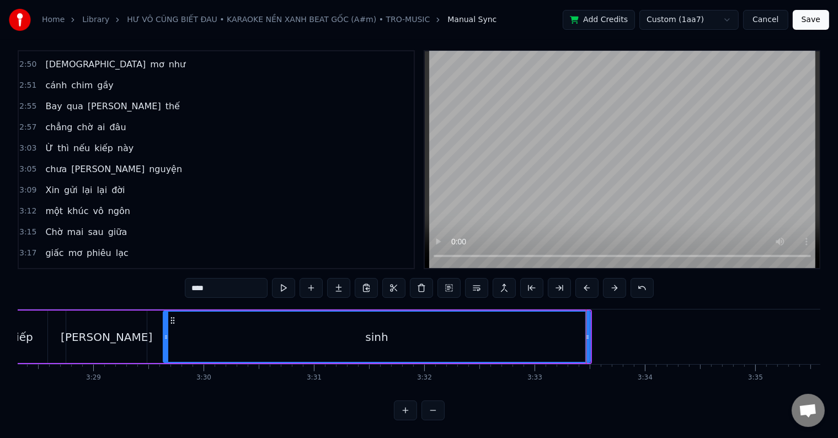
scroll to position [0, 22892]
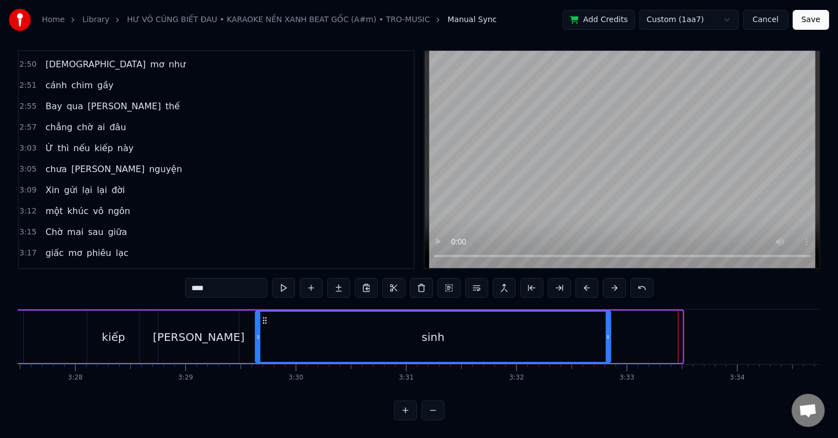
drag, startPoint x: 680, startPoint y: 329, endPoint x: 596, endPoint y: 331, distance: 83.9
click at [606, 331] on div at bounding box center [608, 337] width 4 height 50
click at [34, 332] on div "tròn [PERSON_NAME] [PERSON_NAME]" at bounding box center [235, 336] width 730 height 55
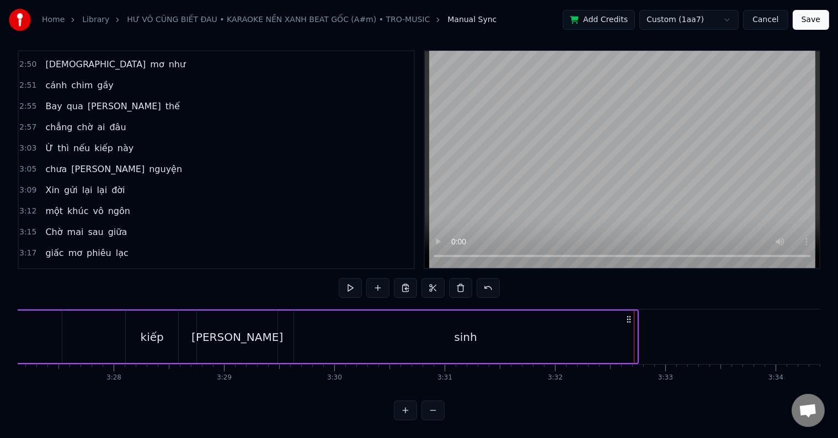
click at [34, 332] on div "tròn [PERSON_NAME] [PERSON_NAME]" at bounding box center [274, 336] width 730 height 55
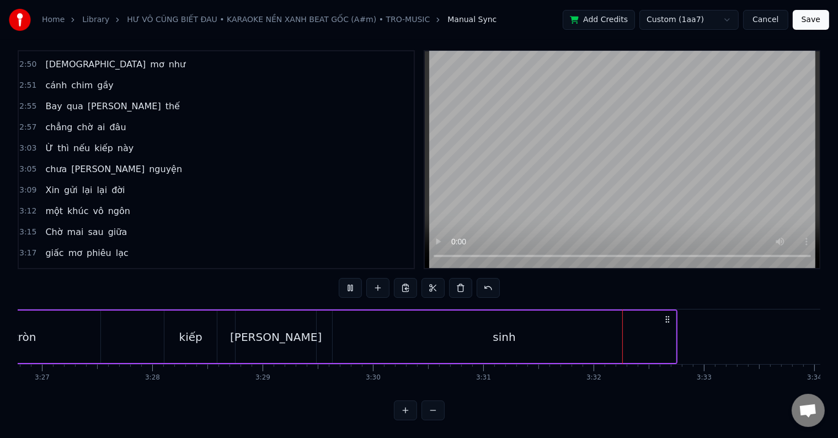
click at [513, 331] on div "sinh" at bounding box center [504, 337] width 23 height 17
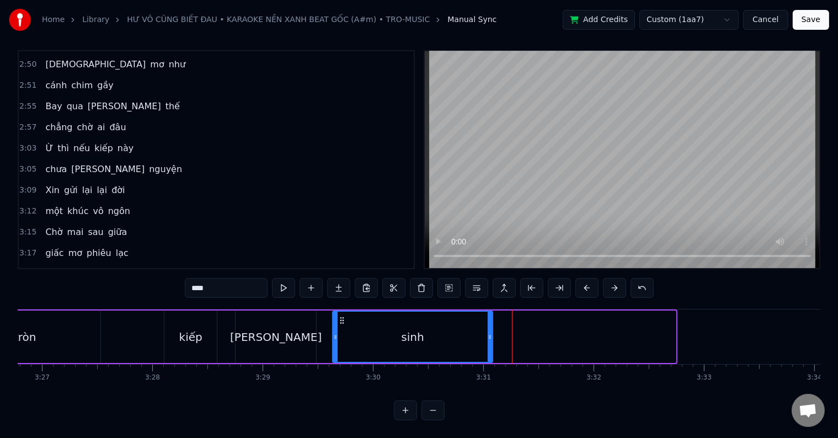
drag, startPoint x: 673, startPoint y: 328, endPoint x: 490, endPoint y: 327, distance: 183.2
click at [490, 333] on icon at bounding box center [490, 337] width 4 height 9
click at [40, 314] on div "tròn" at bounding box center [24, 337] width 151 height 52
type input "****"
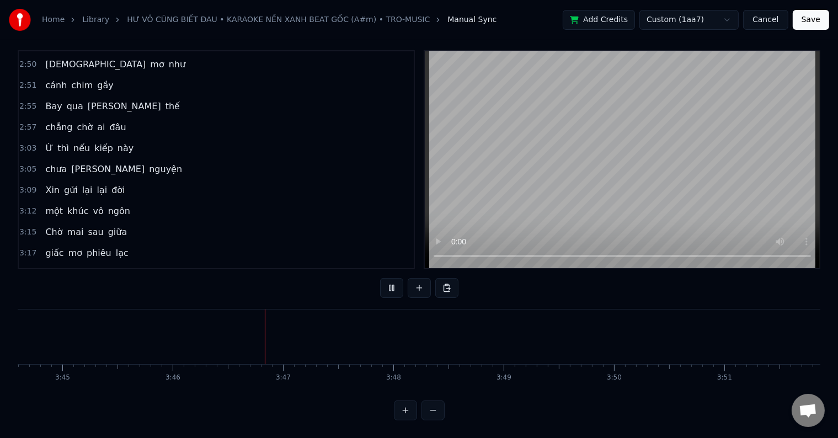
scroll to position [0, 24912]
drag, startPoint x: 761, startPoint y: 392, endPoint x: 844, endPoint y: 390, distance: 83.3
click at [838, 390] on html "Home Library HƯ [PERSON_NAME] BIẾT ĐAU • KARAOKE NỀN XANH BEAT GỐC (A#m) • TRO-…" at bounding box center [419, 215] width 838 height 445
click at [388, 278] on button at bounding box center [391, 288] width 23 height 20
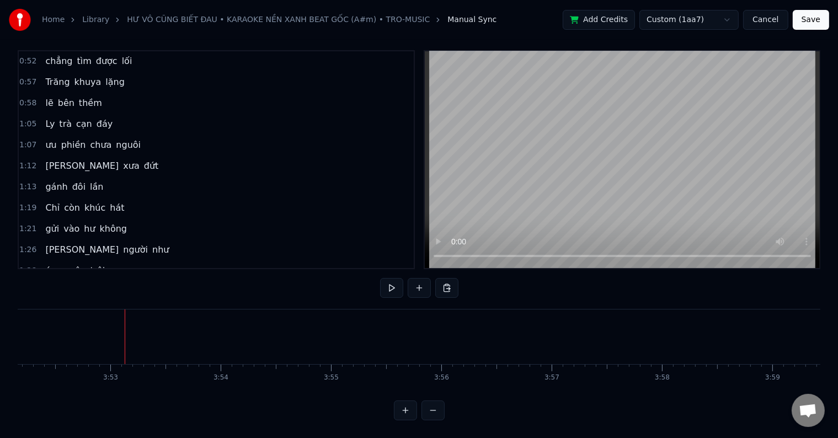
scroll to position [0, 0]
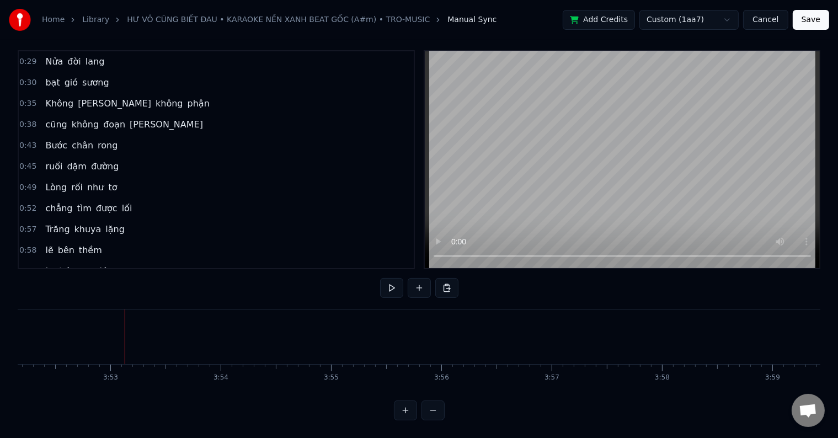
click at [53, 55] on span "Nửa" at bounding box center [54, 61] width 20 height 13
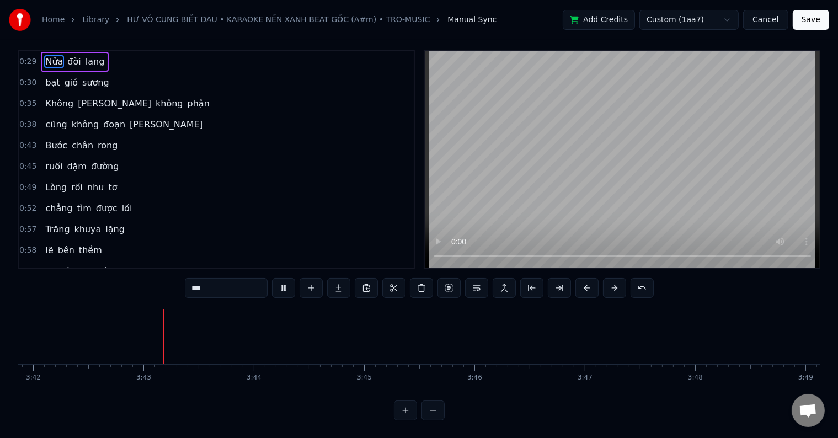
scroll to position [0, 24500]
click at [821, 20] on button "Save" at bounding box center [811, 20] width 36 height 20
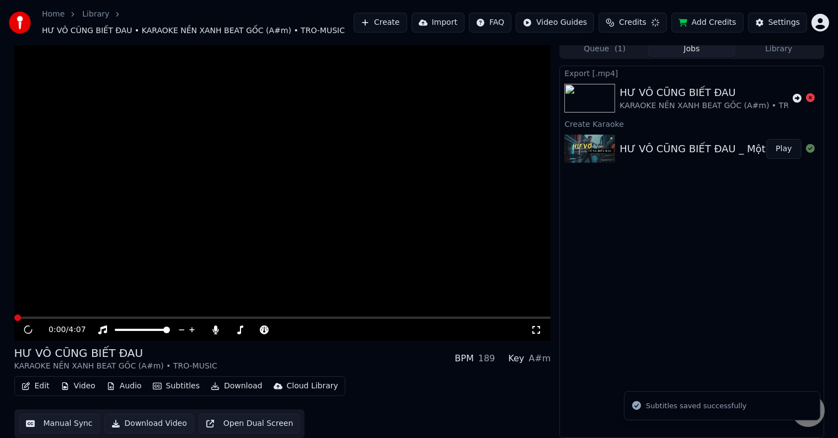
scroll to position [6, 0]
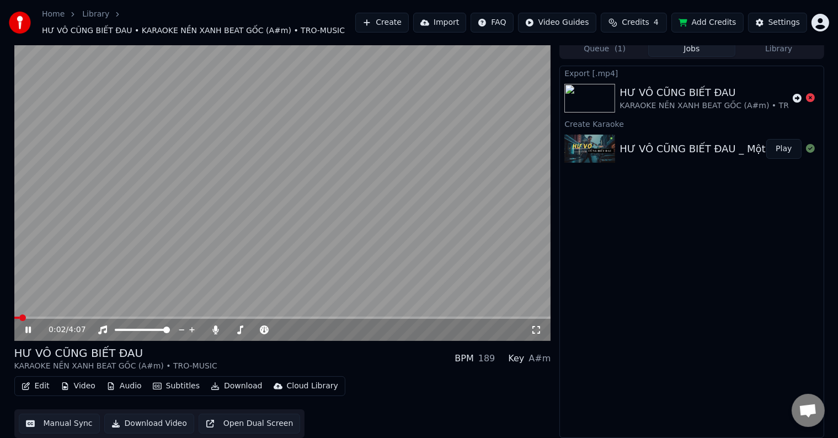
click at [31, 327] on icon at bounding box center [36, 329] width 26 height 9
click at [145, 425] on button "Download Video" at bounding box center [149, 424] width 90 height 20
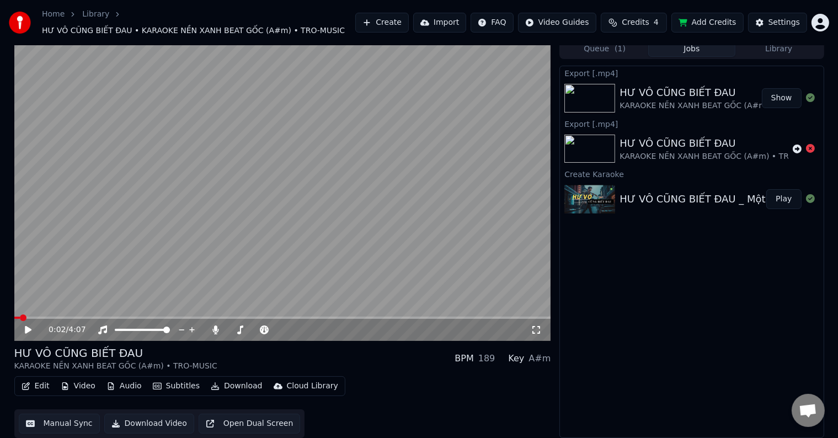
click at [783, 99] on button "Show" at bounding box center [782, 98] width 40 height 20
click at [624, 245] on div "Export [.mp4] HƯ [PERSON_NAME] BIẾT ĐAU KARAOKE NỀN XANH BEAT GỐC (A#m) • TRO-M…" at bounding box center [691, 252] width 264 height 372
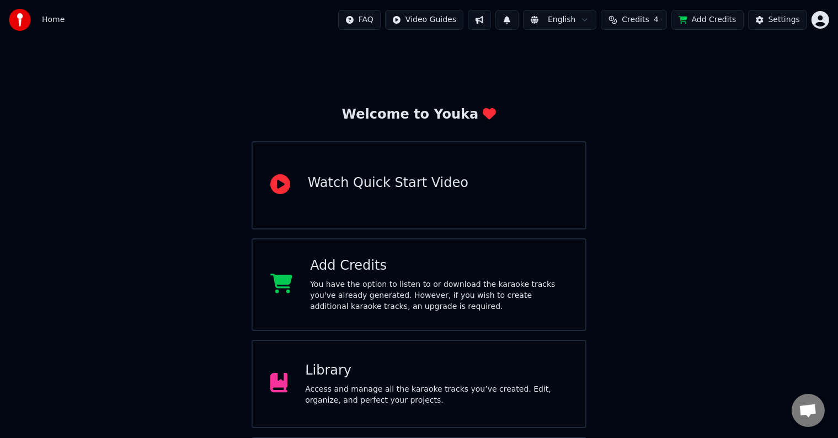
click at [324, 379] on div "Library Access and manage all the karaoke tracks you’ve created. Edit, organize…" at bounding box center [436, 384] width 263 height 44
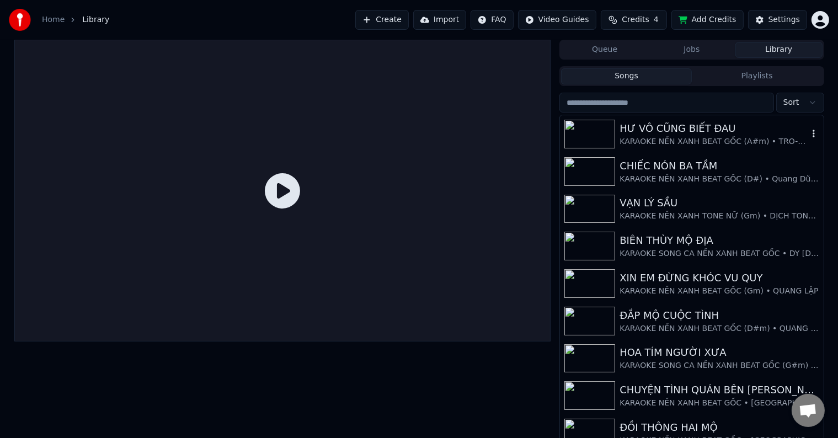
click at [665, 129] on div "HƯ VÔ CŨNG BIẾT ĐAU" at bounding box center [714, 128] width 188 height 15
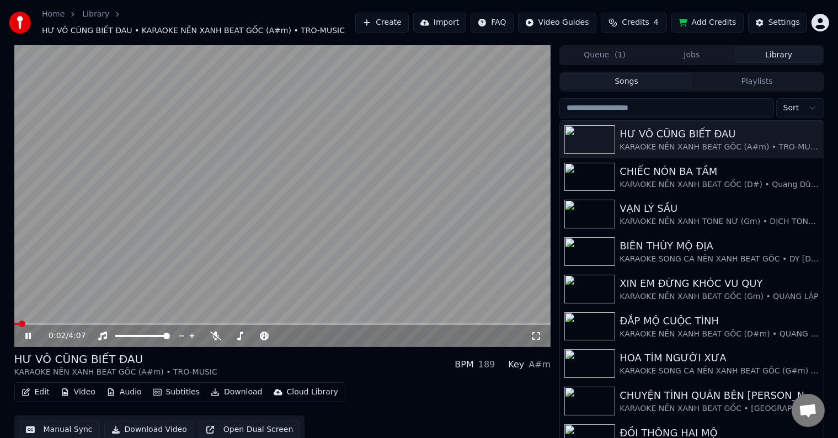
scroll to position [10, 0]
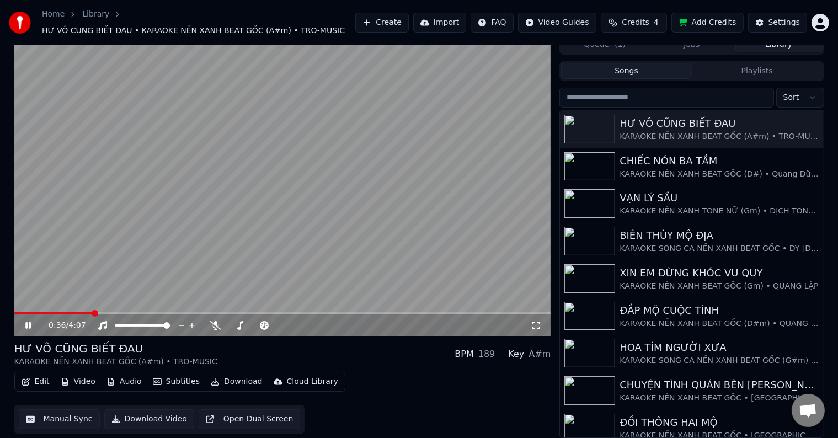
click at [150, 418] on button "Download Video" at bounding box center [149, 419] width 90 height 20
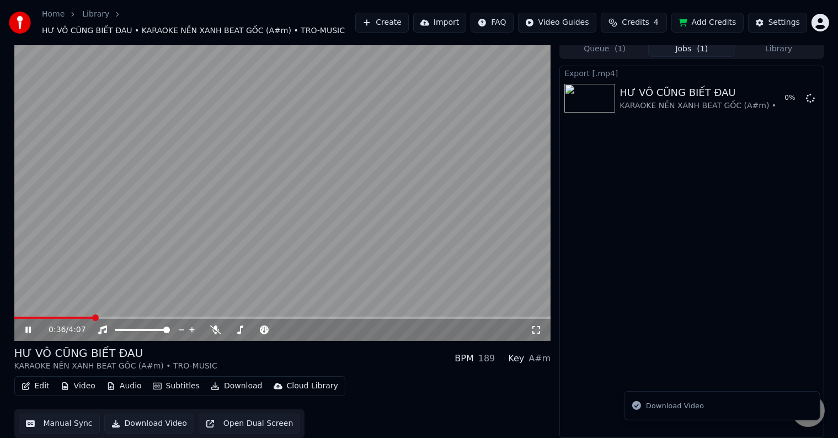
scroll to position [6, 0]
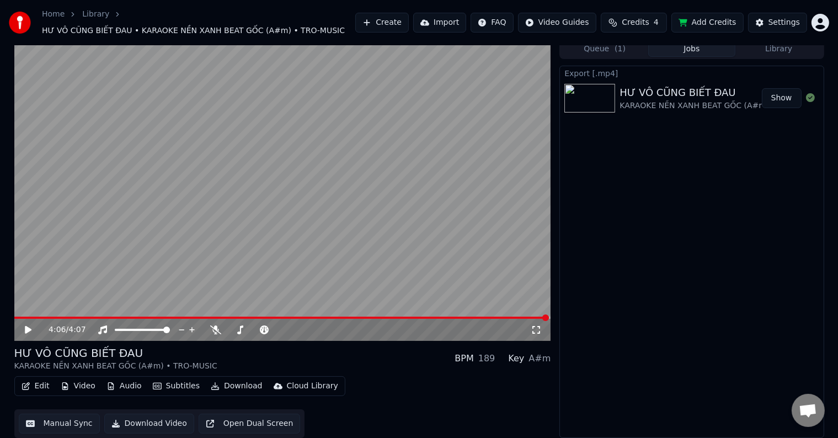
click at [25, 331] on icon at bounding box center [28, 330] width 7 height 8
click at [57, 227] on video at bounding box center [282, 190] width 537 height 302
